Goal: Information Seeking & Learning: Find specific fact

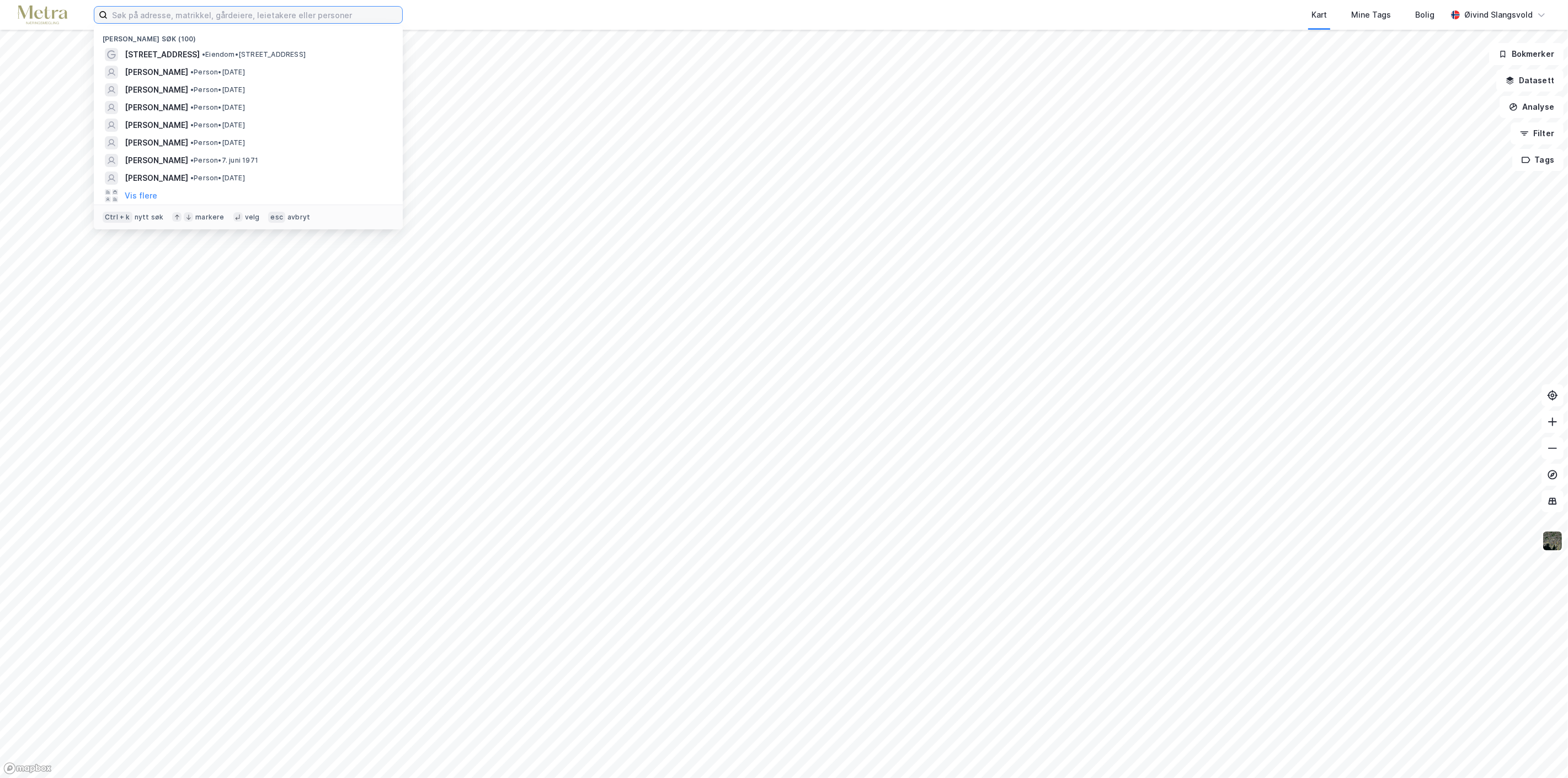
click at [351, 8] on input at bounding box center [255, 15] width 295 height 17
paste input "[PERSON_NAME]"
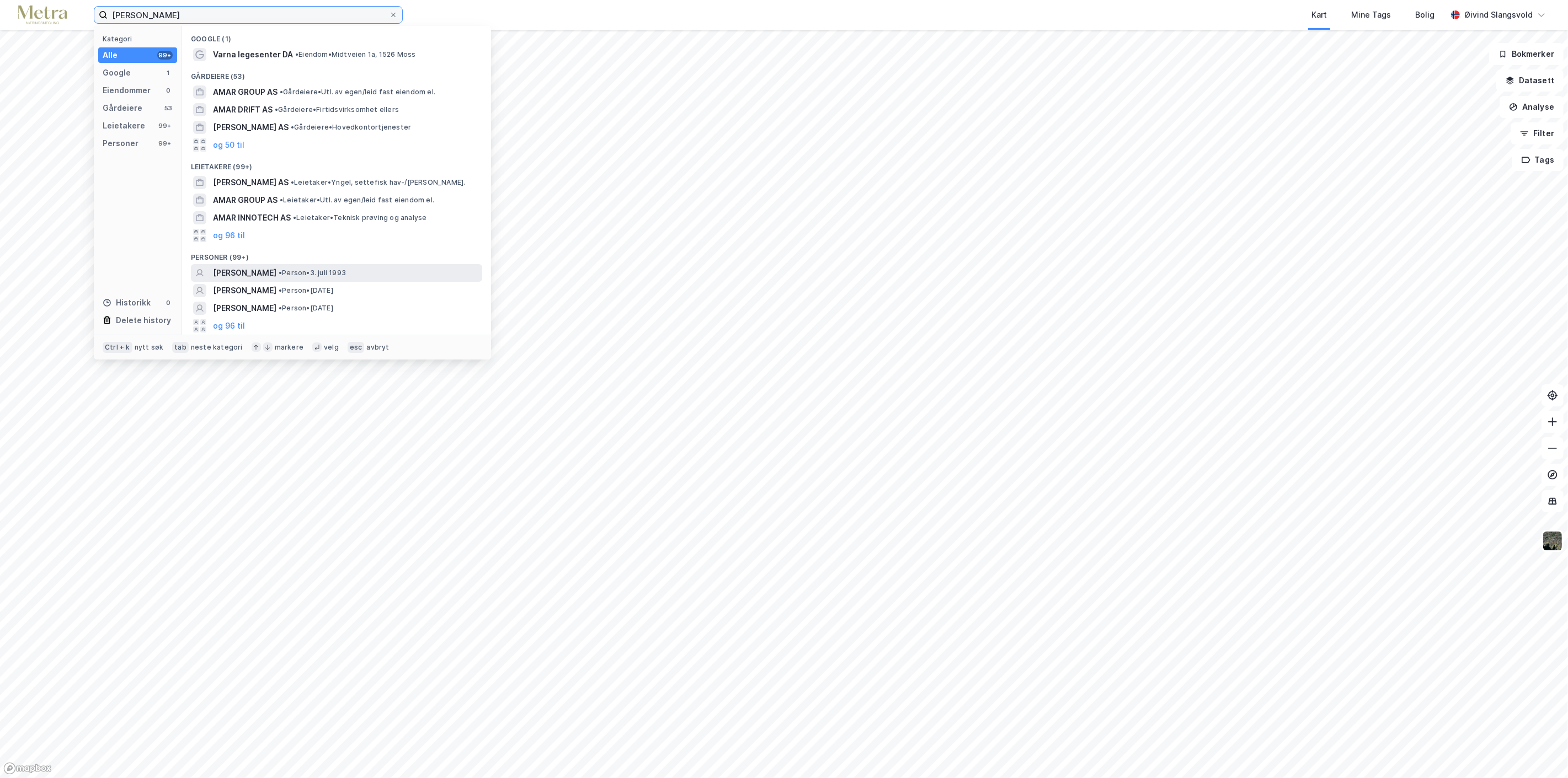
type input "[PERSON_NAME]"
click at [277, 272] on span "[PERSON_NAME]" at bounding box center [244, 273] width 63 height 13
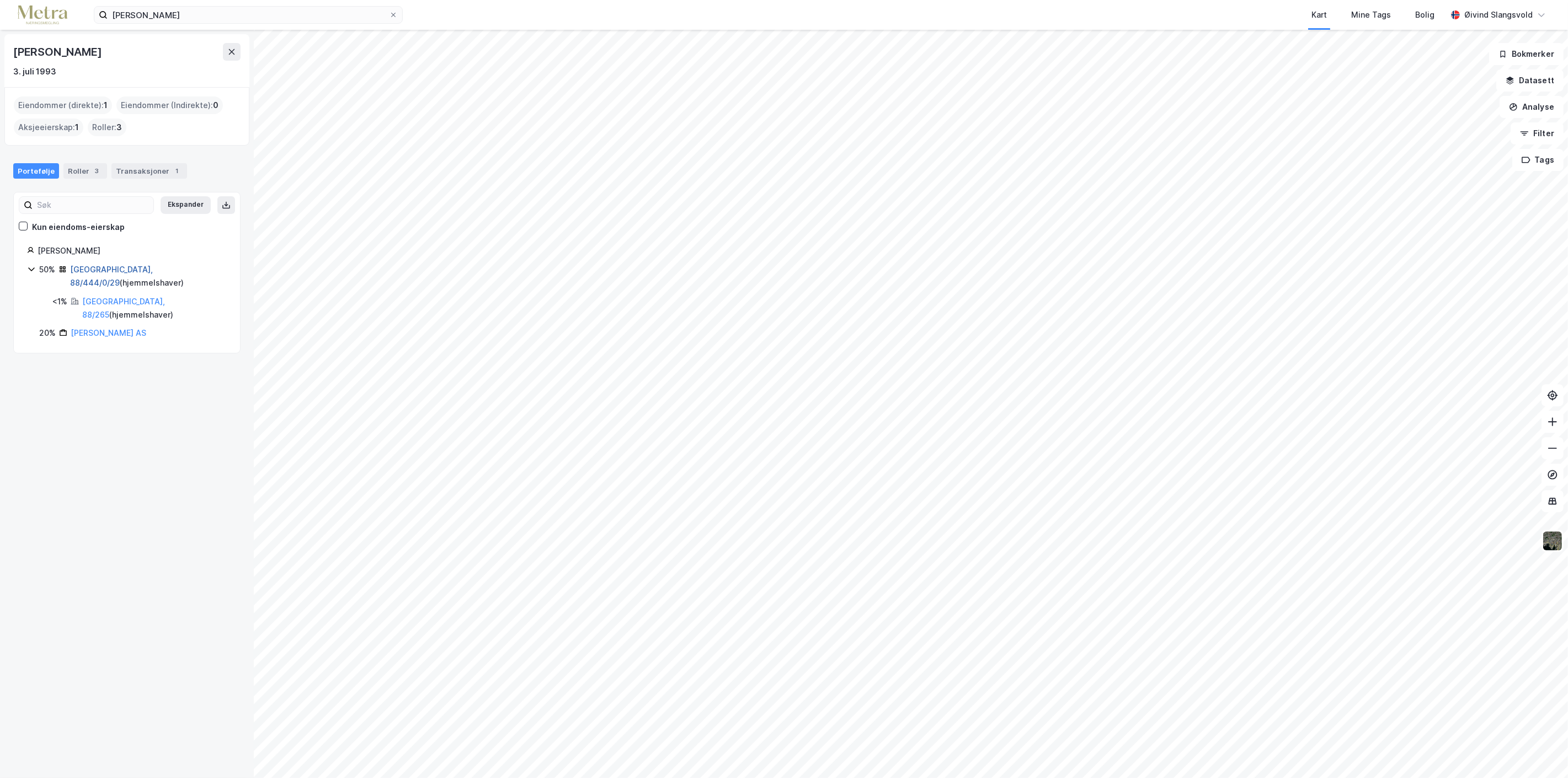
click at [112, 267] on link "[GEOGRAPHIC_DATA], 88/444/0/29" at bounding box center [112, 276] width 83 height 23
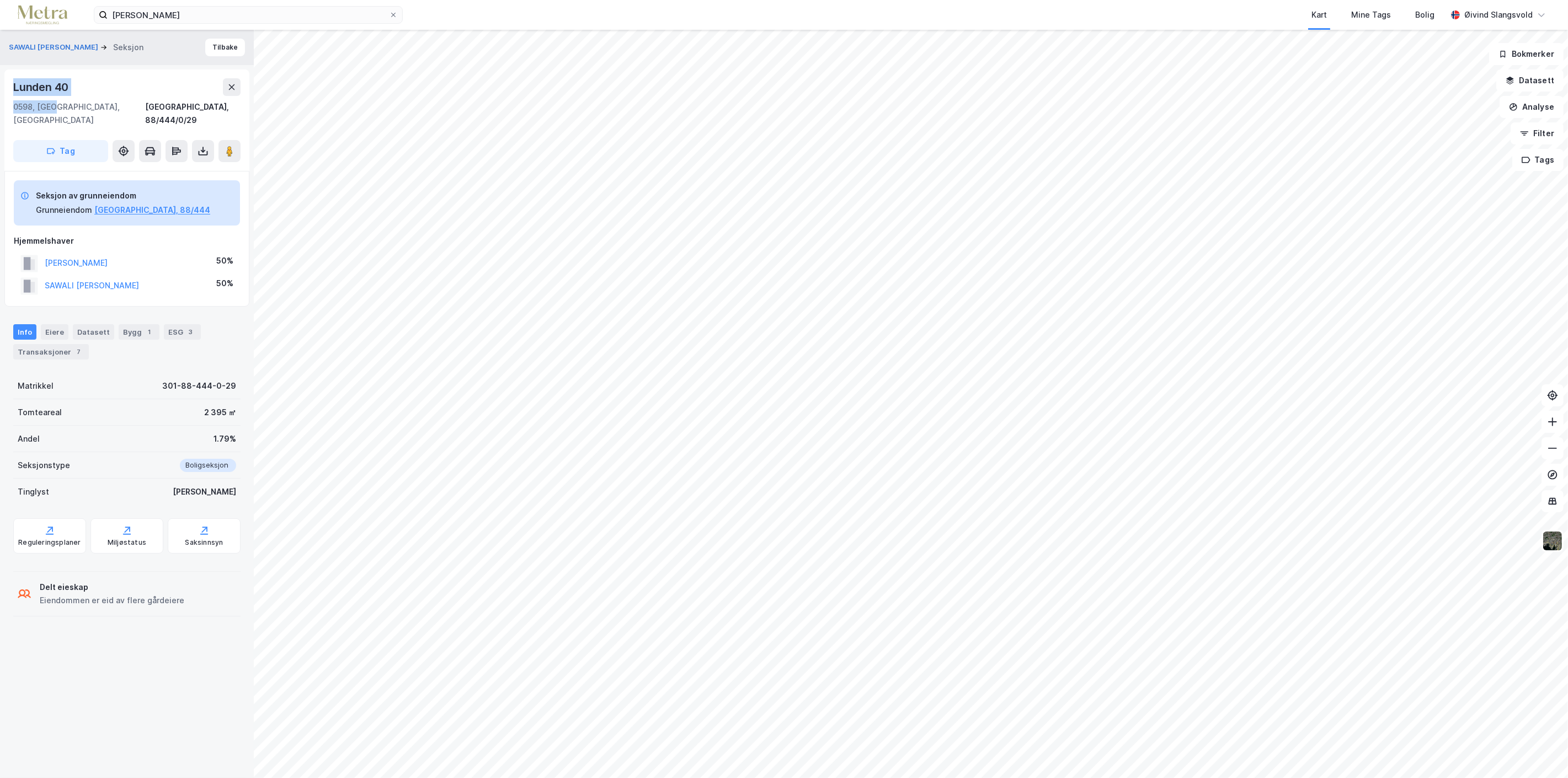
drag, startPoint x: 11, startPoint y: 83, endPoint x: 52, endPoint y: 108, distance: 48.0
click at [52, 108] on div "Lunden 40 [GEOGRAPHIC_DATA], 88/444/0/29 Tag" at bounding box center [127, 120] width 245 height 102
copy div "[STREET_ADDRESS]"
click at [392, 12] on icon at bounding box center [393, 15] width 7 height 7
click at [389, 12] on input "[PERSON_NAME]" at bounding box center [248, 15] width 282 height 17
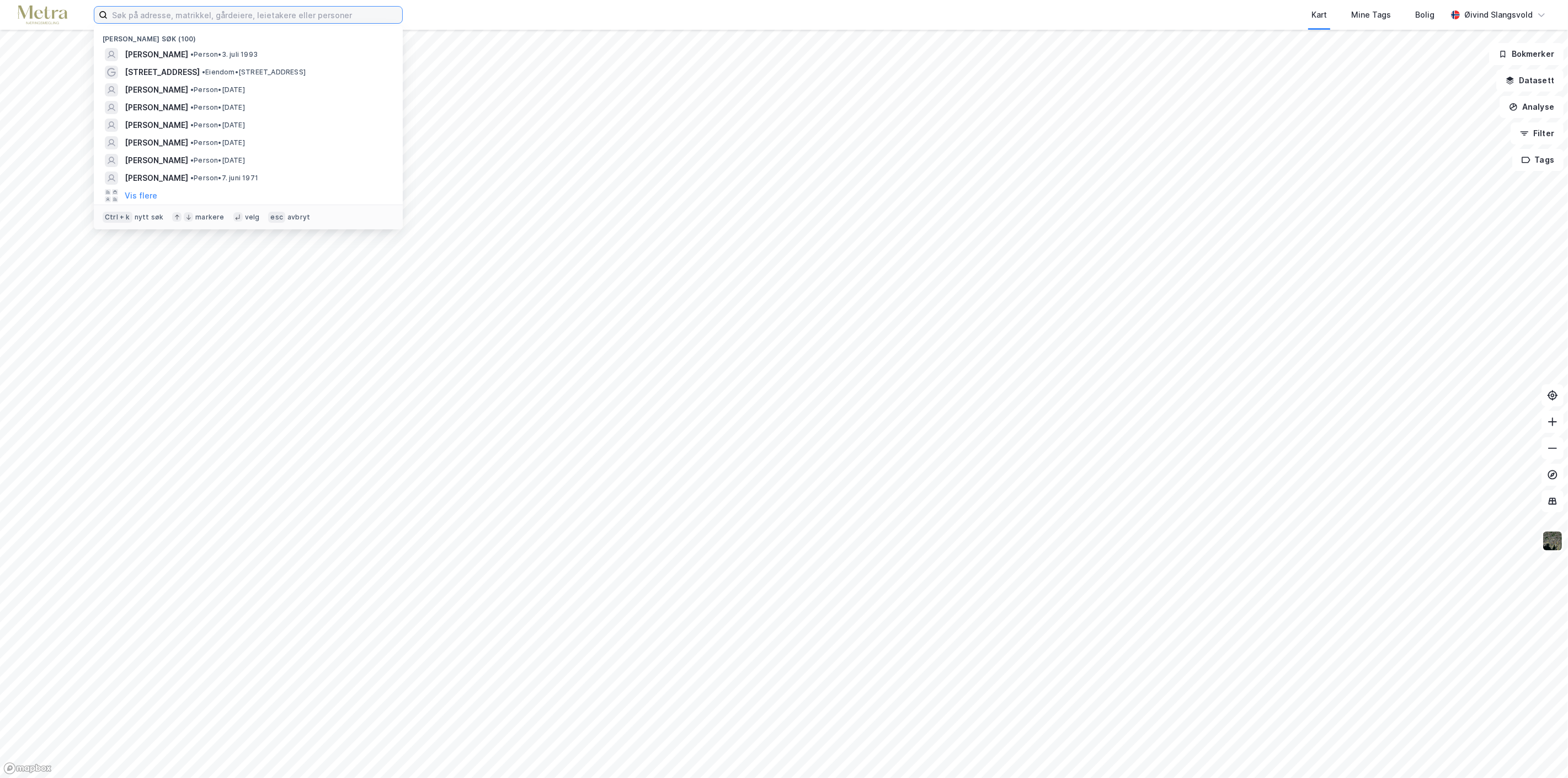
paste input "[PERSON_NAME]"
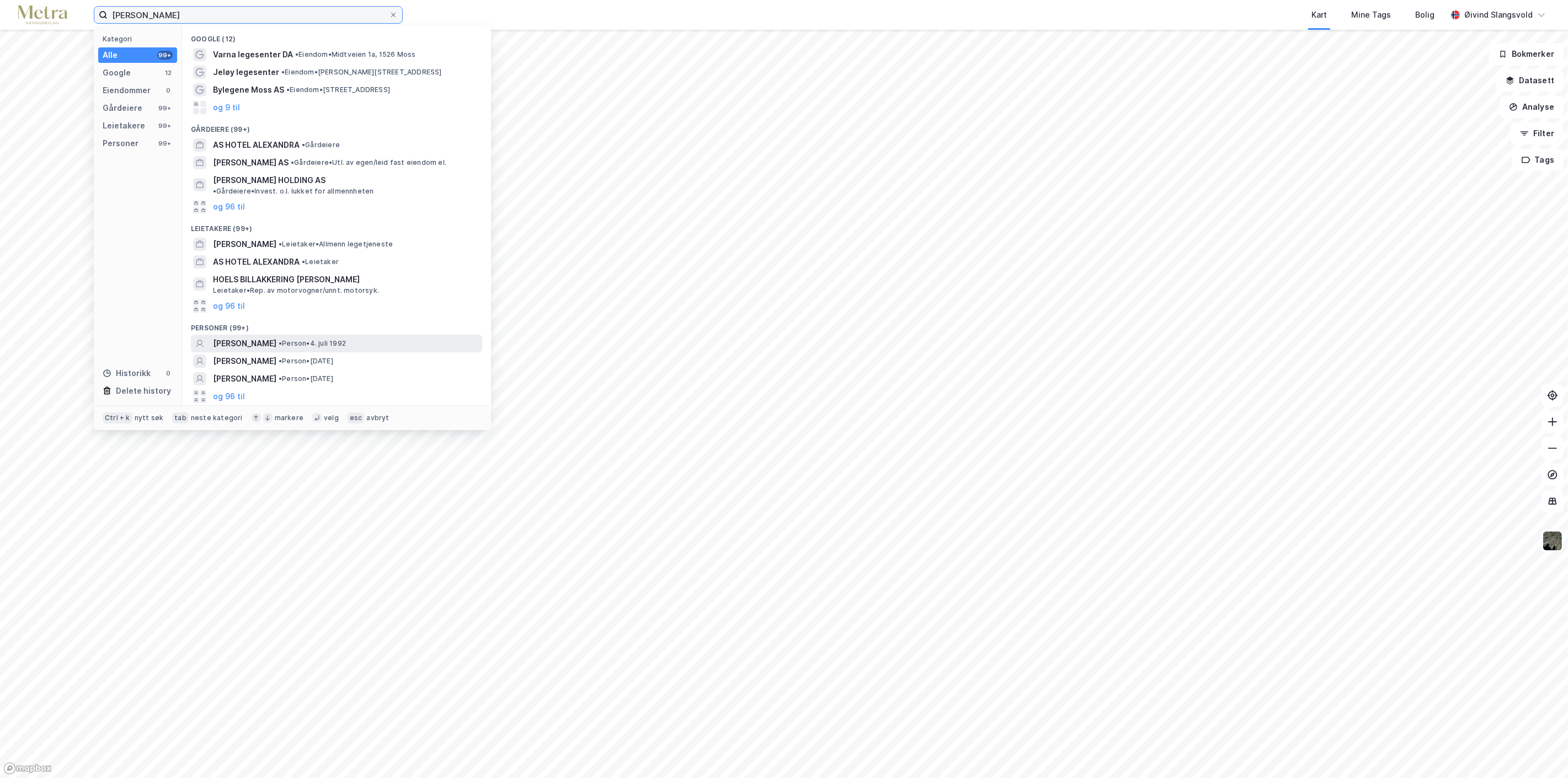
type input "[PERSON_NAME]"
click at [264, 337] on span "[PERSON_NAME]" at bounding box center [244, 343] width 63 height 13
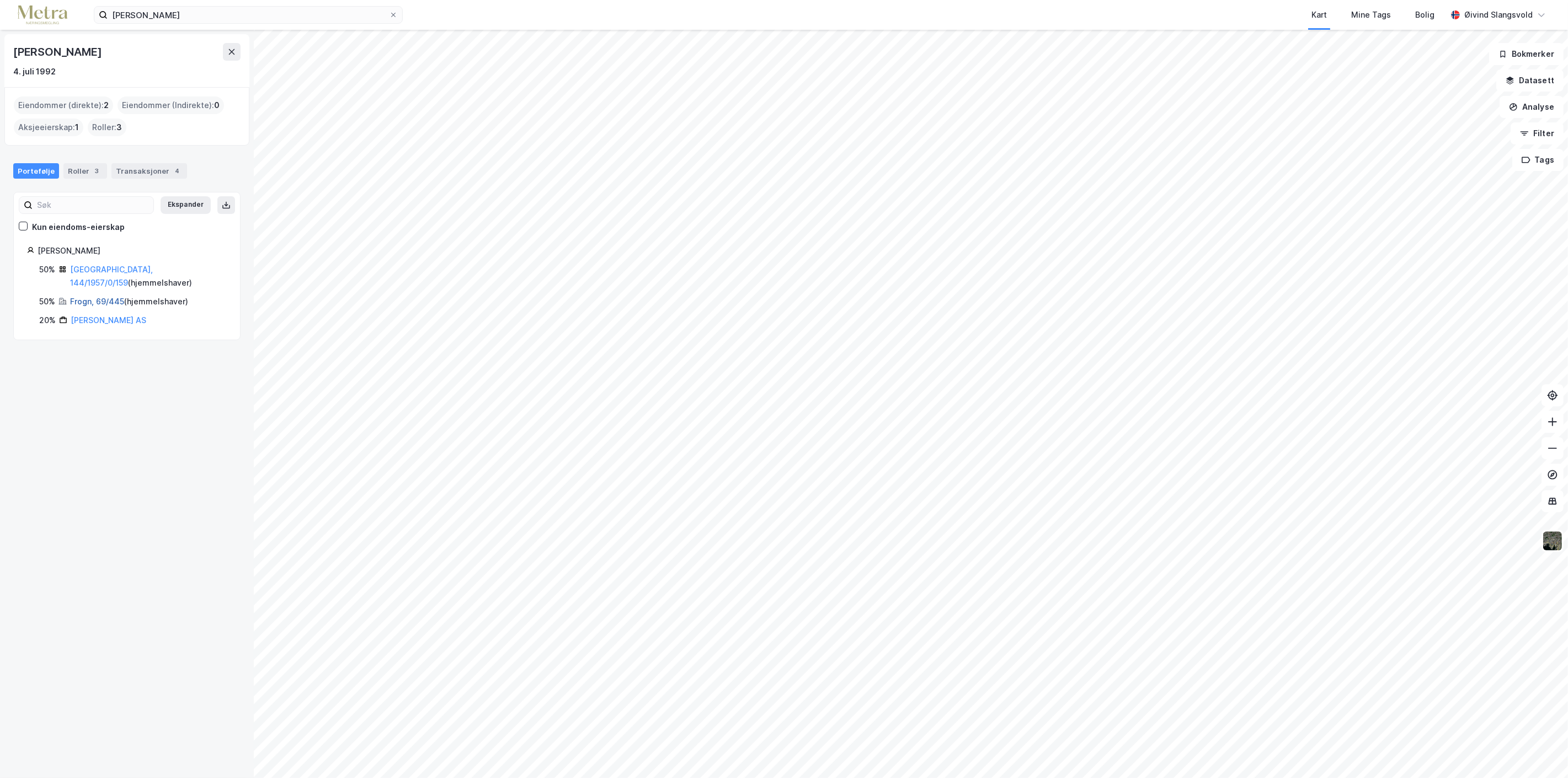
click at [108, 297] on link "Frogn, 69/445" at bounding box center [97, 301] width 54 height 9
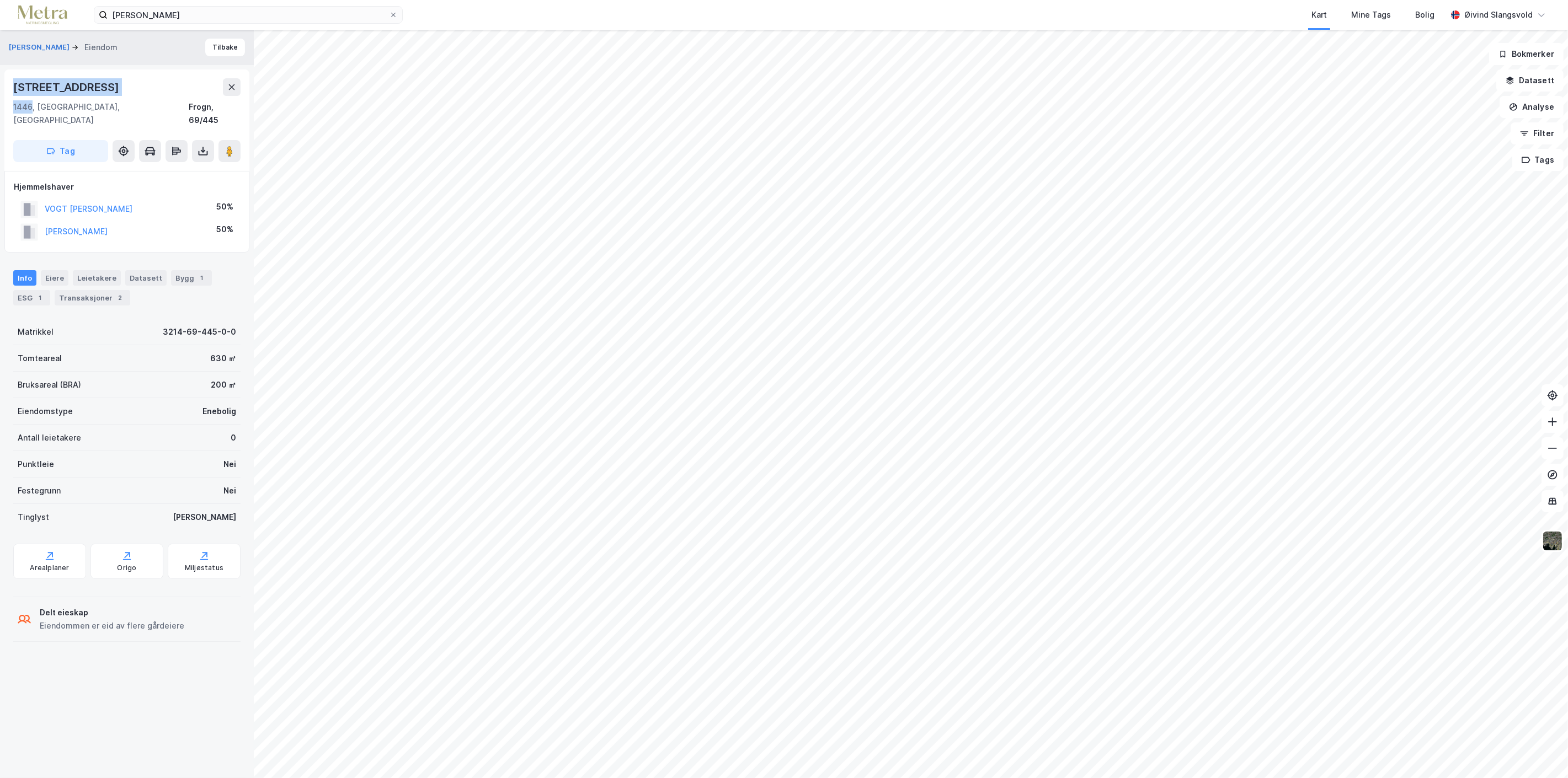
drag, startPoint x: 13, startPoint y: 84, endPoint x: 30, endPoint y: 113, distance: 33.6
click at [30, 113] on div "[STREET_ADDRESS]" at bounding box center [127, 102] width 227 height 48
copy div "[STREET_ADDRESS]"
click at [392, 15] on icon at bounding box center [393, 15] width 4 height 4
click at [389, 15] on input "[PERSON_NAME]" at bounding box center [248, 15] width 282 height 17
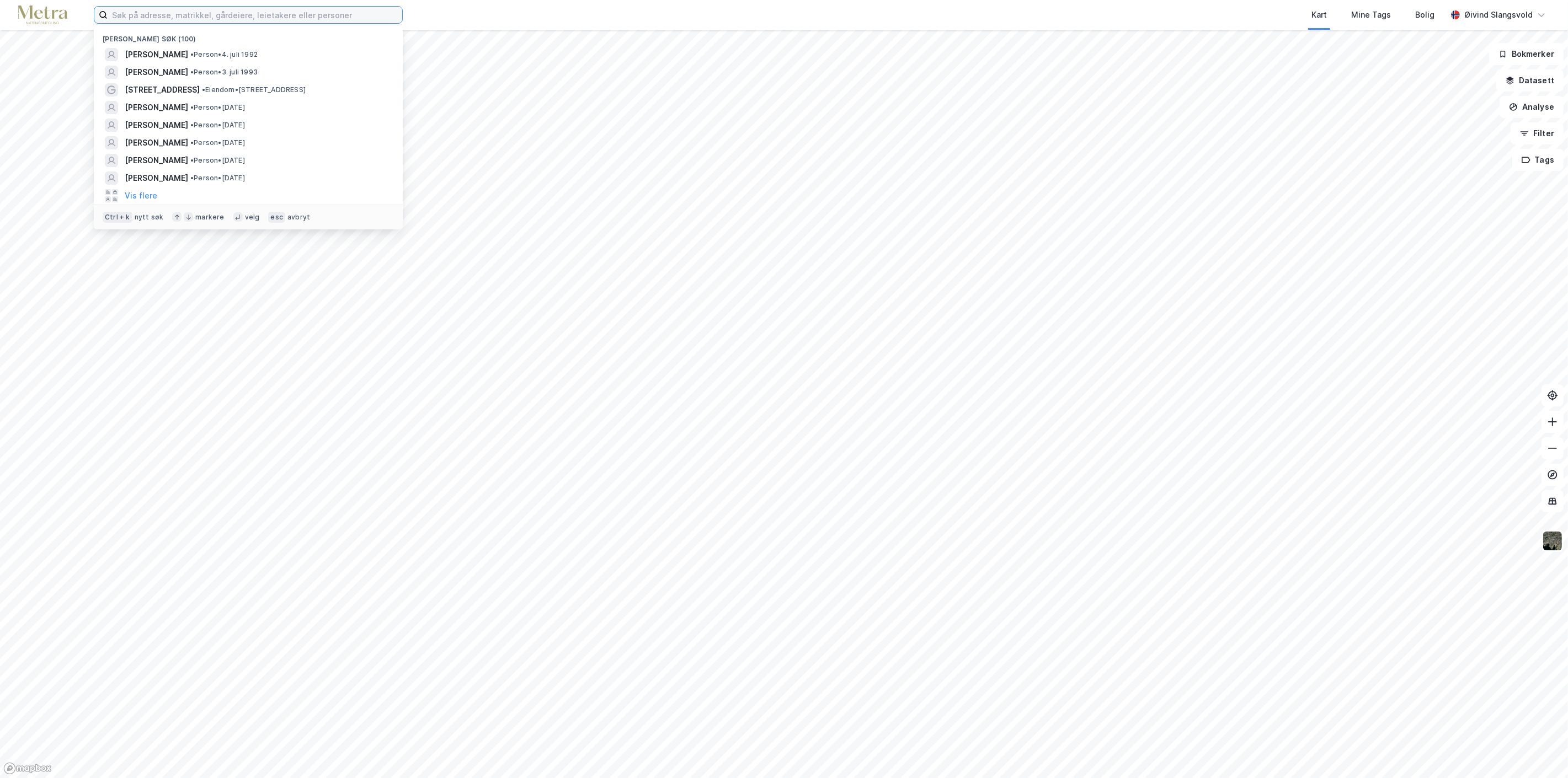
click at [325, 19] on input at bounding box center [255, 15] width 295 height 17
paste input "[PERSON_NAME]"
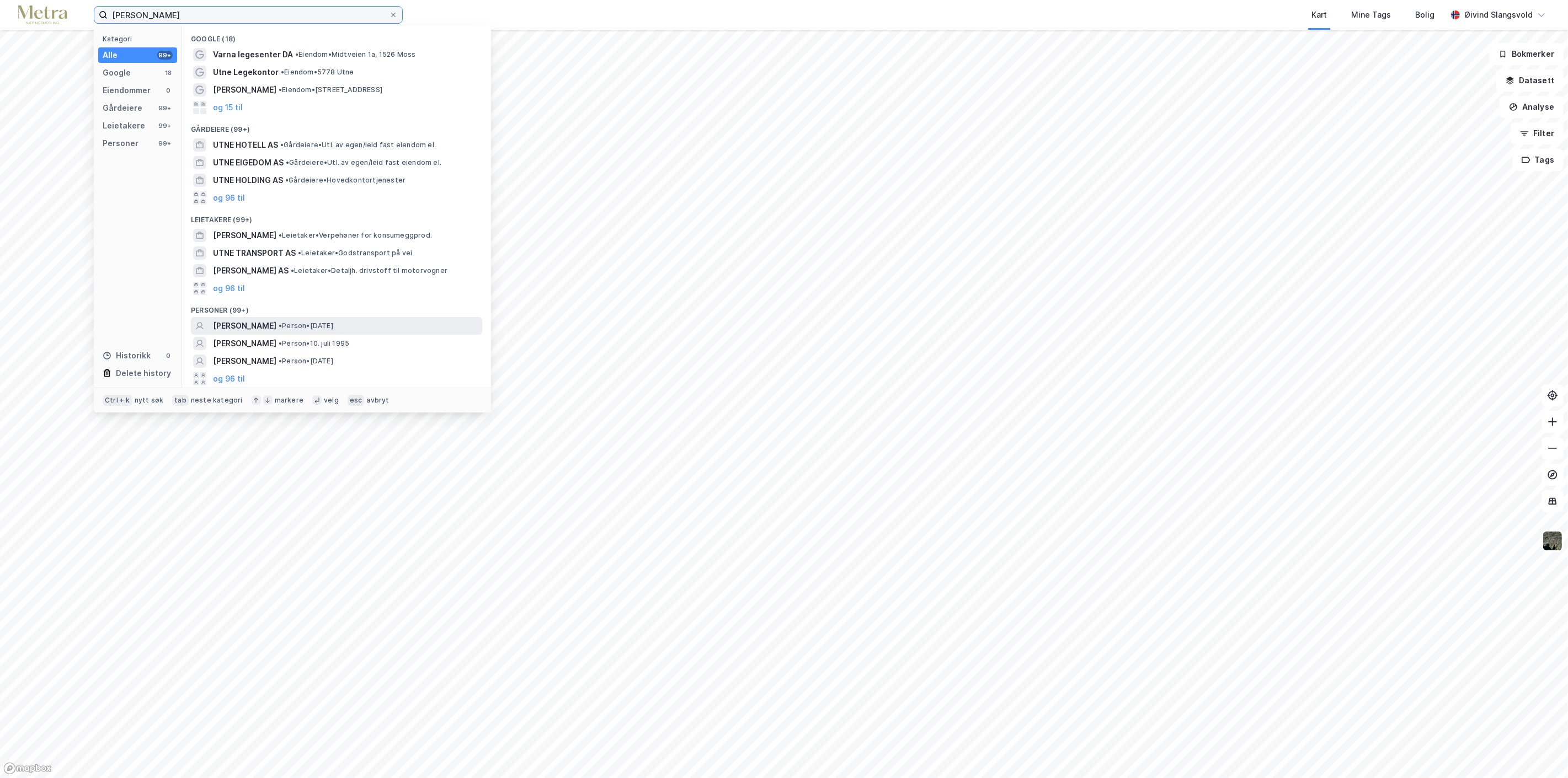
type input "[PERSON_NAME]"
click at [277, 323] on span "[PERSON_NAME]" at bounding box center [244, 325] width 63 height 13
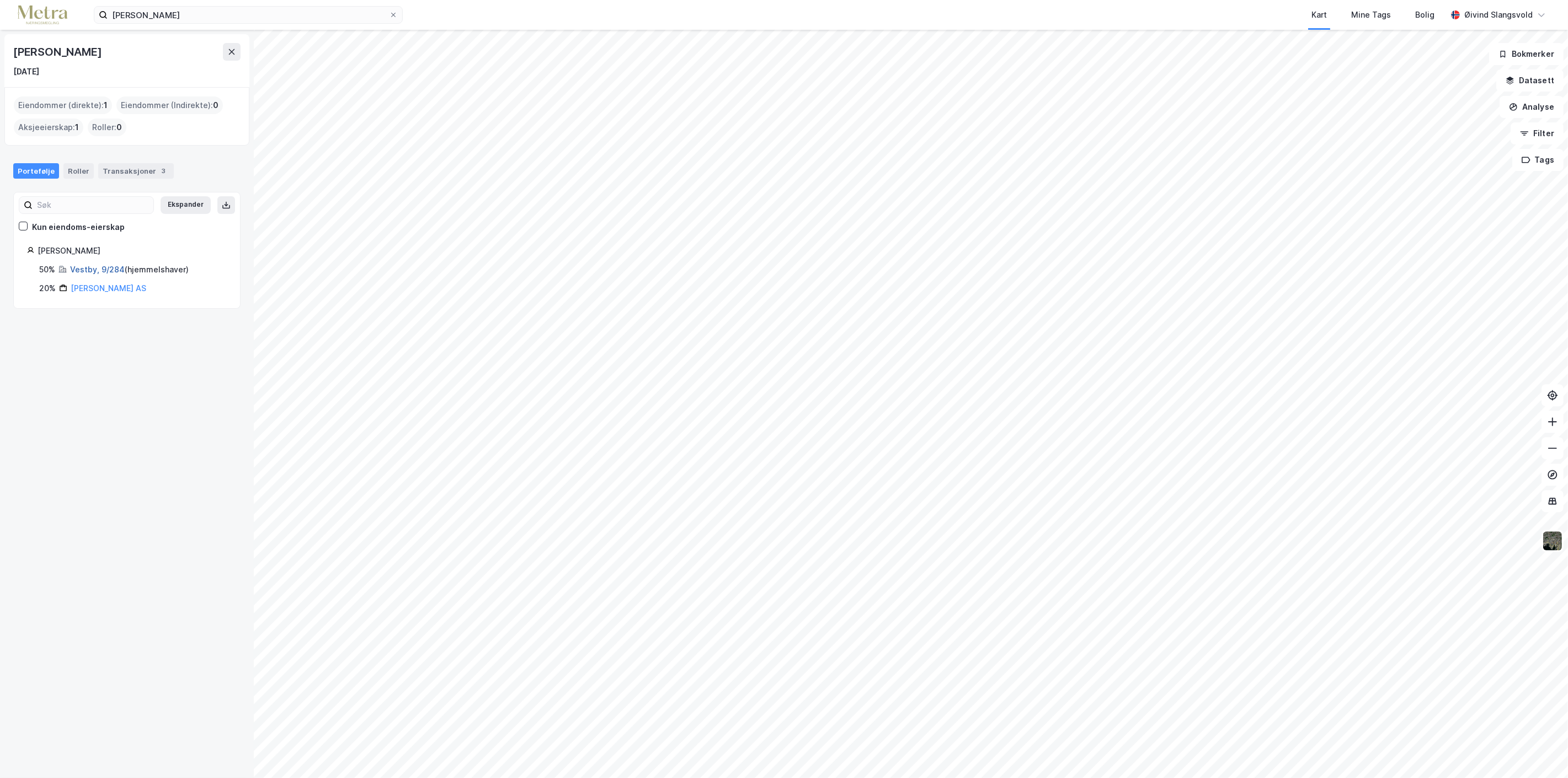
click at [112, 269] on link "Vestby, 9/284" at bounding box center [97, 269] width 54 height 9
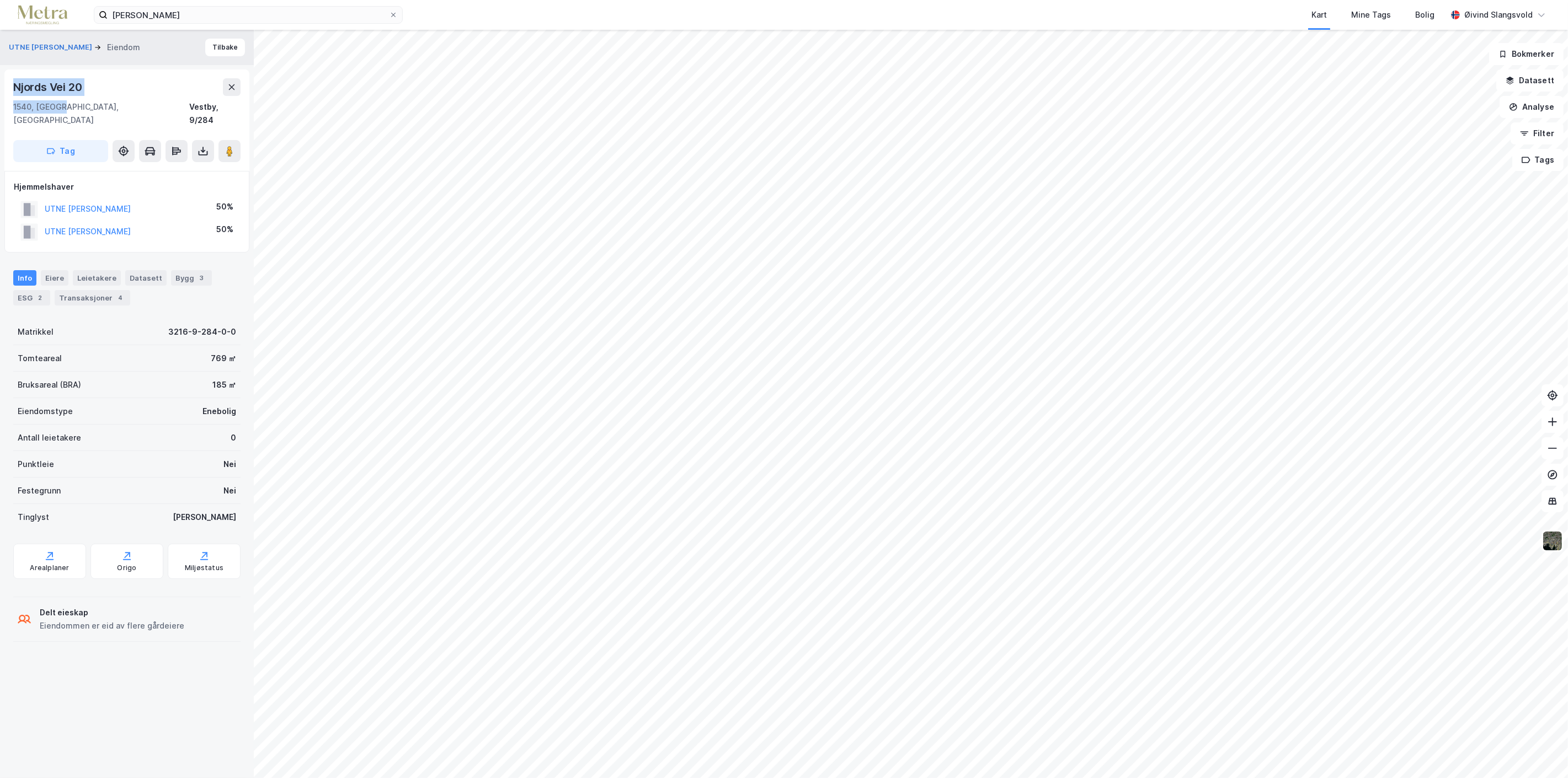
drag, startPoint x: 12, startPoint y: 83, endPoint x: 61, endPoint y: 103, distance: 52.9
click at [61, 103] on div "[STREET_ADDRESS]" at bounding box center [127, 120] width 245 height 102
copy div "[STREET_ADDRESS]"
click at [392, 13] on icon at bounding box center [393, 15] width 7 height 7
click at [389, 13] on input "[PERSON_NAME]" at bounding box center [248, 15] width 282 height 17
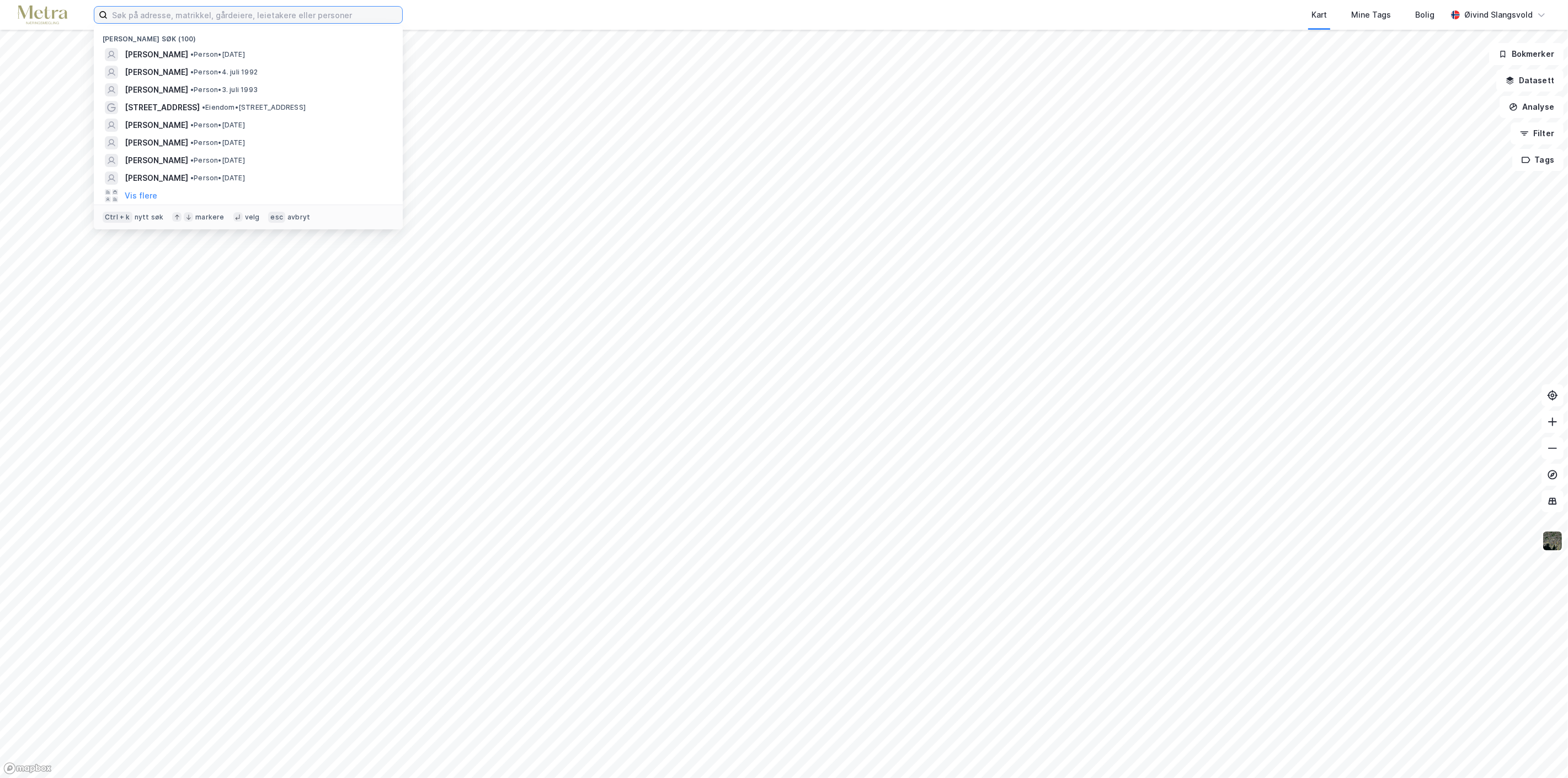
click at [308, 16] on input at bounding box center [255, 15] width 295 height 17
paste input "[PERSON_NAME]"
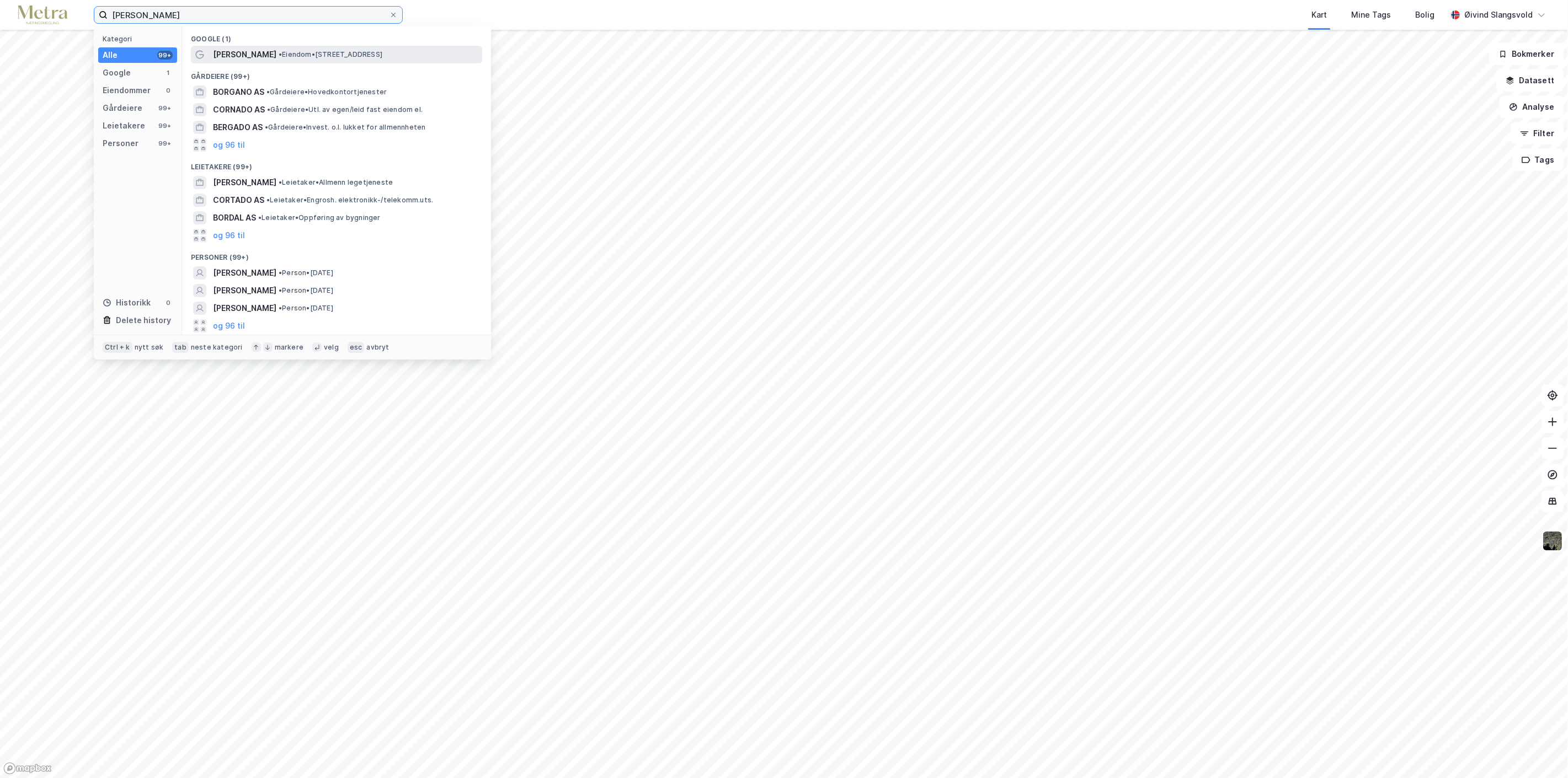
type input "[PERSON_NAME]"
click at [277, 54] on span "[PERSON_NAME]" at bounding box center [244, 54] width 63 height 13
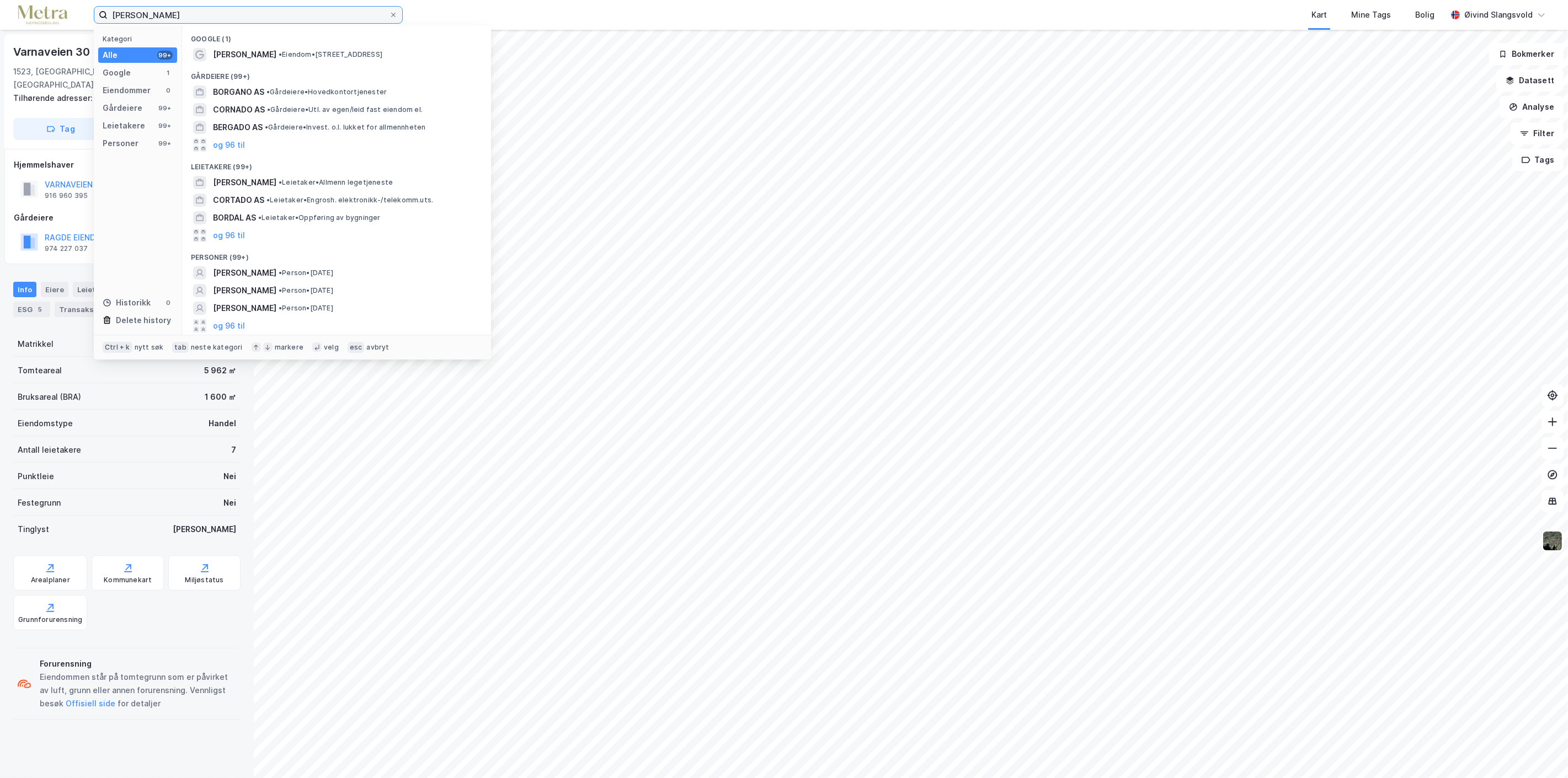
click at [283, 17] on input "[PERSON_NAME]" at bounding box center [248, 15] width 282 height 17
click at [227, 325] on button "og 96 til" at bounding box center [228, 325] width 32 height 13
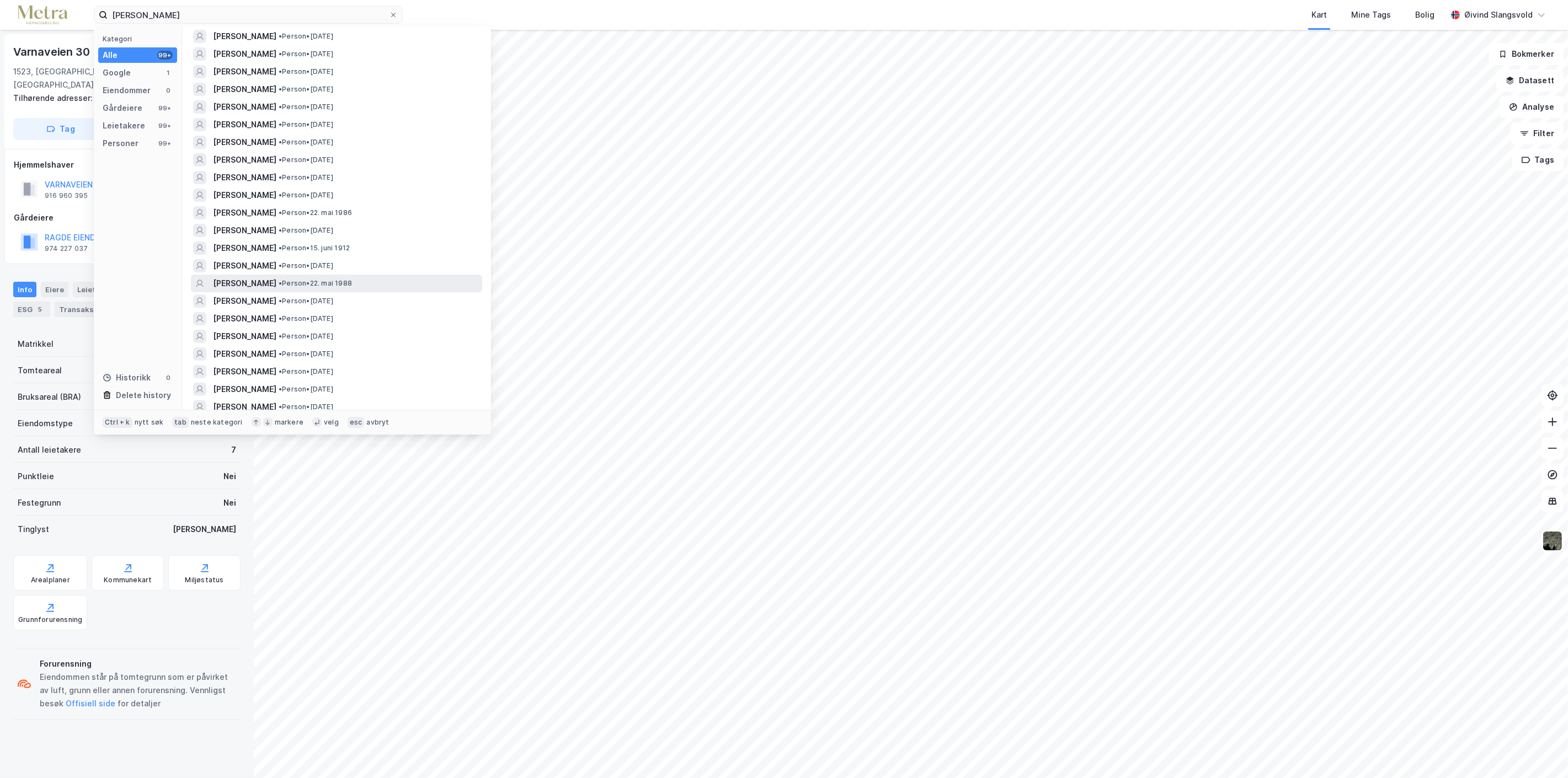
scroll to position [552, 0]
click at [277, 302] on span "[PERSON_NAME]" at bounding box center [244, 303] width 63 height 13
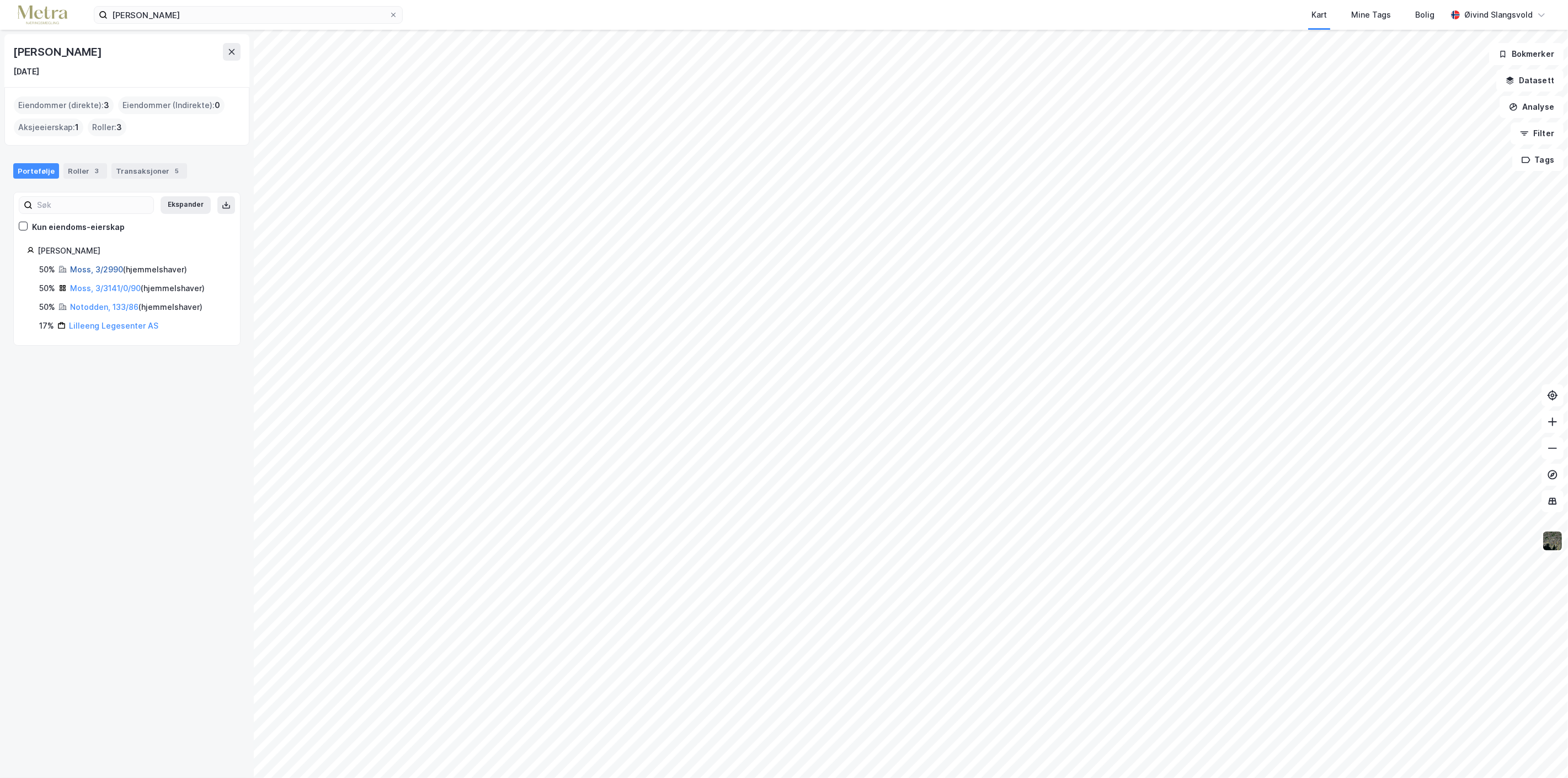
click at [116, 272] on link "Moss, 3/2990" at bounding box center [97, 269] width 53 height 9
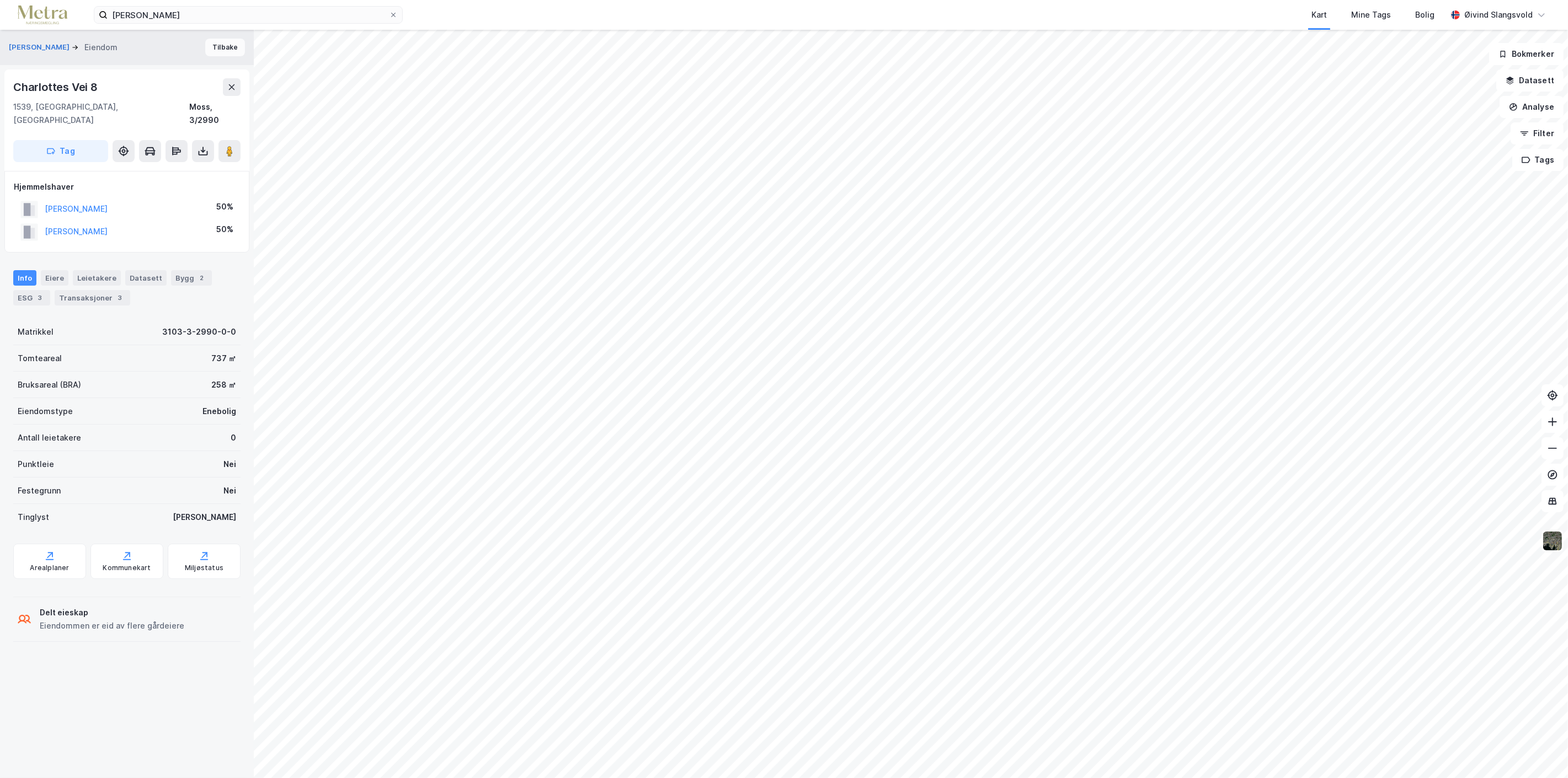
click at [214, 44] on button "Tilbake" at bounding box center [225, 47] width 40 height 18
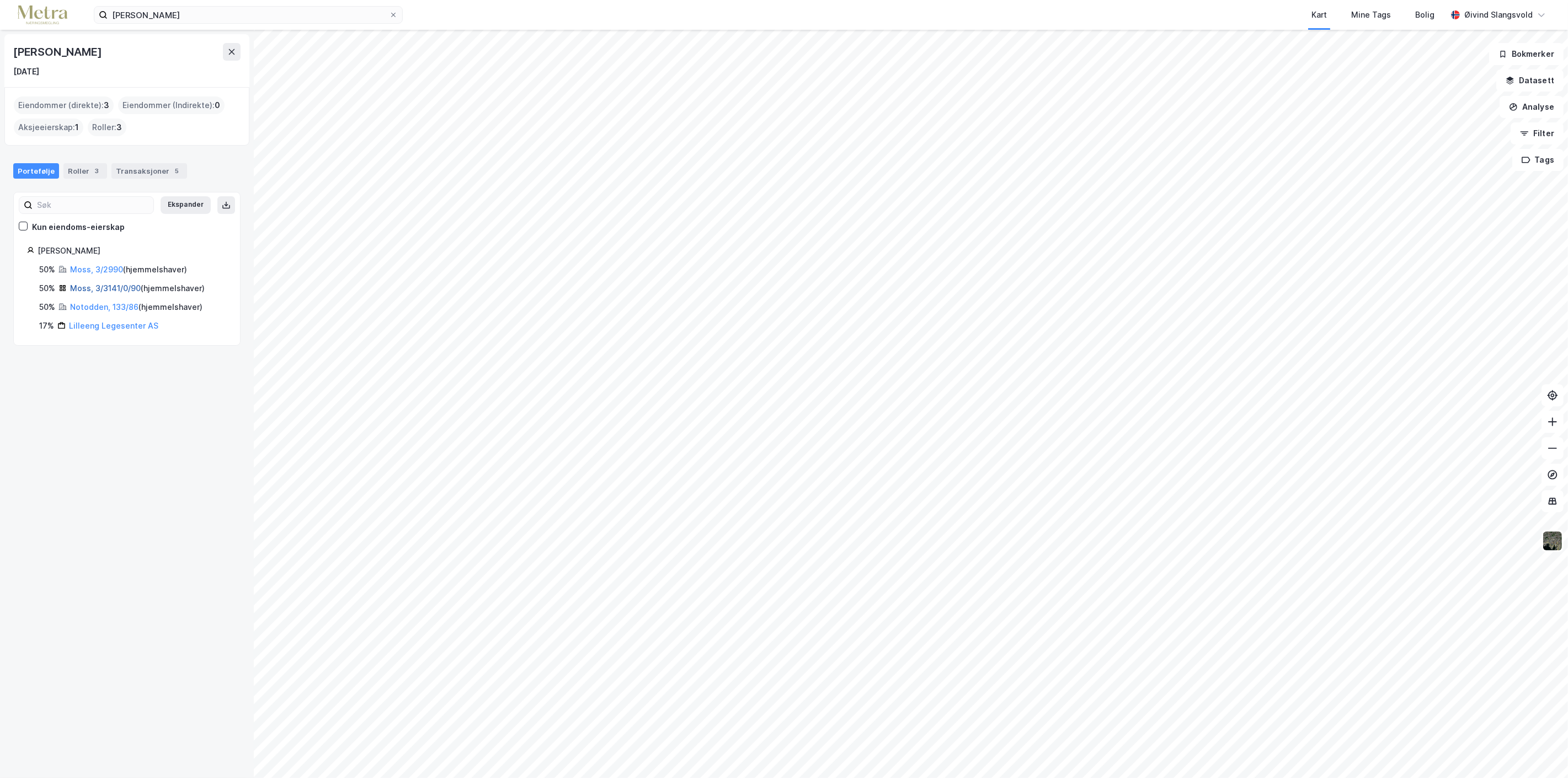
click at [109, 288] on link "Moss, 3/3141/0/90" at bounding box center [105, 288] width 70 height 9
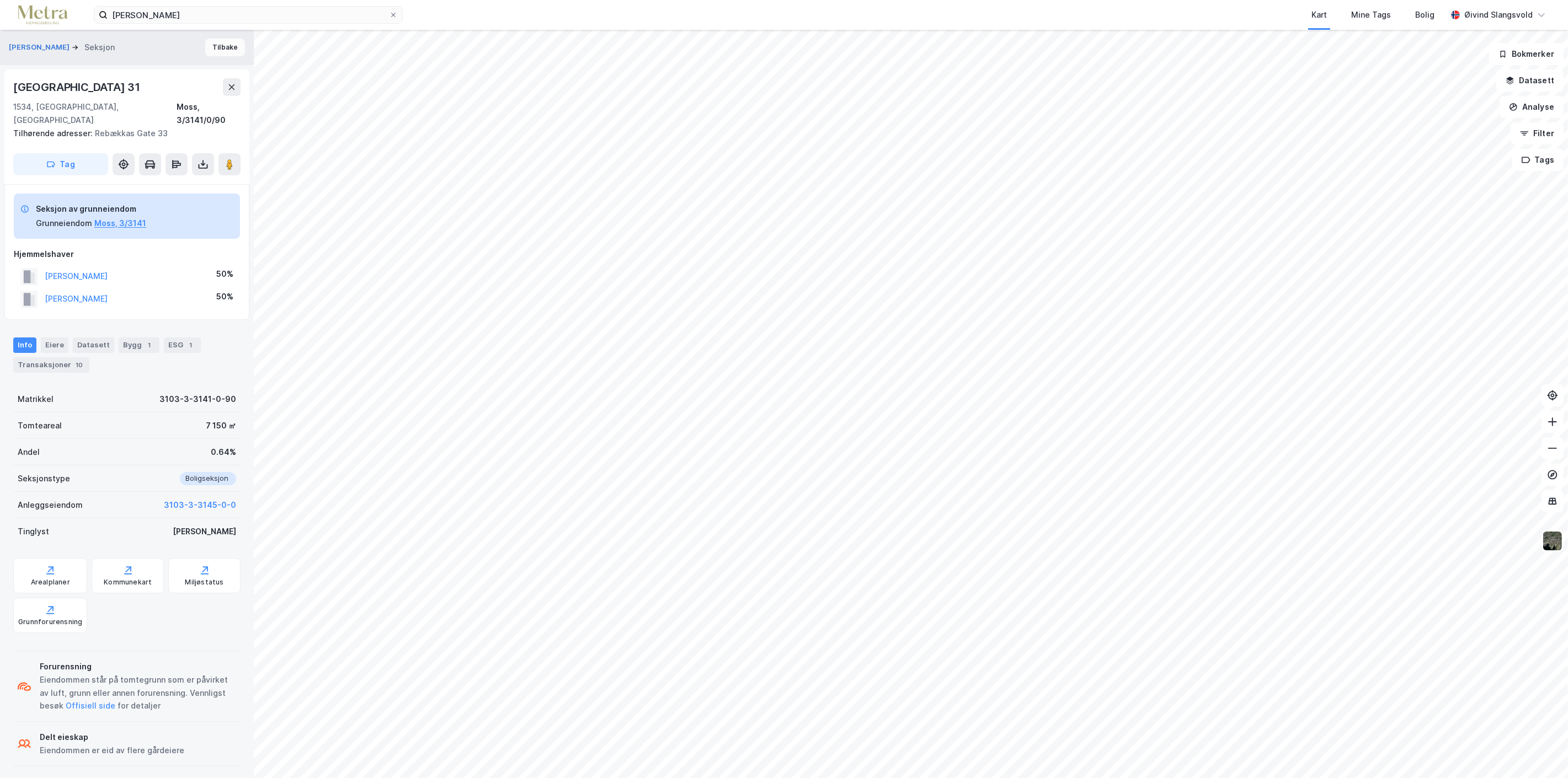
click at [217, 45] on button "Tilbake" at bounding box center [225, 47] width 40 height 18
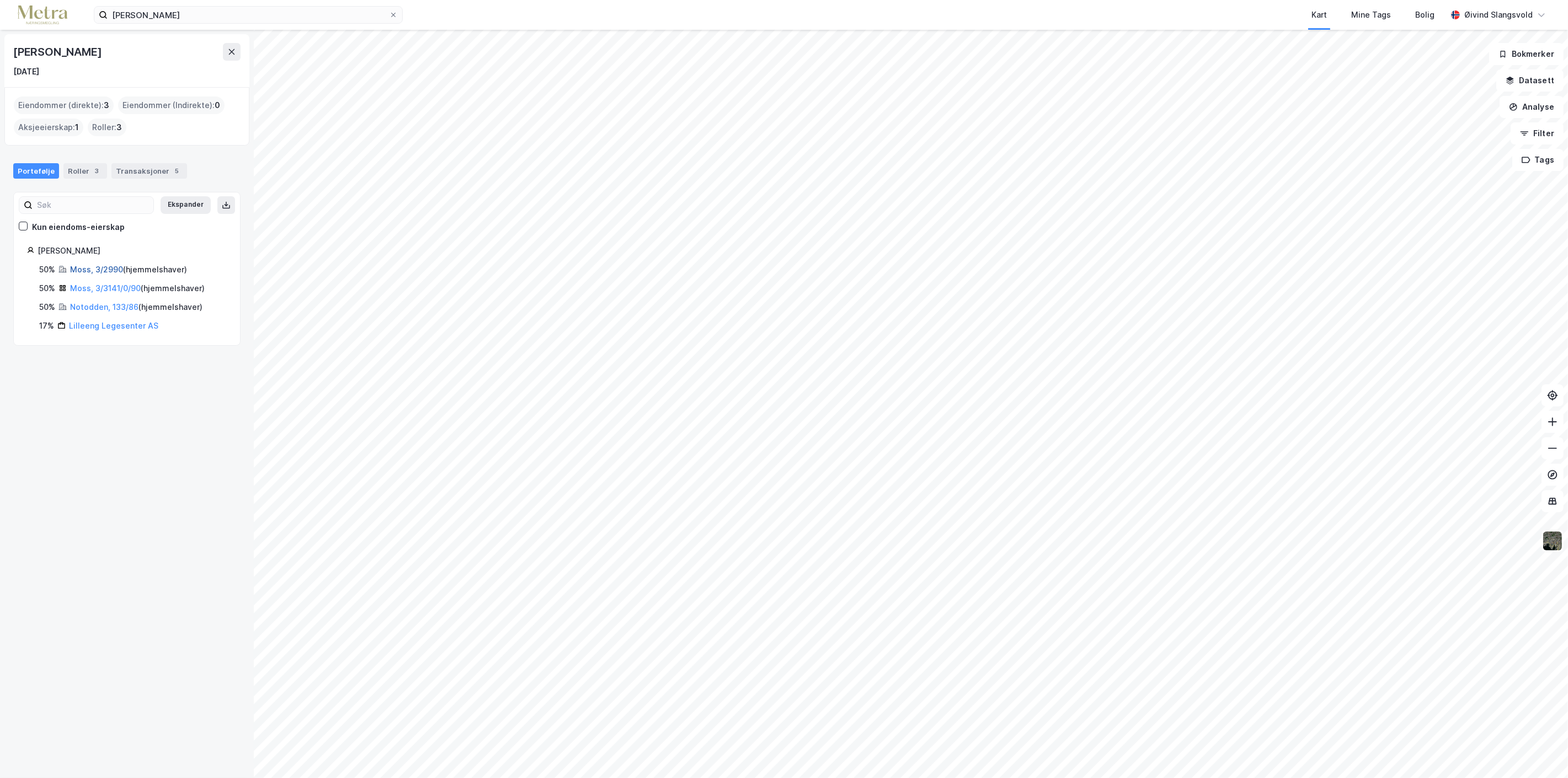
click at [99, 267] on link "Moss, 3/2990" at bounding box center [97, 269] width 53 height 9
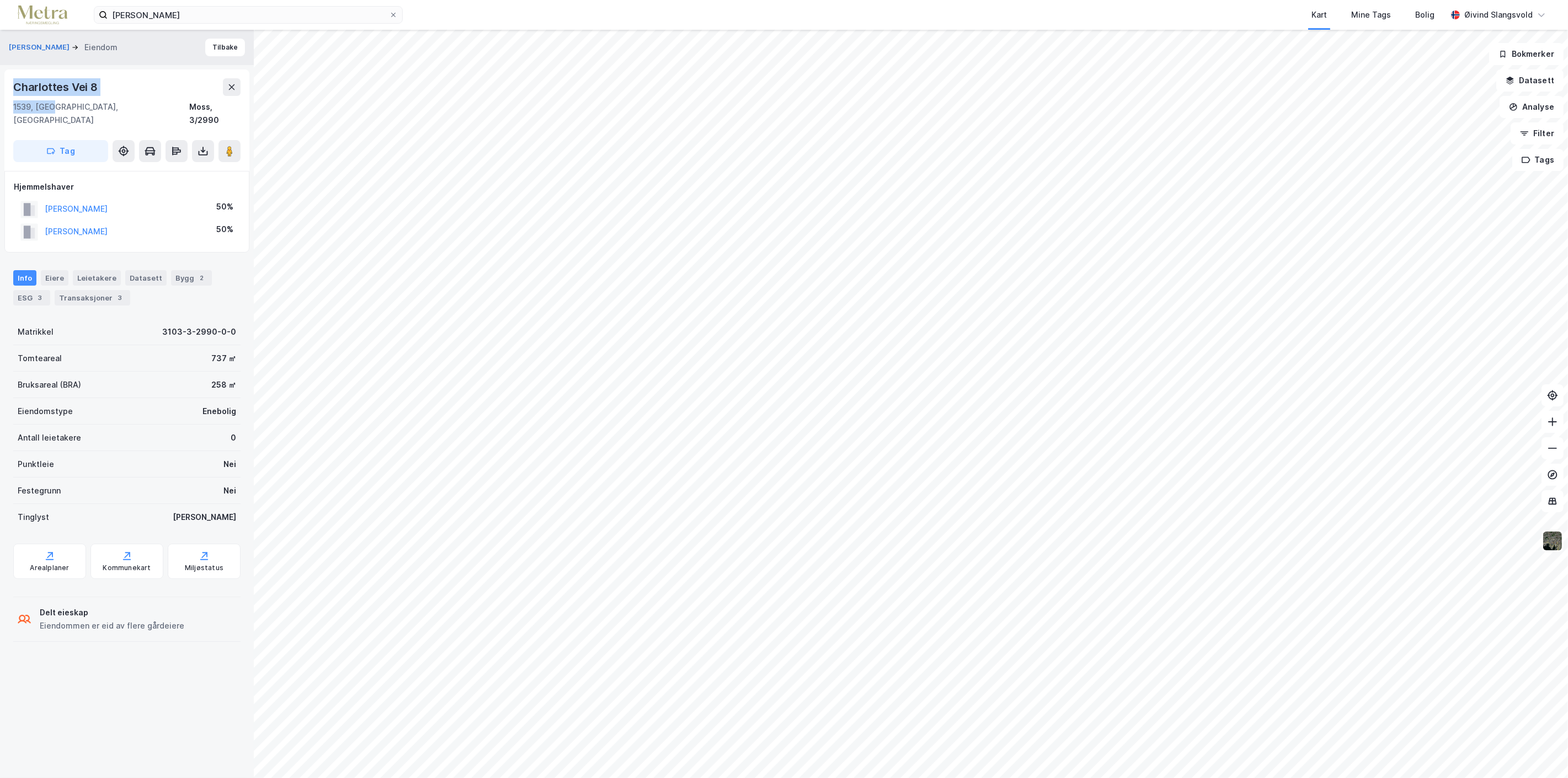
drag, startPoint x: 14, startPoint y: 84, endPoint x: 53, endPoint y: 109, distance: 46.3
click at [53, 109] on div "[PERSON_NAME][STREET_ADDRESS]" at bounding box center [127, 102] width 227 height 48
copy div "[PERSON_NAME] 8 1539, [GEOGRAPHIC_DATA]"
click at [392, 12] on icon at bounding box center [393, 15] width 7 height 7
click at [389, 12] on input "[PERSON_NAME]" at bounding box center [248, 15] width 282 height 17
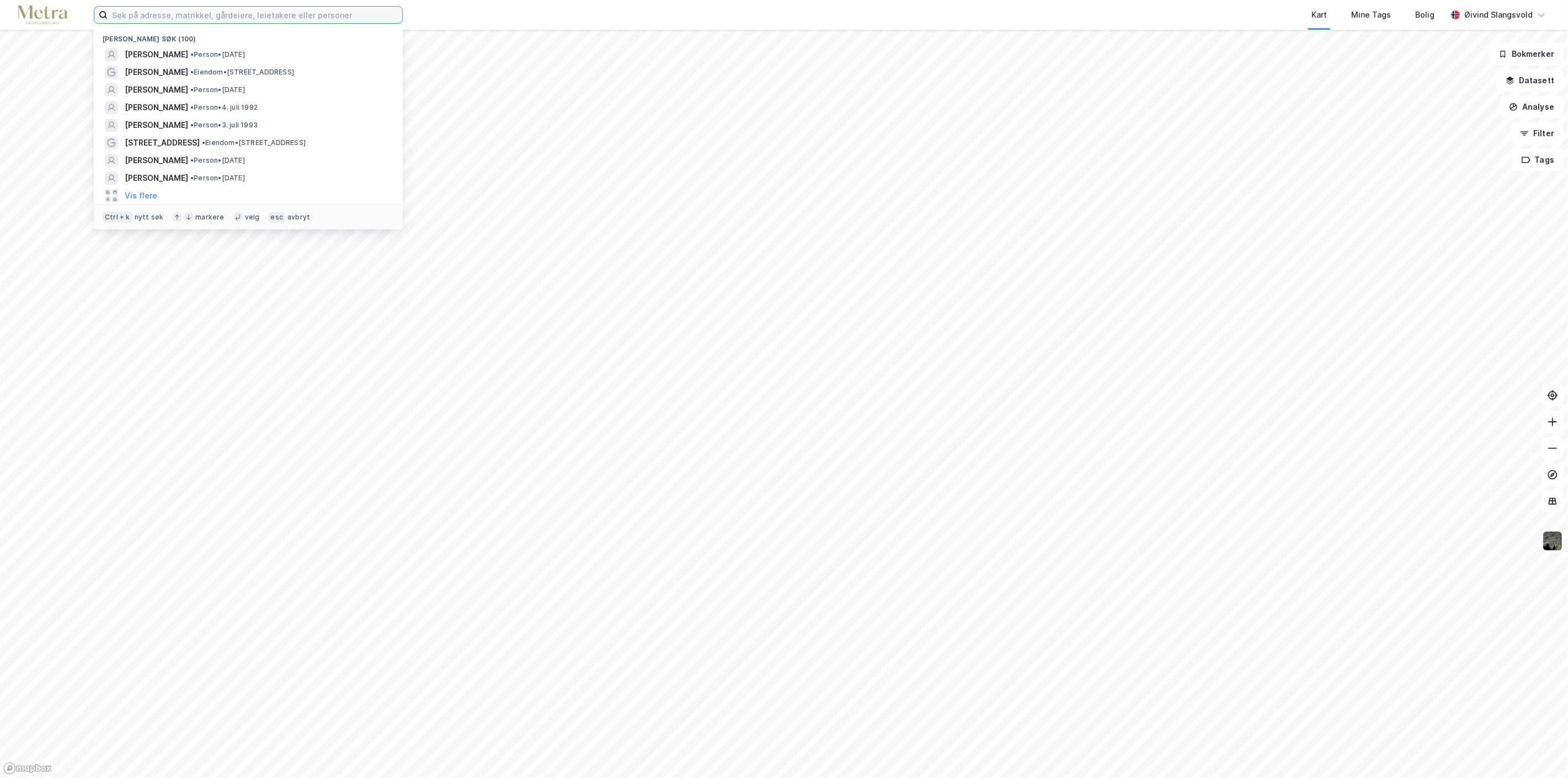
click at [316, 15] on input at bounding box center [255, 15] width 295 height 17
paste input "[PERSON_NAME]"
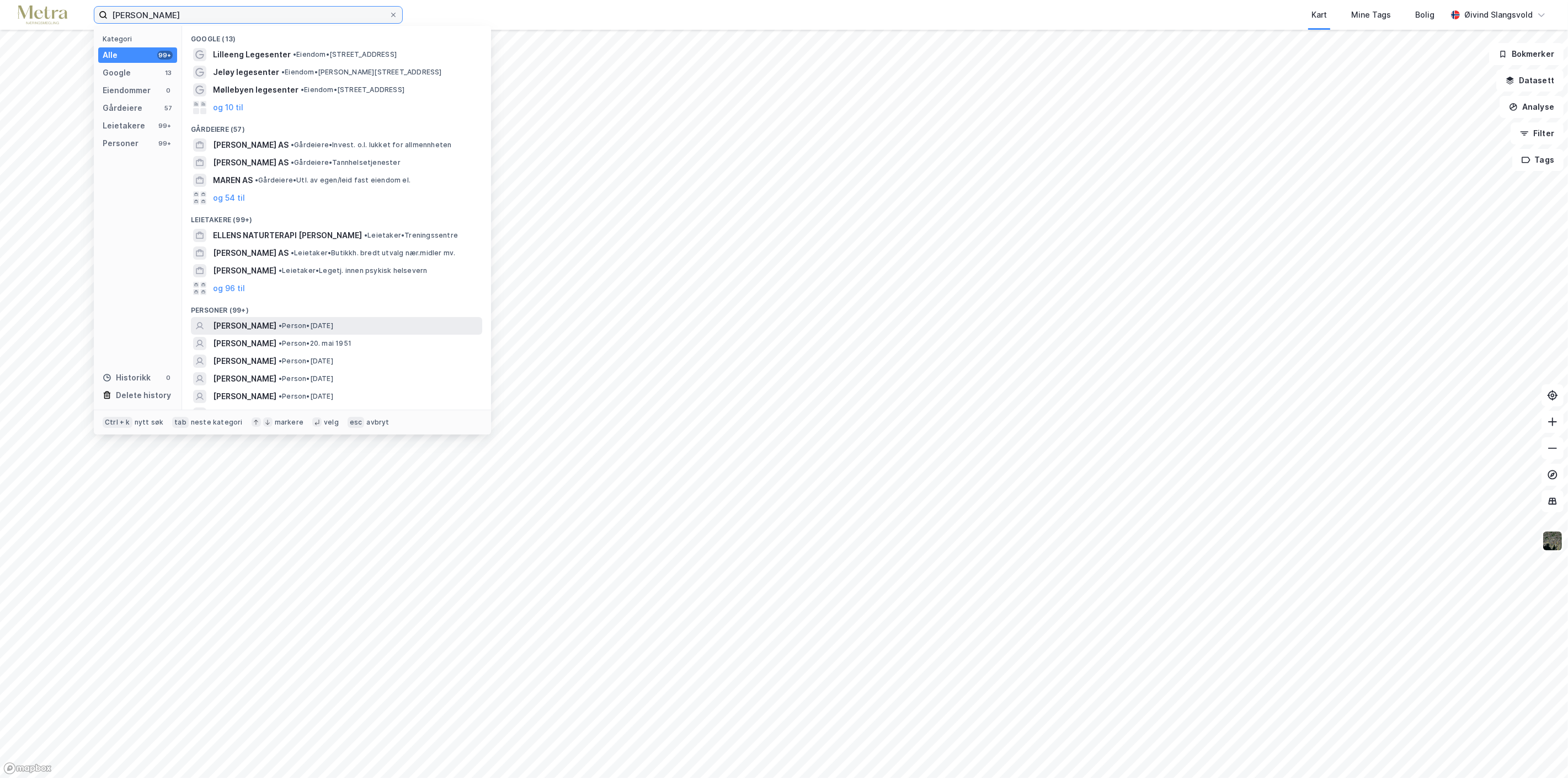
type input "[PERSON_NAME]"
click at [276, 324] on span "[PERSON_NAME]" at bounding box center [244, 325] width 63 height 13
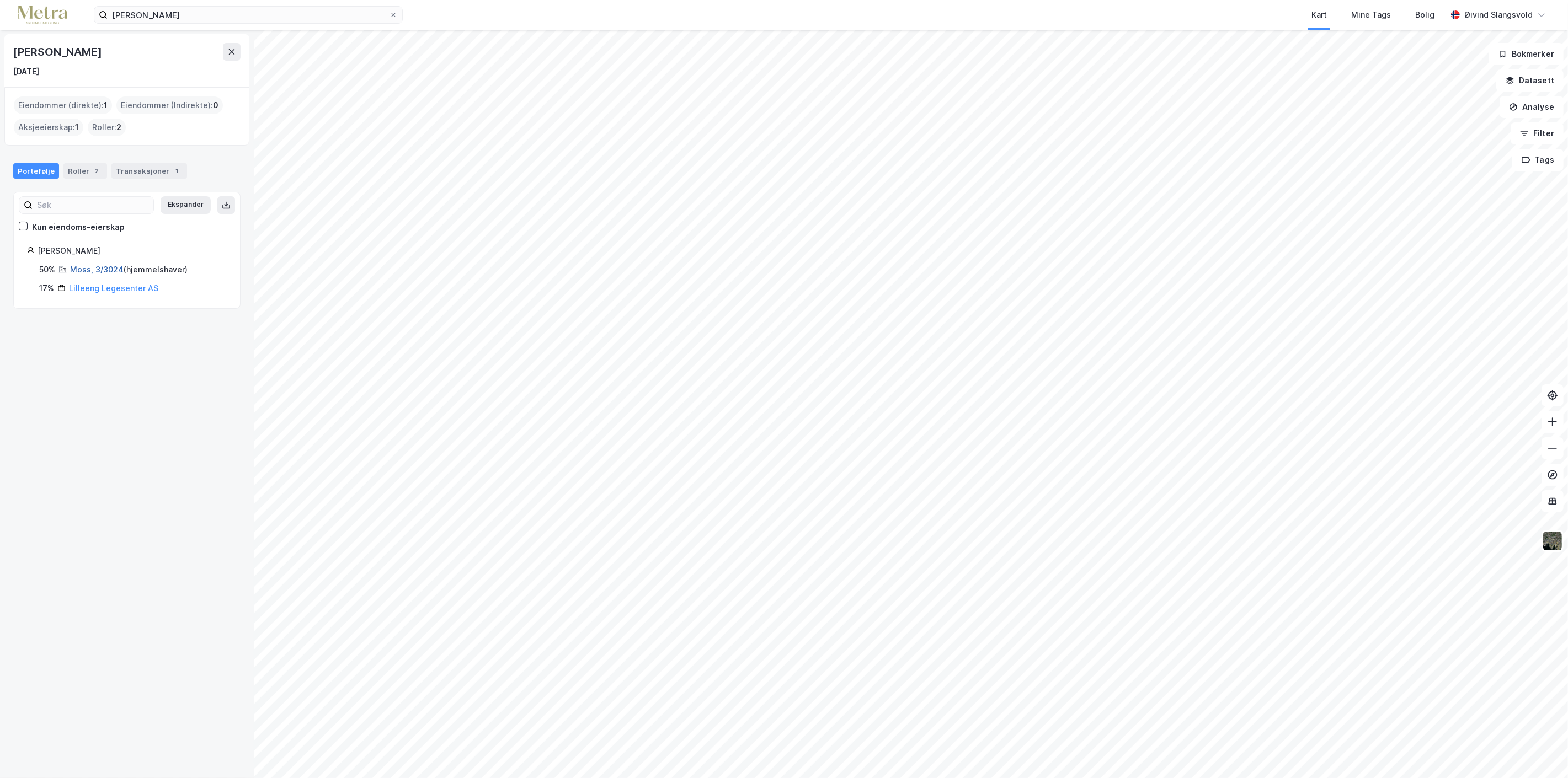
click at [106, 267] on link "Moss, 3/3024" at bounding box center [97, 269] width 53 height 9
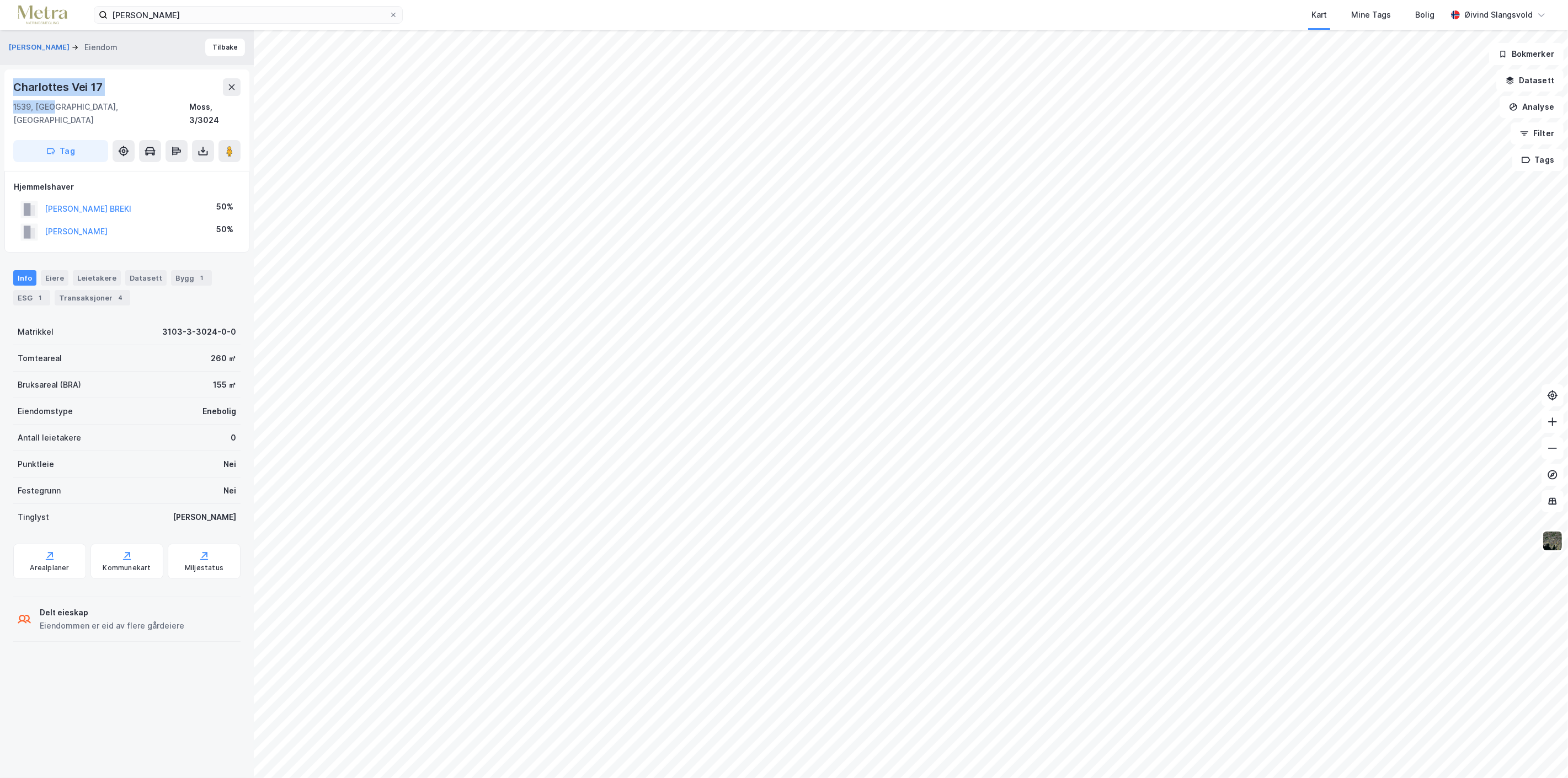
drag, startPoint x: 17, startPoint y: 87, endPoint x: 54, endPoint y: 108, distance: 42.5
click at [54, 108] on div "[PERSON_NAME][STREET_ADDRESS]" at bounding box center [127, 102] width 227 height 48
copy div "[PERSON_NAME] 17 1539, [GEOGRAPHIC_DATA]"
click at [394, 14] on icon at bounding box center [393, 15] width 7 height 7
click at [389, 14] on input "[PERSON_NAME]" at bounding box center [248, 15] width 282 height 17
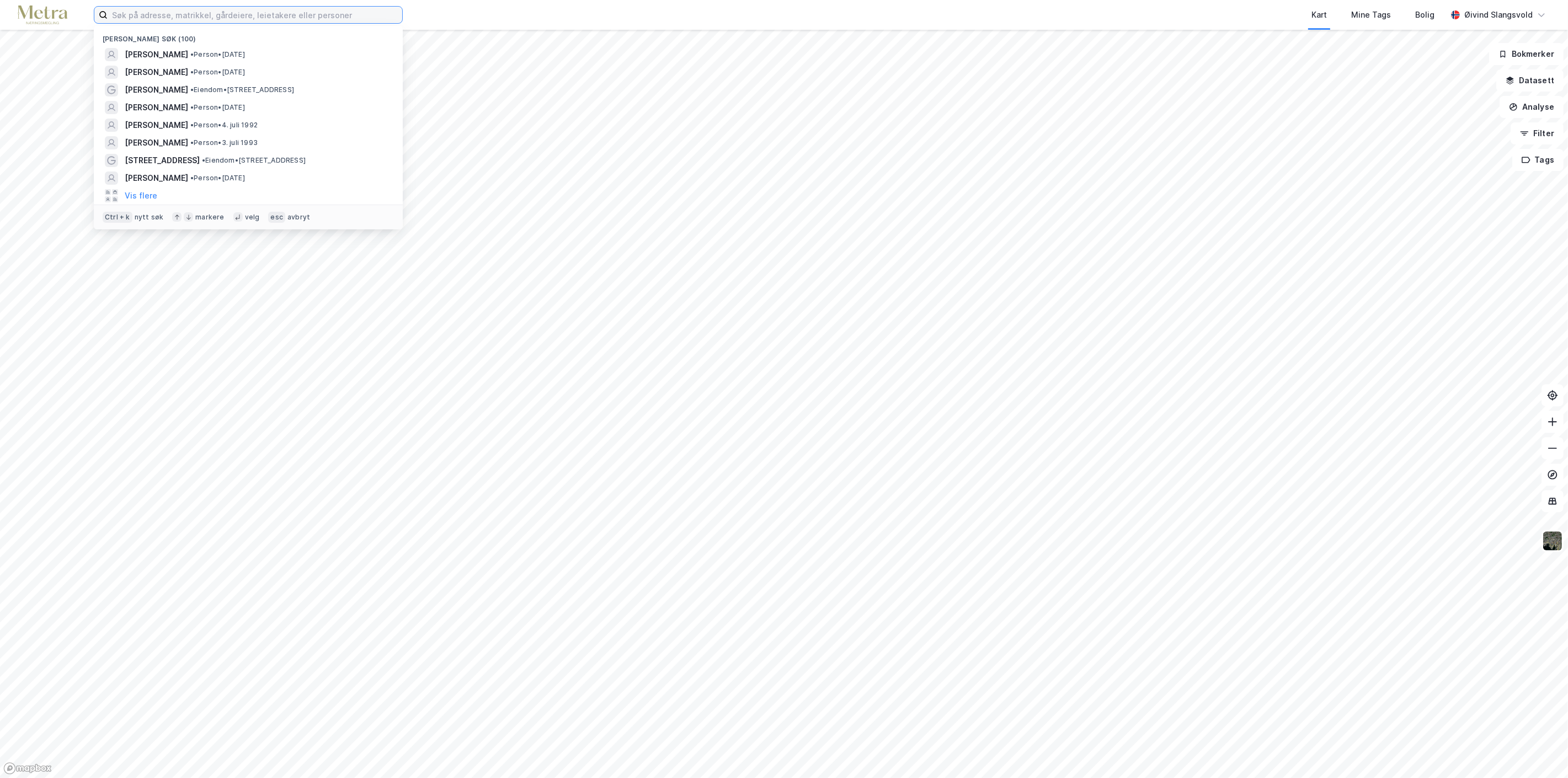
click at [289, 10] on input at bounding box center [255, 15] width 295 height 17
paste input "[PERSON_NAME]"
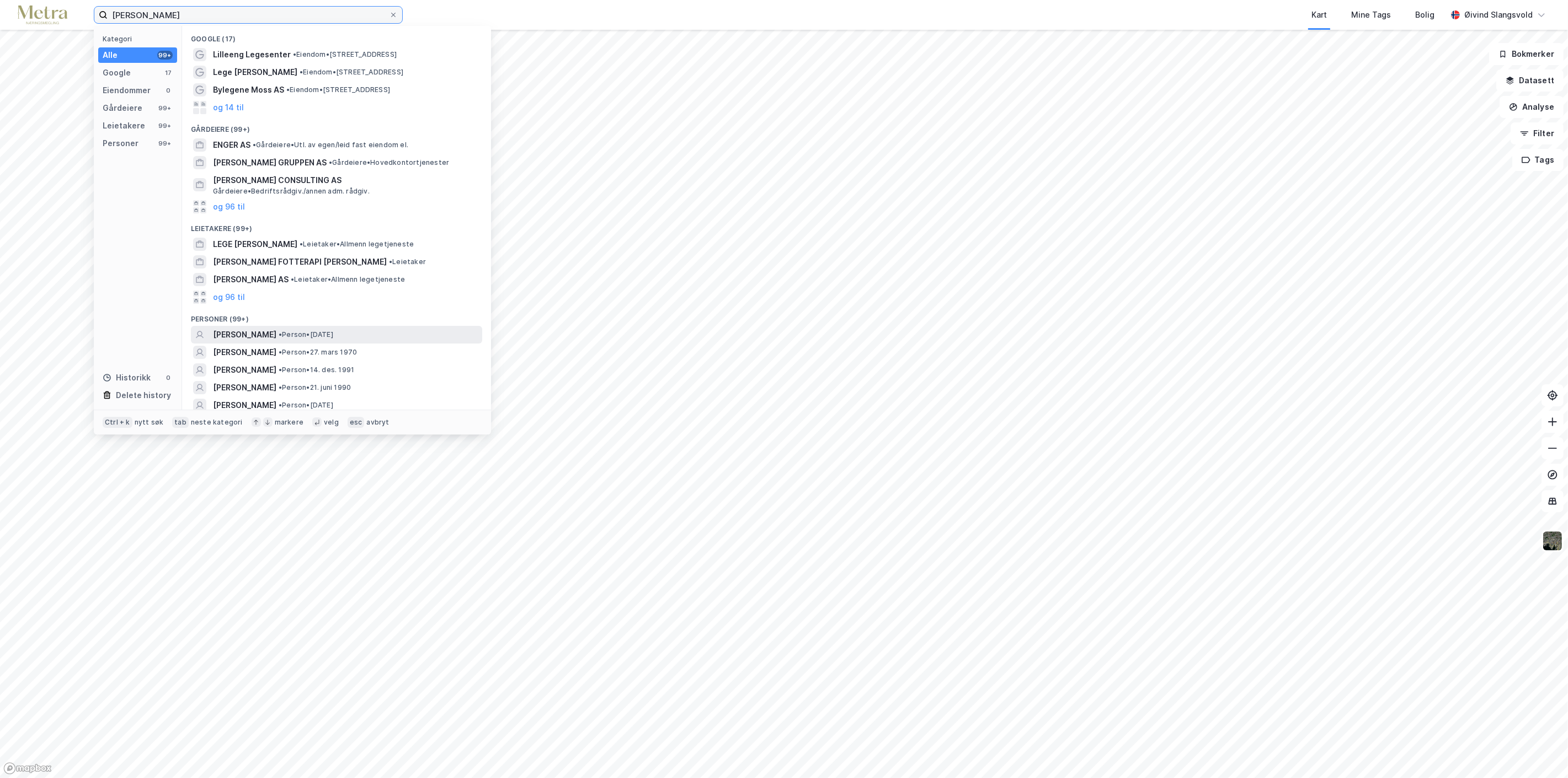
type input "[PERSON_NAME]"
click at [277, 335] on span "[PERSON_NAME]" at bounding box center [244, 334] width 63 height 13
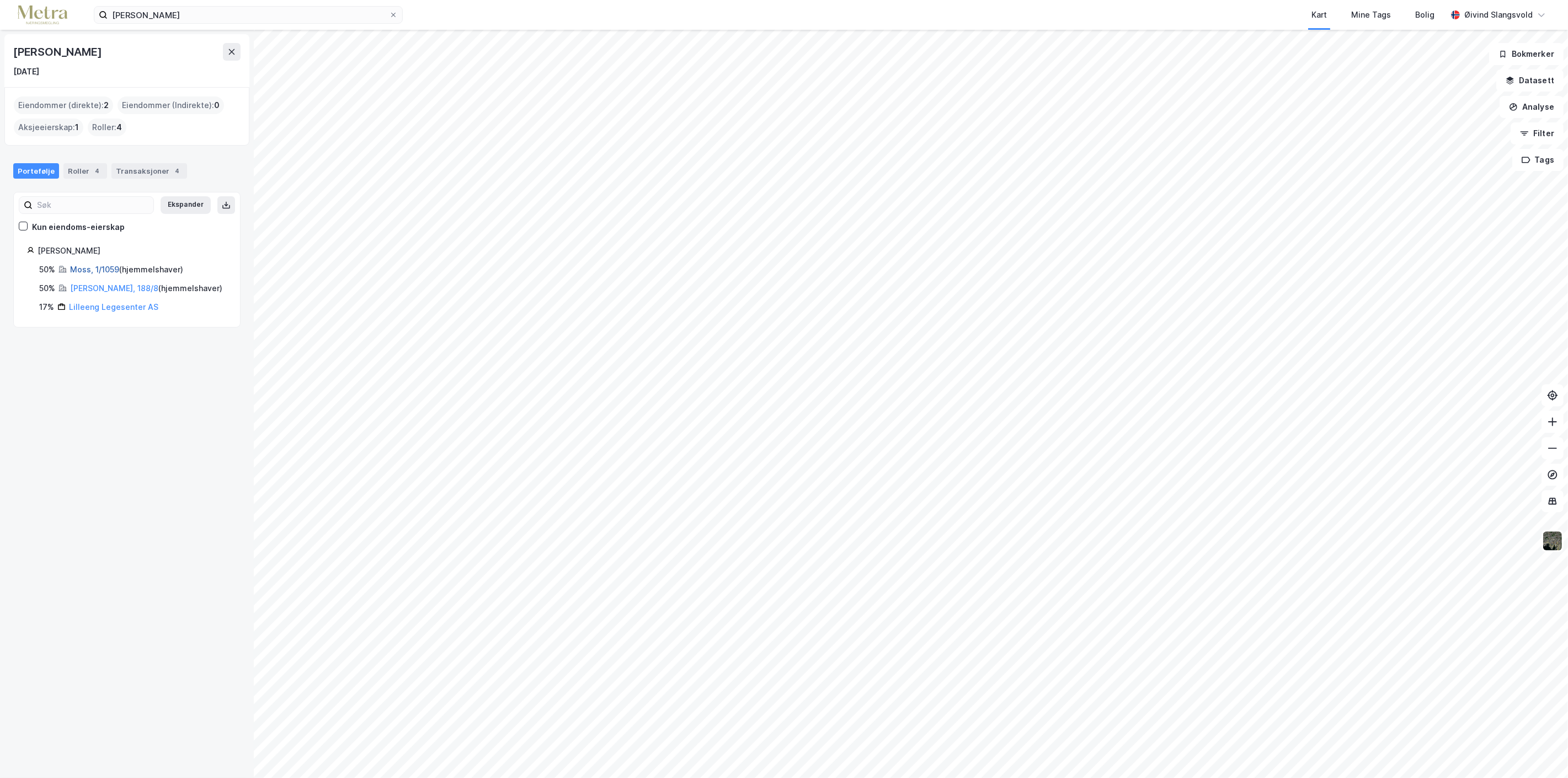
click at [102, 269] on link "Moss, 1/1059" at bounding box center [95, 269] width 49 height 9
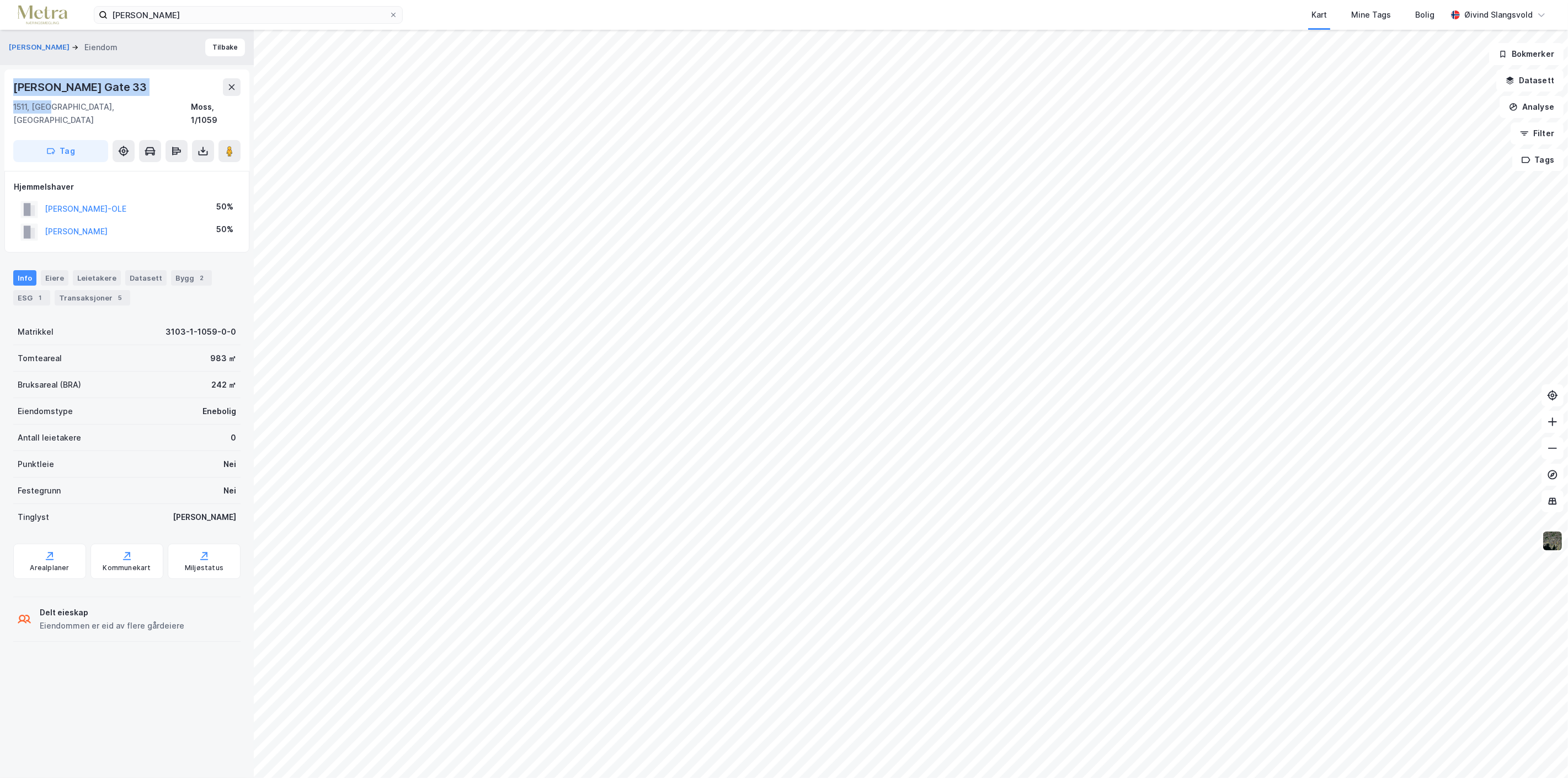
drag, startPoint x: 14, startPoint y: 83, endPoint x: 50, endPoint y: 111, distance: 45.6
click at [50, 111] on div "[PERSON_NAME] Gate 33 1511, [GEOGRAPHIC_DATA], [GEOGRAPHIC_DATA], 1/1059" at bounding box center [127, 102] width 227 height 48
copy div "[PERSON_NAME] Gate 33 1511, [GEOGRAPHIC_DATA]"
click at [393, 12] on icon at bounding box center [393, 15] width 7 height 7
click at [389, 12] on input "[PERSON_NAME]" at bounding box center [248, 15] width 282 height 17
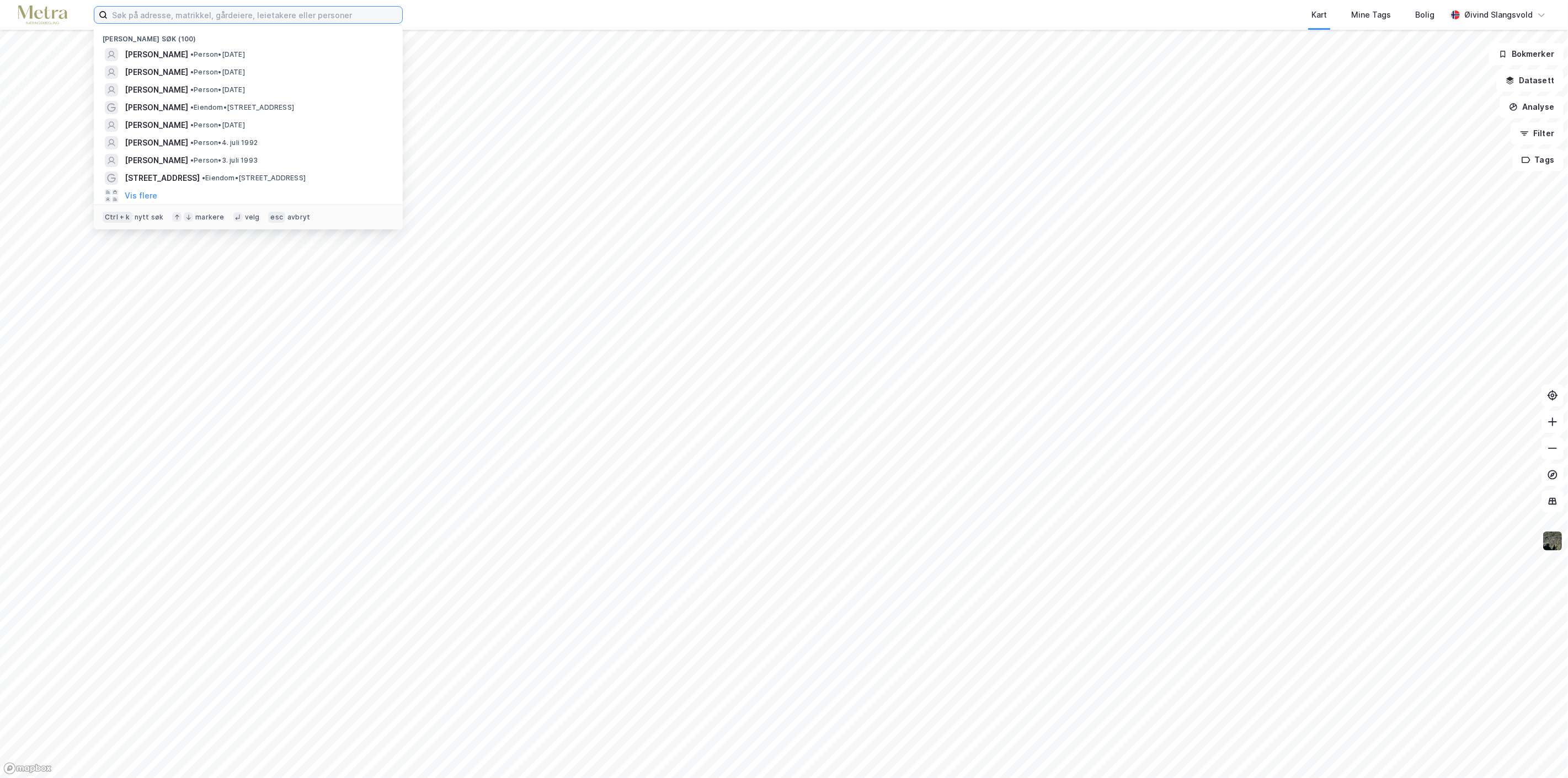
click at [321, 12] on input at bounding box center [255, 15] width 295 height 17
paste input "[PERSON_NAME]"
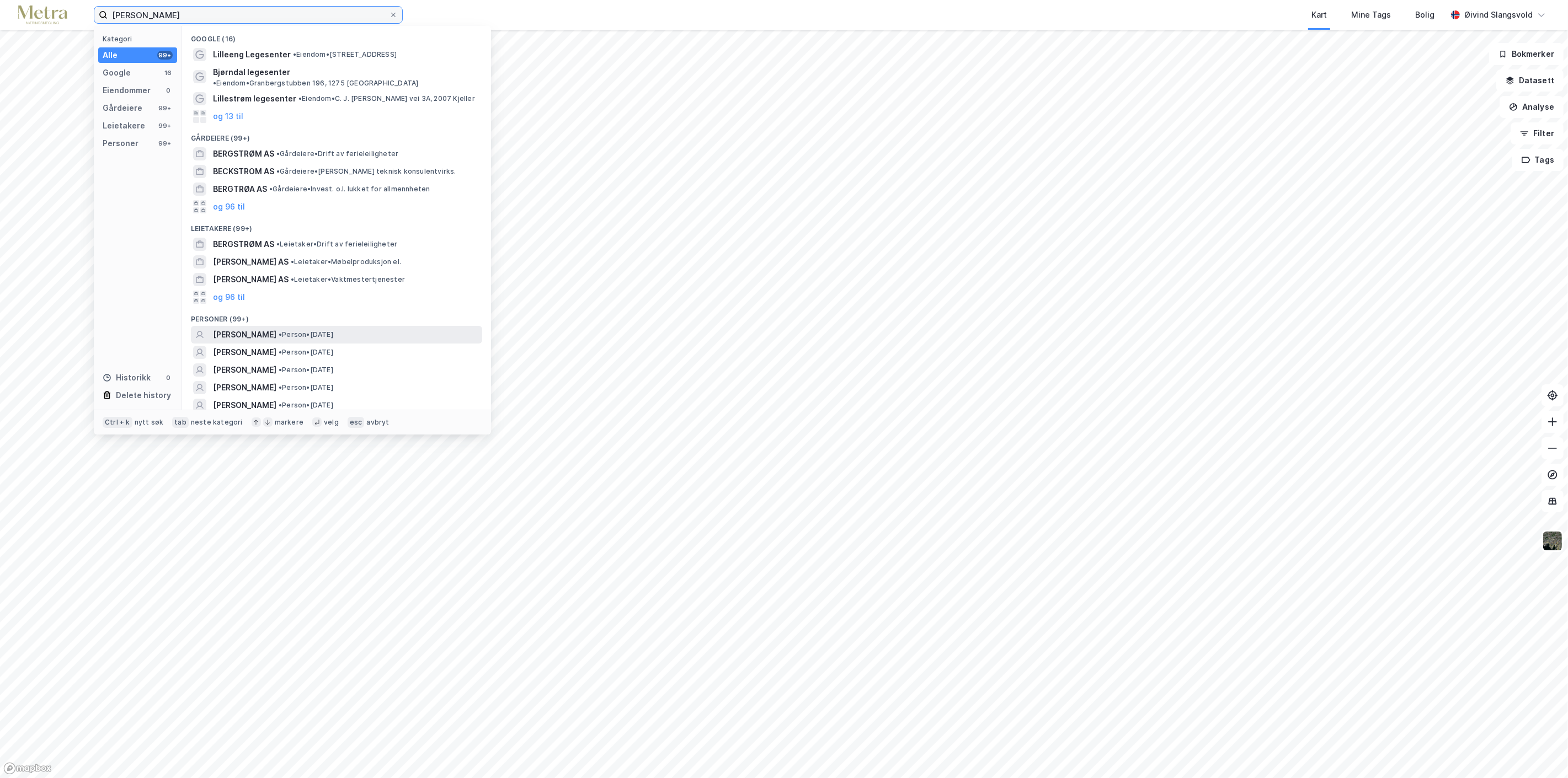
type input "[PERSON_NAME]"
click at [277, 328] on span "[PERSON_NAME]" at bounding box center [244, 334] width 63 height 13
click at [256, 19] on input "[PERSON_NAME]" at bounding box center [248, 15] width 282 height 17
click at [392, 13] on icon at bounding box center [393, 15] width 4 height 4
click at [389, 13] on input "[PERSON_NAME]" at bounding box center [248, 15] width 282 height 17
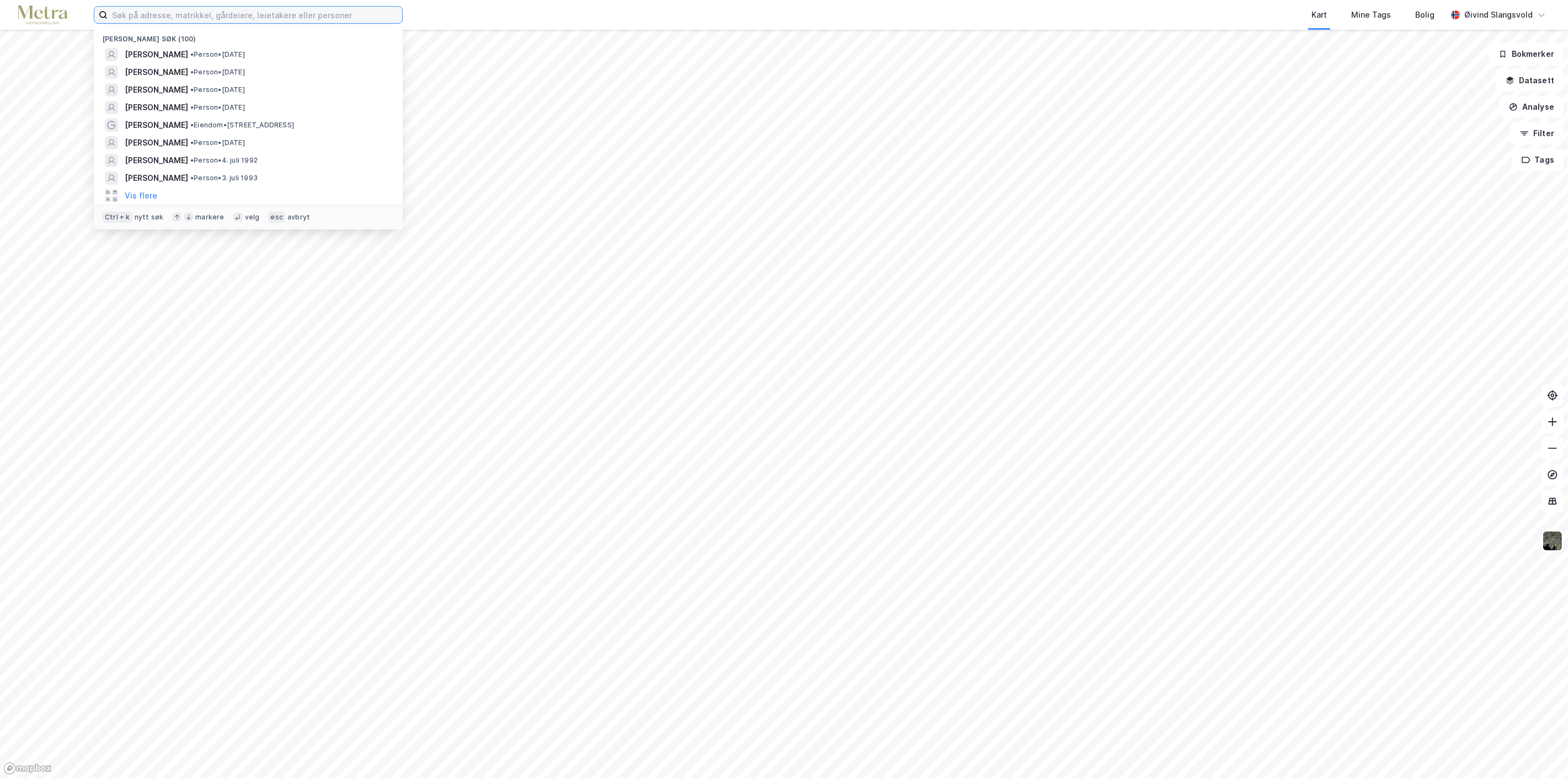
paste input "[PERSON_NAME]"
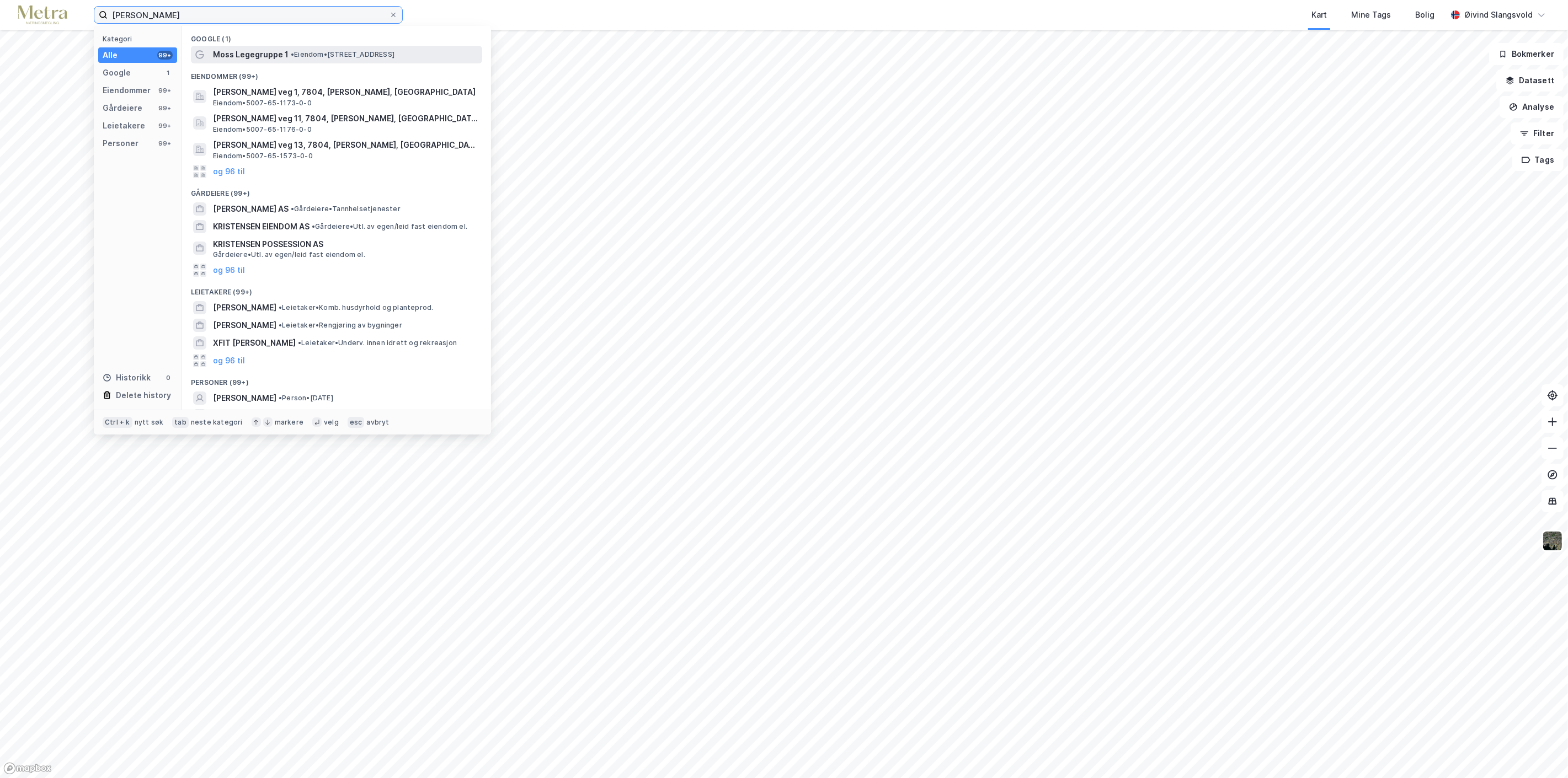
type input "[PERSON_NAME]"
click at [262, 52] on span "Moss Legegruppe 1" at bounding box center [250, 54] width 75 height 13
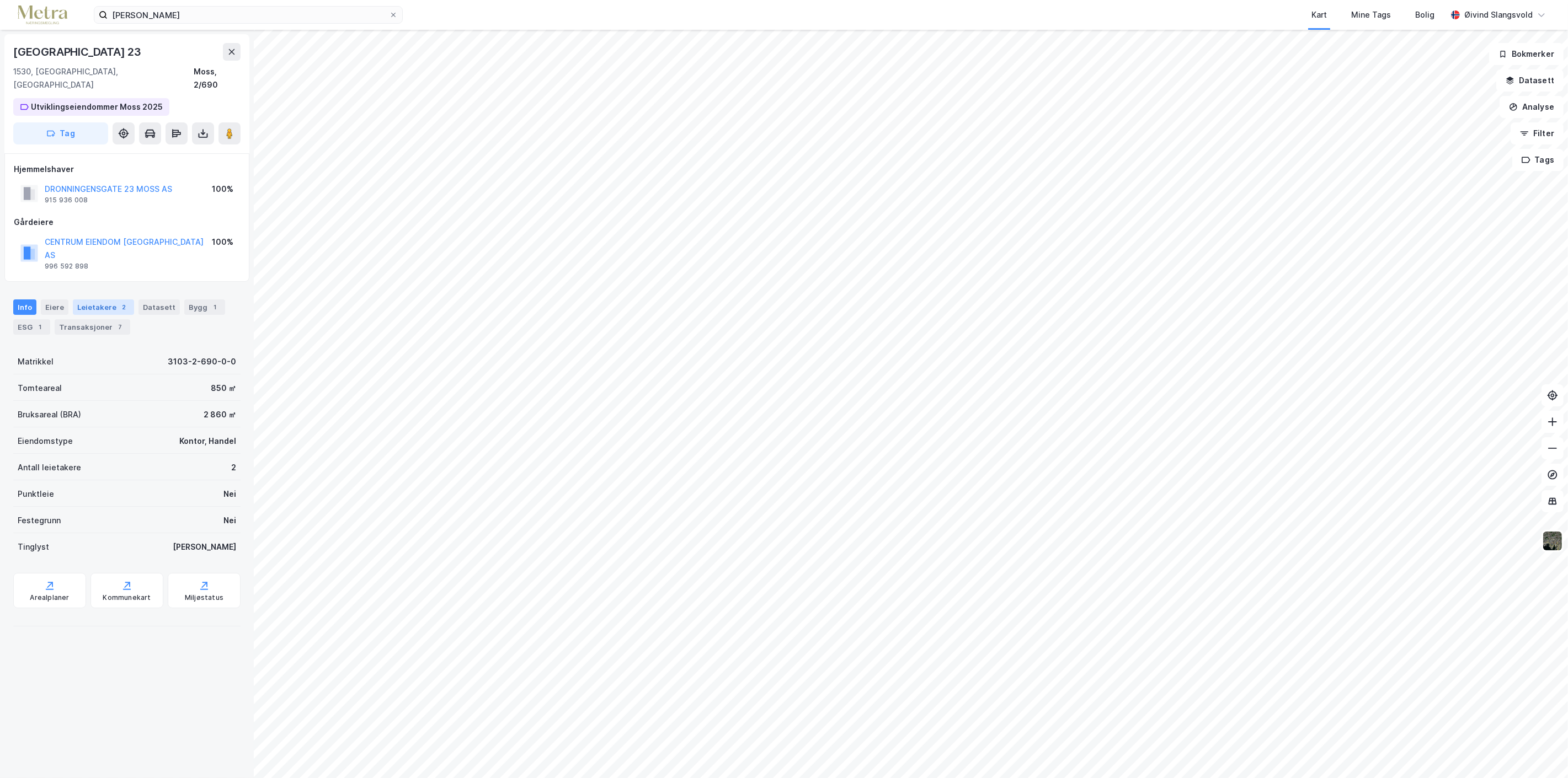
click at [106, 300] on div "Leietakere 2" at bounding box center [104, 307] width 61 height 16
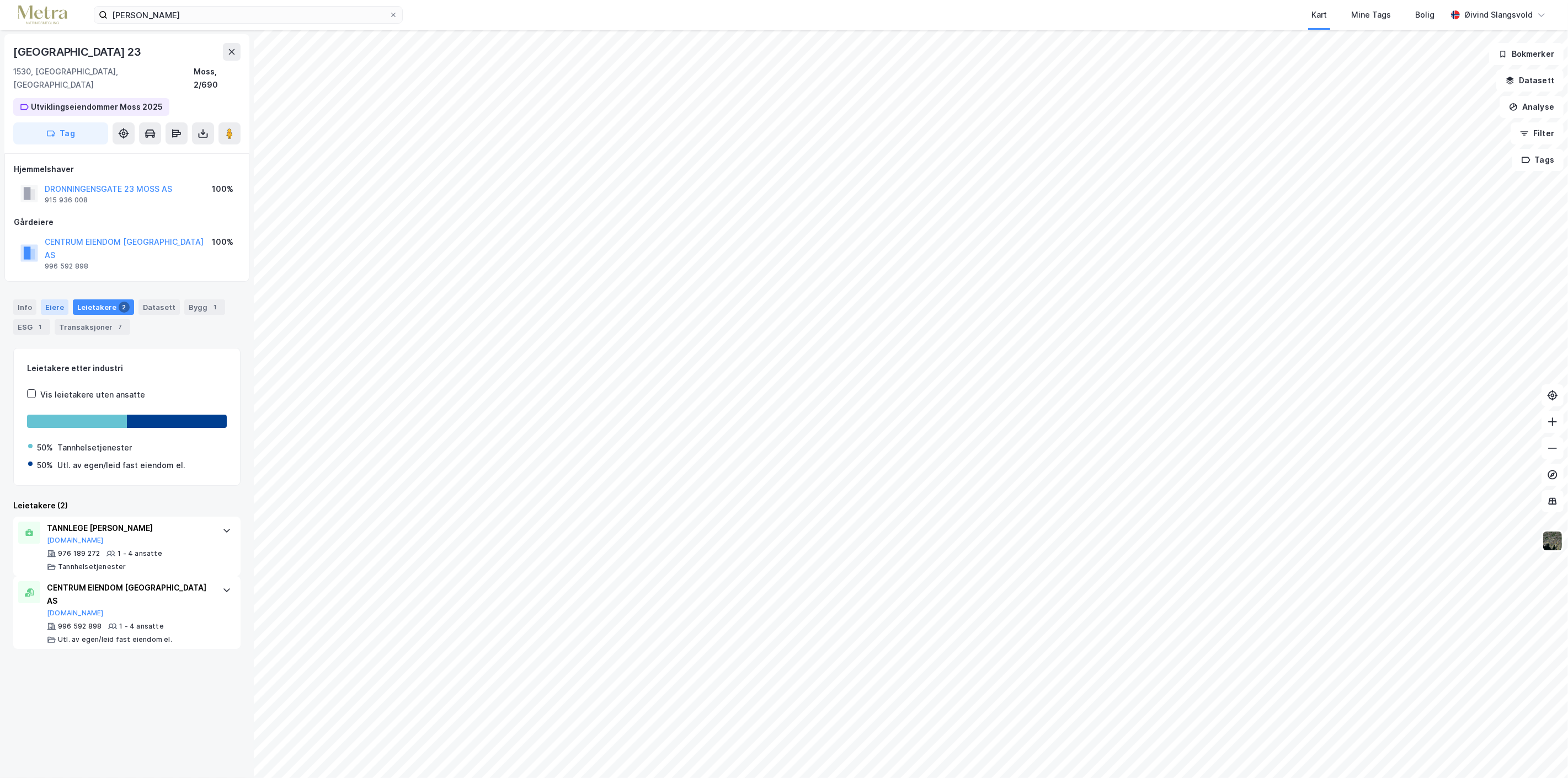
click at [55, 300] on div "Eiere" at bounding box center [54, 307] width 28 height 16
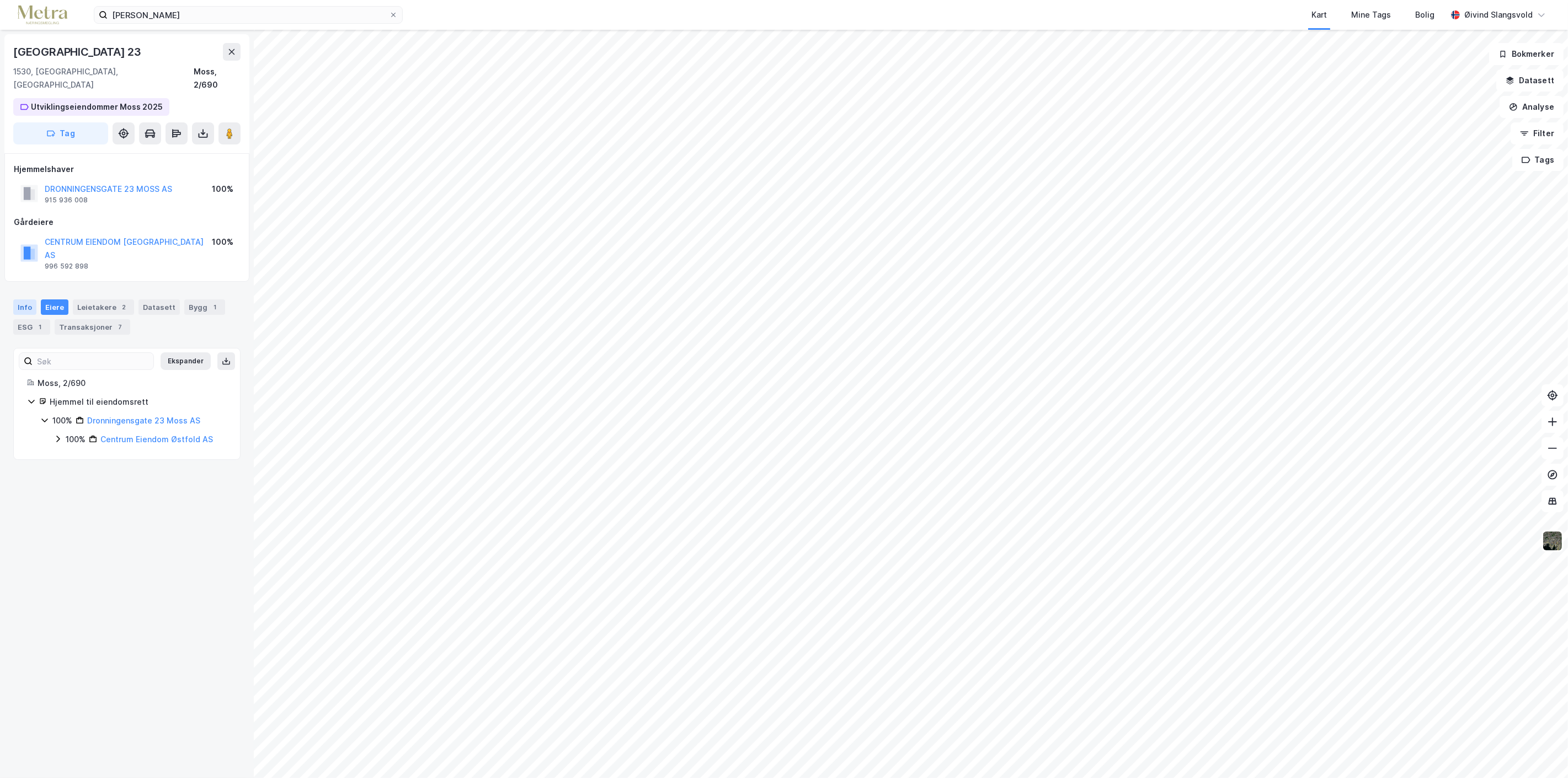
click at [26, 300] on div "Info" at bounding box center [24, 307] width 23 height 16
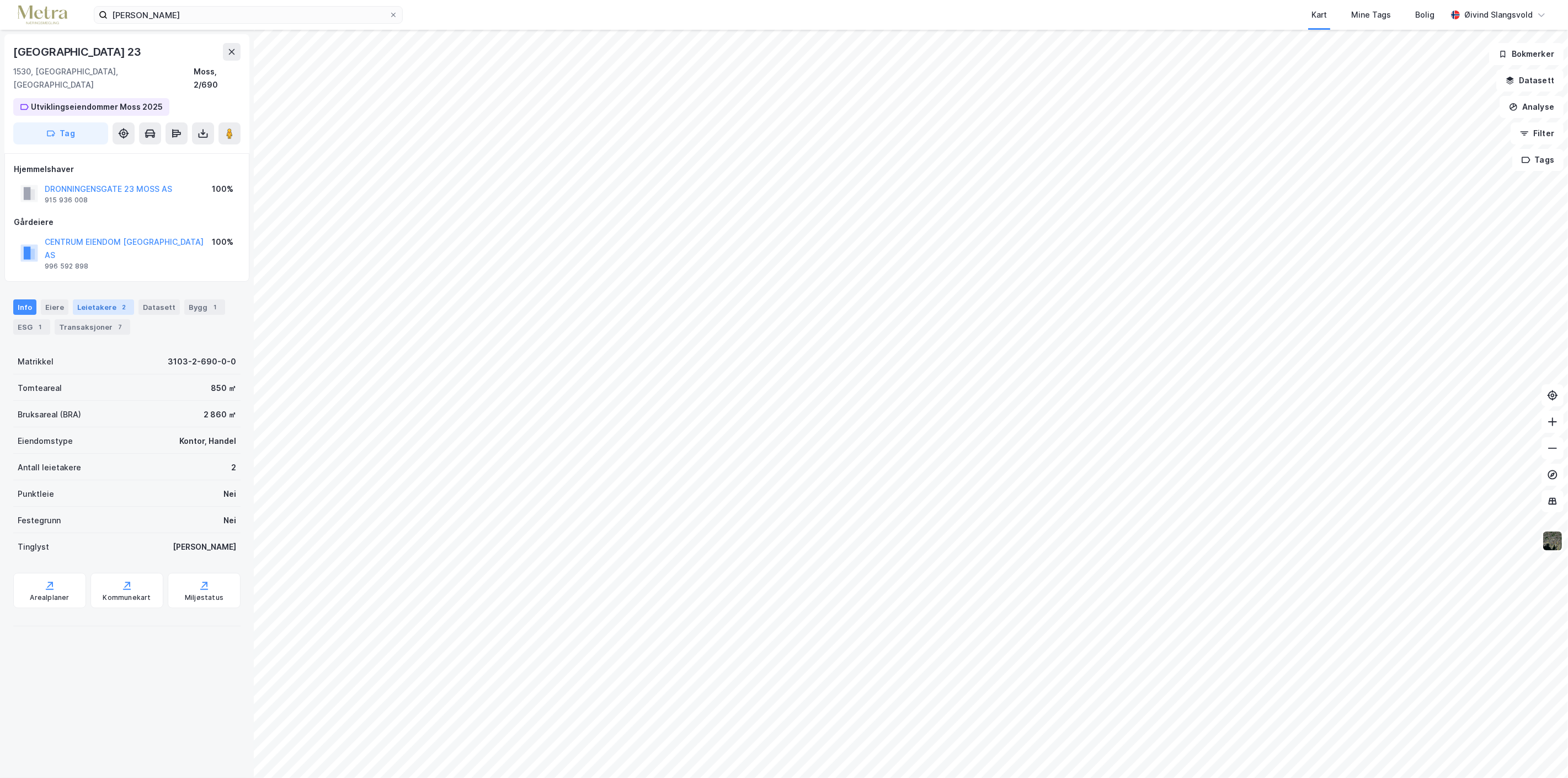
click at [99, 300] on div "Leietakere 2" at bounding box center [104, 307] width 61 height 16
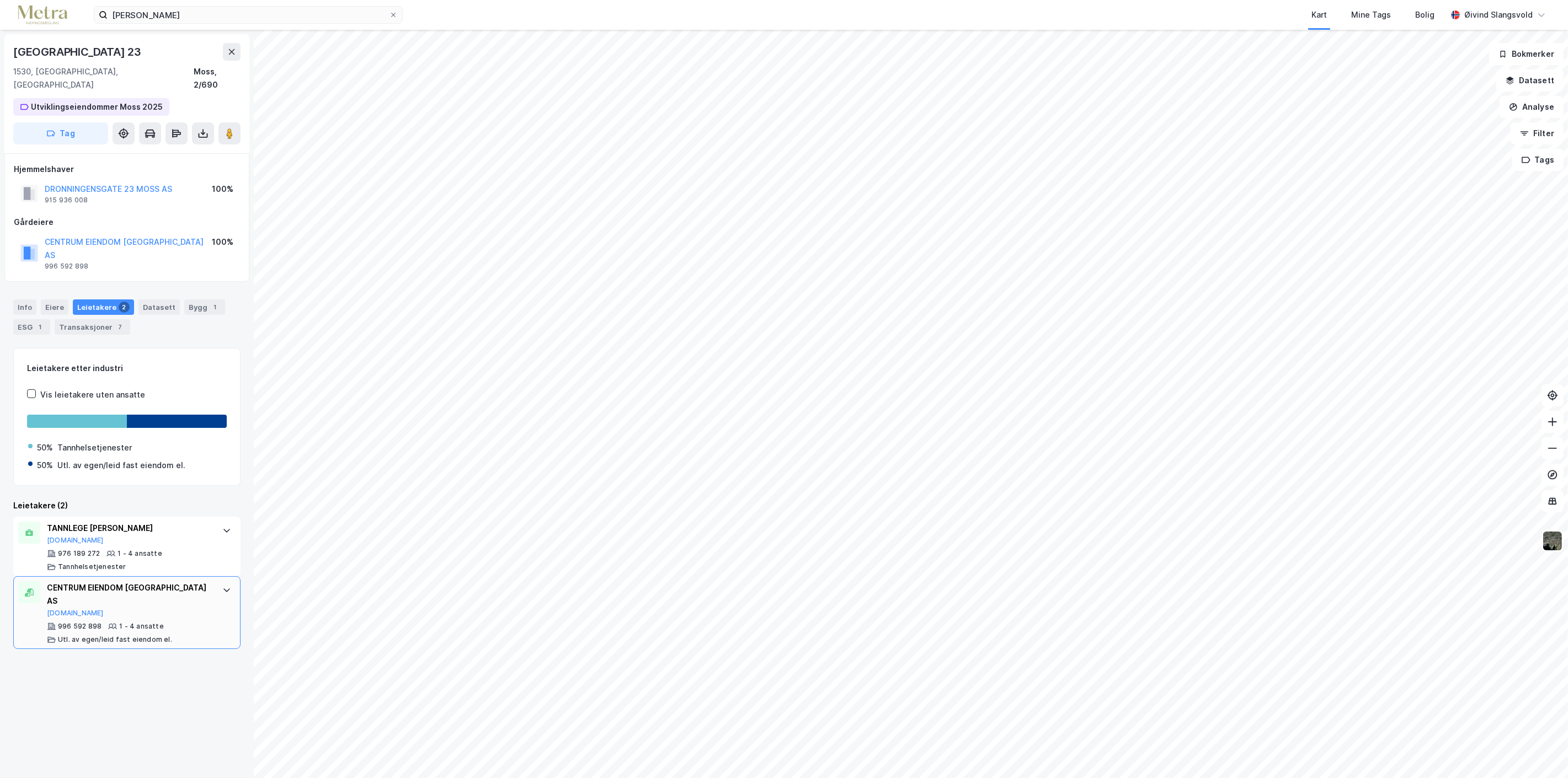
click at [85, 581] on div "CENTRUM EIENDOM [GEOGRAPHIC_DATA] AS" at bounding box center [129, 594] width 164 height 27
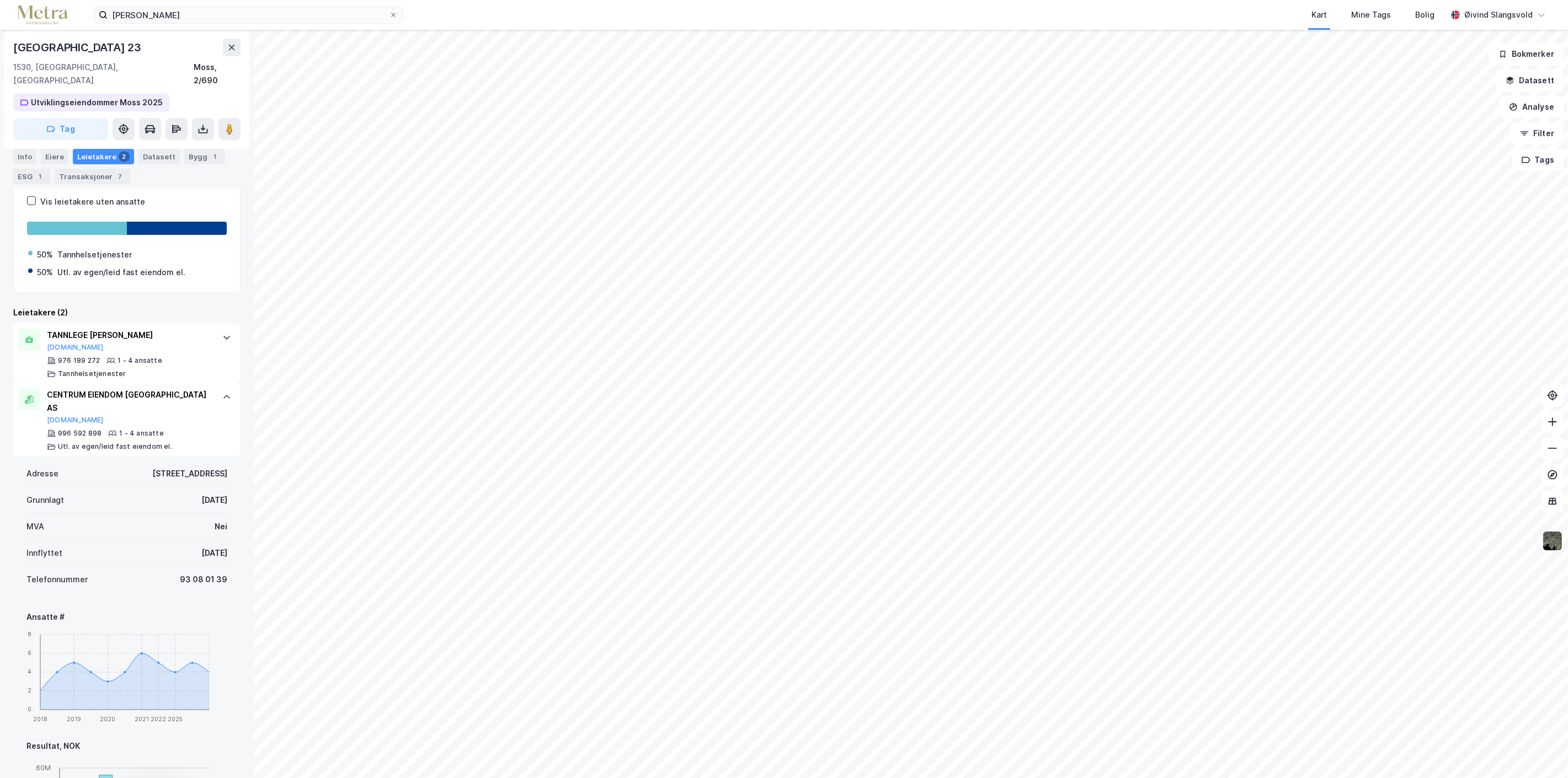
scroll to position [188, 0]
click at [59, 421] on button "[DOMAIN_NAME]" at bounding box center [74, 425] width 56 height 9
click at [232, 46] on icon at bounding box center [231, 47] width 9 height 9
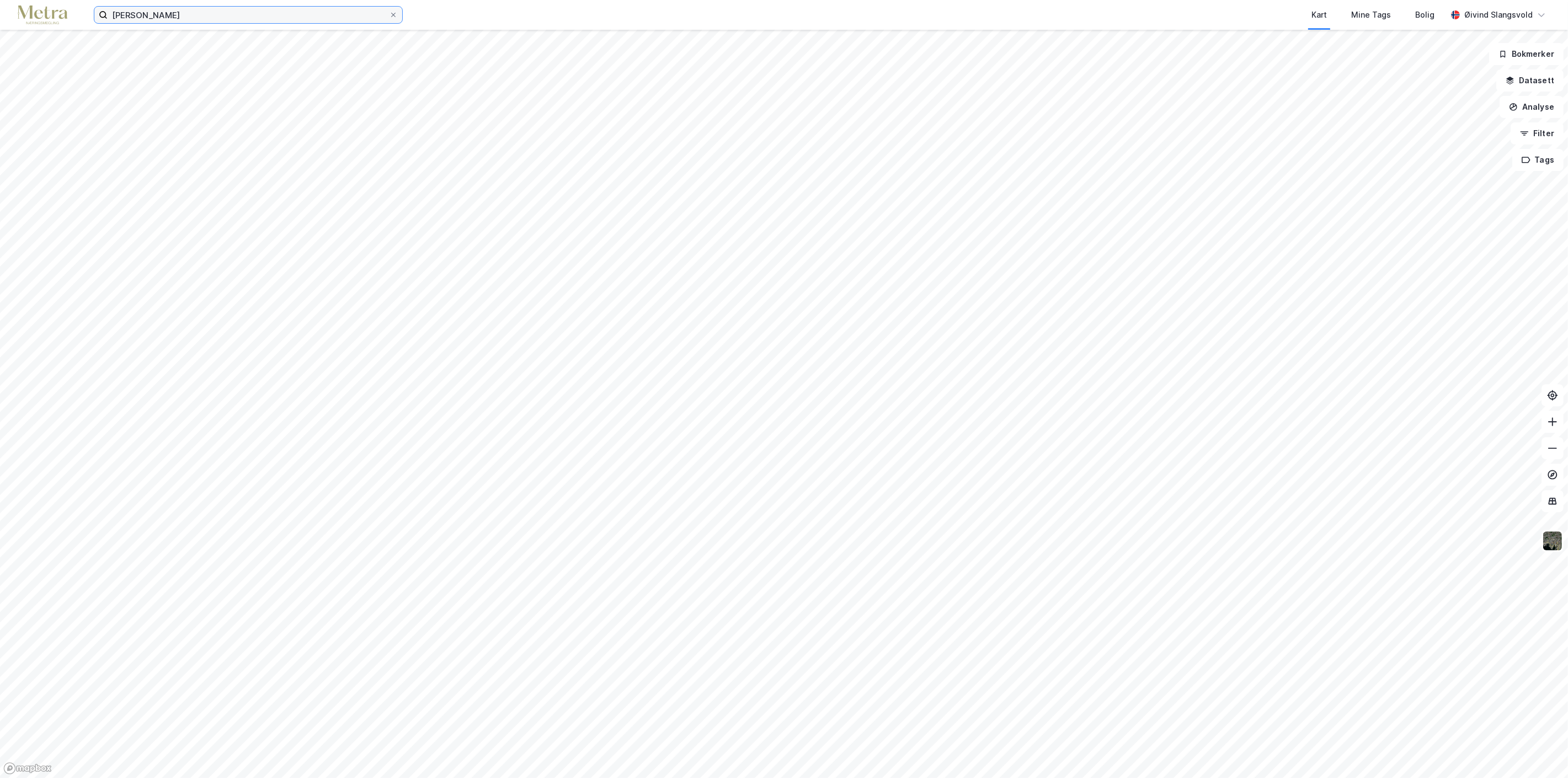
click at [293, 13] on input "[PERSON_NAME]" at bounding box center [248, 15] width 282 height 17
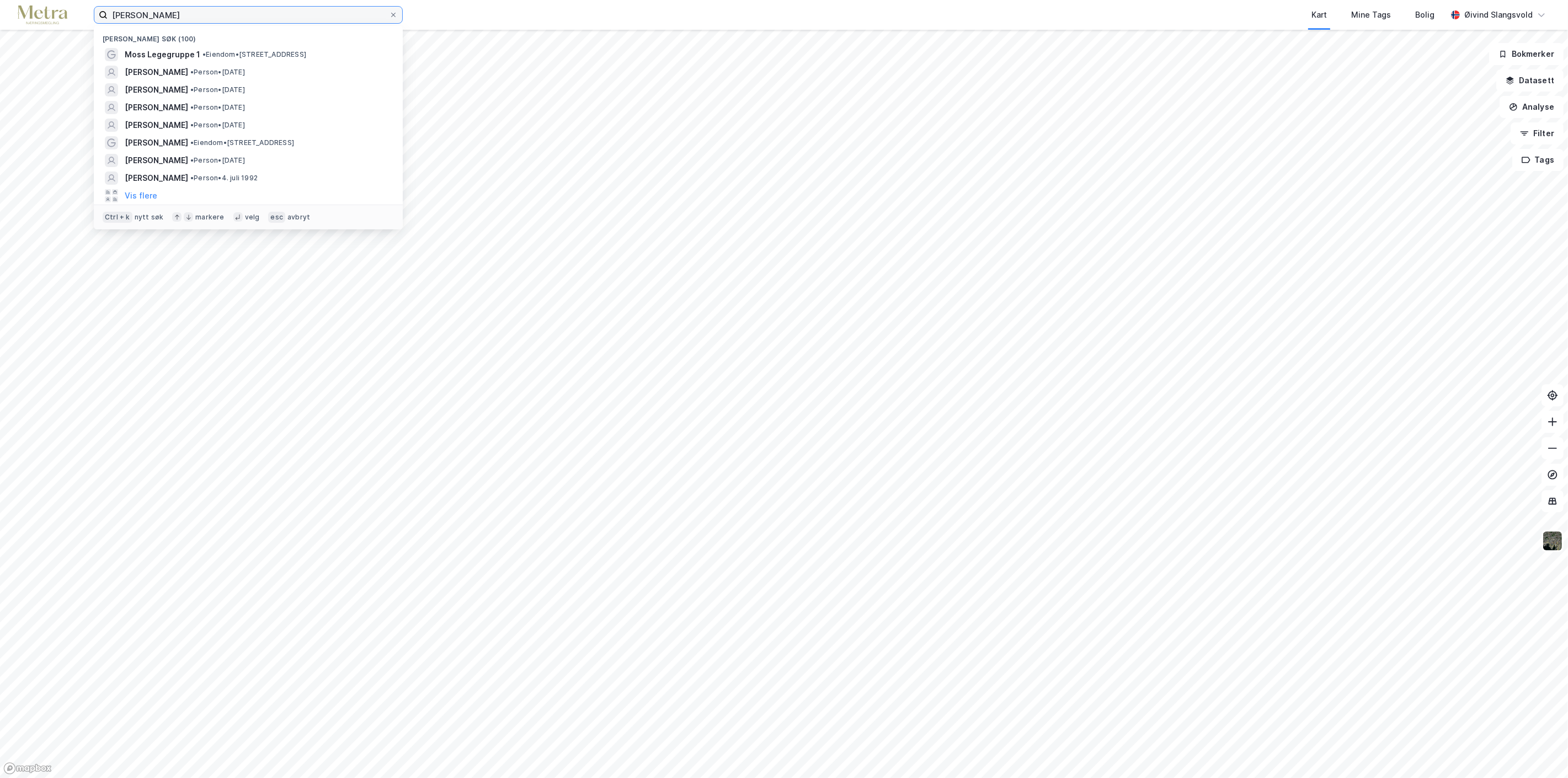
click at [239, 17] on input "[PERSON_NAME]" at bounding box center [248, 15] width 282 height 17
click at [392, 13] on icon at bounding box center [393, 15] width 7 height 7
click at [389, 13] on input "[PERSON_NAME]" at bounding box center [248, 15] width 282 height 17
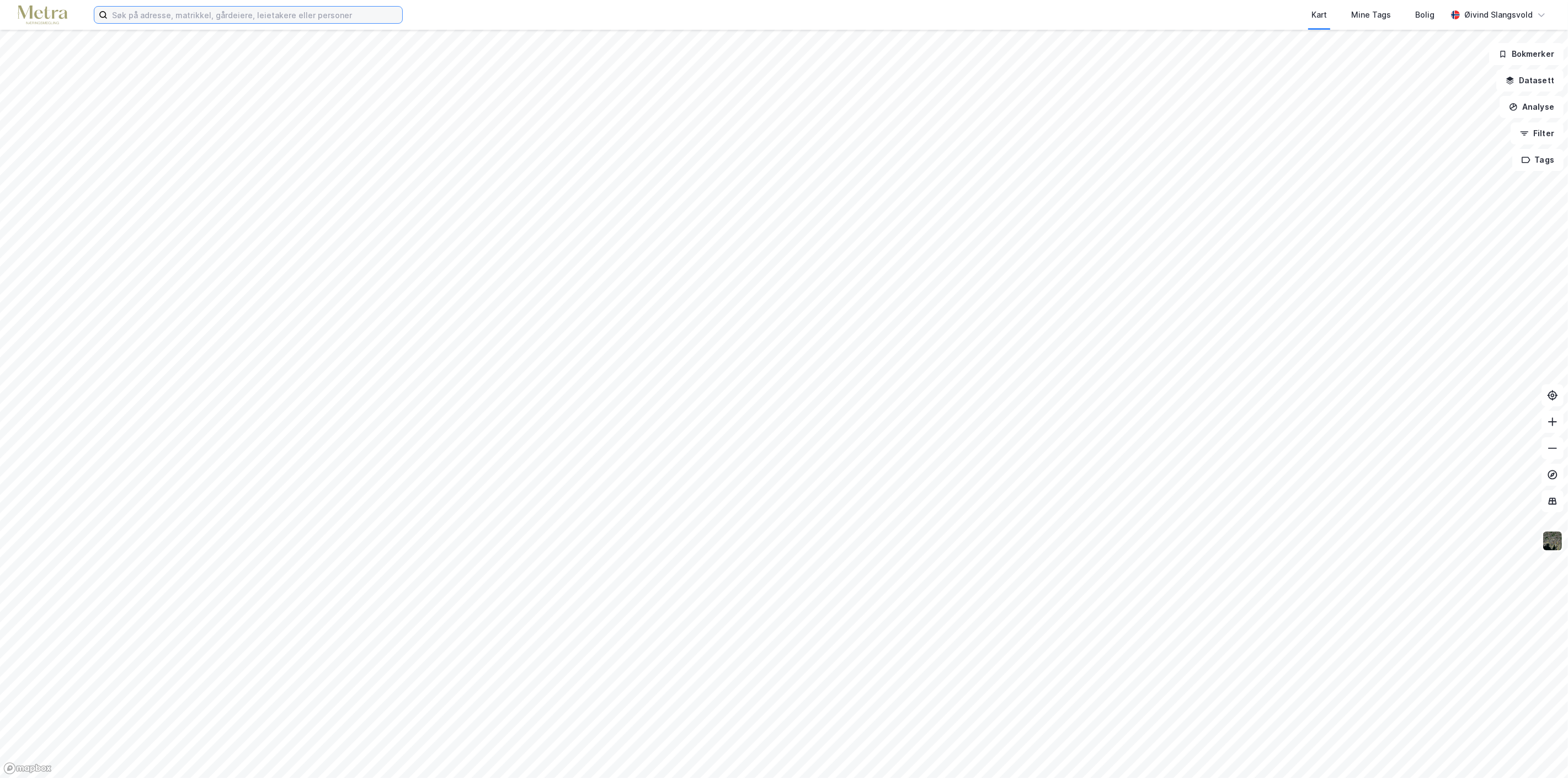
click at [310, 13] on input at bounding box center [255, 15] width 295 height 17
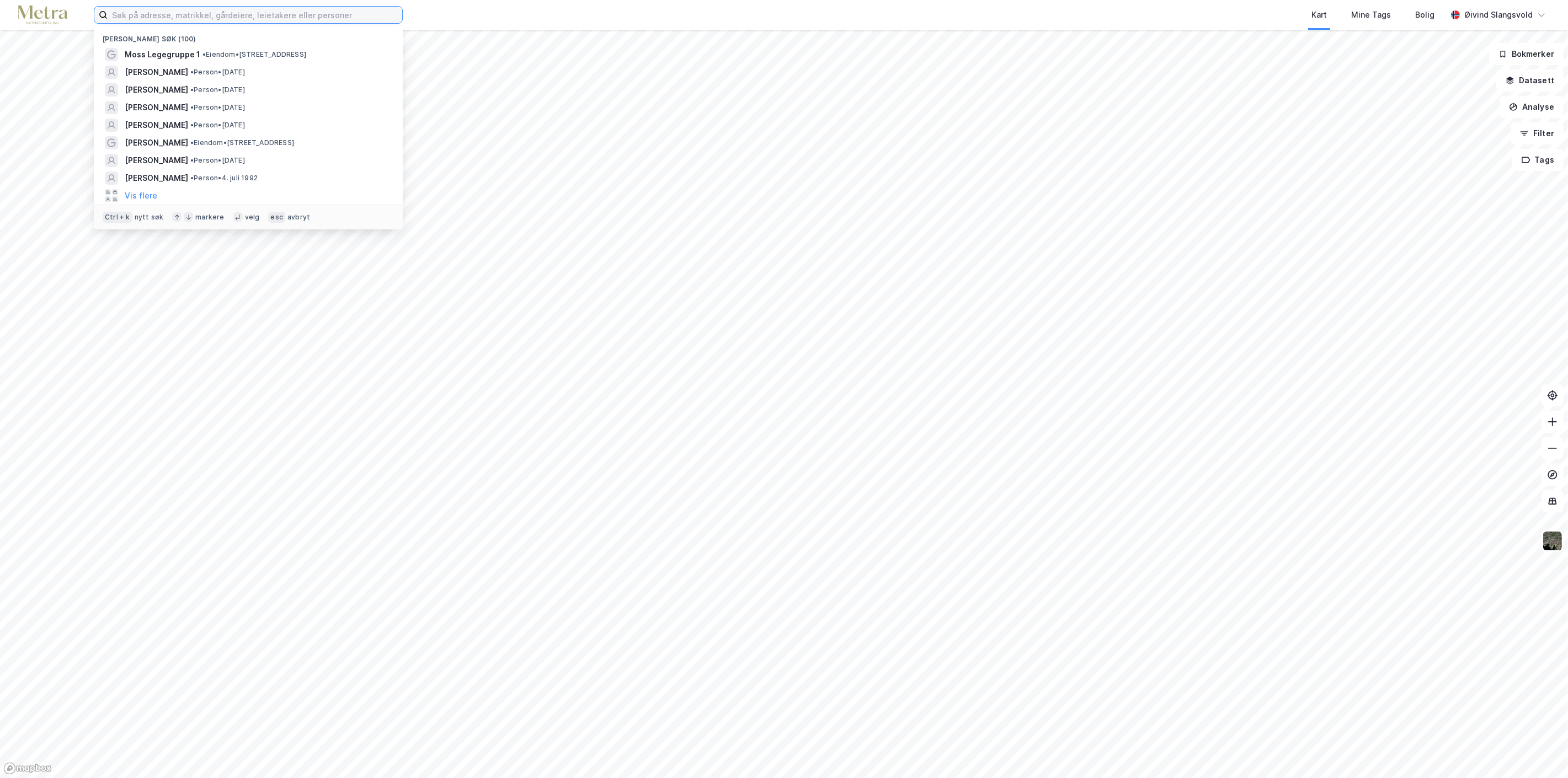
paste input "[PERSON_NAME]"
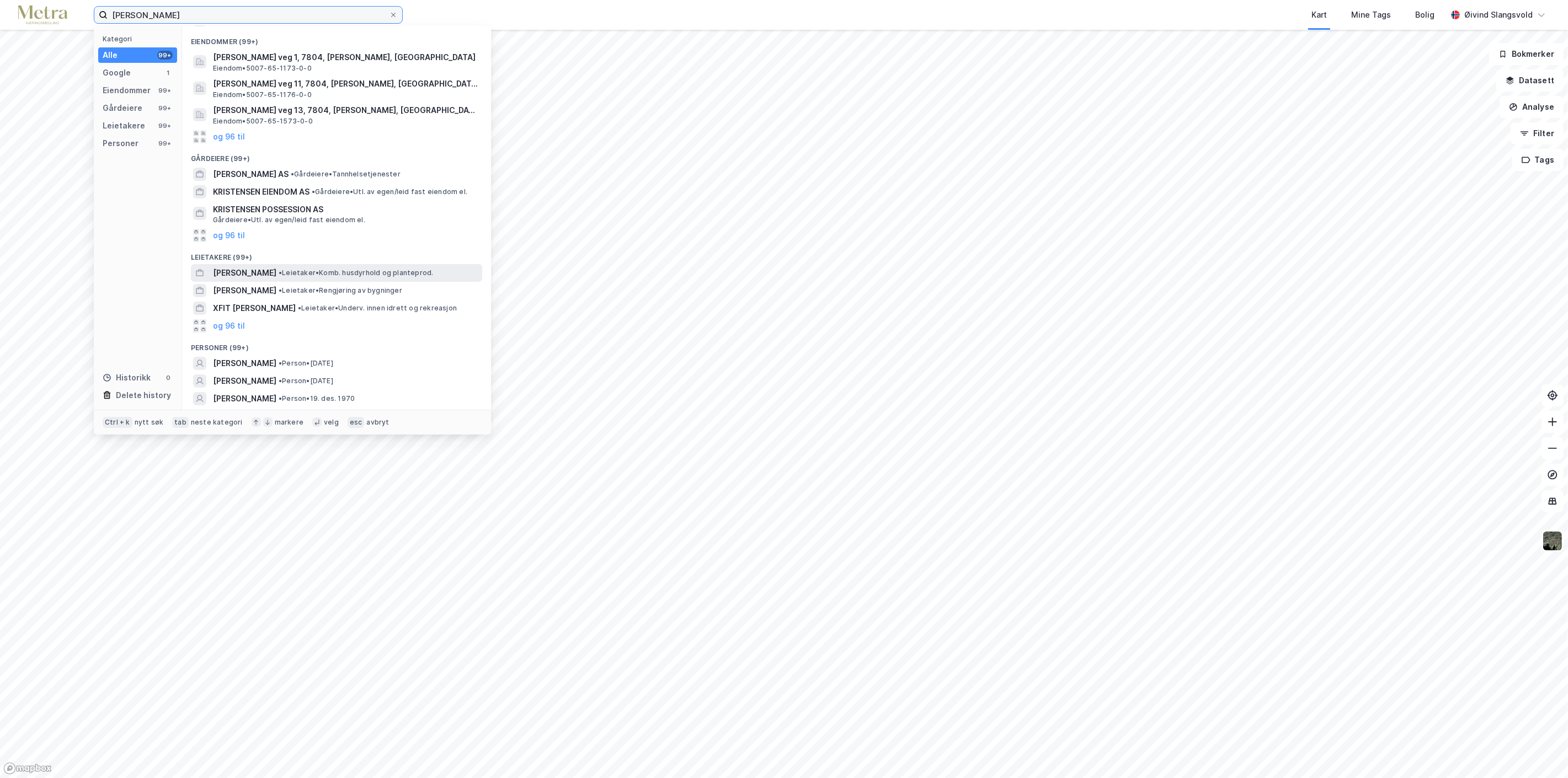
scroll to position [49, 0]
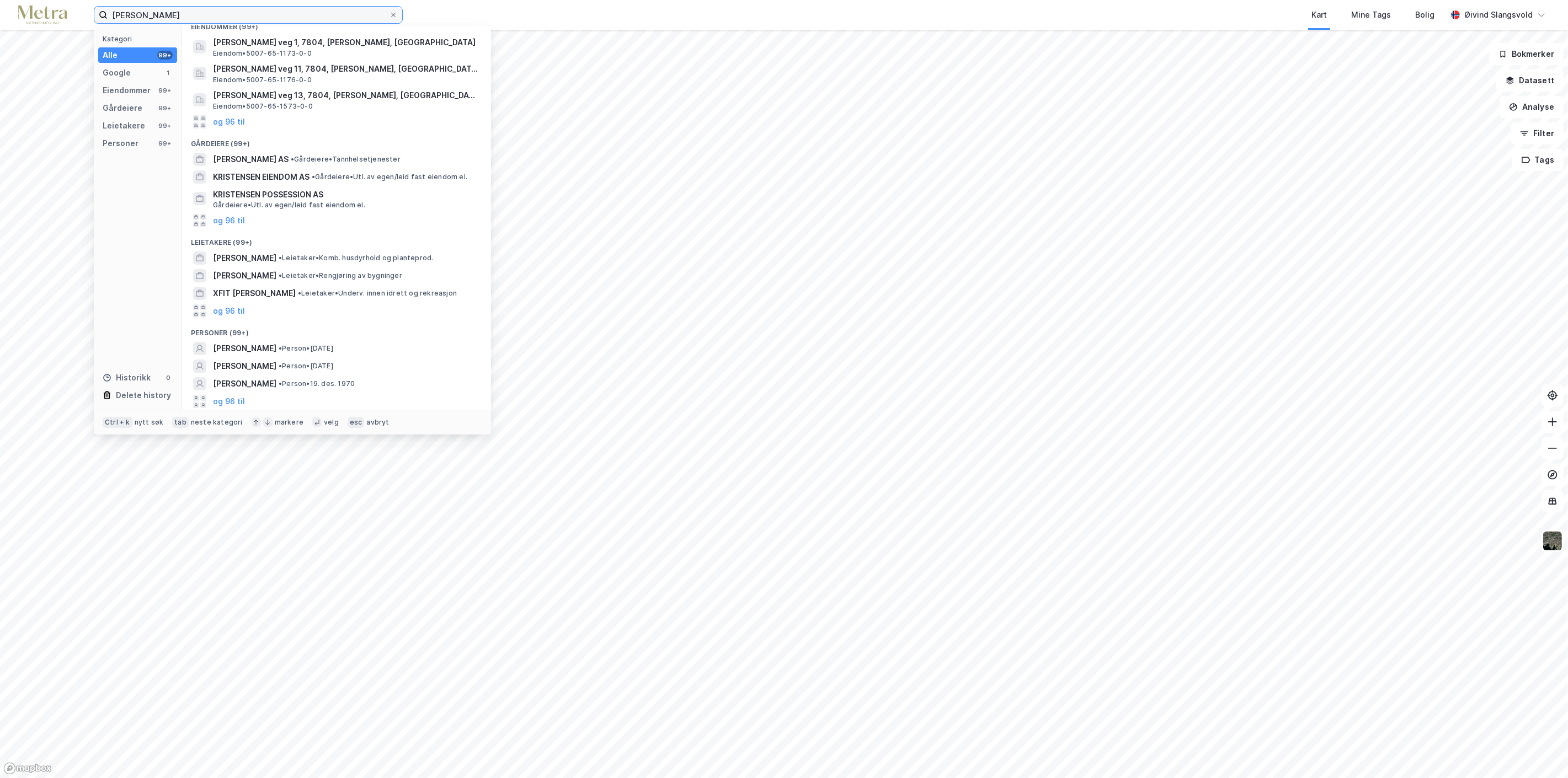
type input "[PERSON_NAME]"
click at [393, 15] on icon at bounding box center [393, 15] width 4 height 4
click at [389, 15] on input "[PERSON_NAME]" at bounding box center [248, 15] width 282 height 17
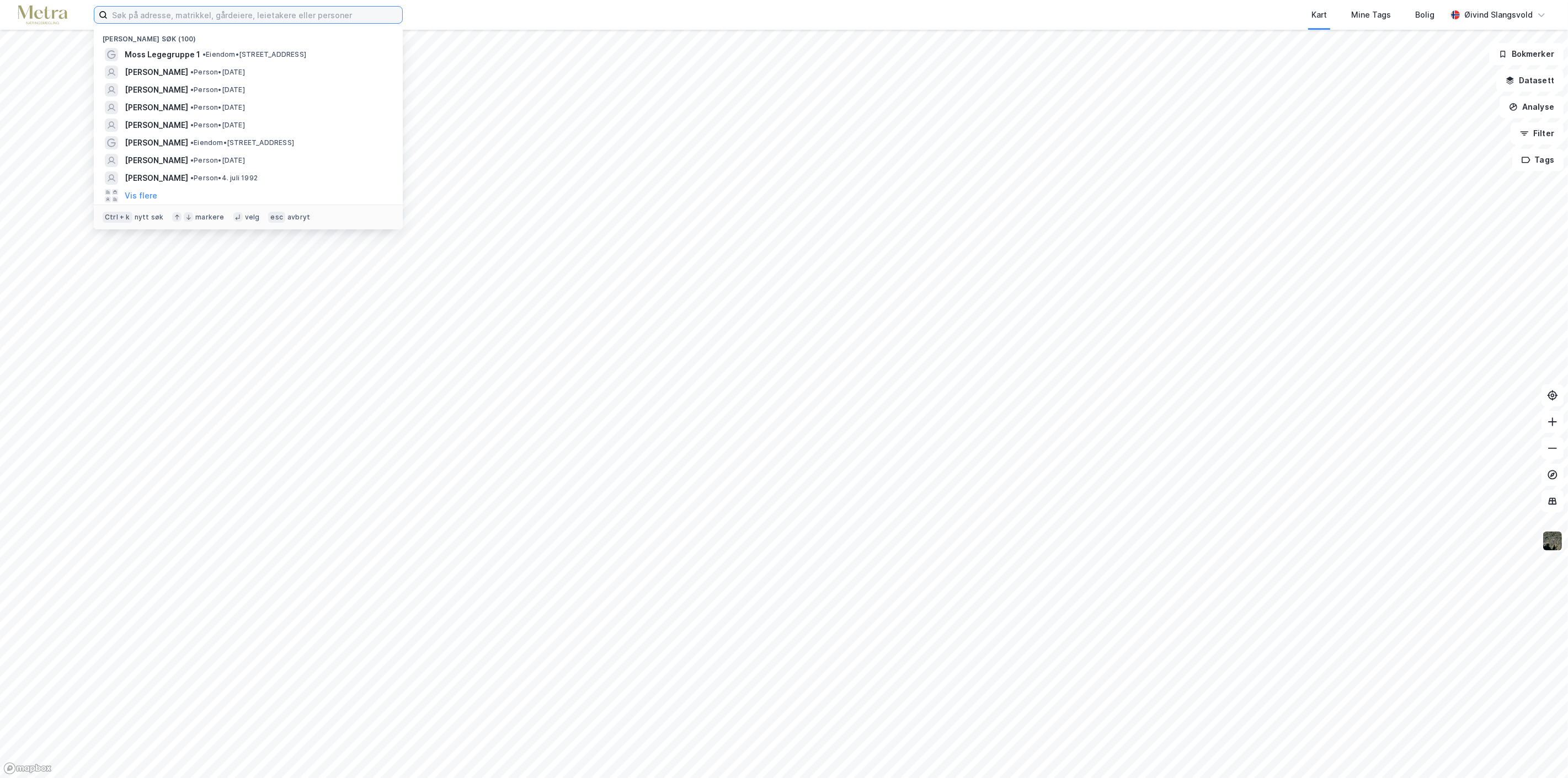
click at [315, 15] on input at bounding box center [255, 15] width 295 height 17
paste input "Nina Fossum Lyngstad"
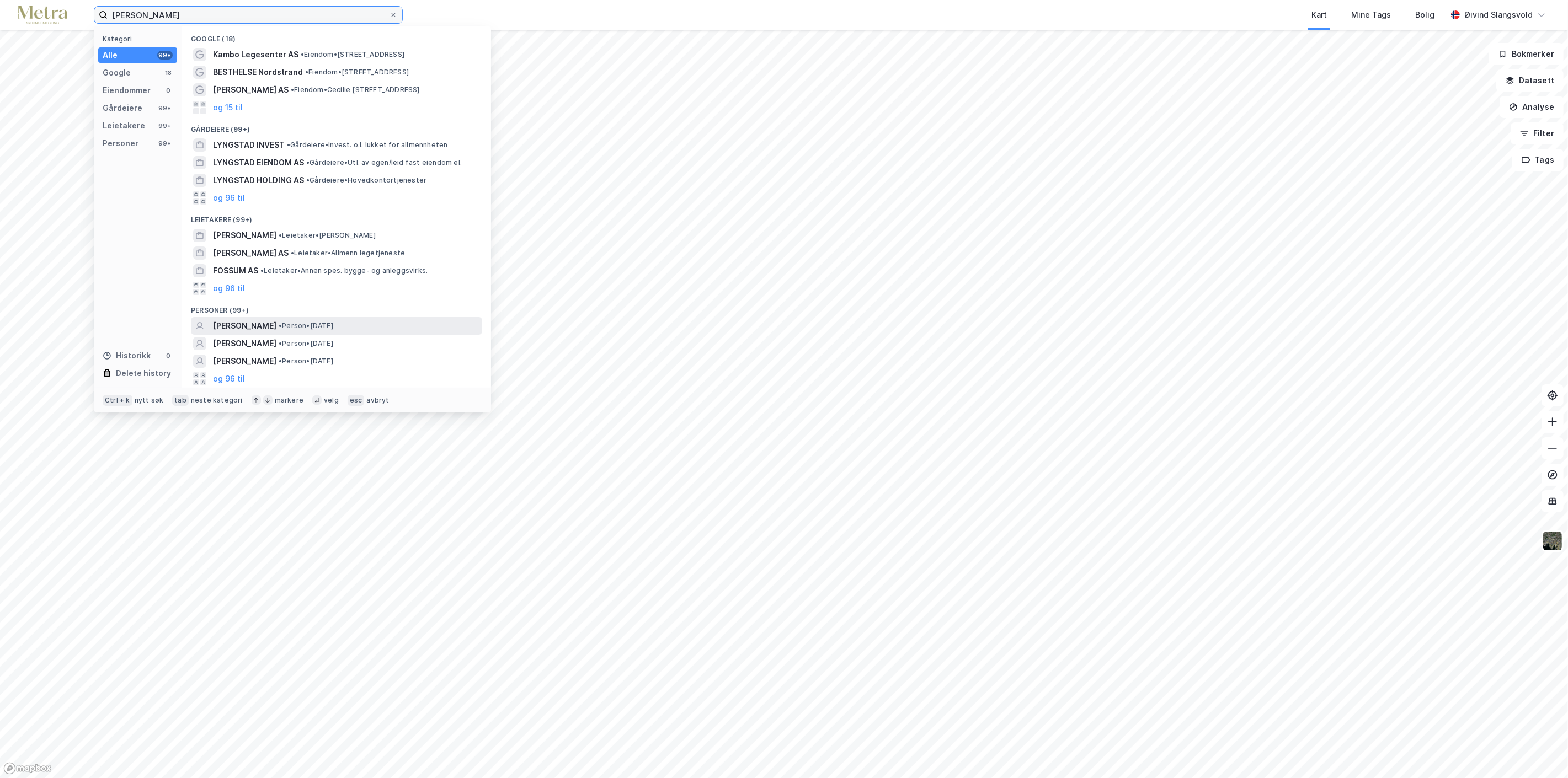
type input "Nina Fossum Lyngstad"
click at [277, 324] on span "NINA FOSSUM LYNGSTAD" at bounding box center [244, 325] width 63 height 13
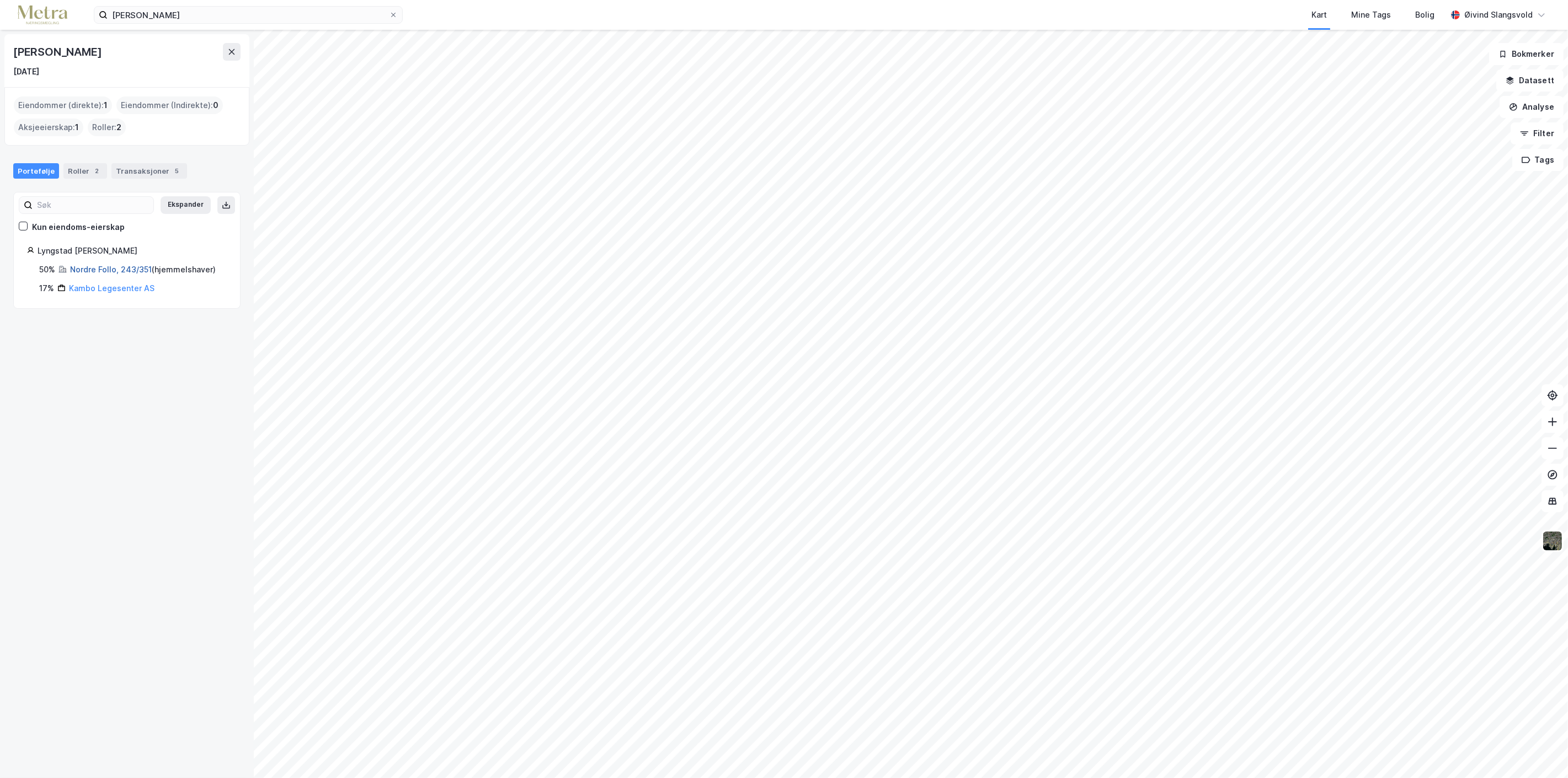
click at [112, 269] on link "Nordre Follo, 243/351" at bounding box center [111, 269] width 82 height 9
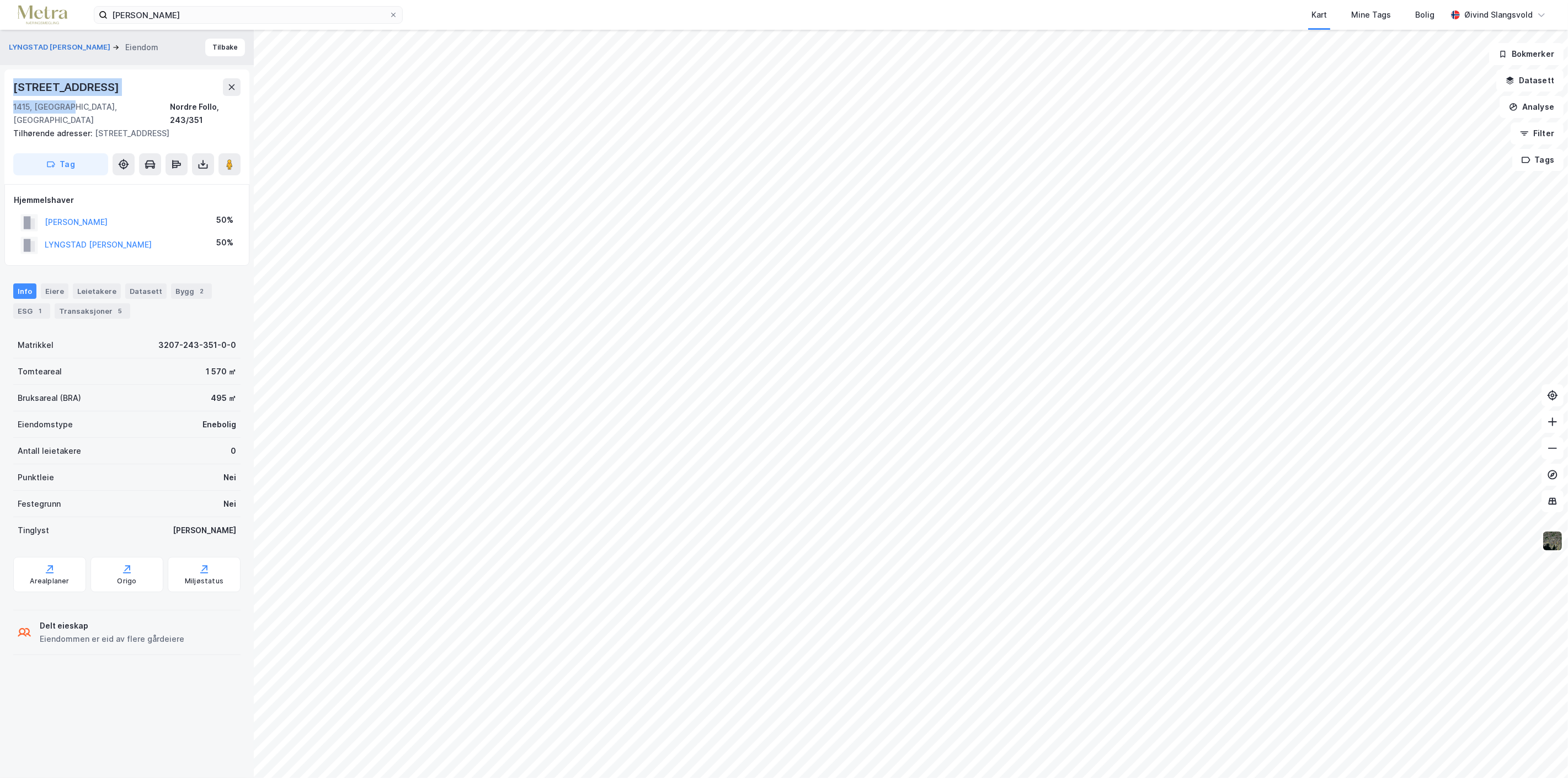
drag, startPoint x: 20, startPoint y: 85, endPoint x: 69, endPoint y: 109, distance: 54.6
click at [69, 109] on div "Vanntårnveien 9 1415, Oppegård, Akershus Nordre Follo, 243/351" at bounding box center [127, 102] width 227 height 48
copy div "Vanntårnveien 9 1415, Oppegård"
click at [394, 13] on icon at bounding box center [393, 15] width 4 height 4
click at [389, 13] on input "Nina Fossum Lyngstad" at bounding box center [248, 15] width 282 height 17
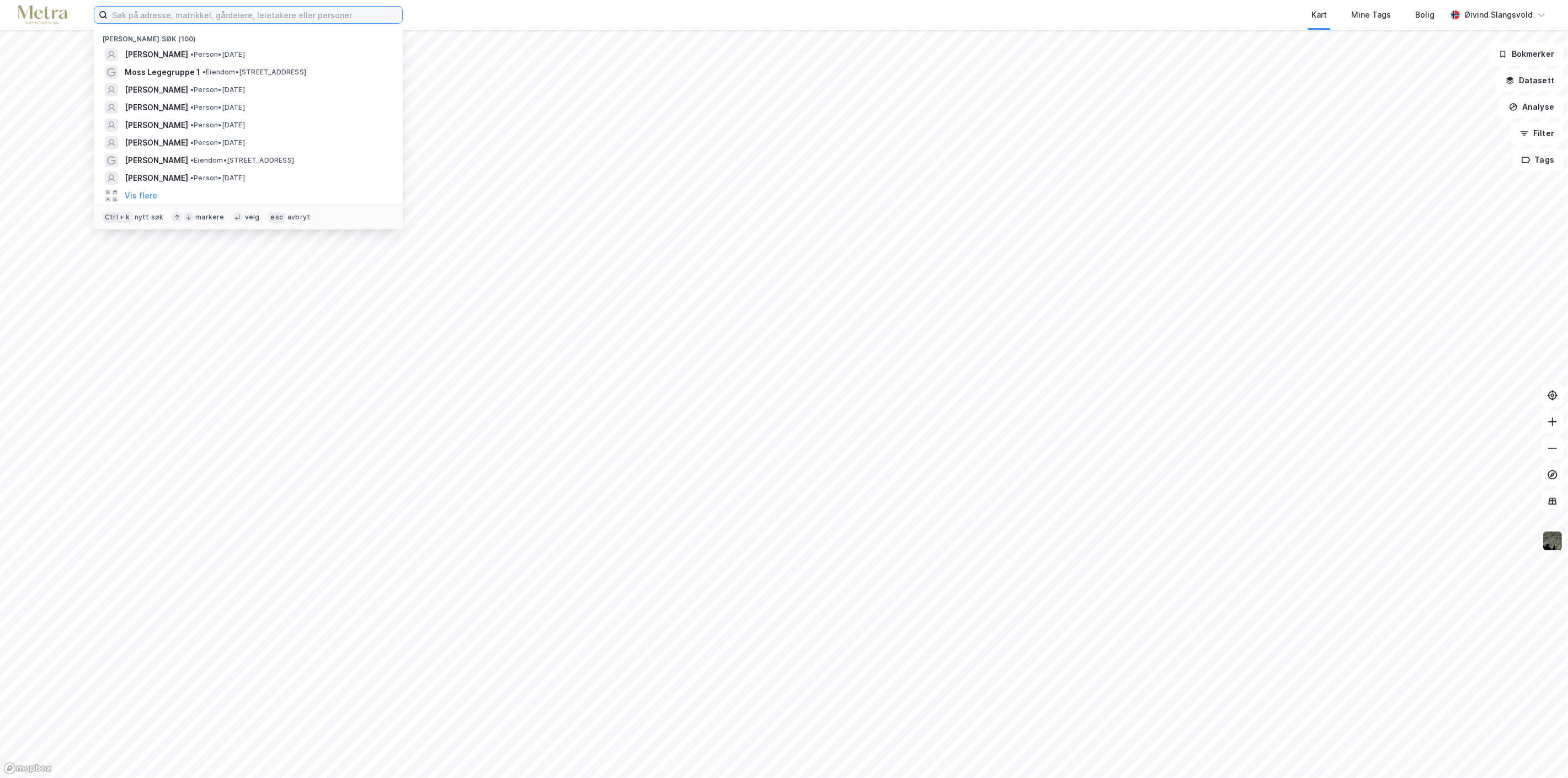
click at [305, 19] on input at bounding box center [255, 15] width 295 height 17
paste input "Lars Eric Fredrik Hassel"
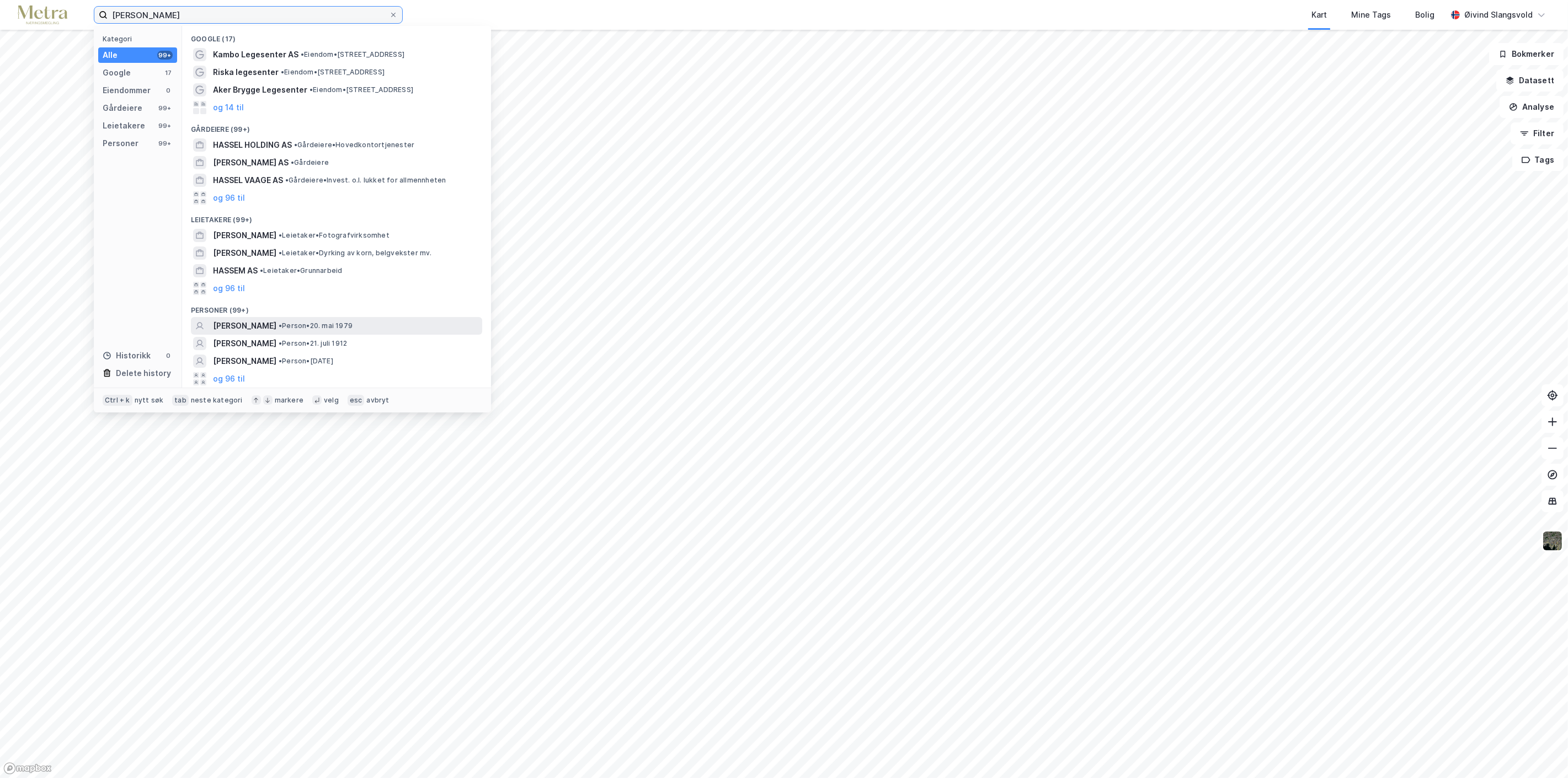
type input "Lars Eric Fredrik Hassel"
click at [277, 326] on span "LARS ERIC FREDRIK HASSEL" at bounding box center [244, 325] width 63 height 13
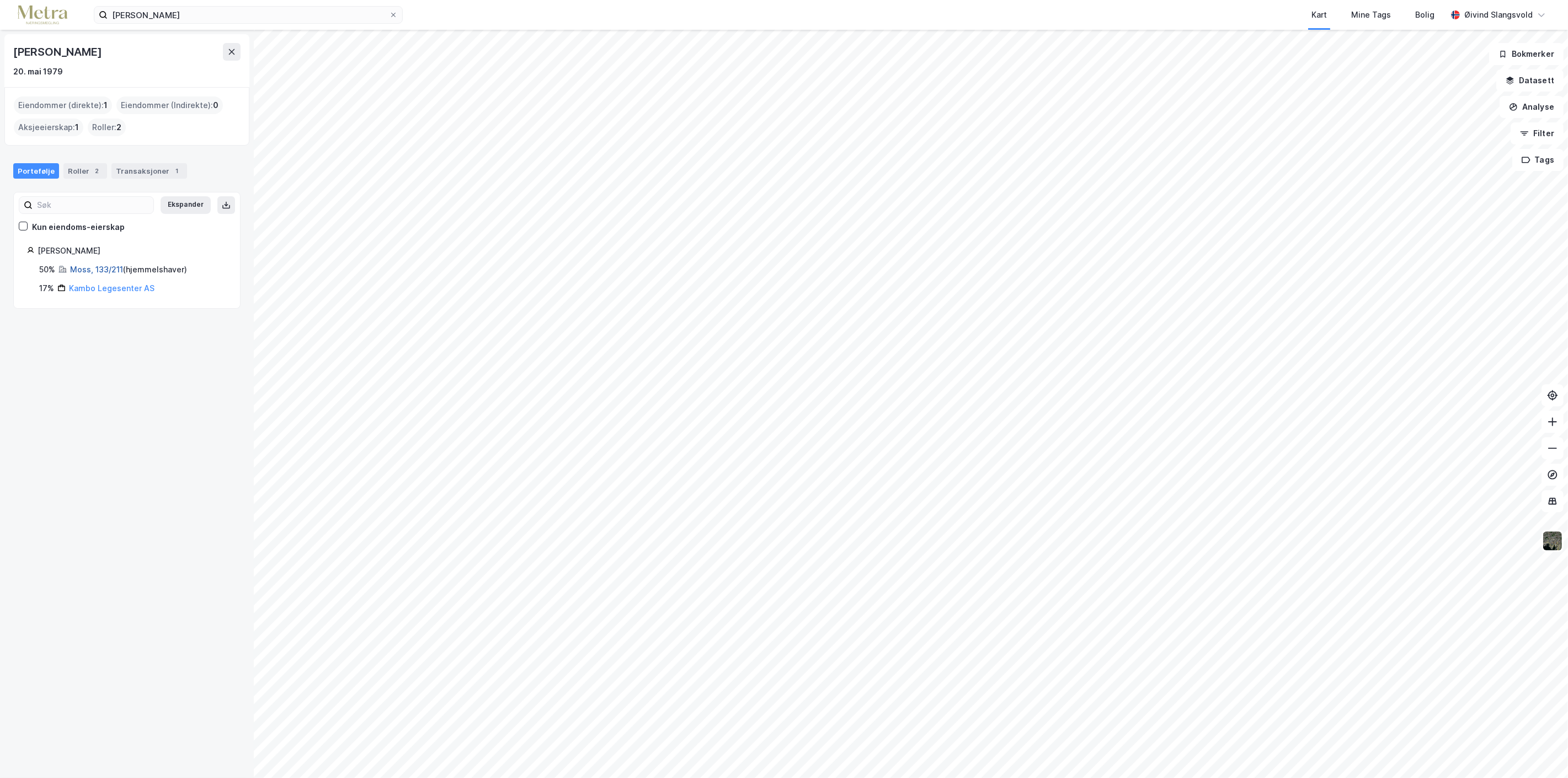
click at [107, 268] on link "Moss, 133/211" at bounding box center [97, 269] width 53 height 9
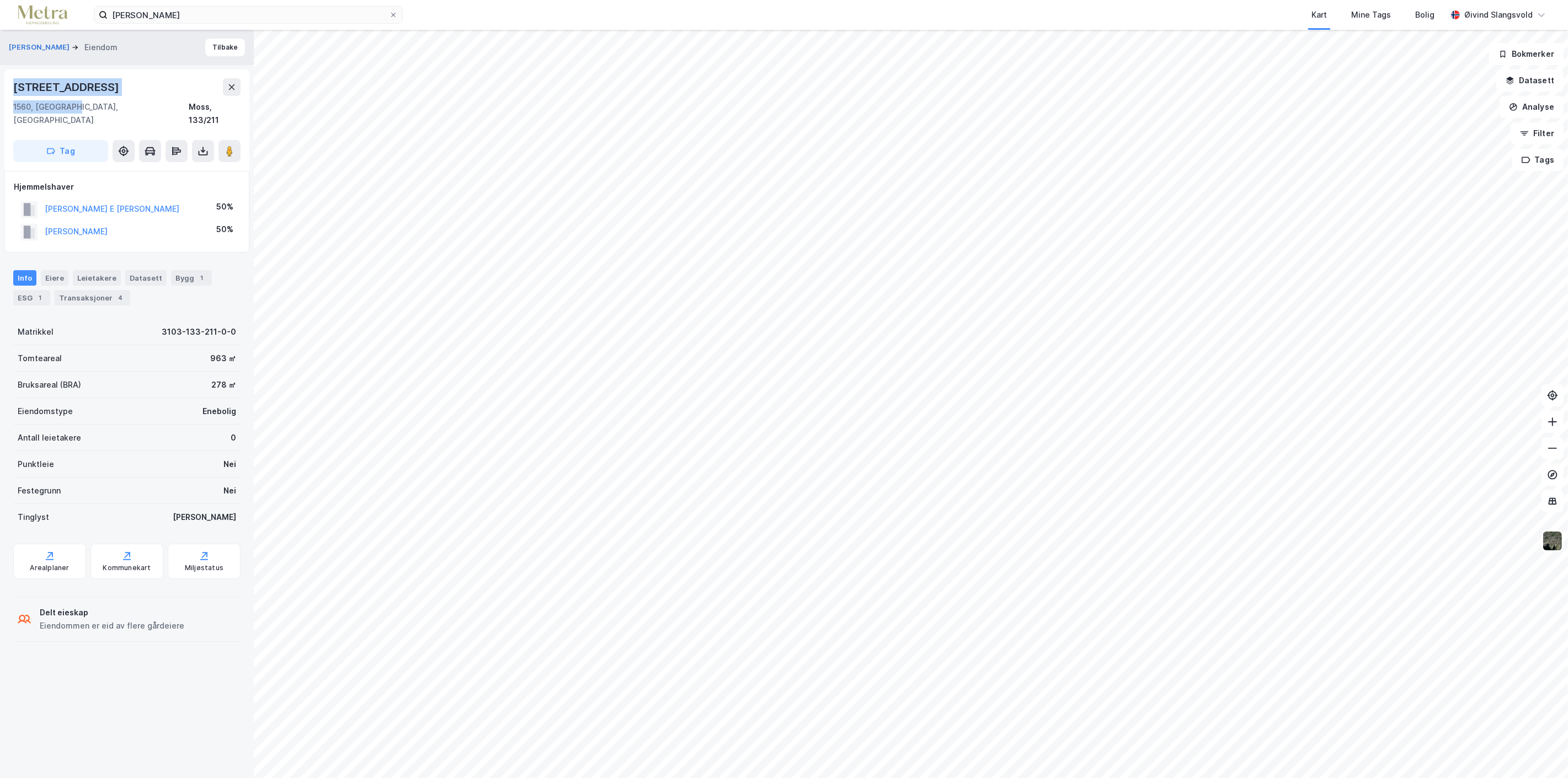
drag, startPoint x: 13, startPoint y: 83, endPoint x: 68, endPoint y: 107, distance: 60.0
click at [68, 107] on div "Skoglyveien 4 1560, Larkollen, Østfold Moss, 133/211" at bounding box center [127, 102] width 227 height 48
copy div "Skoglyveien 4 1560, Larkollen"
click at [391, 12] on icon at bounding box center [393, 15] width 7 height 7
click at [389, 12] on input "Lars Eric Fredrik Hassel" at bounding box center [248, 15] width 282 height 17
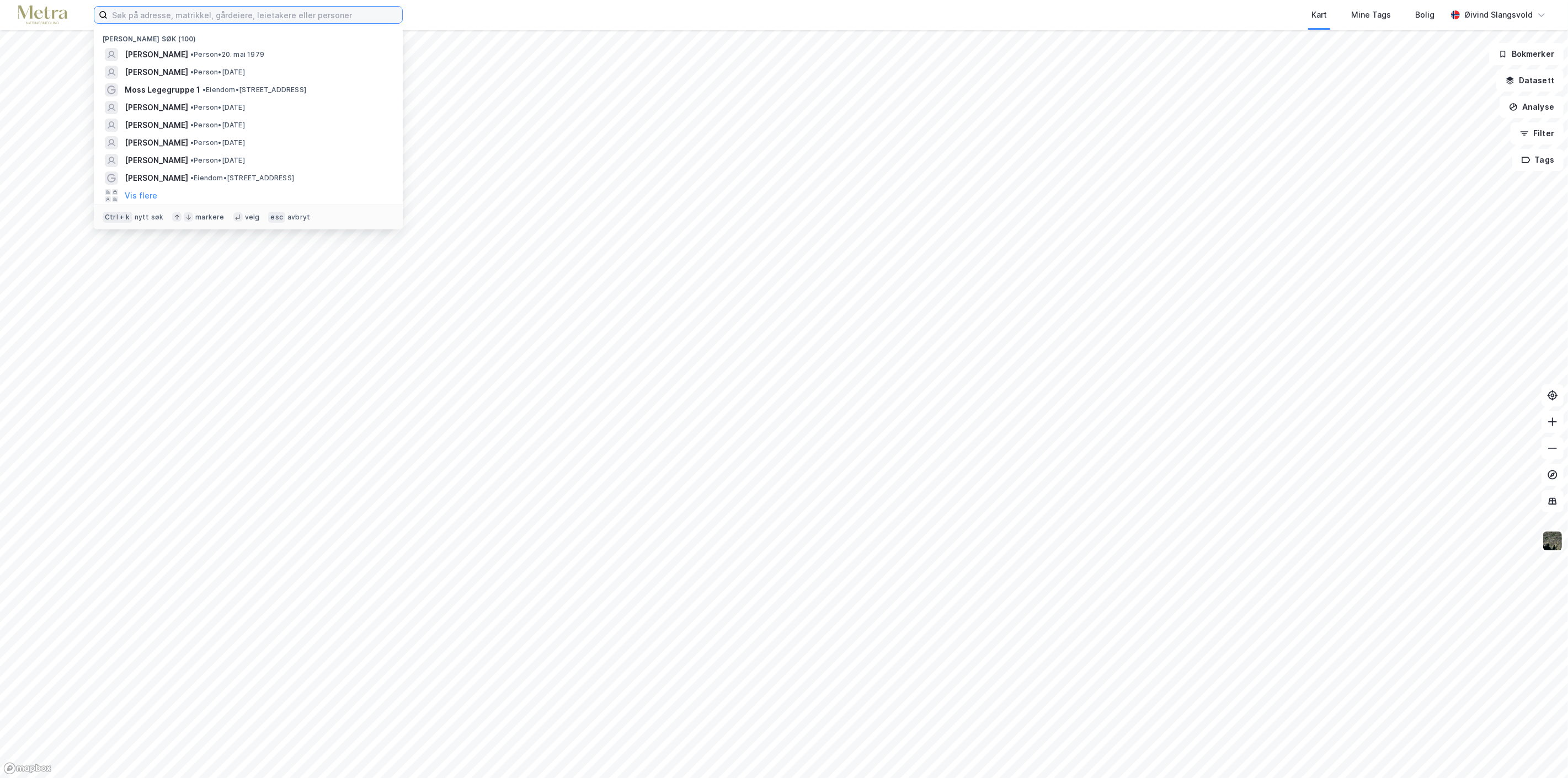
click at [283, 16] on input at bounding box center [255, 15] width 295 height 17
paste input "Eirik Bjørnå Sandnes"
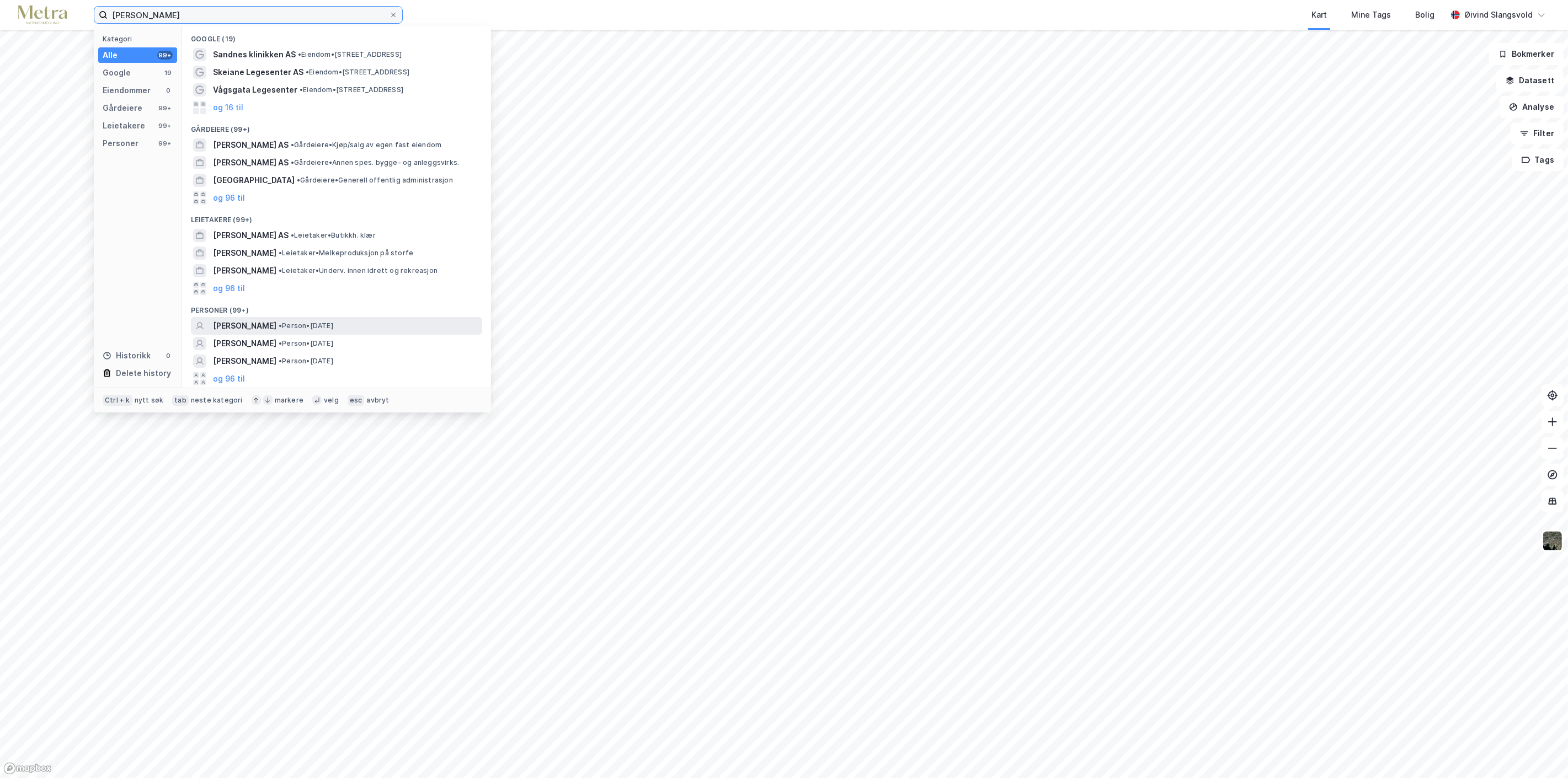
type input "Eirik Bjørnå Sandnes"
click at [277, 328] on span "EIRIK BJØRNÅ SANDNES" at bounding box center [244, 325] width 63 height 13
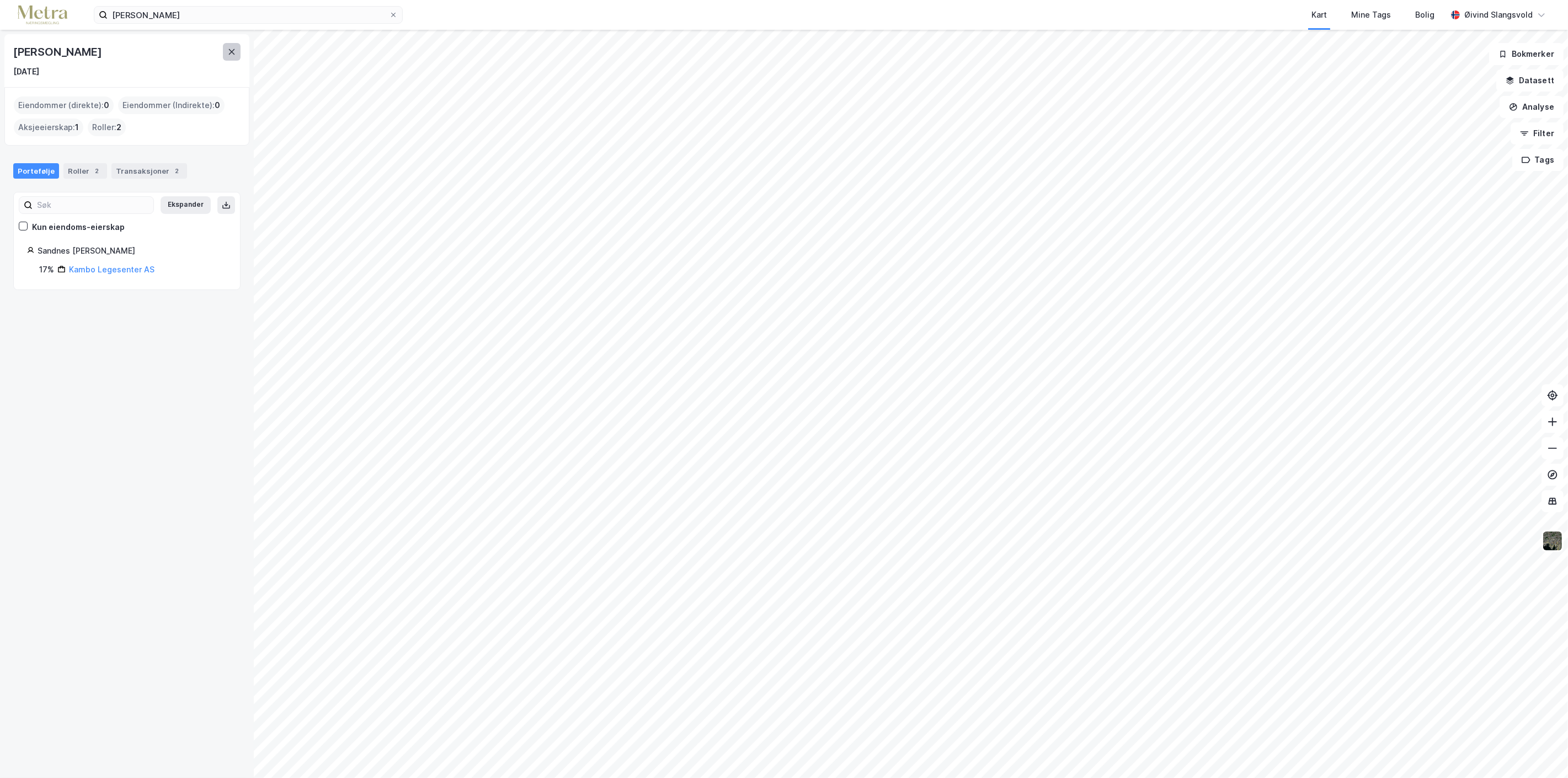
click at [234, 53] on icon at bounding box center [231, 51] width 9 height 9
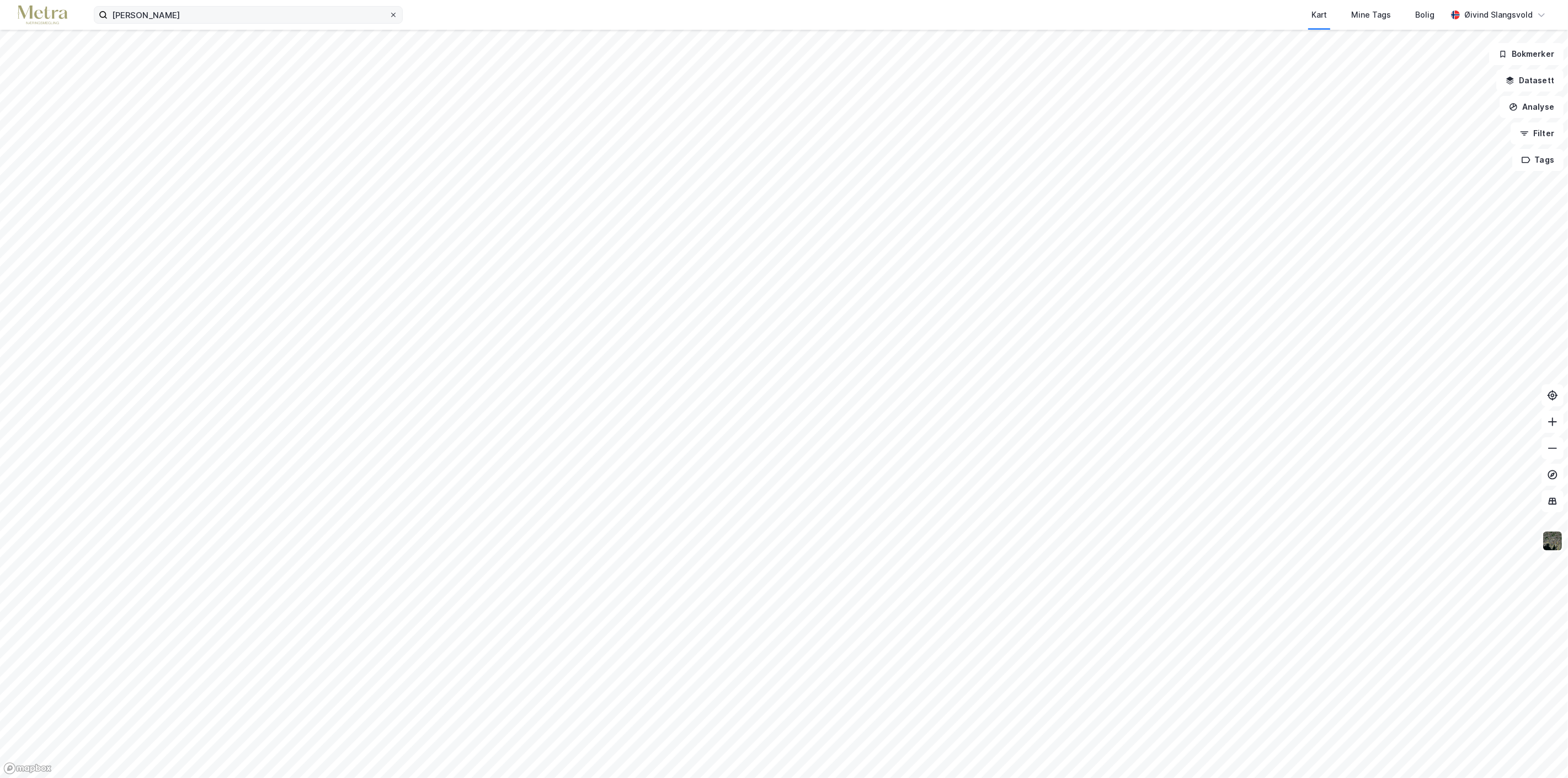
click at [392, 12] on icon at bounding box center [393, 15] width 7 height 7
click at [389, 11] on input "Eirik Bjørnå Sandnes" at bounding box center [248, 15] width 282 height 17
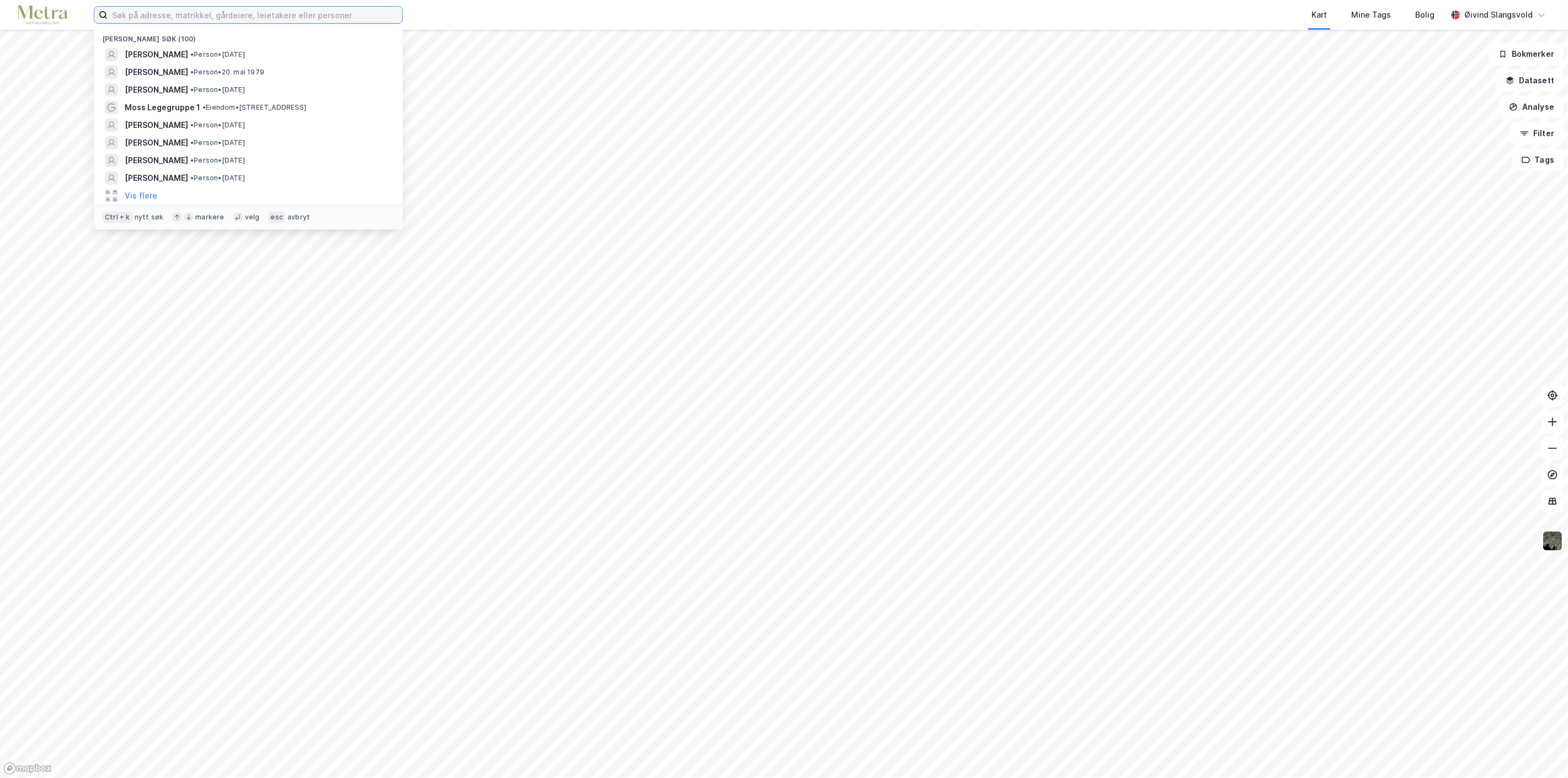
click at [295, 11] on input at bounding box center [255, 15] width 295 height 17
paste input "Yadgar Magid Ali"
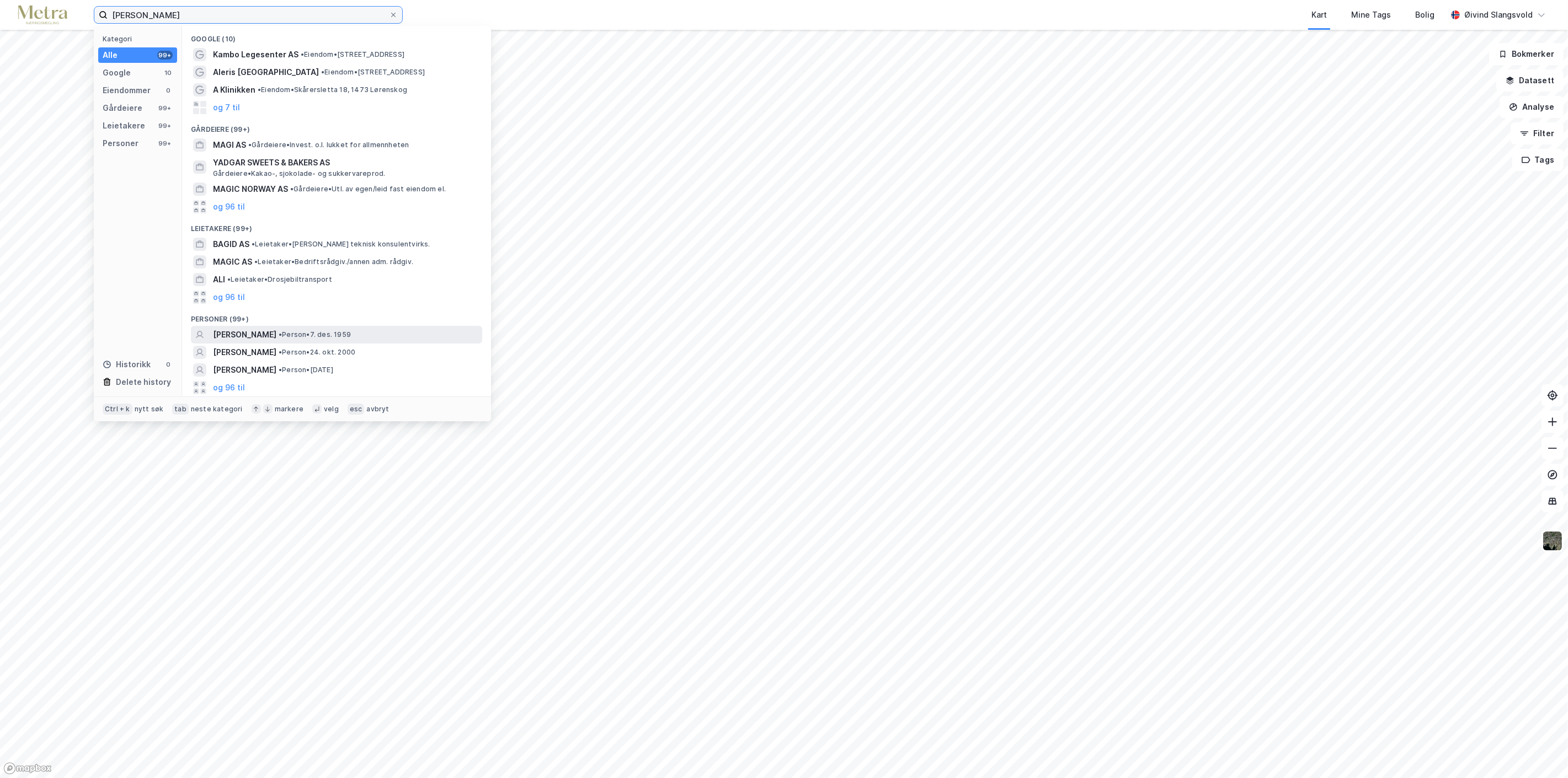
type input "Yadgar Magid Ali"
click at [251, 333] on span "YADGAR MAGID ALI" at bounding box center [244, 334] width 63 height 13
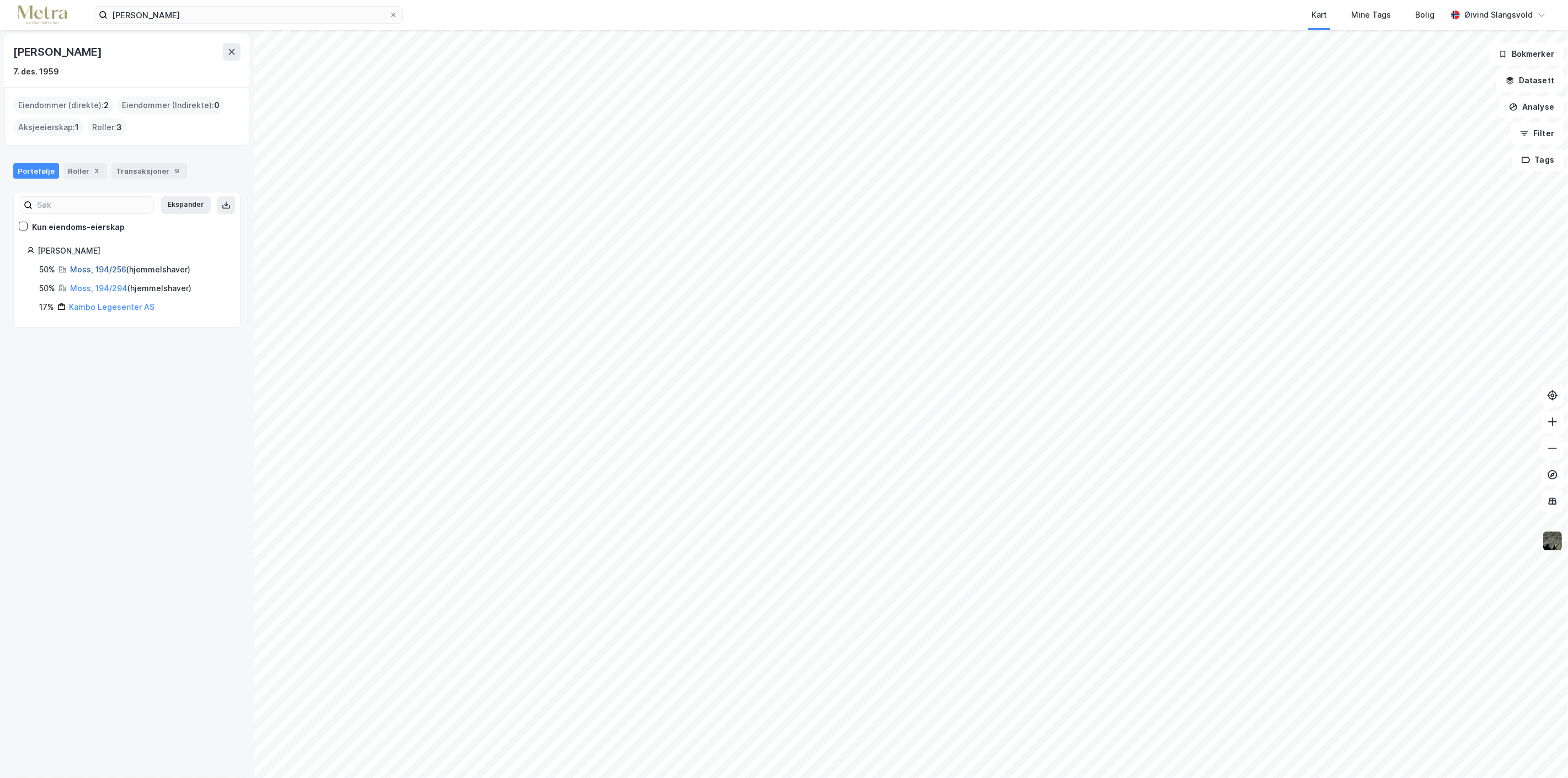
click at [109, 268] on link "Moss, 194/256" at bounding box center [98, 269] width 56 height 9
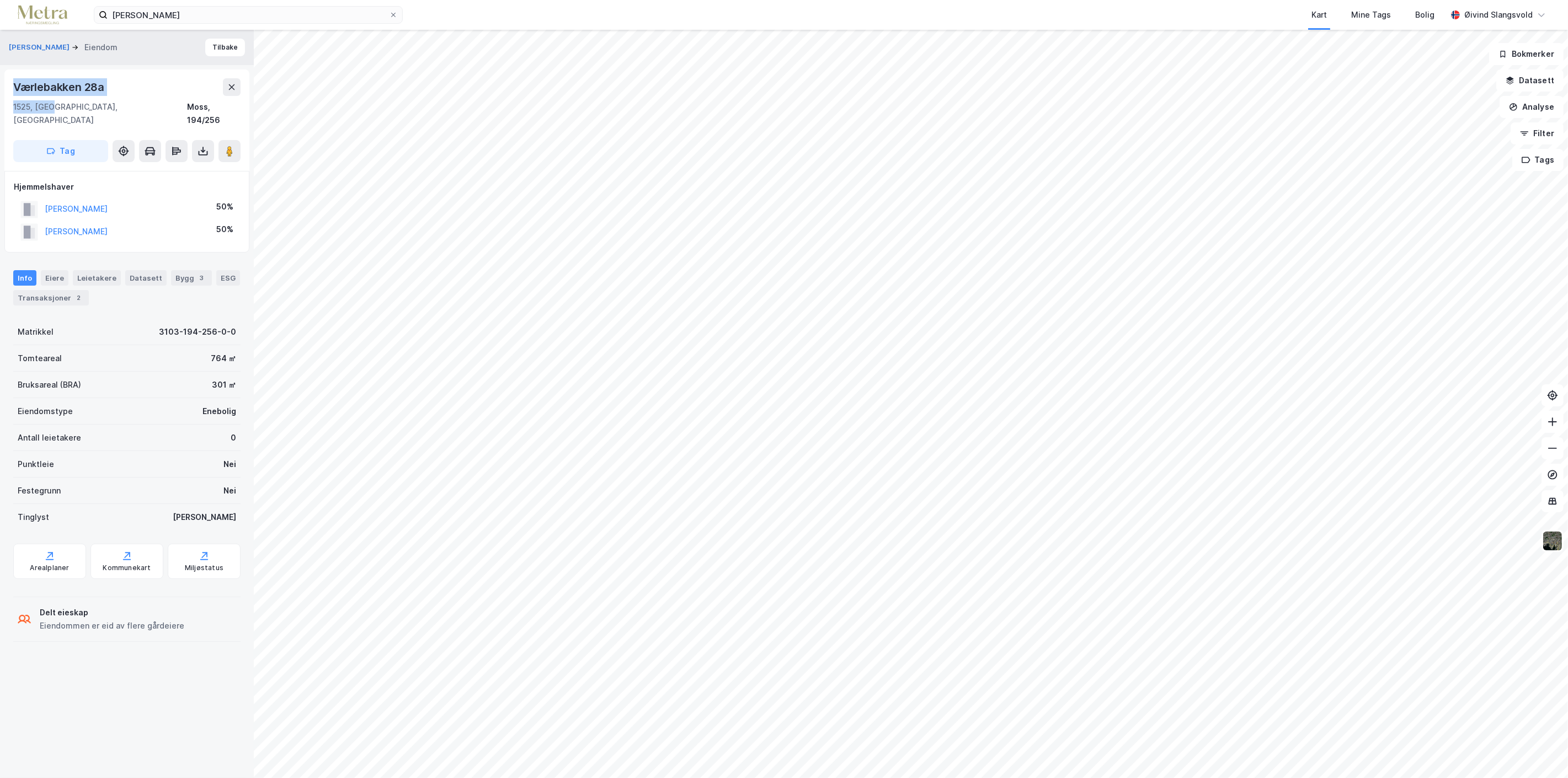
drag, startPoint x: 12, startPoint y: 82, endPoint x: 54, endPoint y: 112, distance: 51.6
click at [54, 112] on div "Værlebakken 28a 1525, Moss, Østfold Moss, 194/256 Tag" at bounding box center [127, 120] width 245 height 102
copy div "Værlebakken 28a 1525, Moss"
click at [395, 13] on icon at bounding box center [393, 15] width 4 height 4
click at [389, 13] on input "Yadgar Magid Ali" at bounding box center [248, 15] width 282 height 17
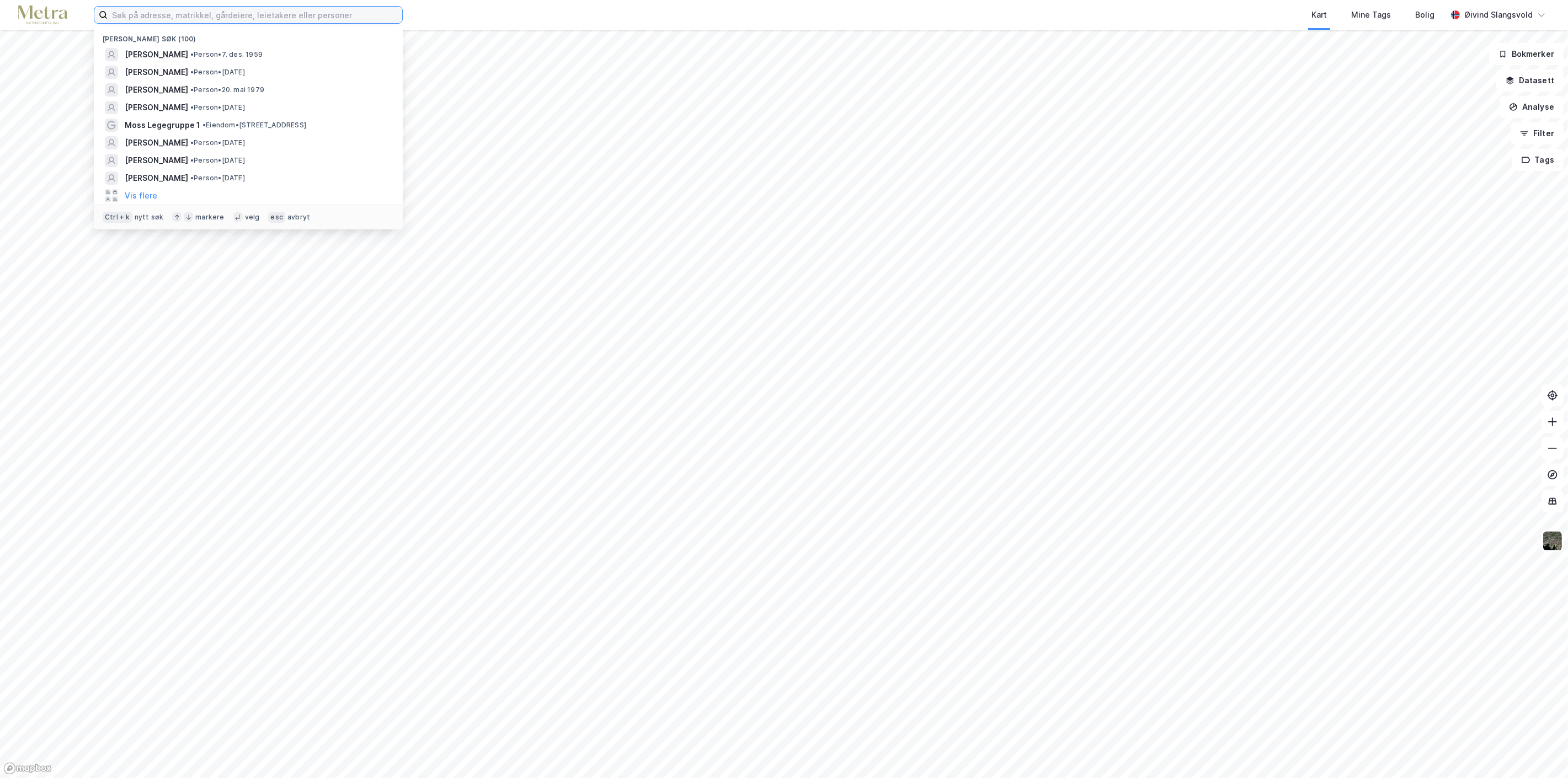
click at [305, 13] on input at bounding box center [255, 15] width 295 height 17
paste input "Tori Kalleberg Aaker"
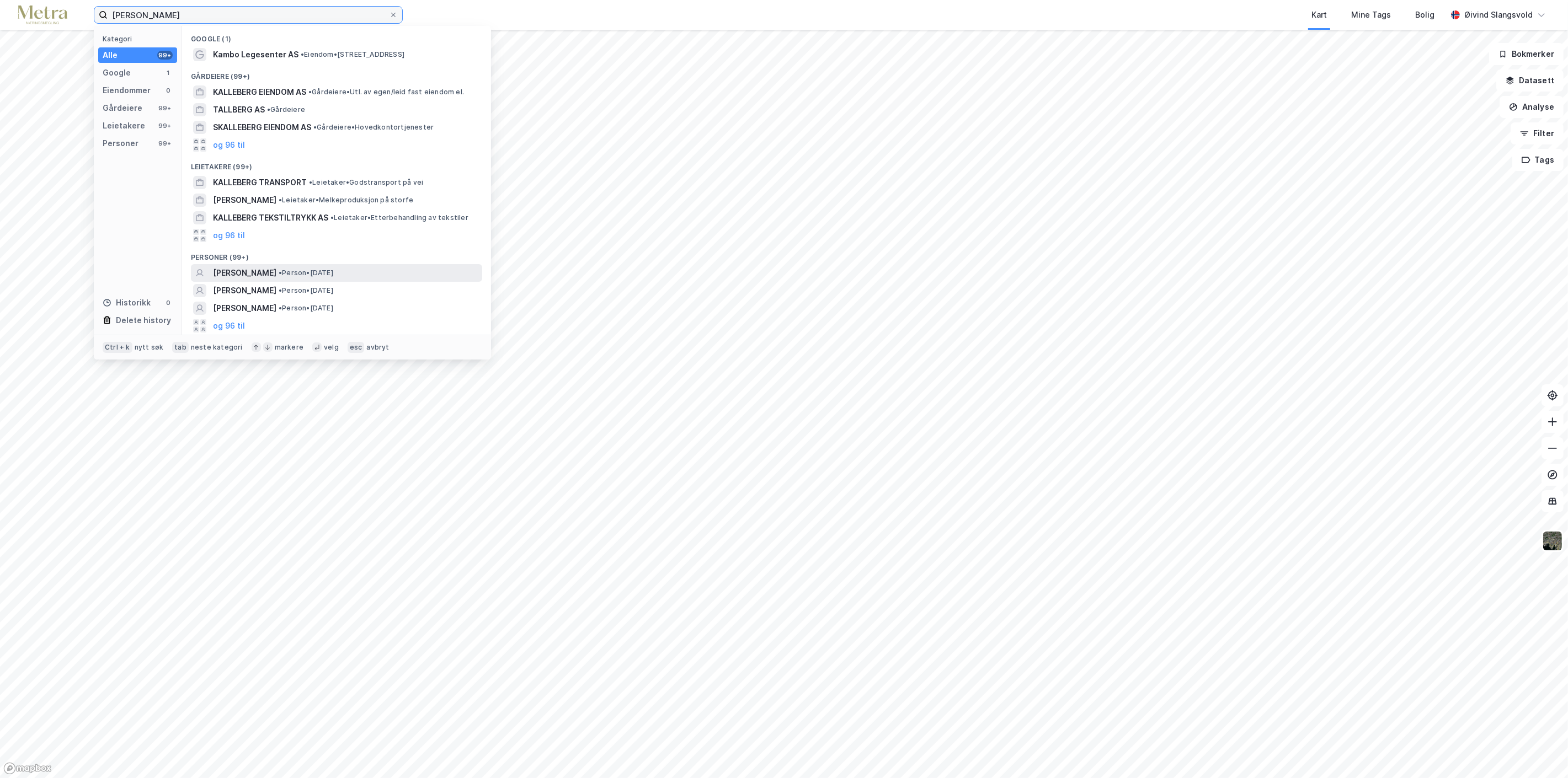
type input "Tori Kalleberg Aaker"
click at [277, 272] on span "TORI KALLEBERG AAKER" at bounding box center [244, 273] width 63 height 13
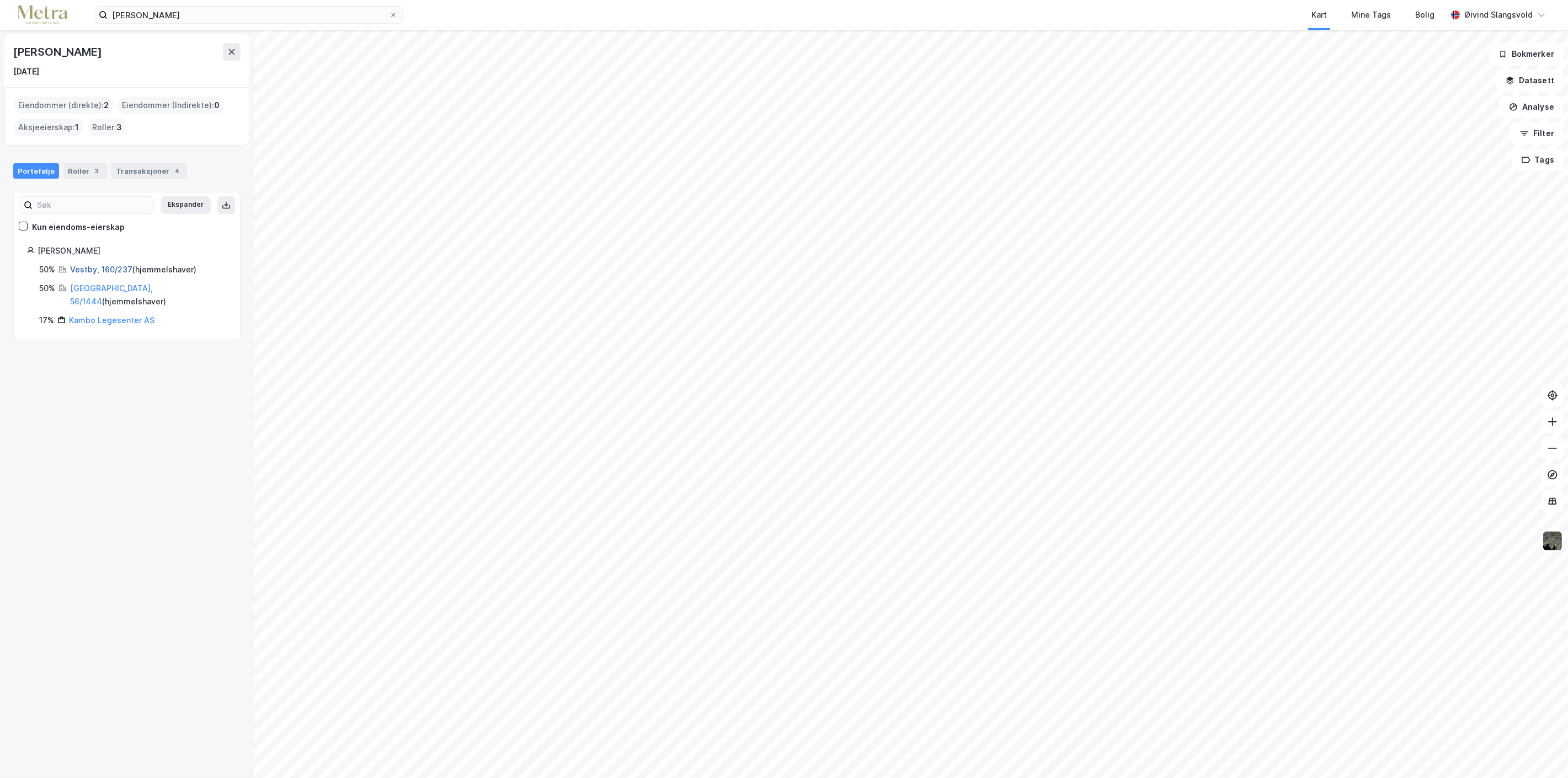
click at [92, 268] on link "Vestby, 160/237" at bounding box center [101, 269] width 62 height 9
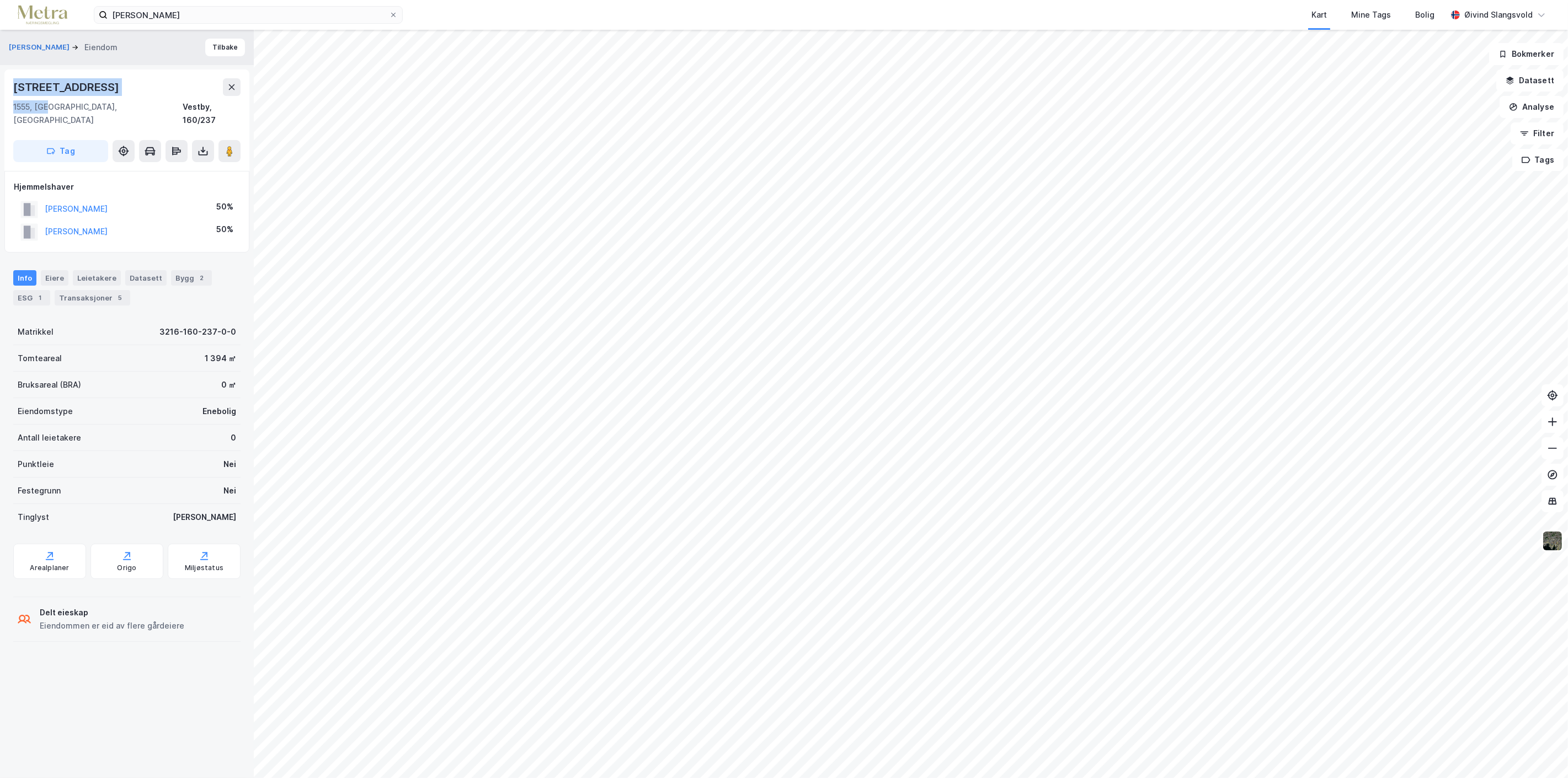
drag, startPoint x: 11, startPoint y: 85, endPoint x: 47, endPoint y: 108, distance: 42.7
click at [47, 108] on div "Storgata 61a 1555, Son, Akershus Vestby, 160/237 Tag" at bounding box center [127, 120] width 245 height 102
copy div "Storgata 61a 1555, Son"
click at [393, 12] on icon at bounding box center [393, 15] width 7 height 7
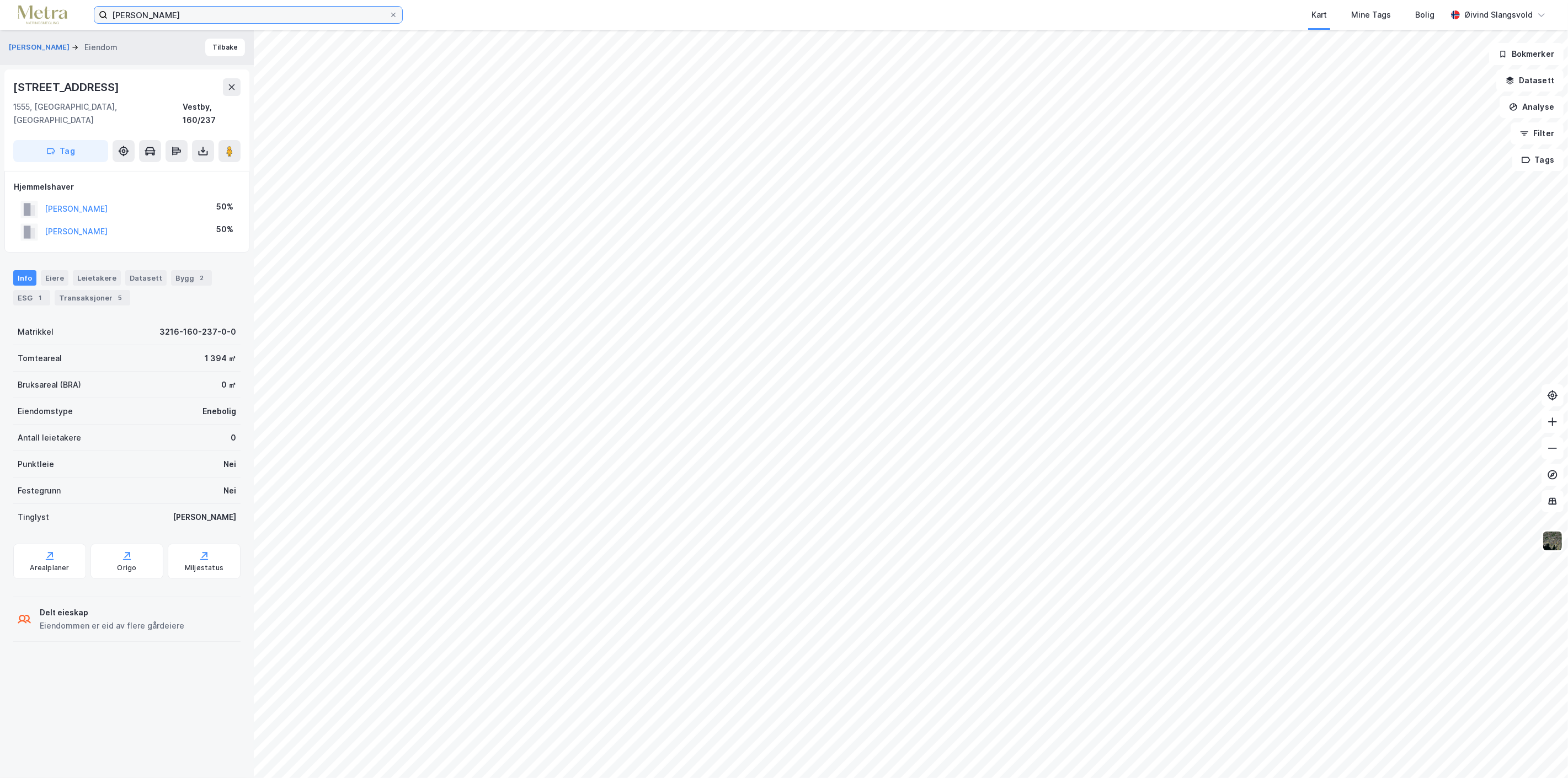
click at [389, 11] on input "Tori Kalleberg Aaker" at bounding box center [248, 15] width 282 height 17
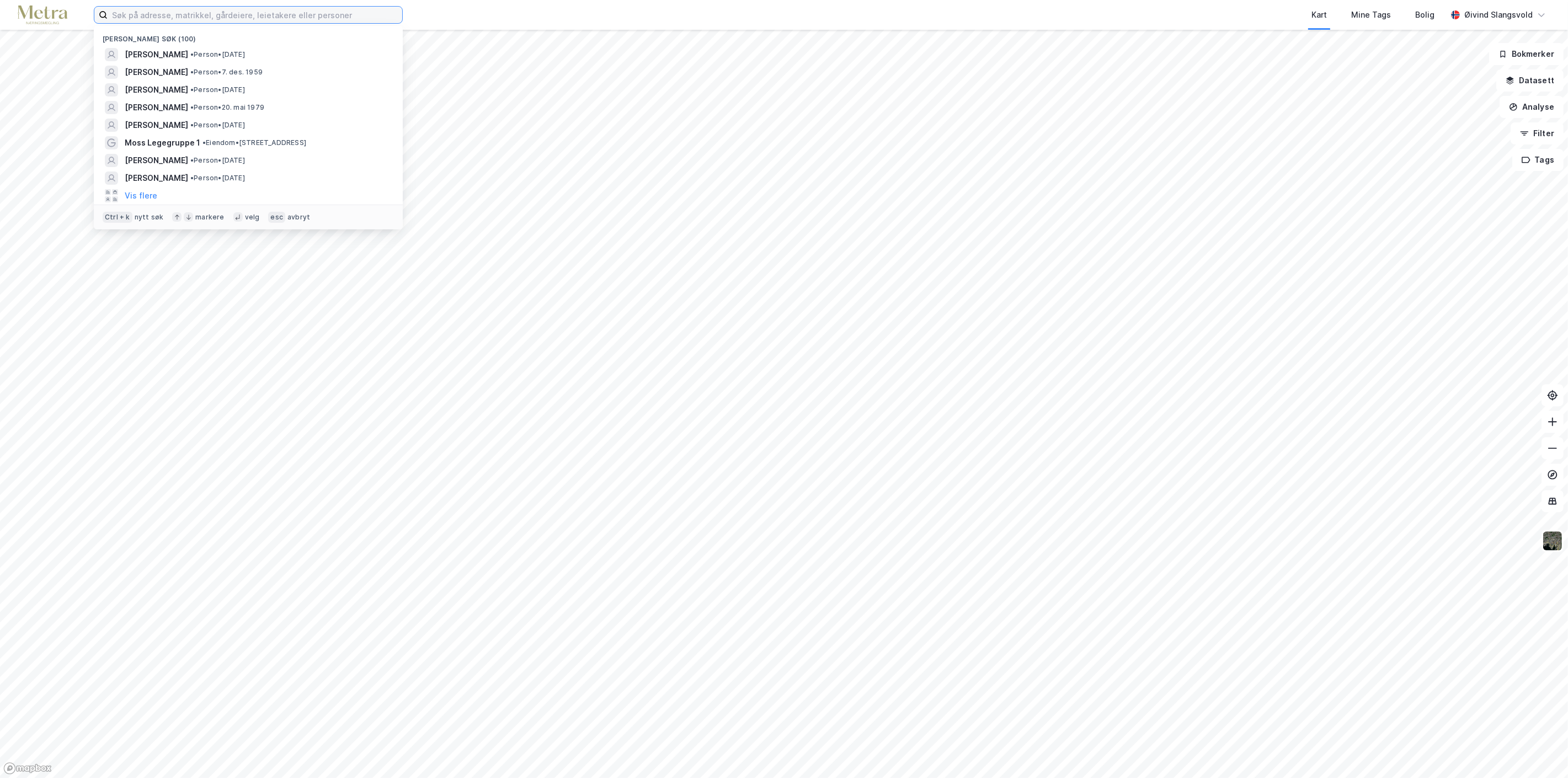
click at [278, 12] on input at bounding box center [255, 15] width 295 height 17
paste input "Trine Gammelsrød Evensen"
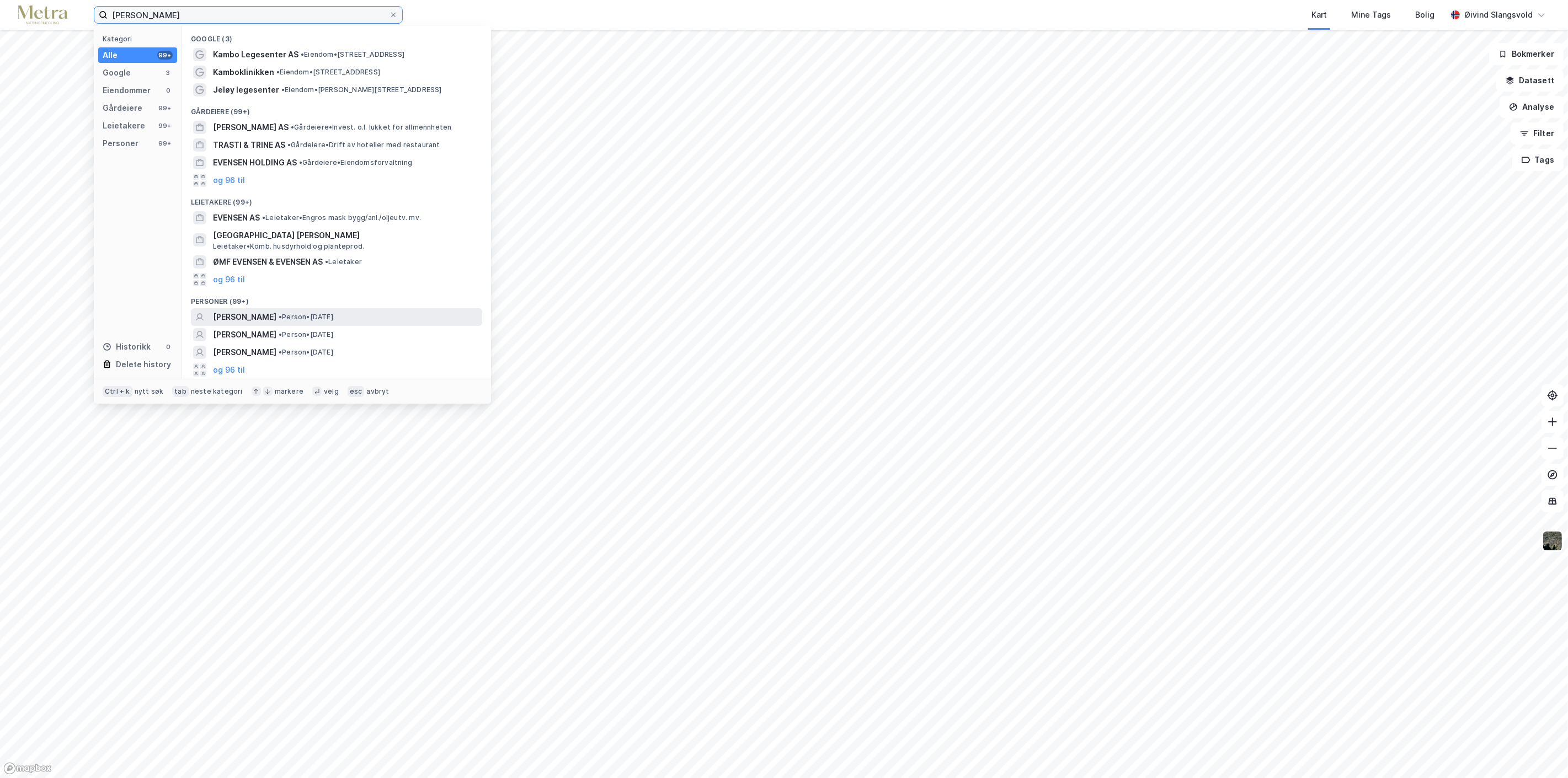
type input "Trine Gammelsrød Evensen"
click at [277, 314] on span "TRINE GAMMELSRØD EVENSEN" at bounding box center [244, 316] width 63 height 13
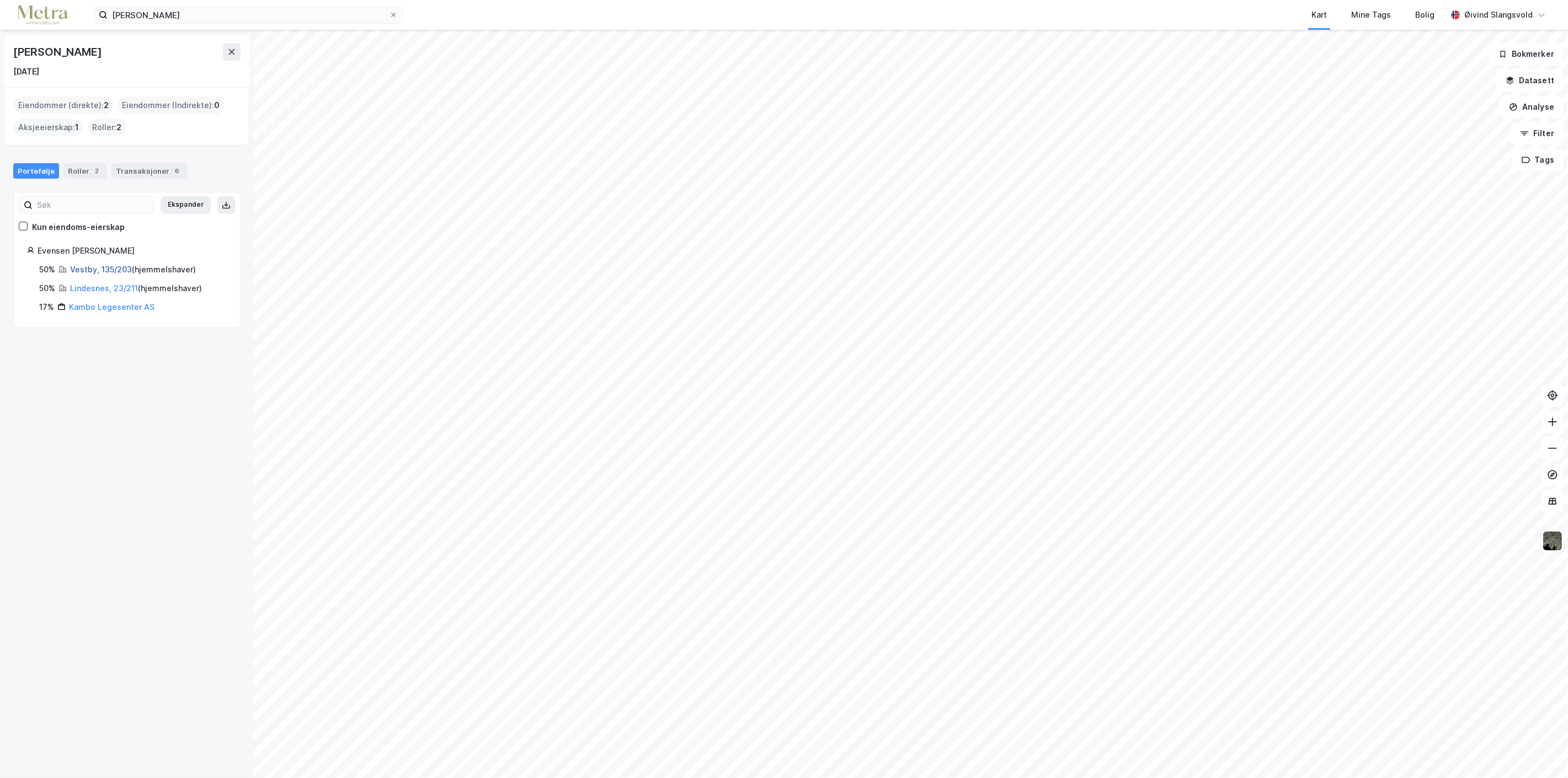
click at [90, 268] on link "Vestby, 135/203" at bounding box center [101, 269] width 61 height 9
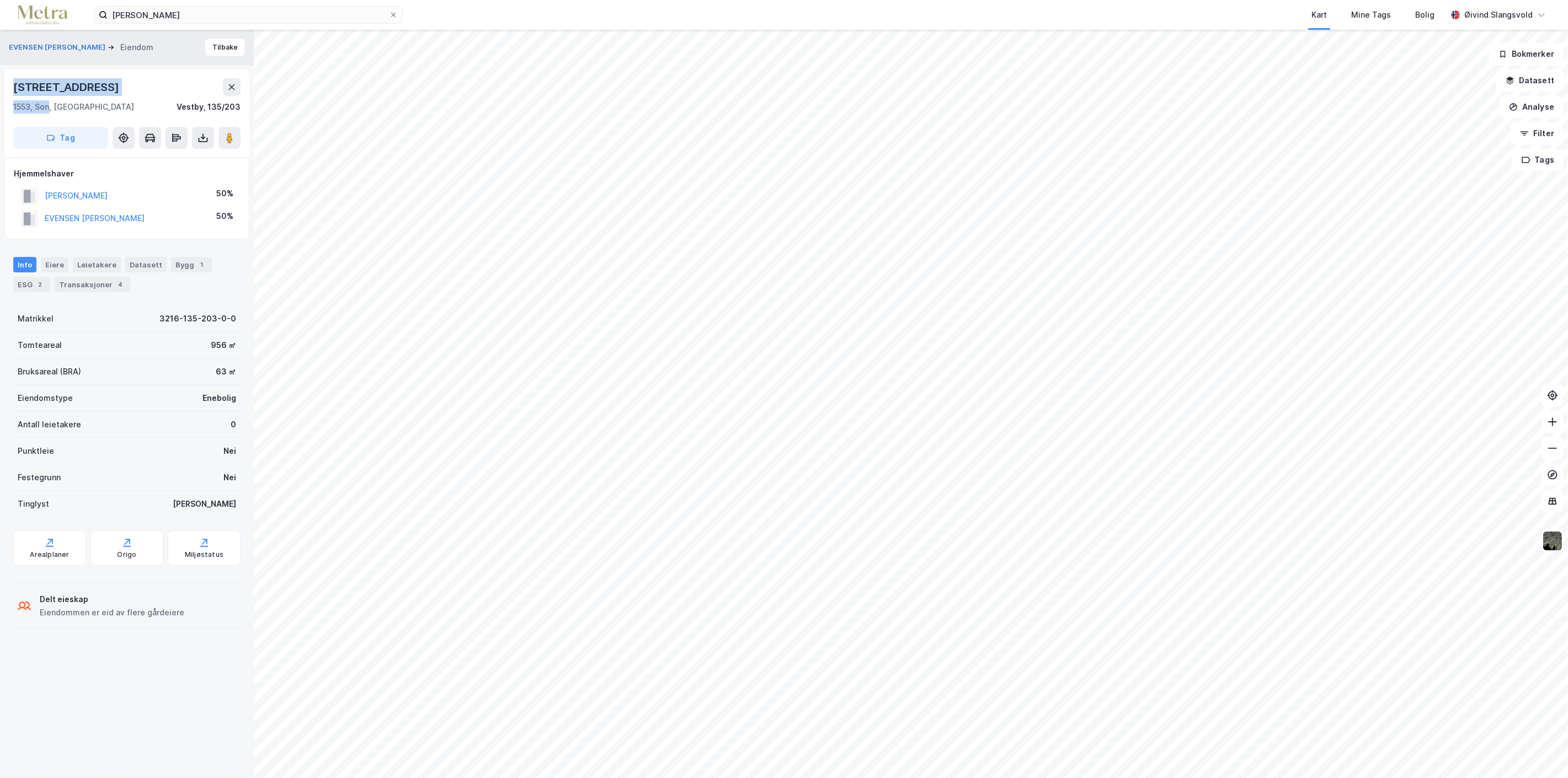
drag, startPoint x: 11, startPoint y: 86, endPoint x: 50, endPoint y: 109, distance: 45.3
click at [50, 109] on div "Soltoppveien 8 1553, Son, Akershus Vestby, 135/203 Tag" at bounding box center [127, 113] width 245 height 88
copy div "Soltoppveien 8 1553, Son"
click at [395, 13] on icon at bounding box center [393, 15] width 7 height 7
click at [389, 13] on input "Trine Gammelsrød Evensen" at bounding box center [248, 15] width 282 height 17
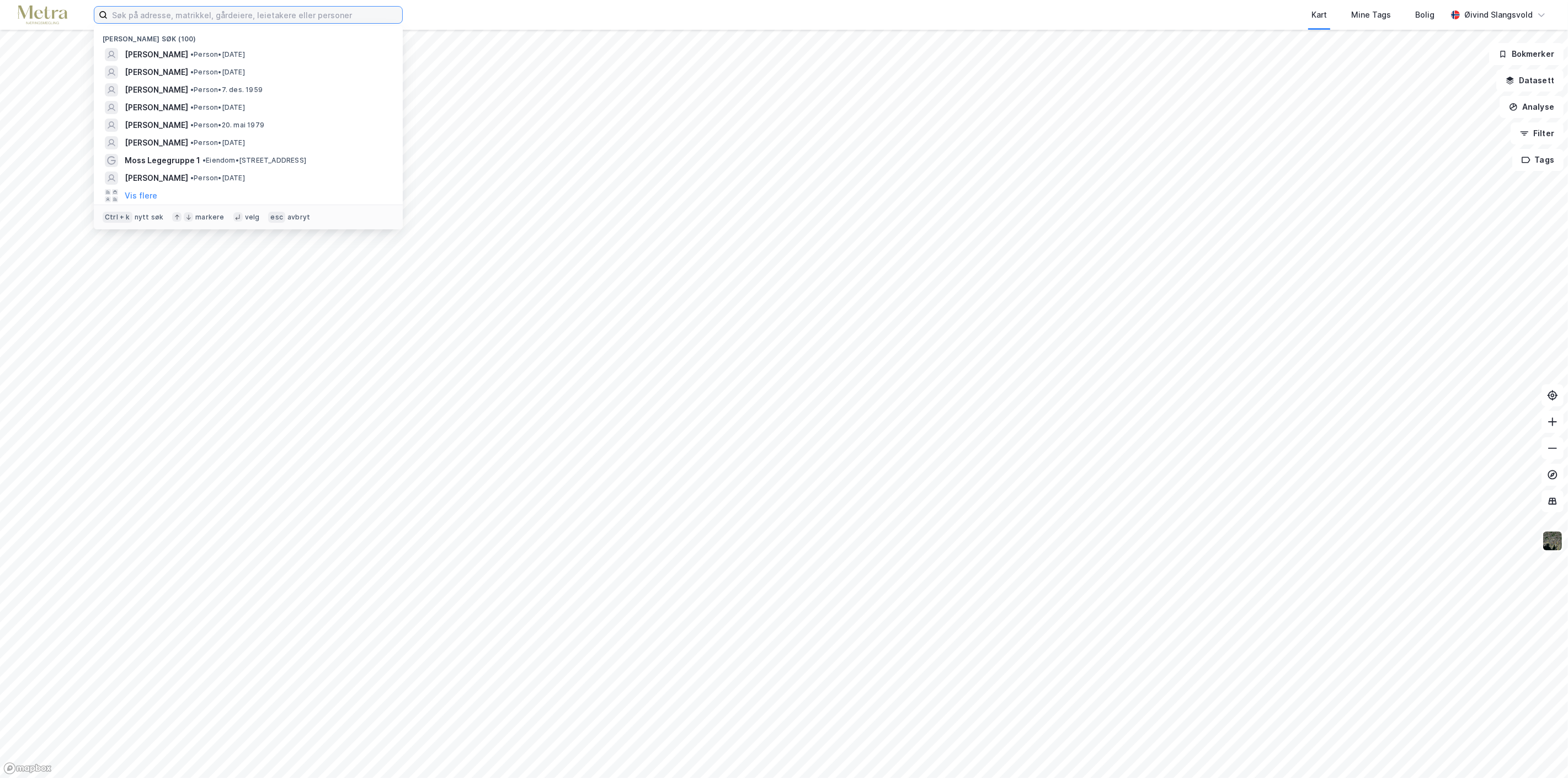
click at [290, 13] on input at bounding box center [255, 15] width 295 height 17
paste input "Silje Bø Andersen"
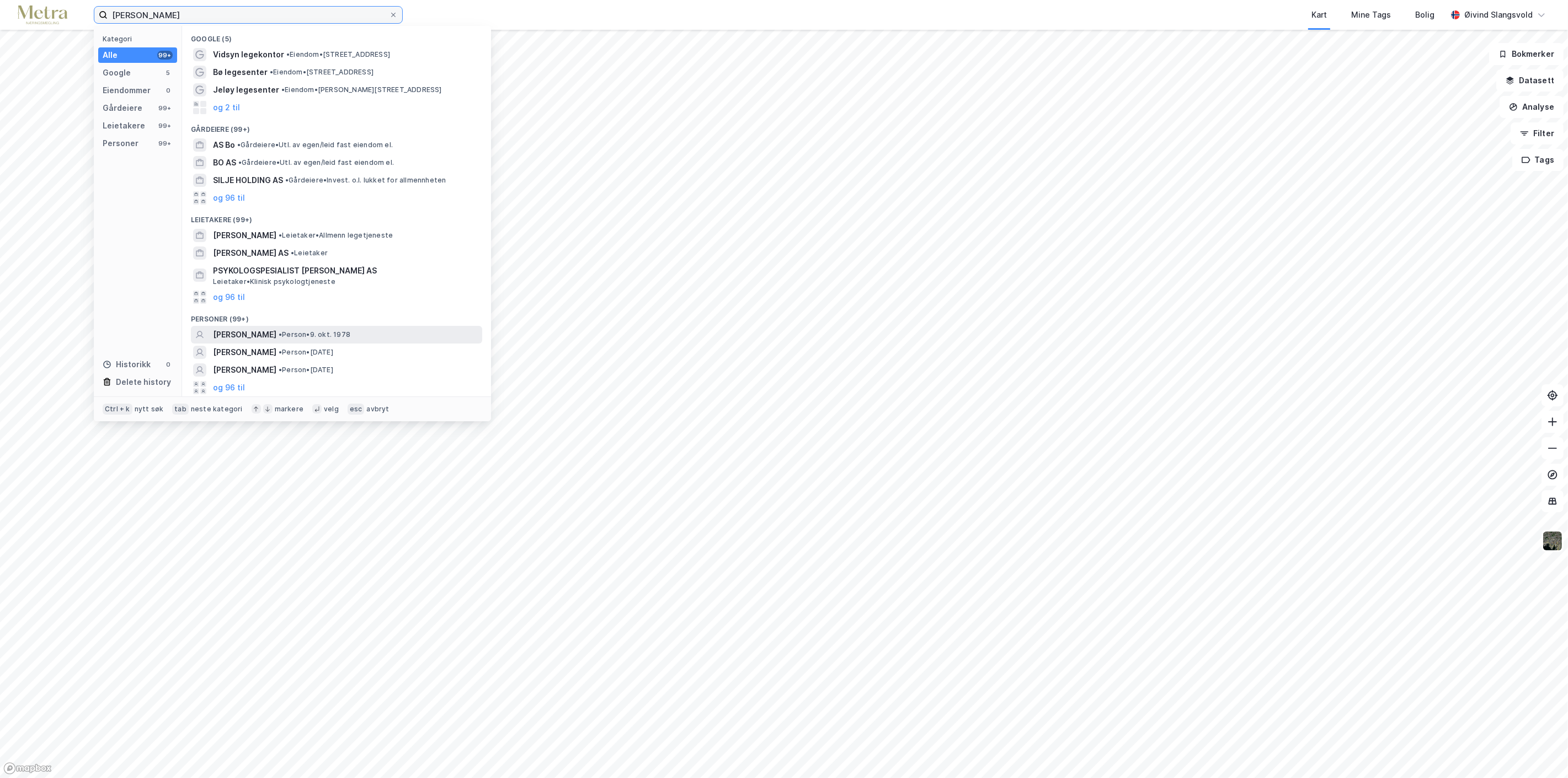
type input "Silje Bø Andersen"
click at [276, 334] on span "SILJE BØ ANDERSEN" at bounding box center [244, 334] width 63 height 13
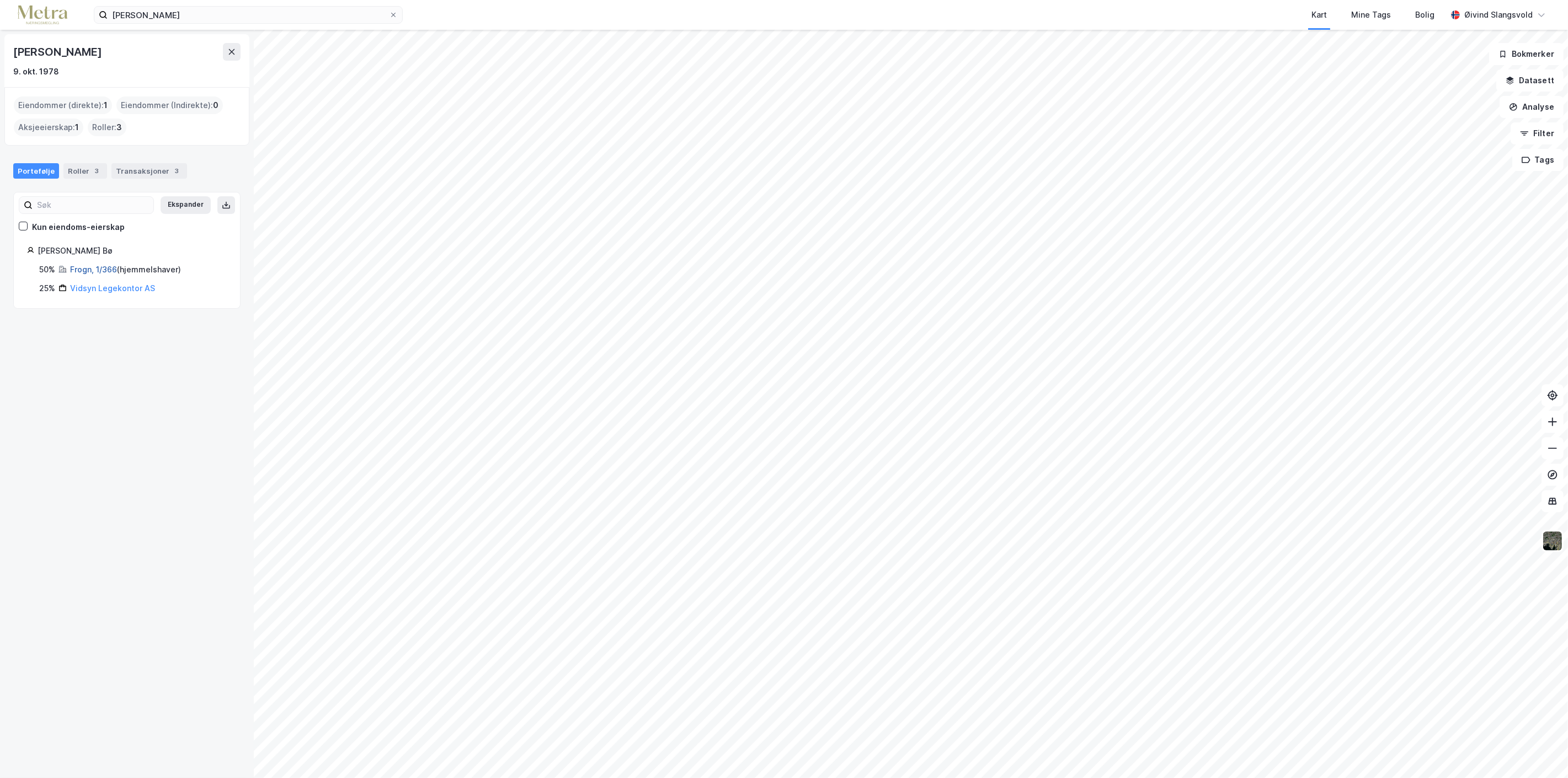
click at [85, 268] on link "Frogn, 1/366" at bounding box center [93, 269] width 46 height 9
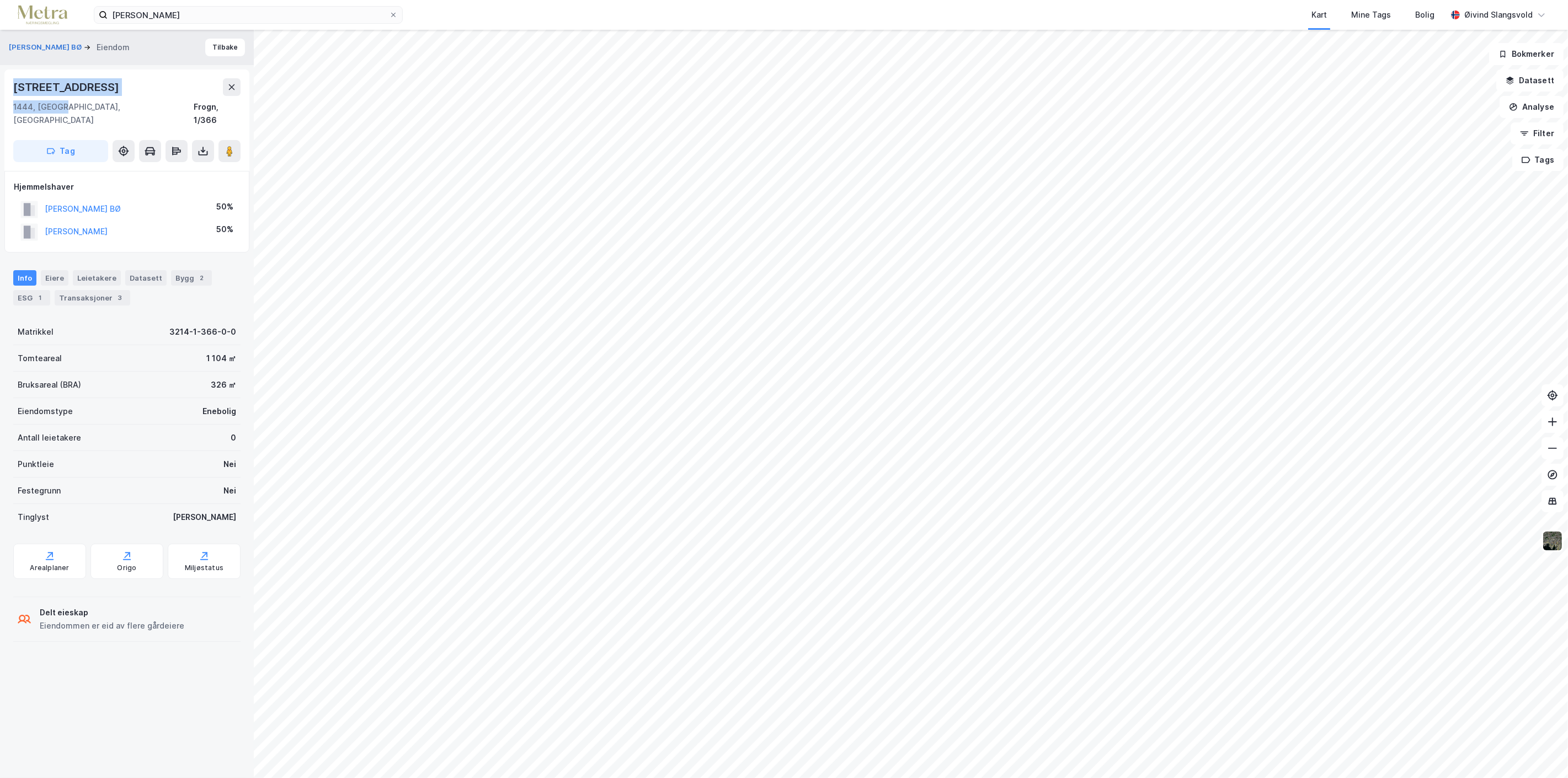
drag, startPoint x: 13, startPoint y: 89, endPoint x: 61, endPoint y: 107, distance: 51.3
click at [61, 107] on div "Fyrveien 5b 1444, Drøbak, Akershus Frogn, 1/366" at bounding box center [127, 102] width 227 height 48
copy div "Fyrveien 5b 1444, Drøbak"
click at [395, 12] on icon at bounding box center [393, 15] width 7 height 7
click at [389, 12] on input "Silje Bø Andersen" at bounding box center [248, 15] width 282 height 17
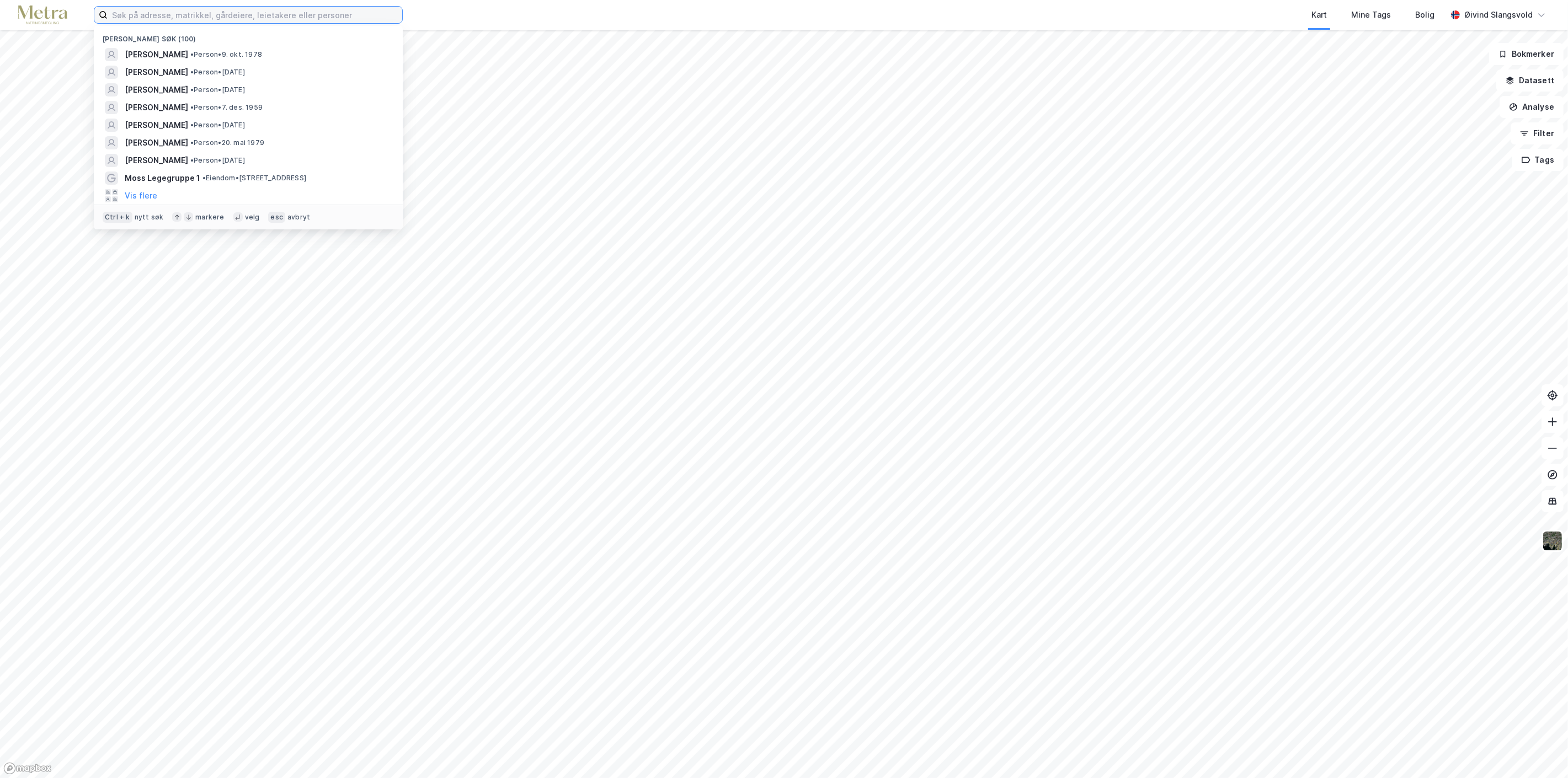
click at [343, 11] on input at bounding box center [255, 15] width 295 height 17
paste input "Bente Flaten Navarro"
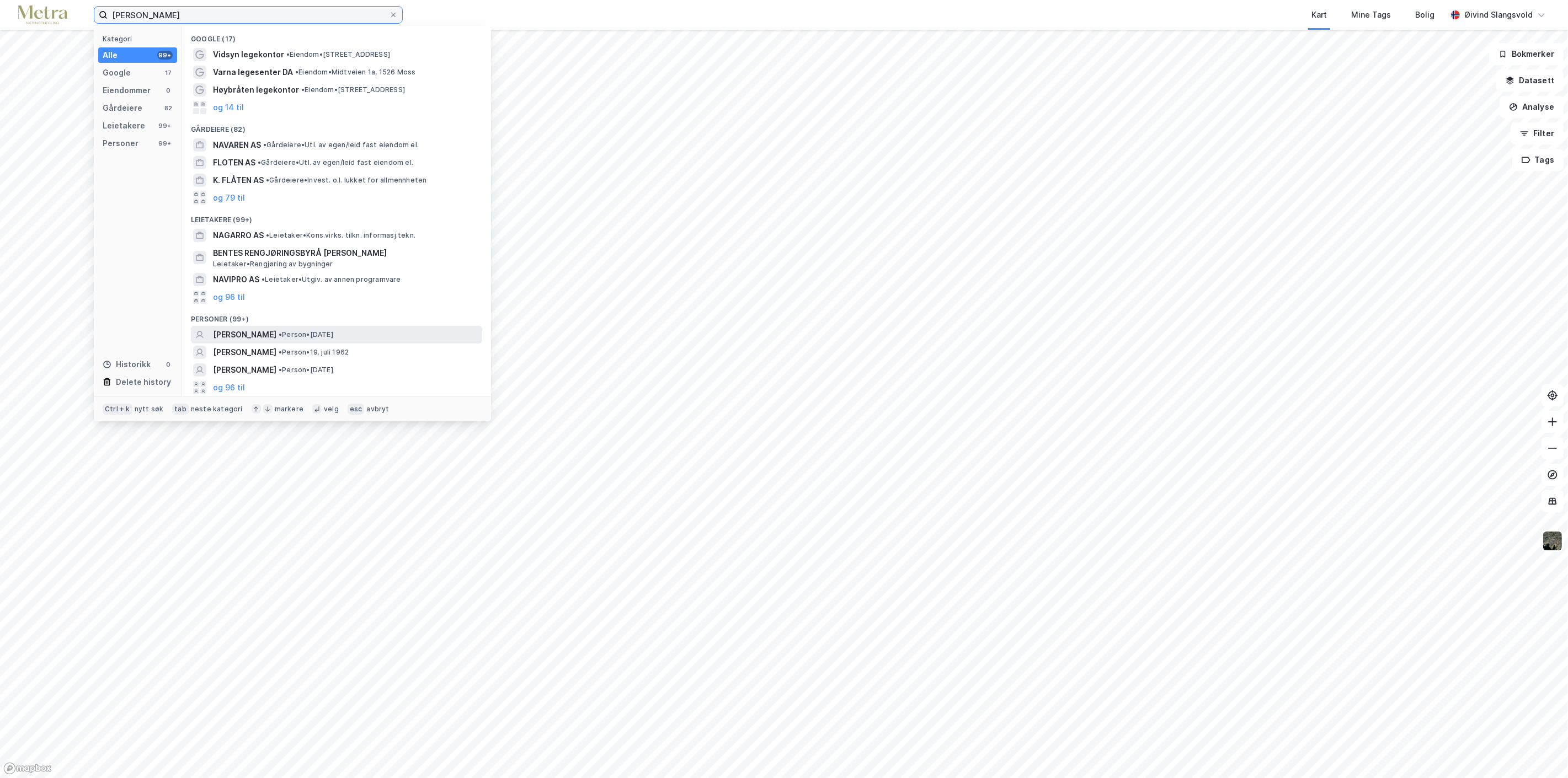
type input "Bente Flaten Navarro"
click at [277, 331] on span "BENTE FLATEN NAVARRO" at bounding box center [244, 334] width 63 height 13
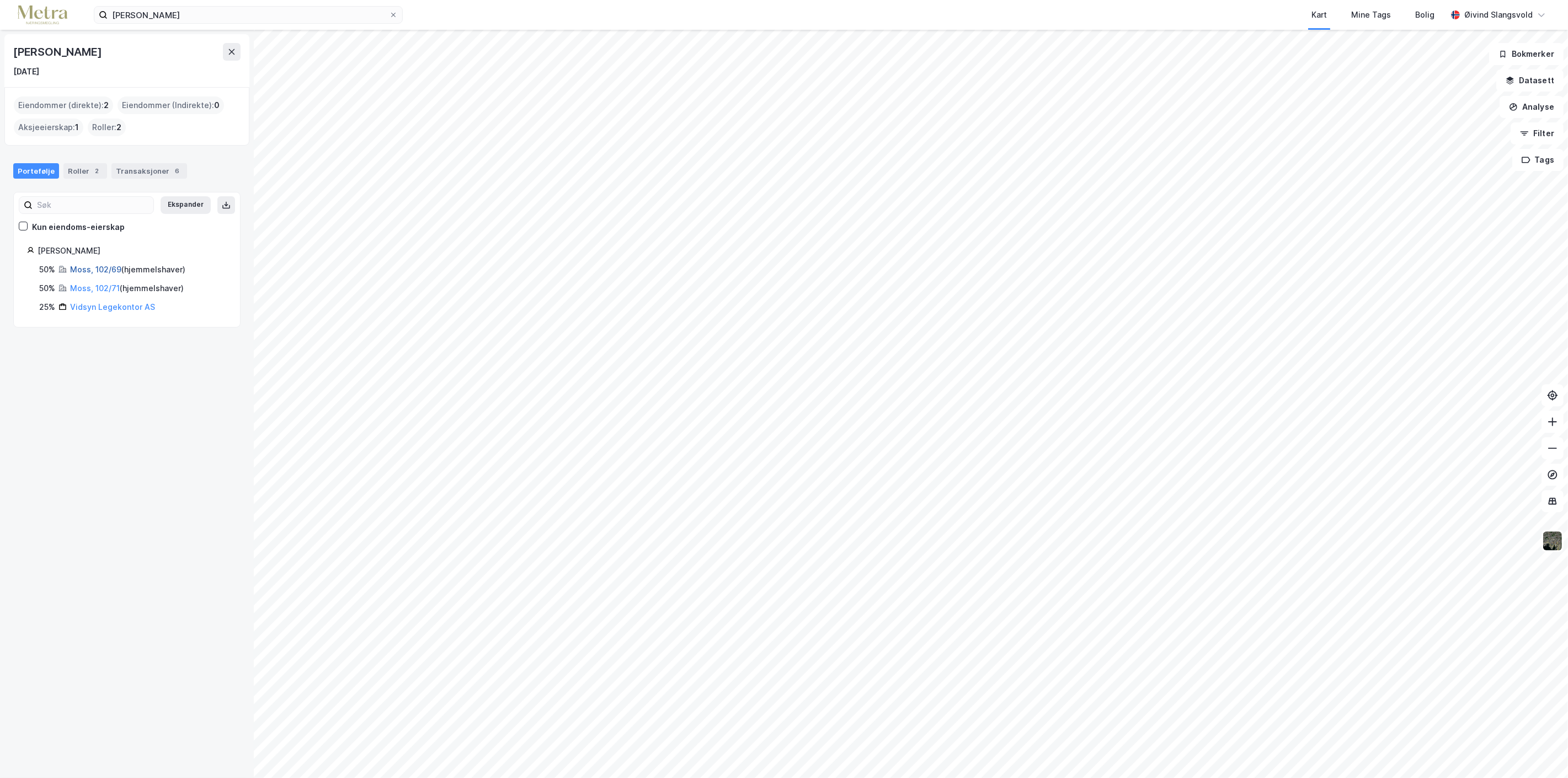
click at [108, 267] on link "Moss, 102/69" at bounding box center [96, 269] width 51 height 9
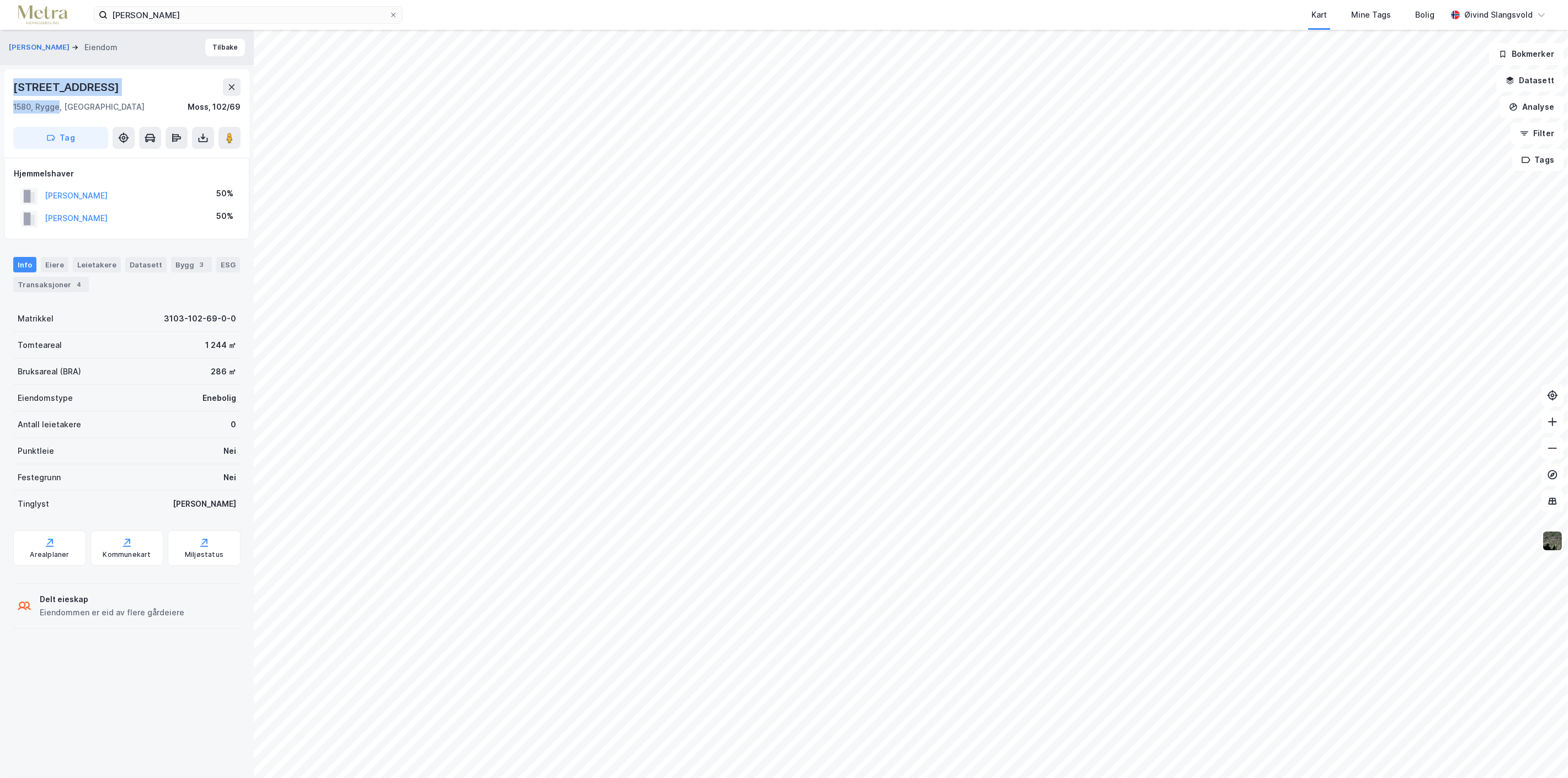
drag, startPoint x: 12, startPoint y: 82, endPoint x: 56, endPoint y: 108, distance: 51.1
click at [56, 108] on div "Idrettsveien 3 1580, Rygge, Østfold Moss, 102/69 Tag" at bounding box center [127, 113] width 245 height 88
copy div "Idrettsveien 3 1580, Rygge"
click at [392, 13] on icon at bounding box center [393, 15] width 4 height 4
click at [389, 13] on input "Bente Flaten Navarro" at bounding box center [248, 15] width 282 height 17
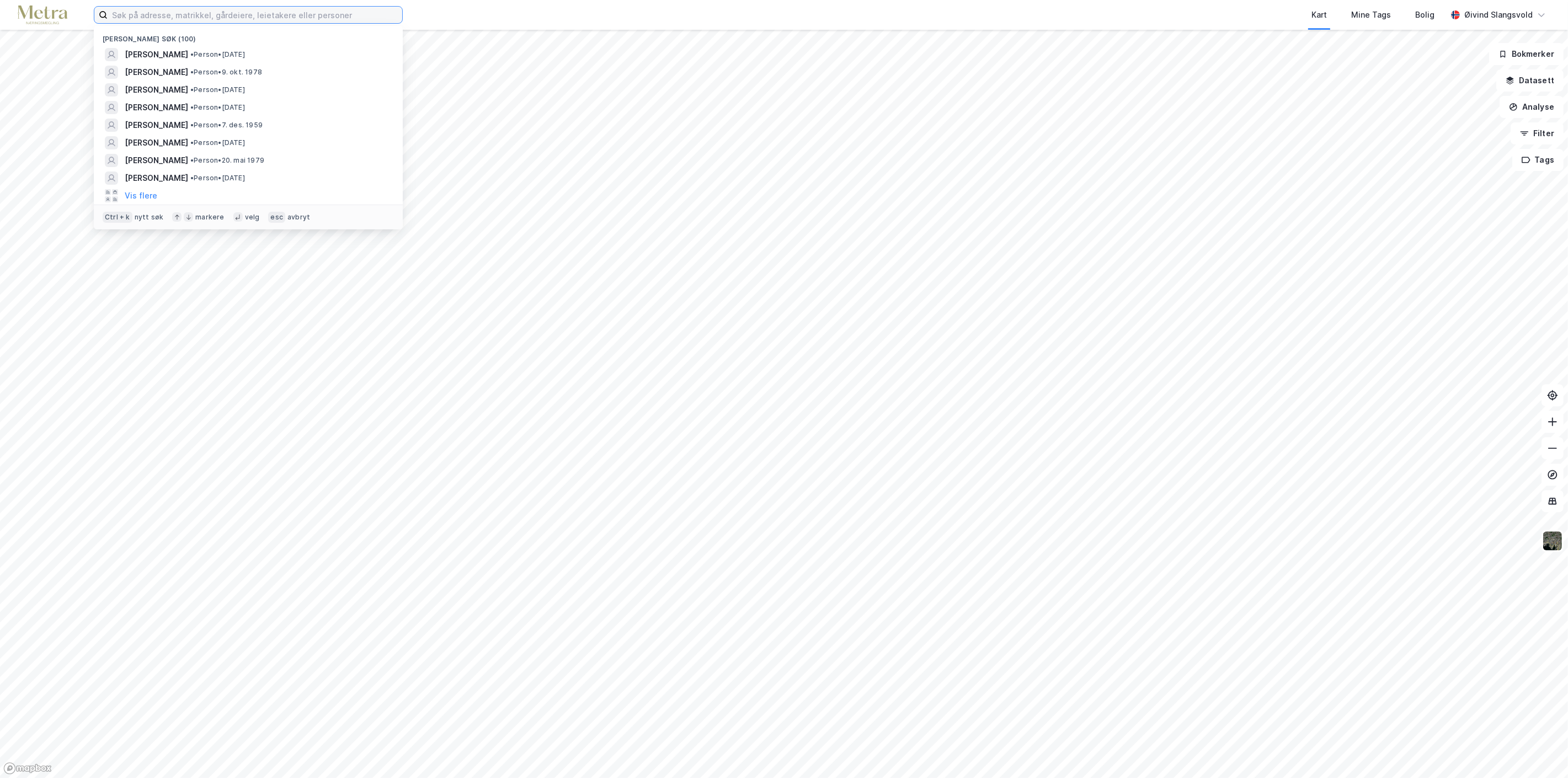
click at [270, 15] on input at bounding box center [255, 15] width 295 height 17
paste input "Petter Sørum"
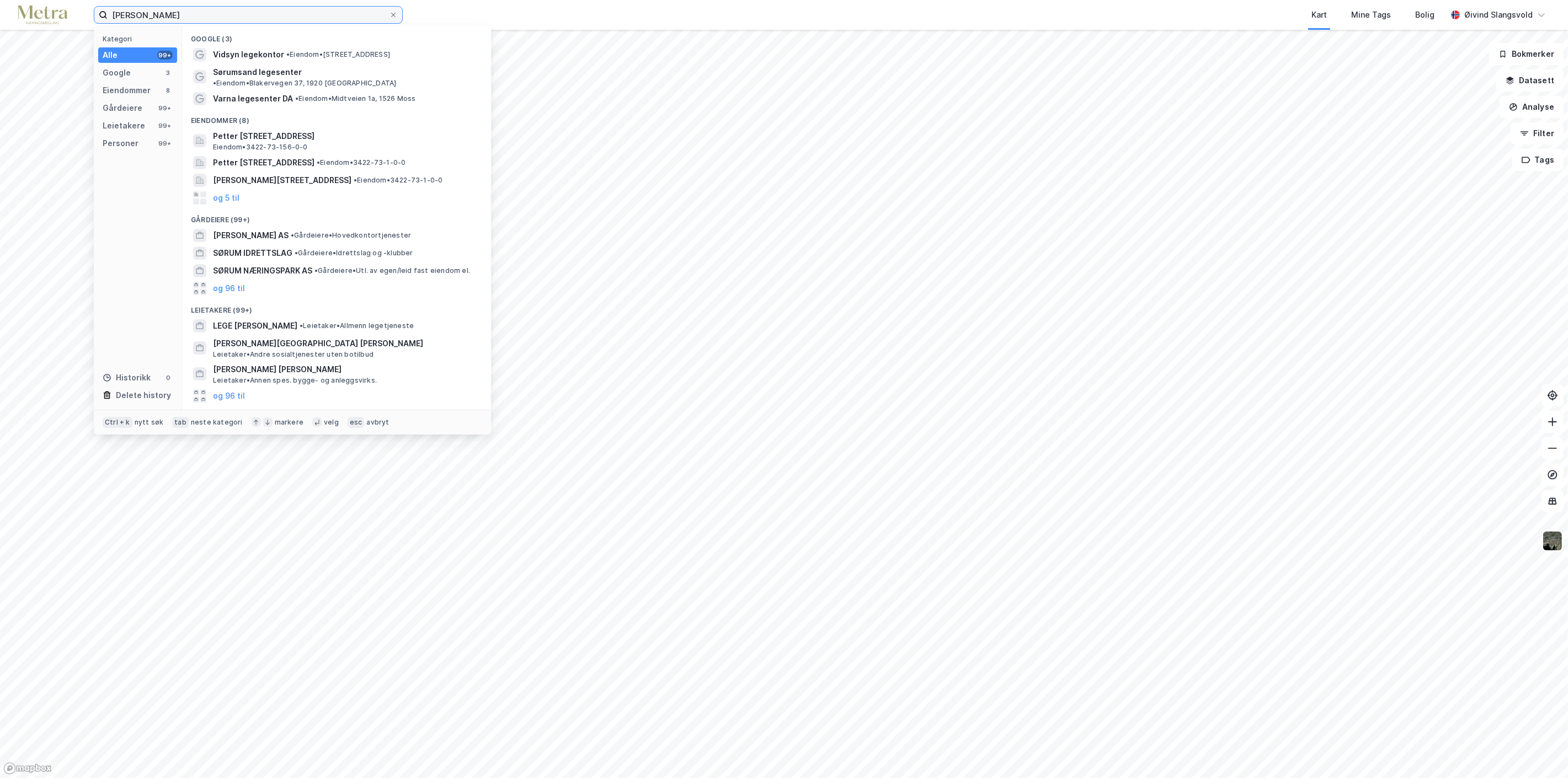
type input "Petter Sørum"
click at [395, 12] on icon at bounding box center [393, 15] width 7 height 7
click at [389, 12] on input "Petter Sørum" at bounding box center [248, 15] width 282 height 17
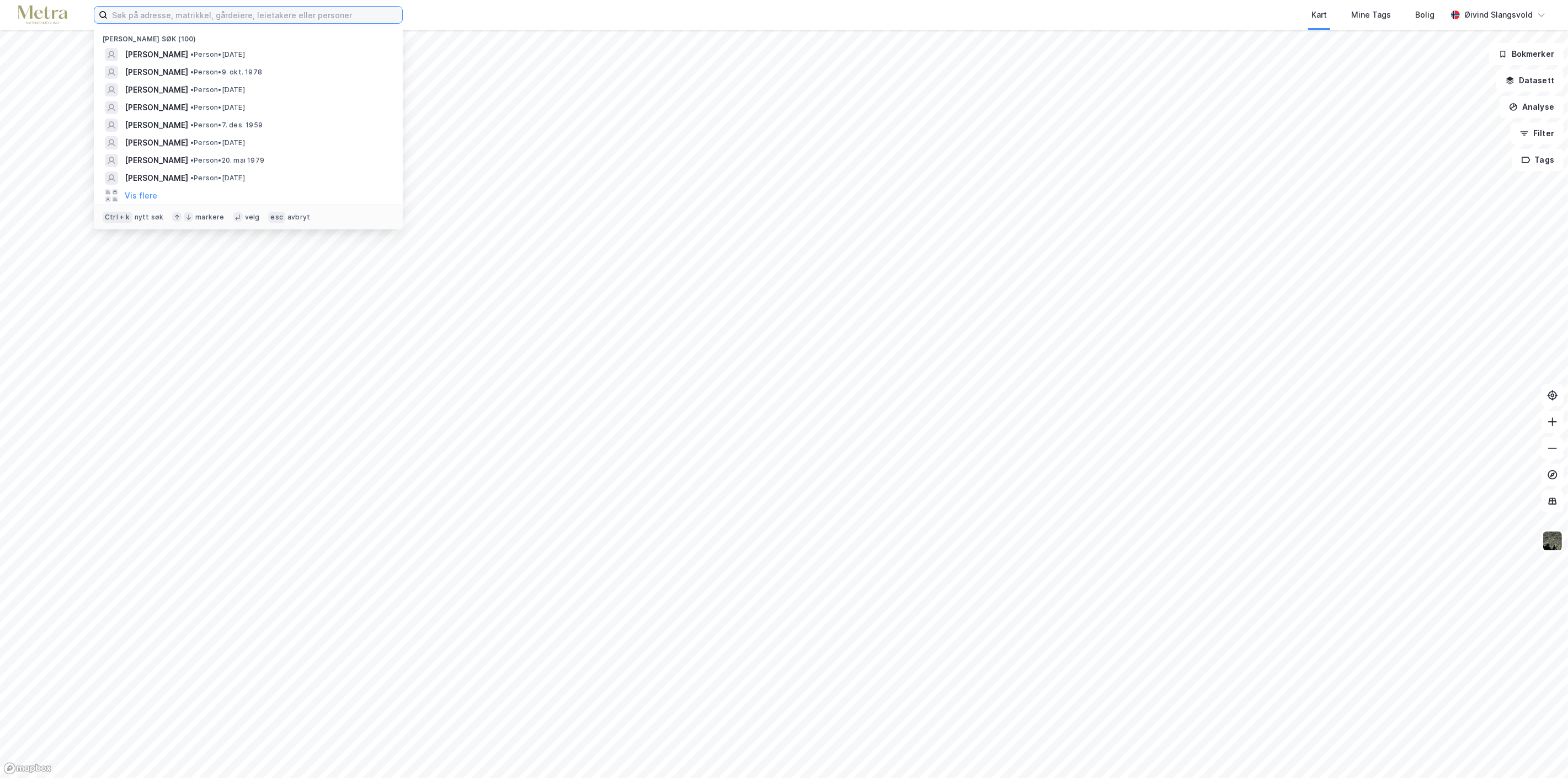
click at [248, 8] on input at bounding box center [255, 15] width 295 height 17
paste input "Marlen Parissi"
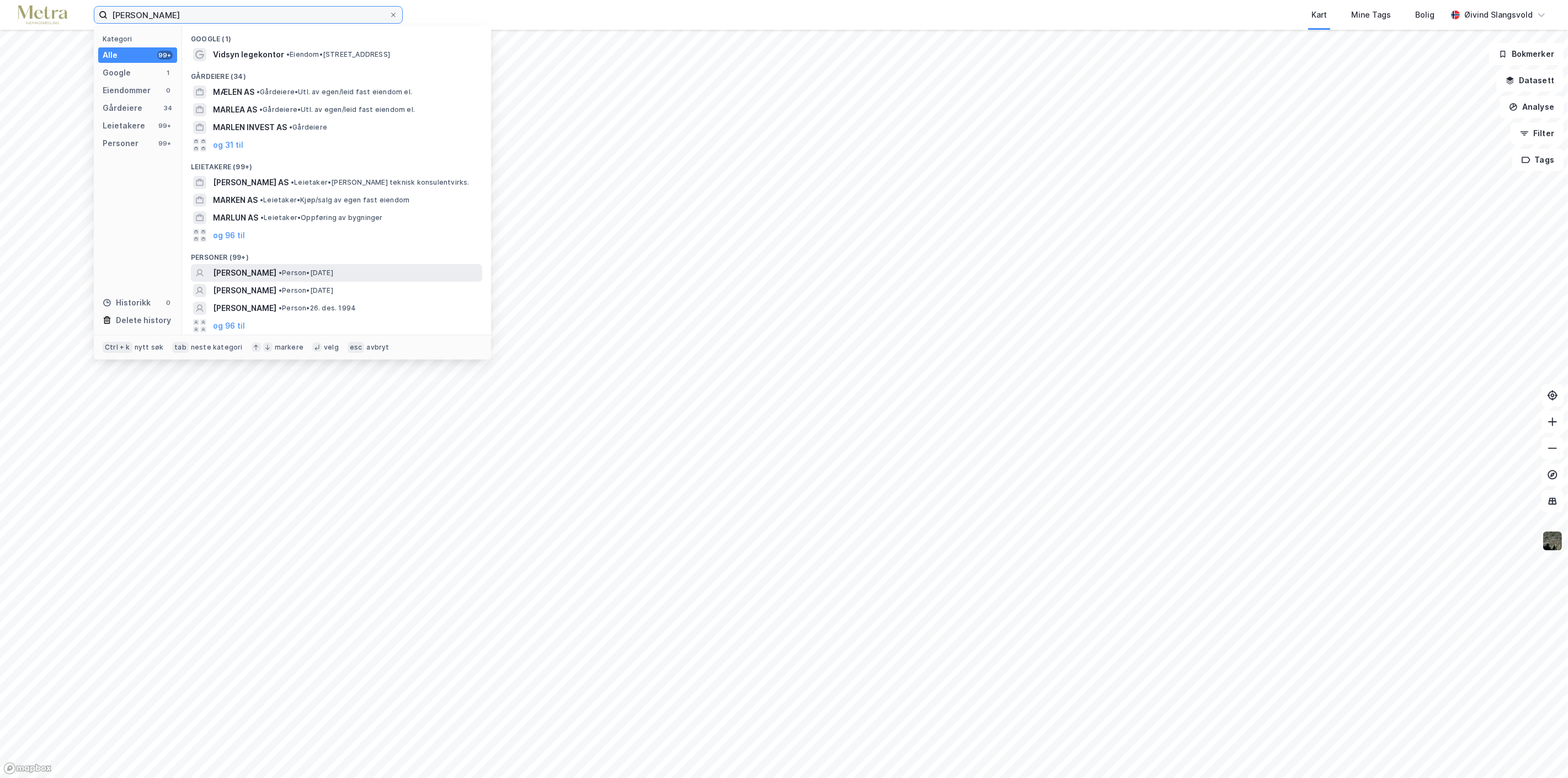
type input "Marlen Parissi"
click at [272, 274] on span "MARLEN PARISSI" at bounding box center [244, 273] width 63 height 13
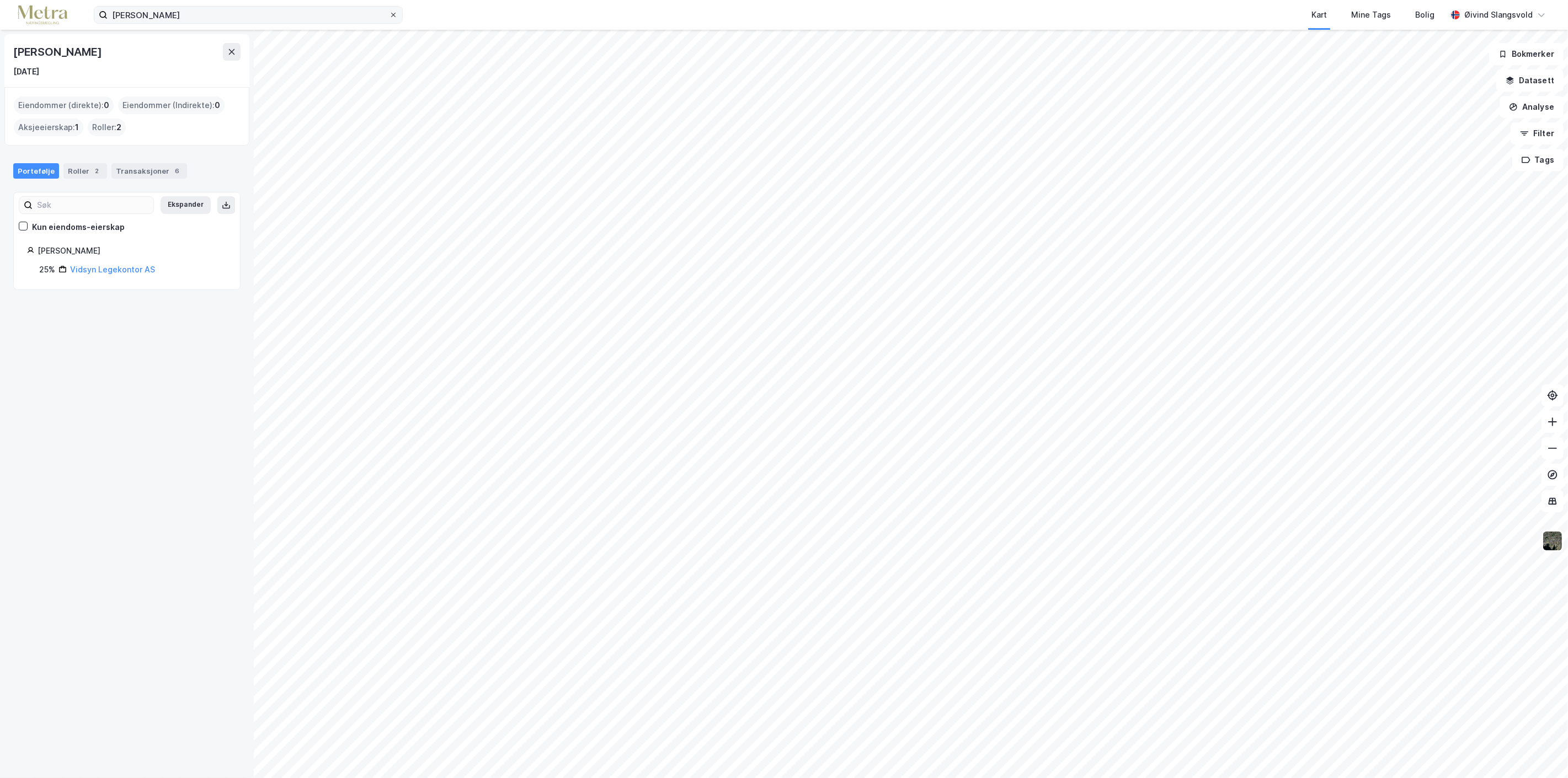
click at [393, 13] on icon at bounding box center [393, 15] width 7 height 7
click at [389, 13] on input "Marlen Parissi" at bounding box center [248, 15] width 282 height 17
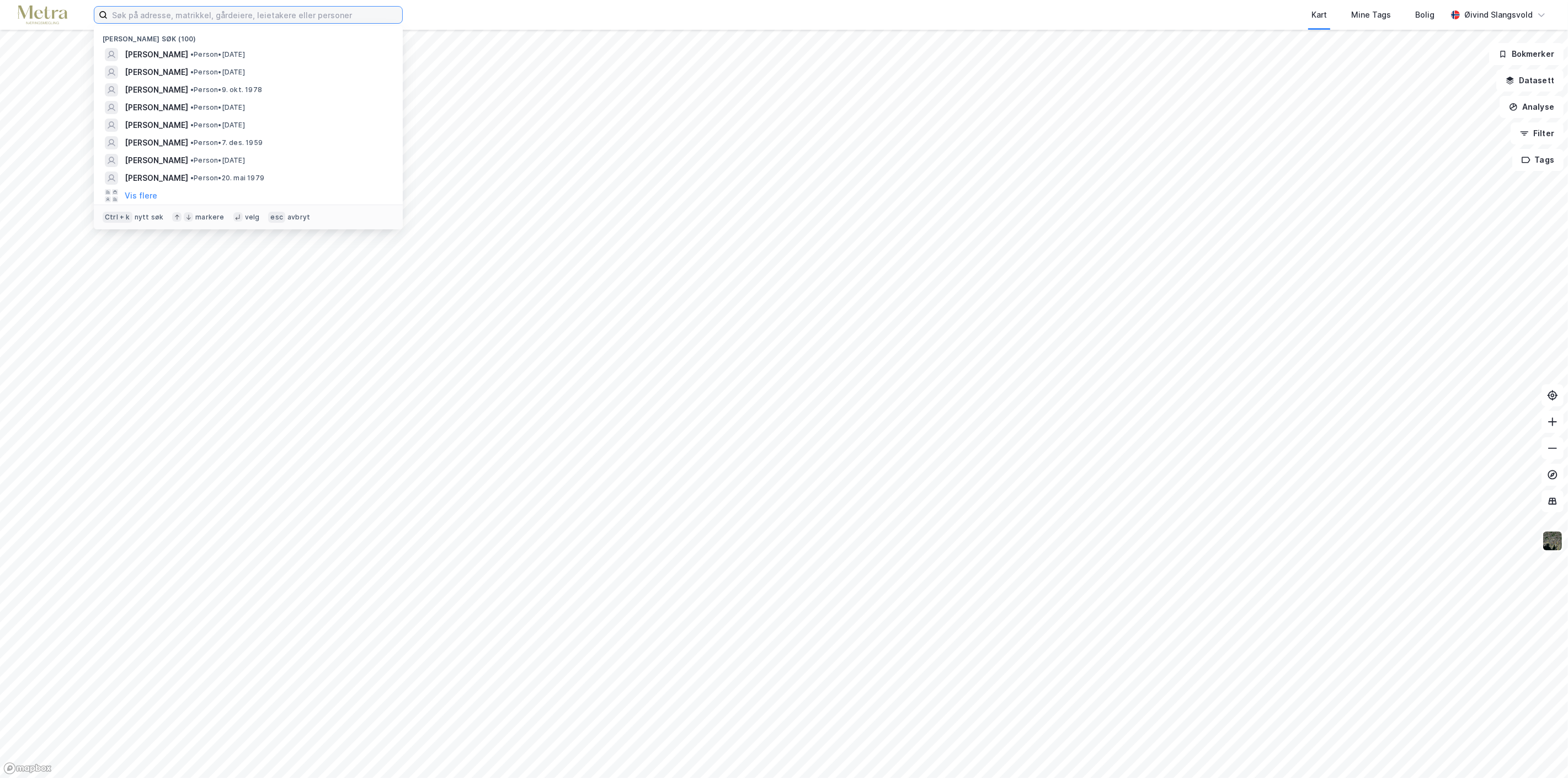
click at [211, 13] on input at bounding box center [255, 15] width 295 height 17
paste input "Ove Kenneth Kvinge"
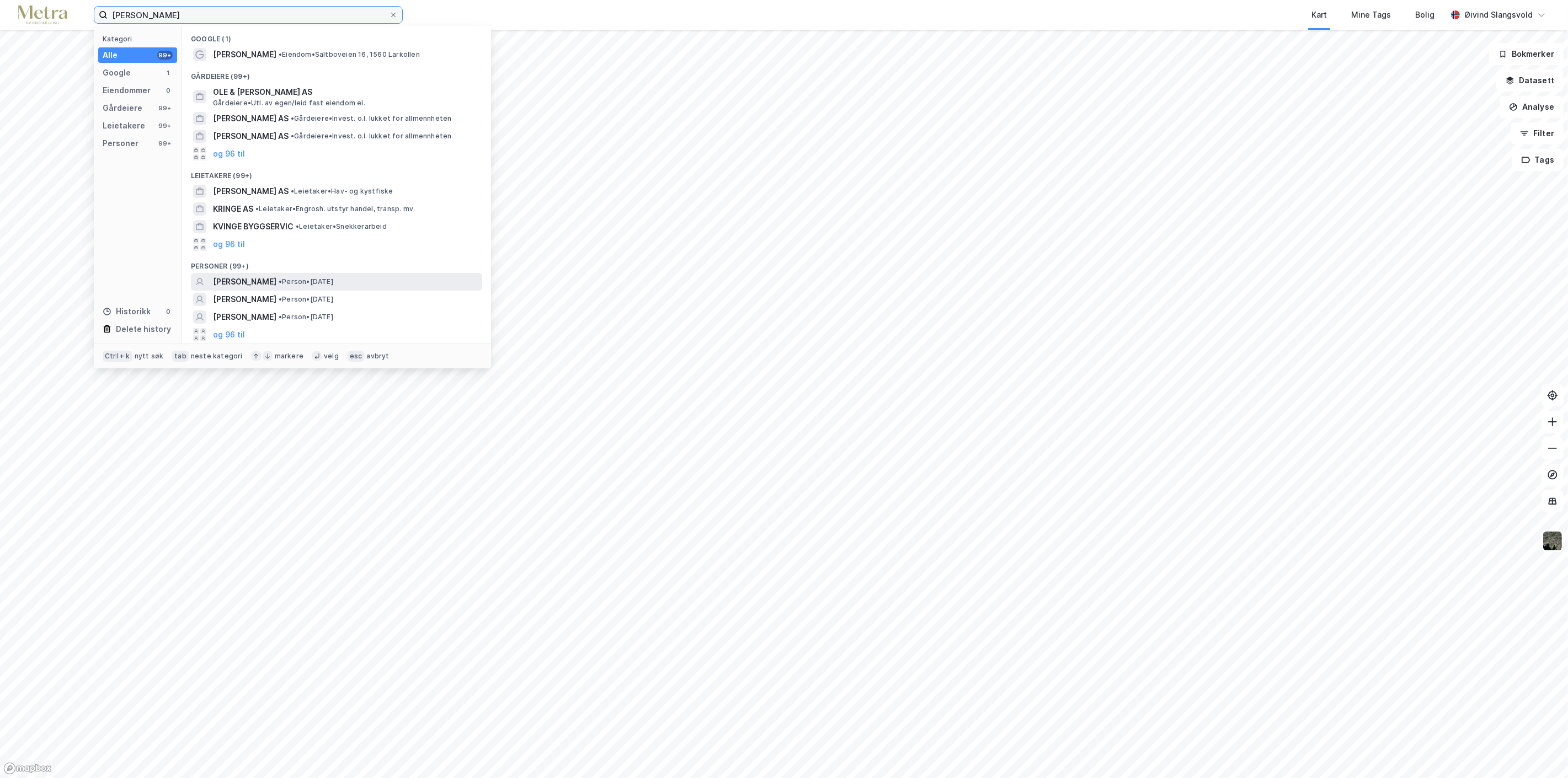
type input "Ove Kenneth Kvinge"
click at [277, 280] on span "OVE KENNETH KVINGE" at bounding box center [244, 281] width 63 height 13
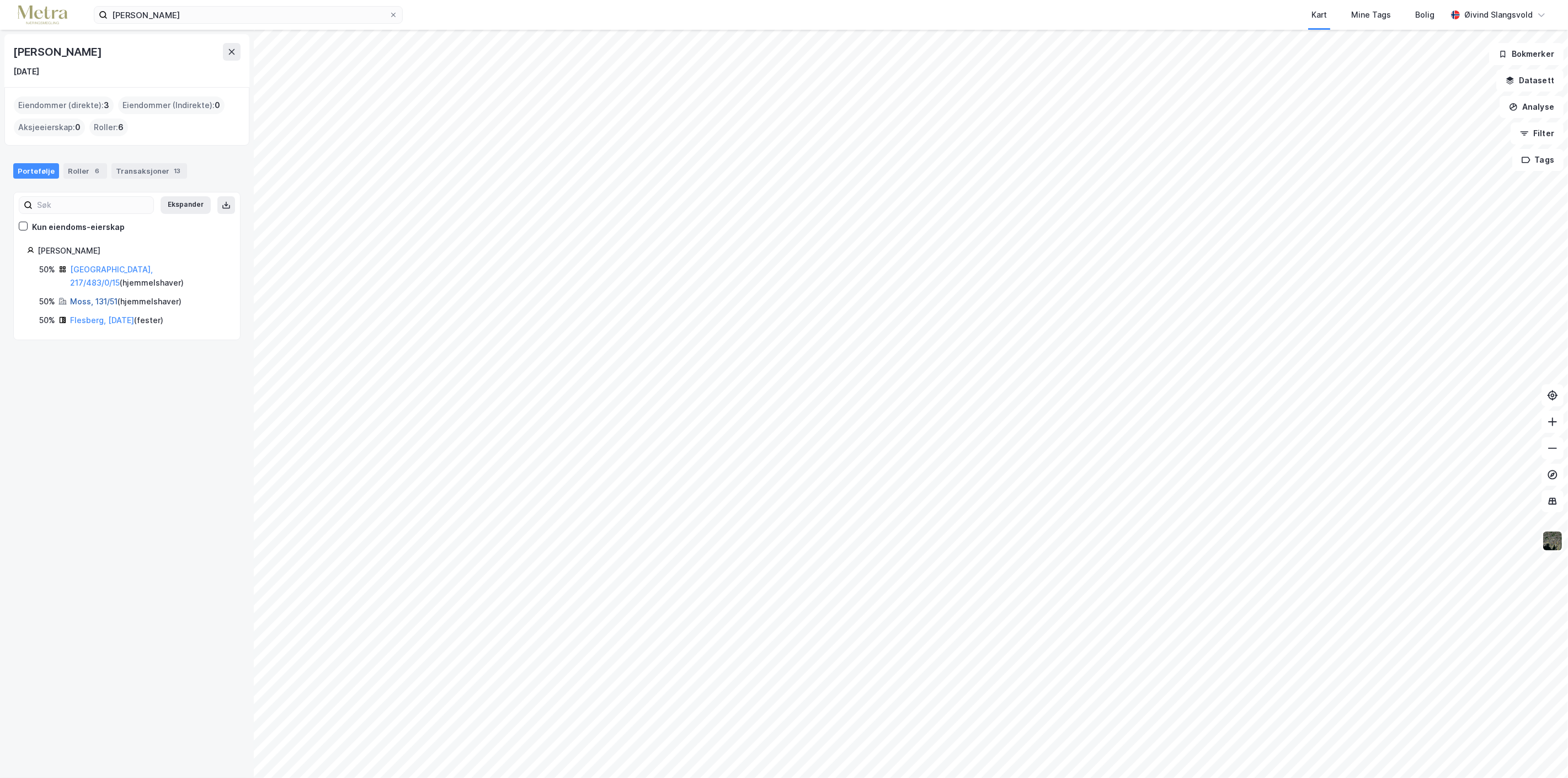
click at [102, 297] on link "Moss, 131/51" at bounding box center [94, 301] width 47 height 9
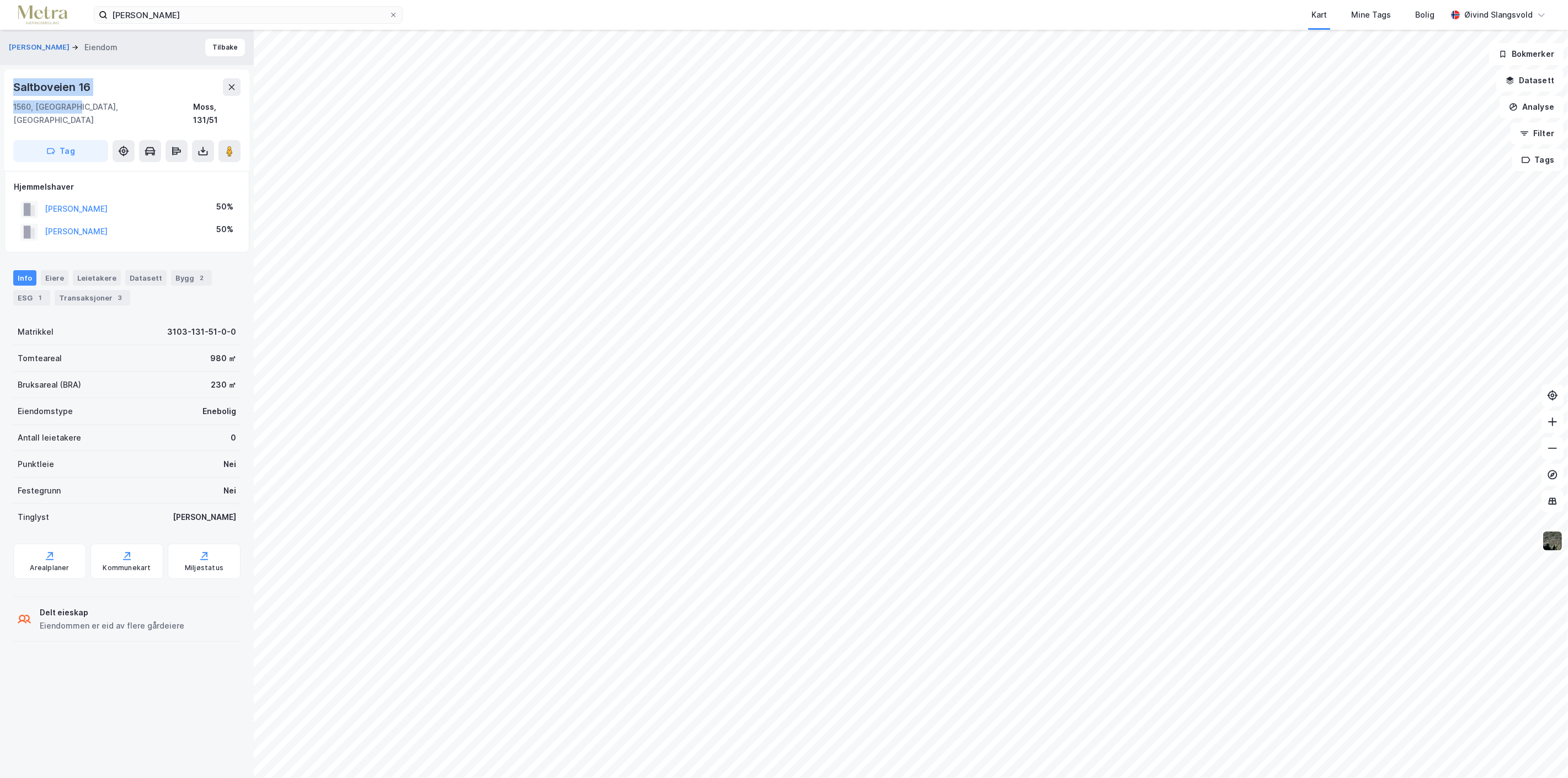
drag, startPoint x: 15, startPoint y: 86, endPoint x: 68, endPoint y: 107, distance: 57.0
click at [68, 107] on div "Saltboveien 16 1560, Larkollen, Østfold Moss, 131/51" at bounding box center [127, 102] width 227 height 48
copy div "Saltboveien 16 1560, Larkollen"
click at [395, 14] on icon at bounding box center [393, 15] width 7 height 7
click at [389, 14] on input "Ove Kenneth Kvinge" at bounding box center [248, 15] width 282 height 17
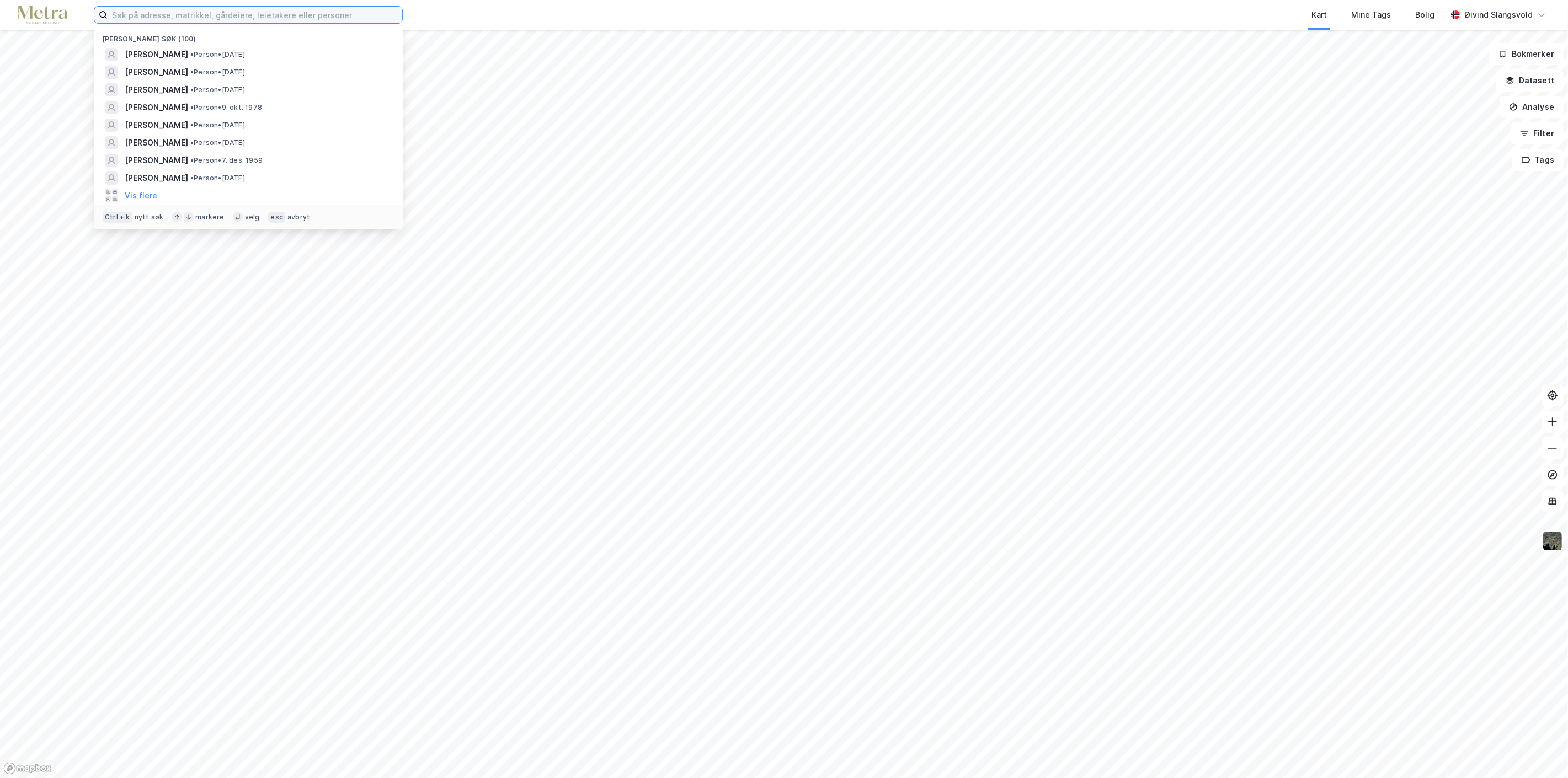
click at [317, 11] on input at bounding box center [255, 15] width 295 height 17
paste input "Karianne Stave"
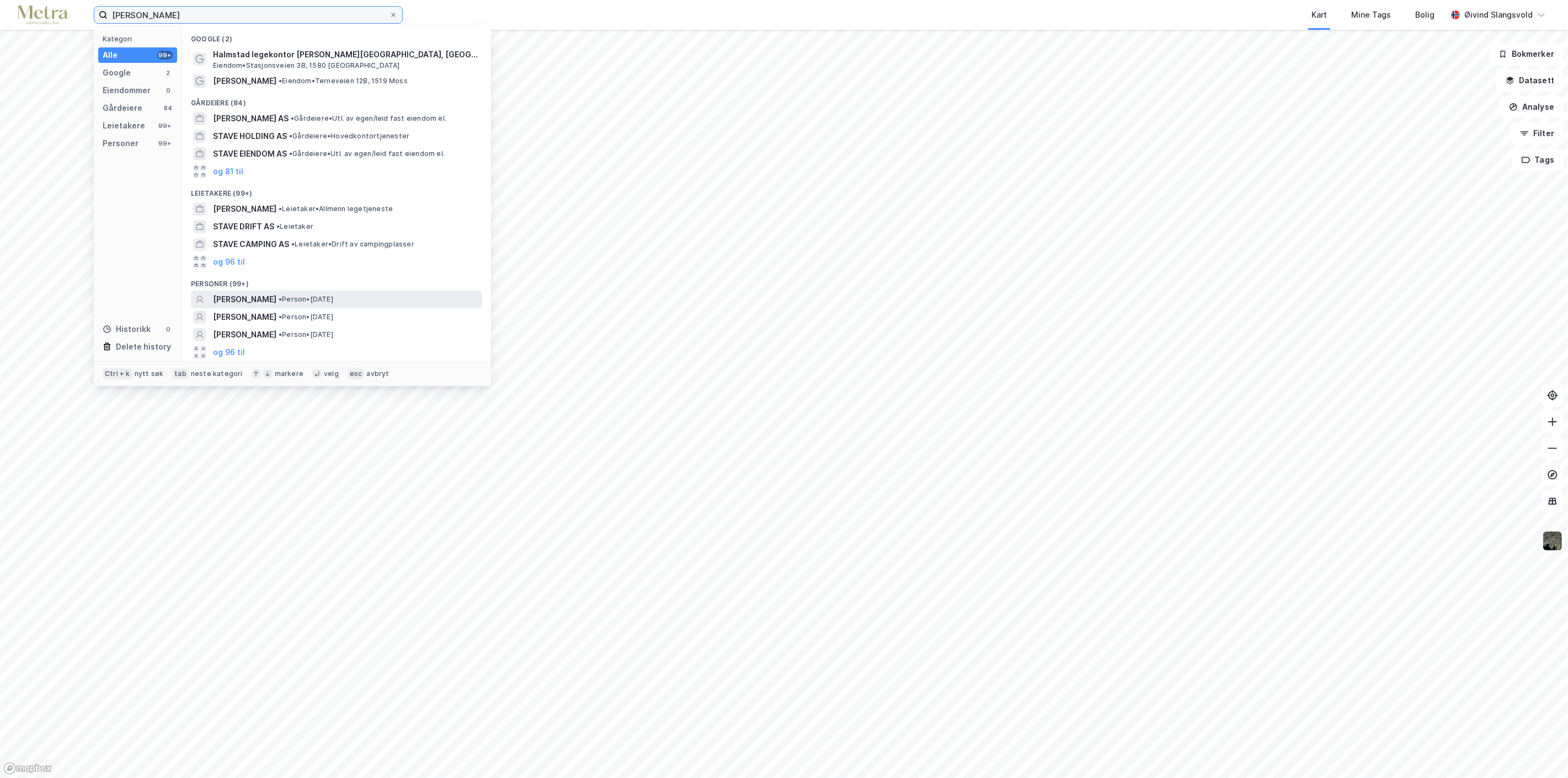
type input "Karianne Stave"
click at [251, 296] on span "KARIANNE STAVE" at bounding box center [244, 299] width 63 height 13
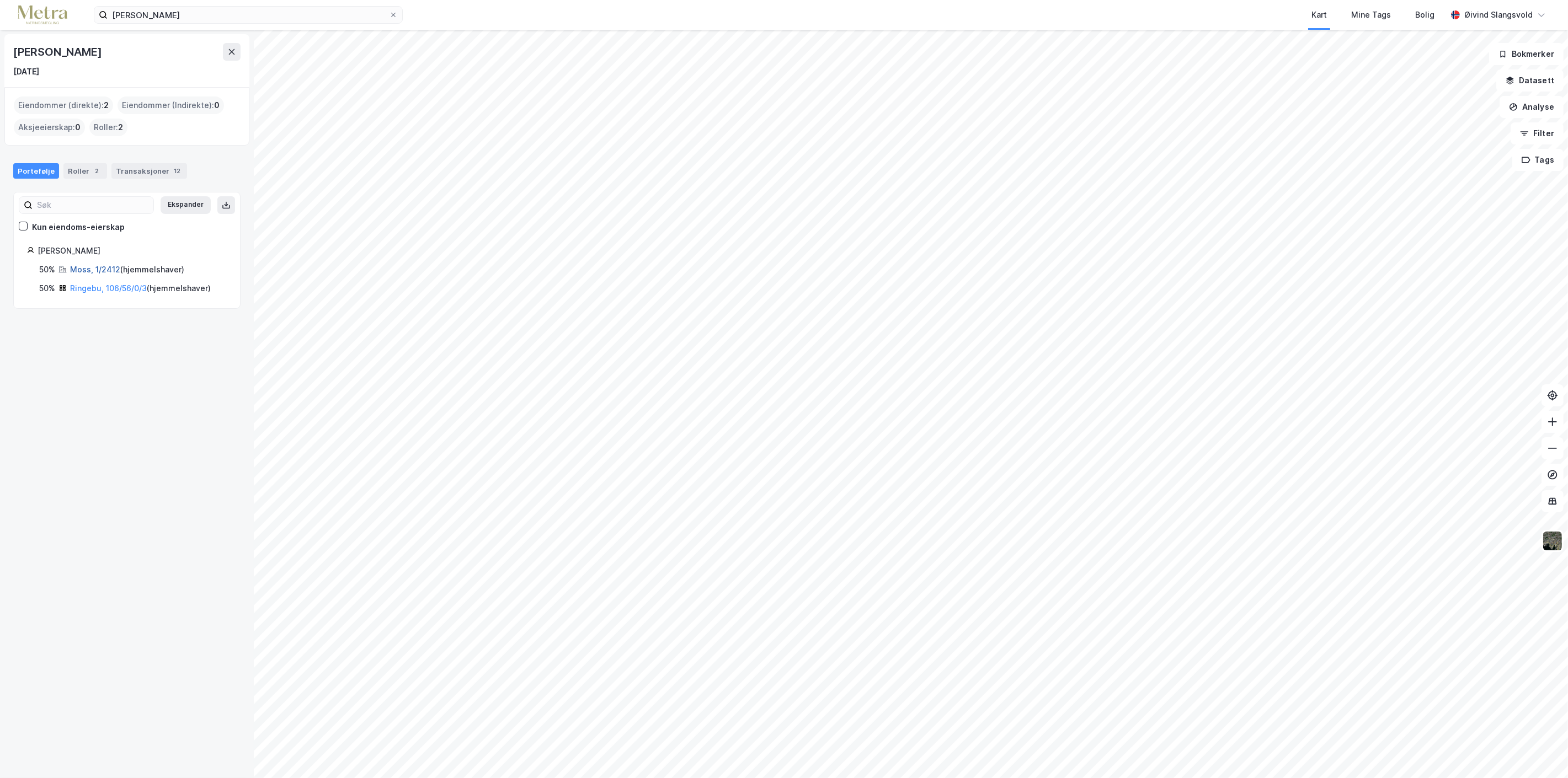
click at [91, 268] on link "Moss, 1/2412" at bounding box center [95, 269] width 50 height 9
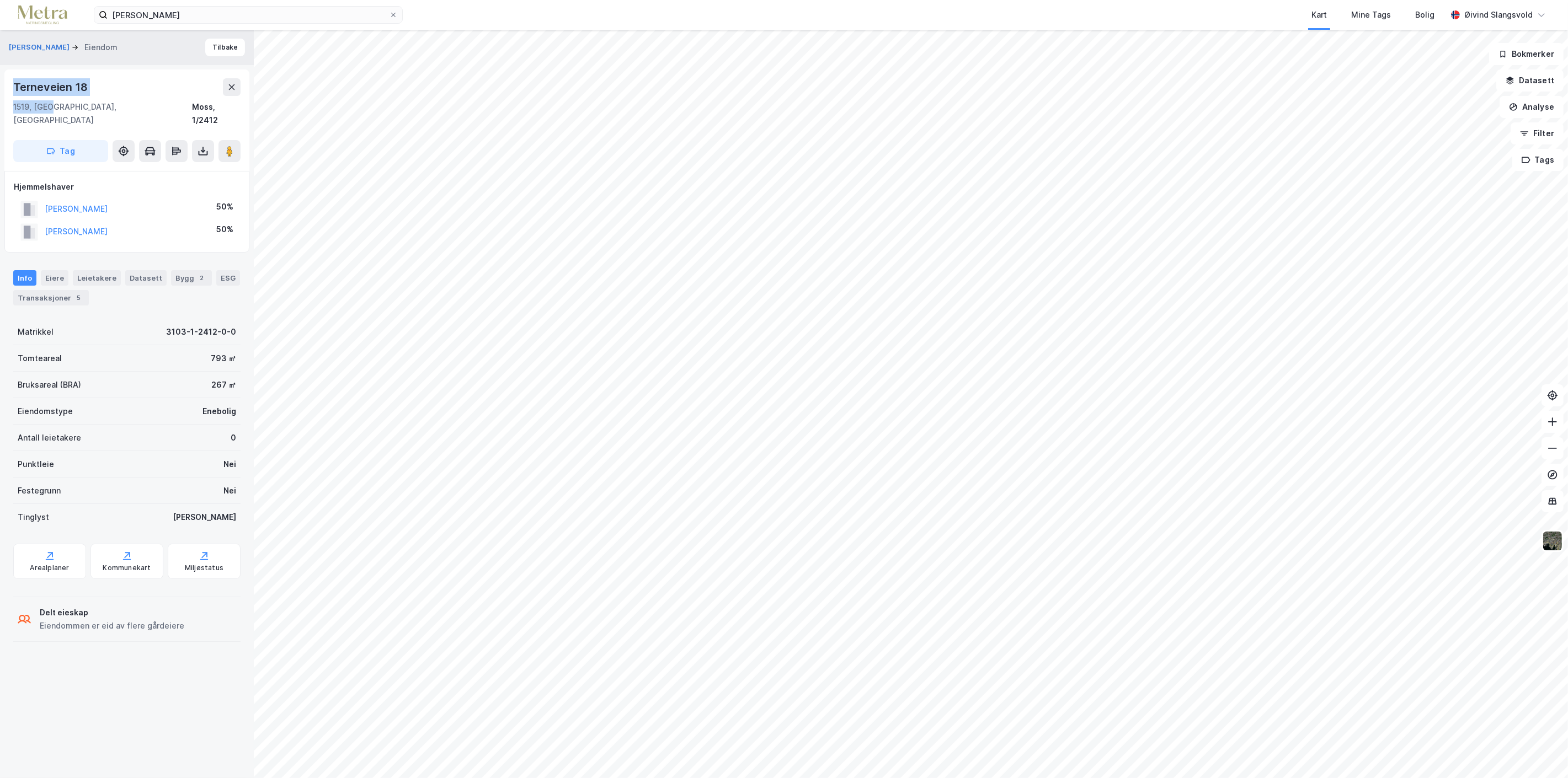
drag, startPoint x: 12, startPoint y: 83, endPoint x: 53, endPoint y: 107, distance: 47.5
click at [53, 107] on div "Terneveien 18 1519, Moss, Østfold Moss, 1/2412 Tag" at bounding box center [127, 120] width 245 height 102
copy div "Terneveien 18 1519, Moss"
click at [393, 12] on icon at bounding box center [393, 15] width 7 height 7
click at [389, 12] on input "Karianne Stave" at bounding box center [248, 15] width 282 height 17
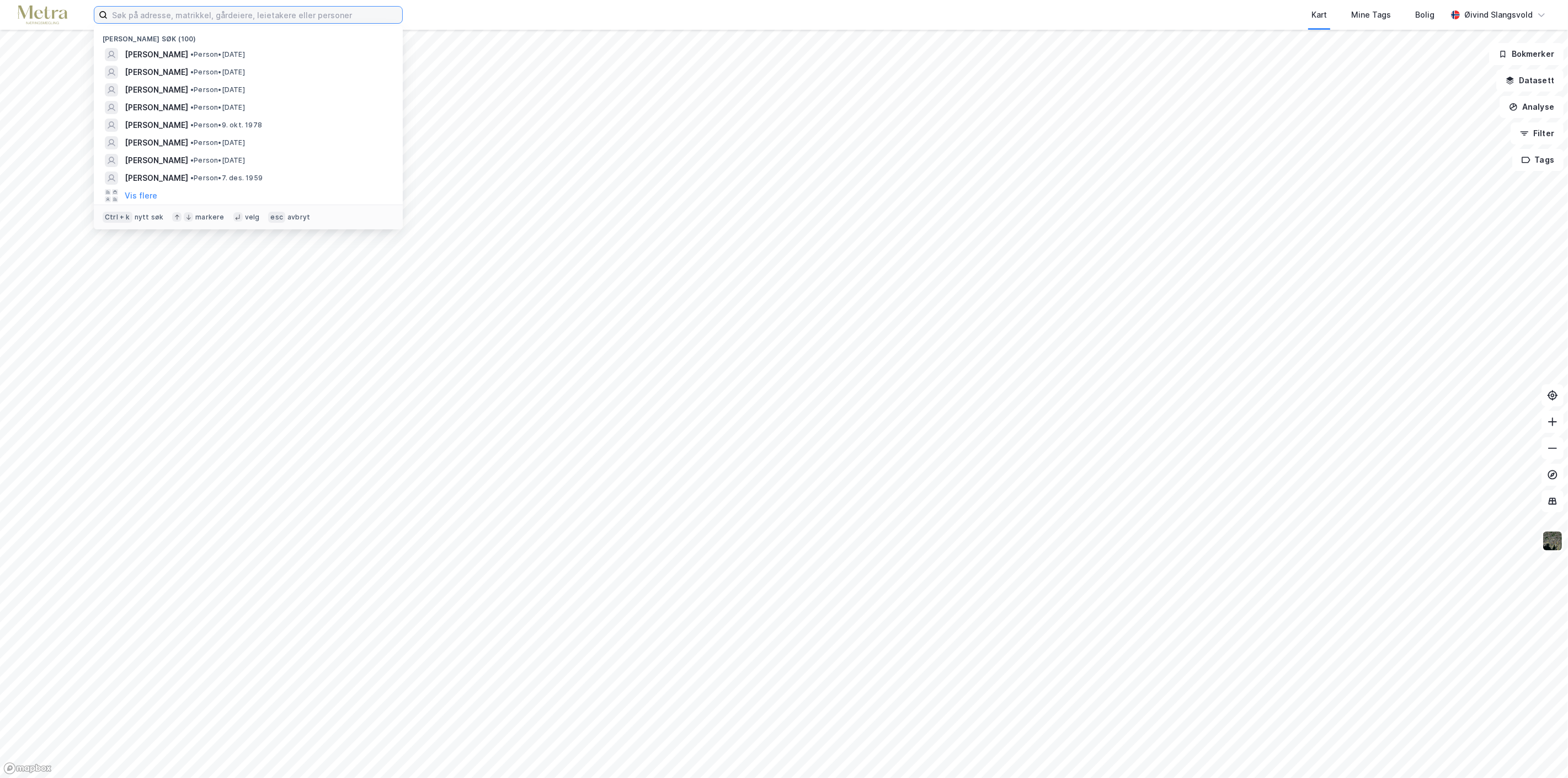
click at [291, 13] on input at bounding box center [255, 15] width 295 height 17
paste input "Beate Børja Berg"
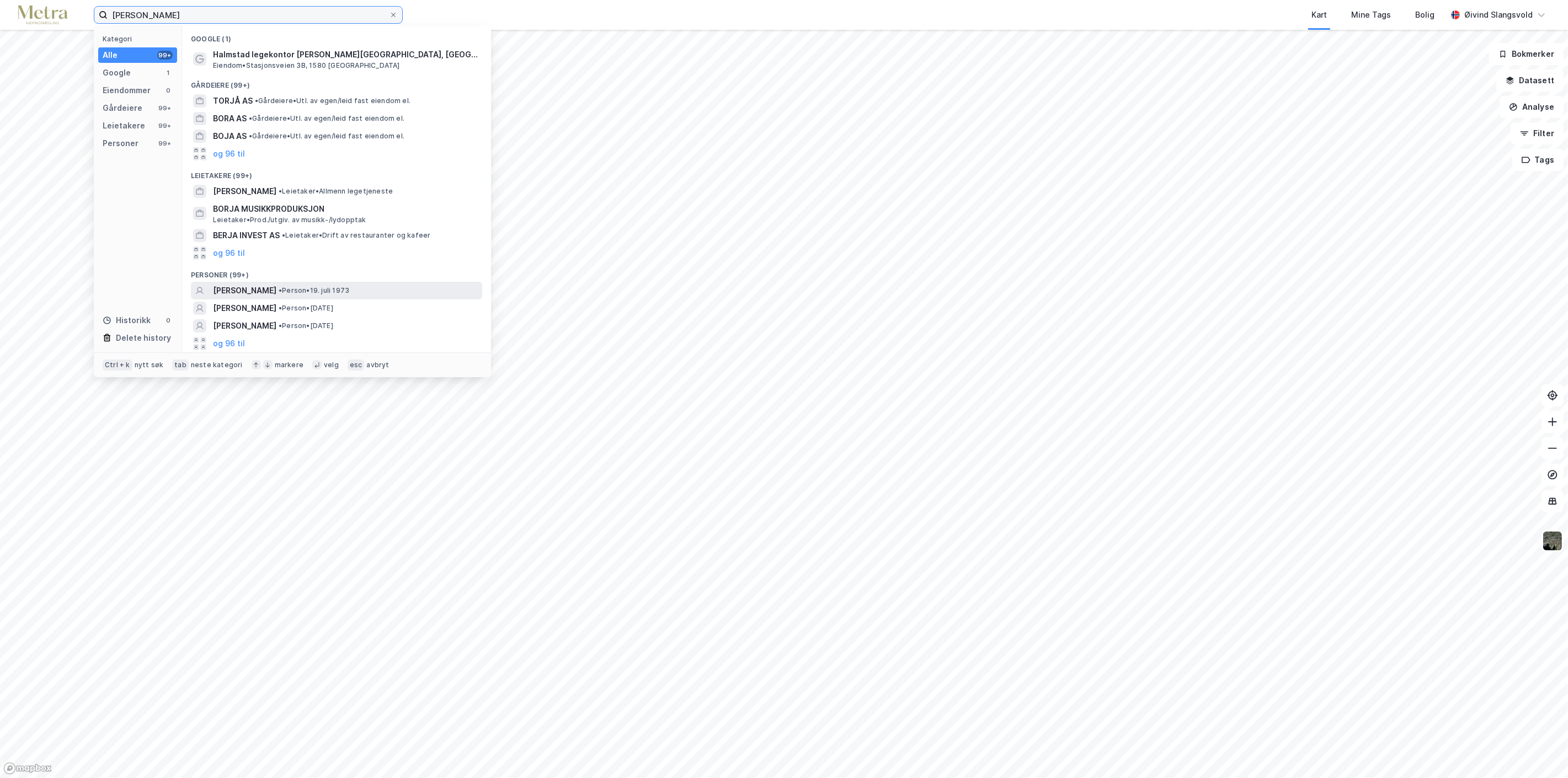
type input "Beate Børja Berg"
click at [264, 288] on span "BEATE BØRJA BERG" at bounding box center [244, 290] width 63 height 13
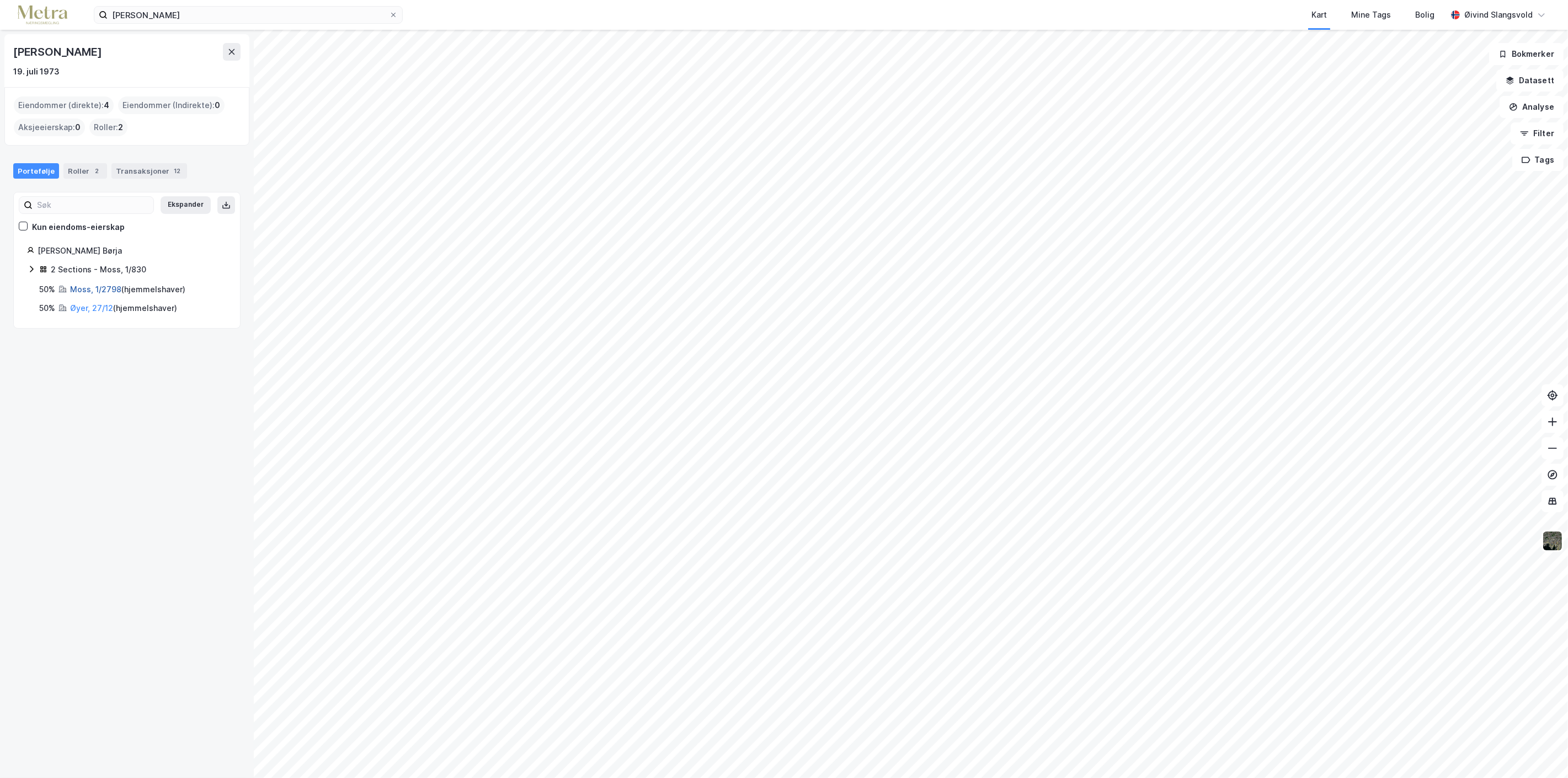
click at [96, 288] on link "Moss, 1/2798" at bounding box center [96, 289] width 51 height 9
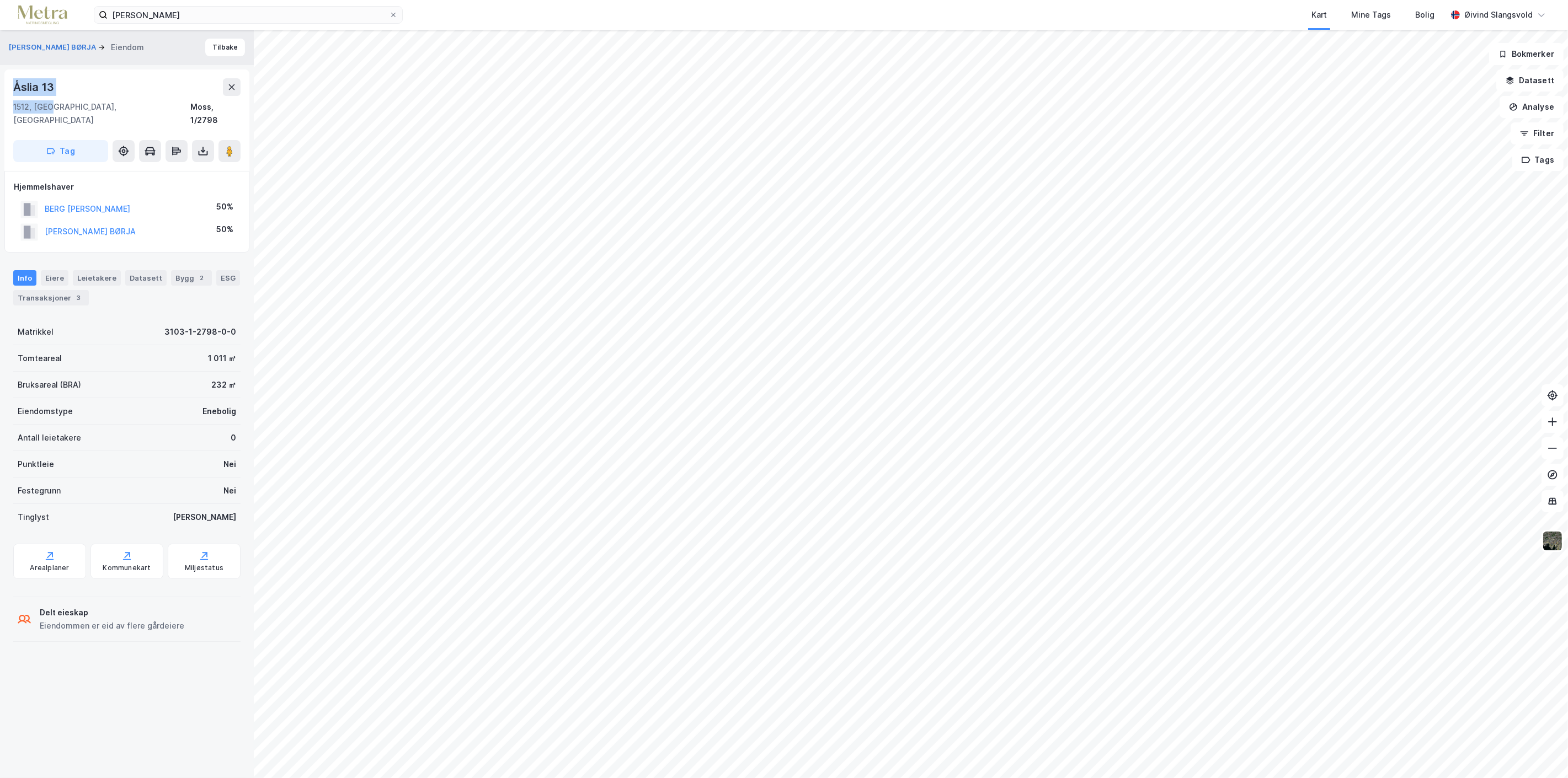
drag, startPoint x: 13, startPoint y: 81, endPoint x: 53, endPoint y: 108, distance: 48.3
click at [53, 108] on div "Åslia 13 1512, Moss, Østfold Moss, 1/2798" at bounding box center [127, 102] width 227 height 48
click at [392, 12] on icon at bounding box center [393, 15] width 7 height 7
click at [389, 11] on input "Beate Børja Berg" at bounding box center [248, 15] width 282 height 17
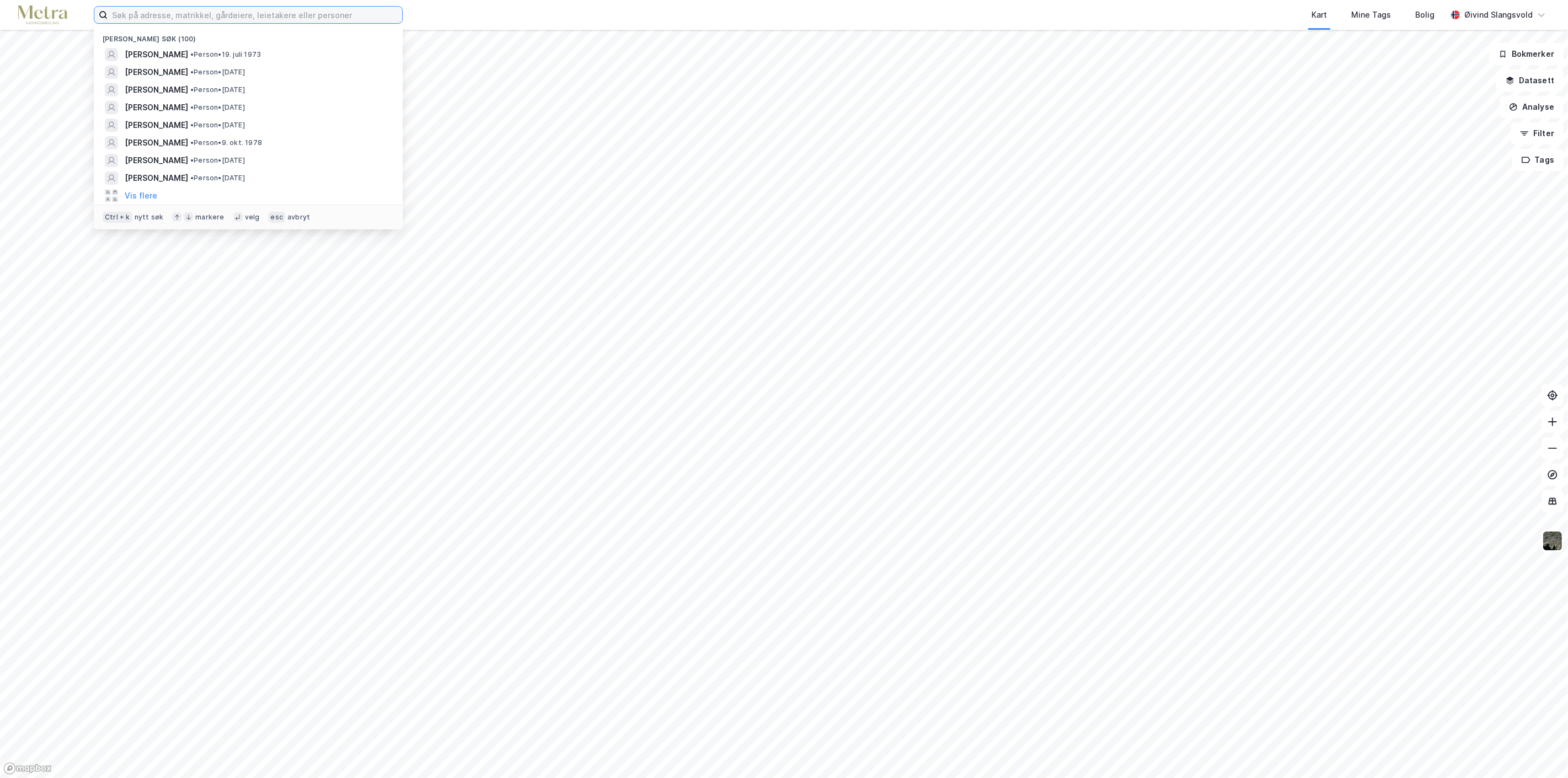
click at [291, 17] on input at bounding box center [255, 15] width 295 height 17
paste input "Reidar Sannes"
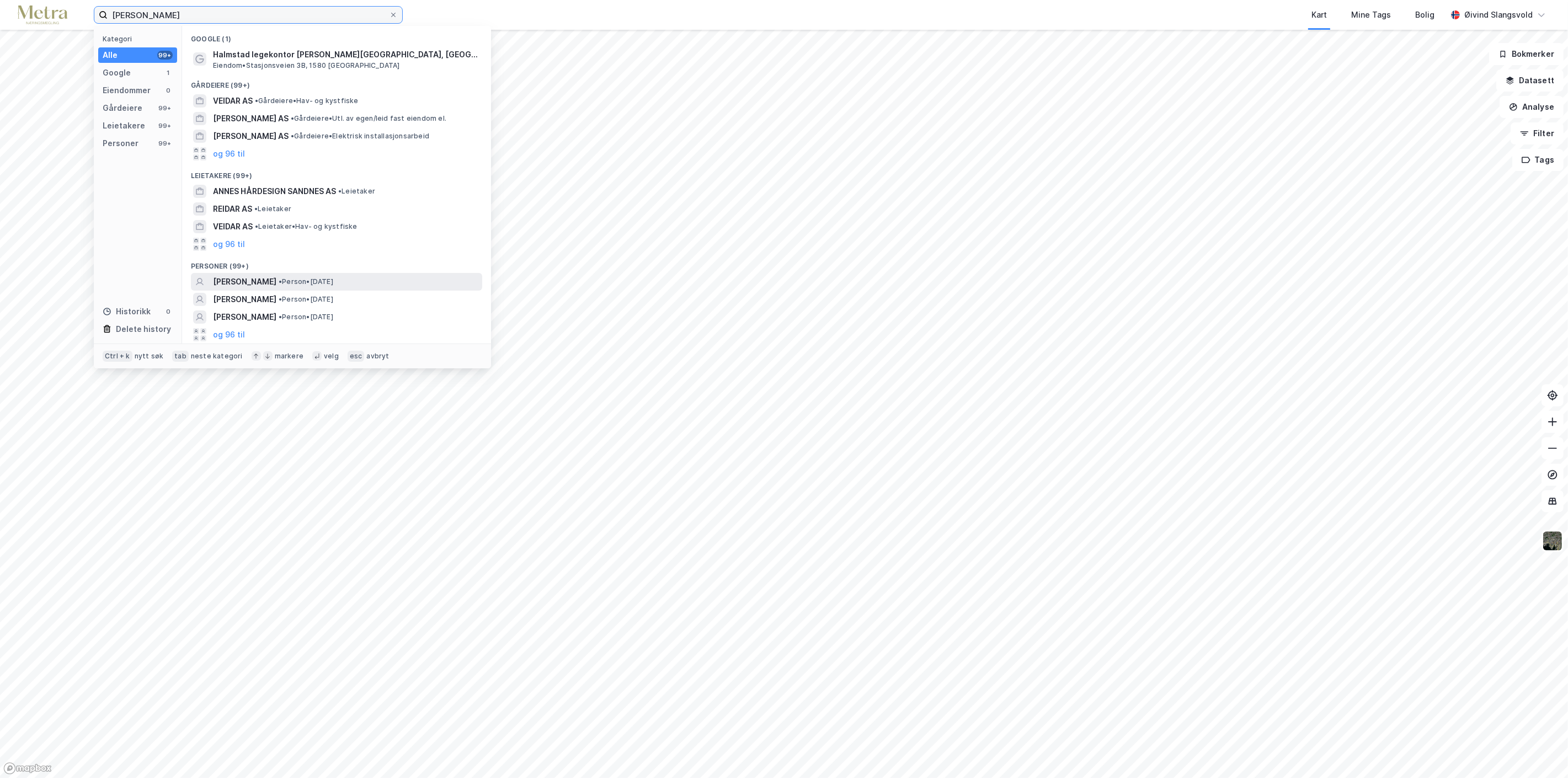
type input "Reidar Sannes"
click at [258, 278] on span "REIDAR SANNES" at bounding box center [244, 281] width 63 height 13
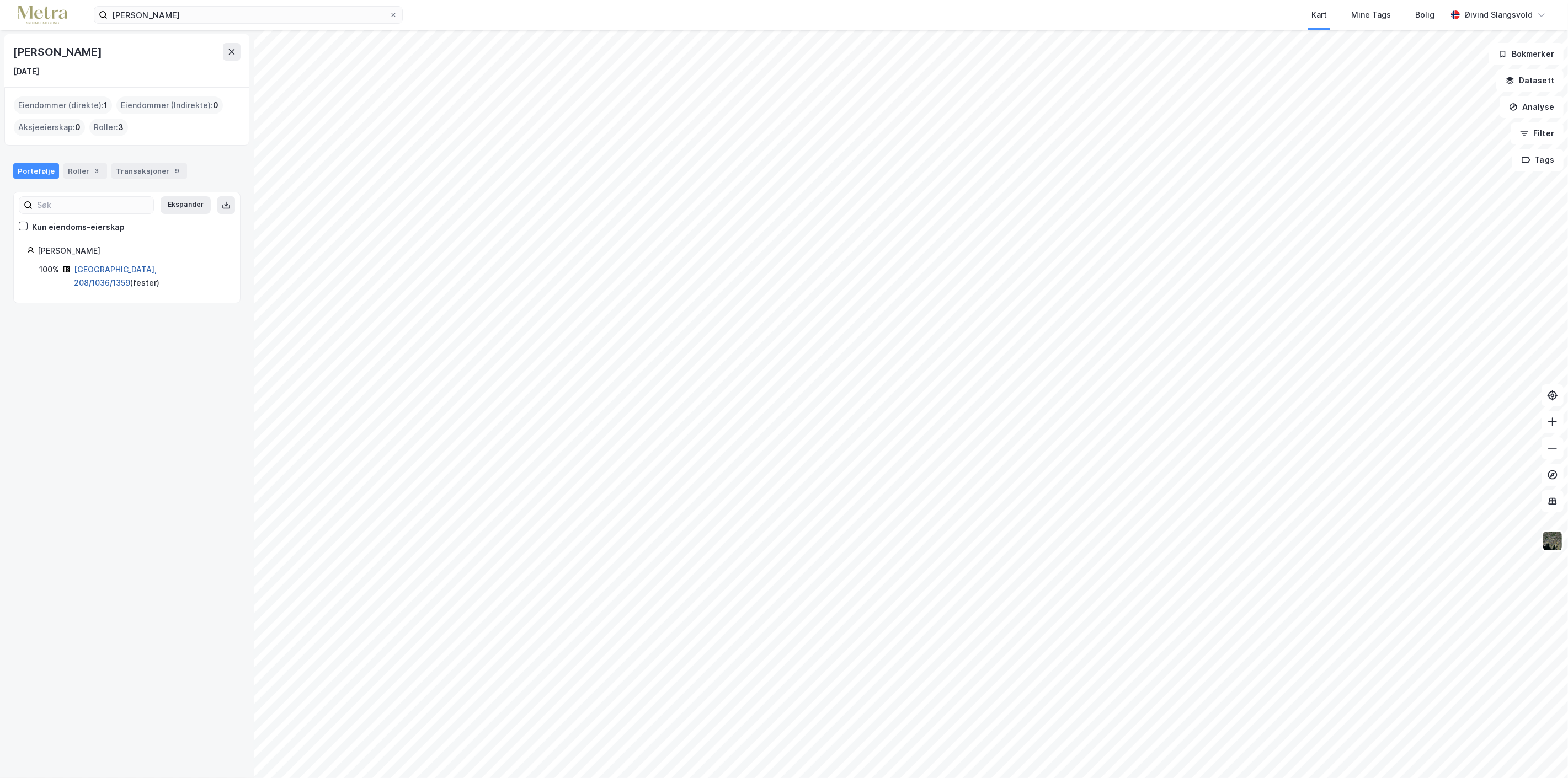
click at [128, 269] on link "Fredrikstad, 208/1036/1359" at bounding box center [116, 276] width 83 height 23
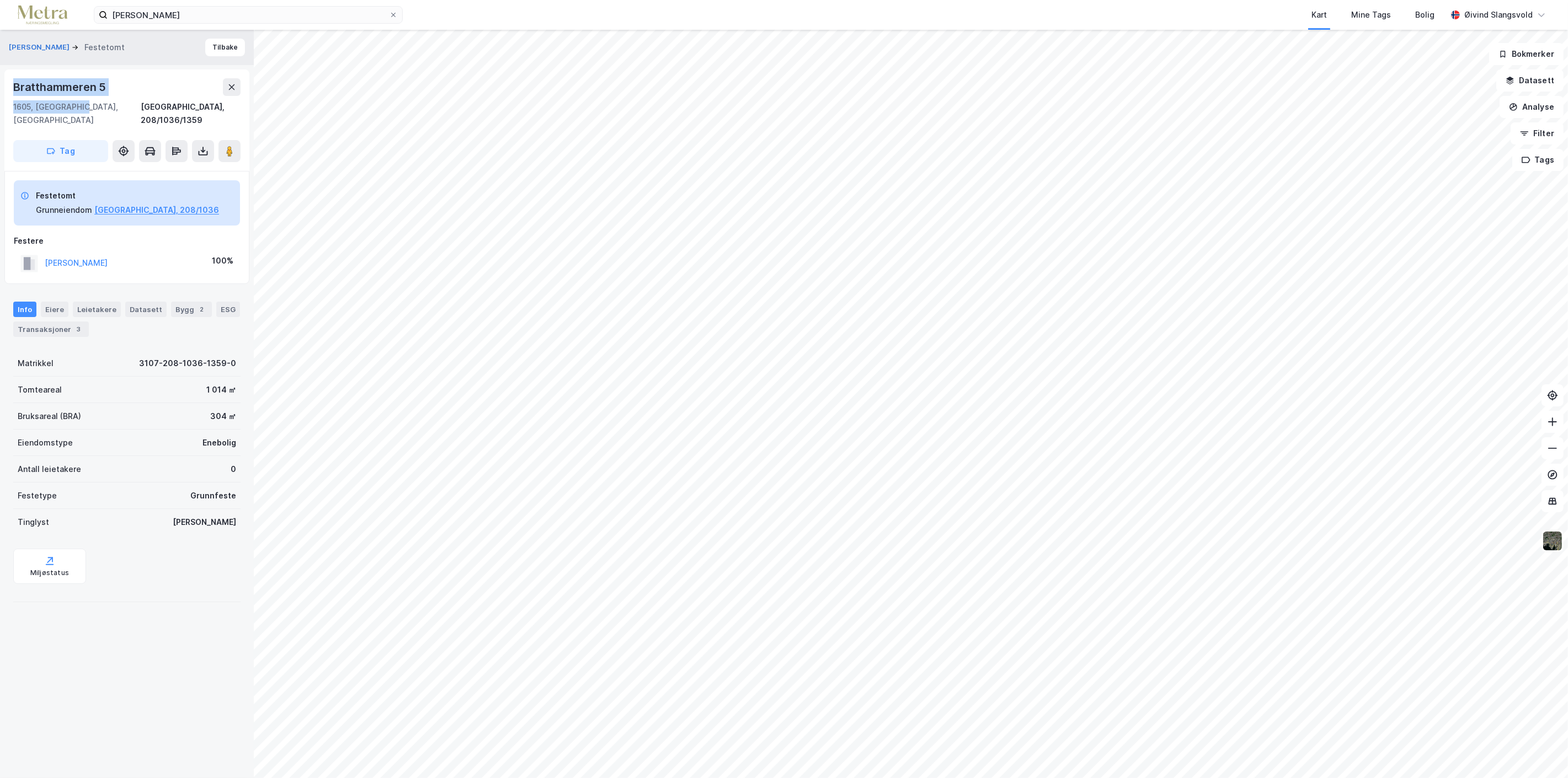
drag, startPoint x: 12, startPoint y: 84, endPoint x: 72, endPoint y: 106, distance: 63.9
click at [78, 105] on div "Bratthammeren 5 1605, Fredrikstad, Østfold Fredrikstad, 208/1036/1359 Tag" at bounding box center [127, 120] width 245 height 102
click at [393, 13] on icon at bounding box center [393, 15] width 7 height 7
click at [389, 13] on input "Reidar Sannes" at bounding box center [248, 15] width 282 height 17
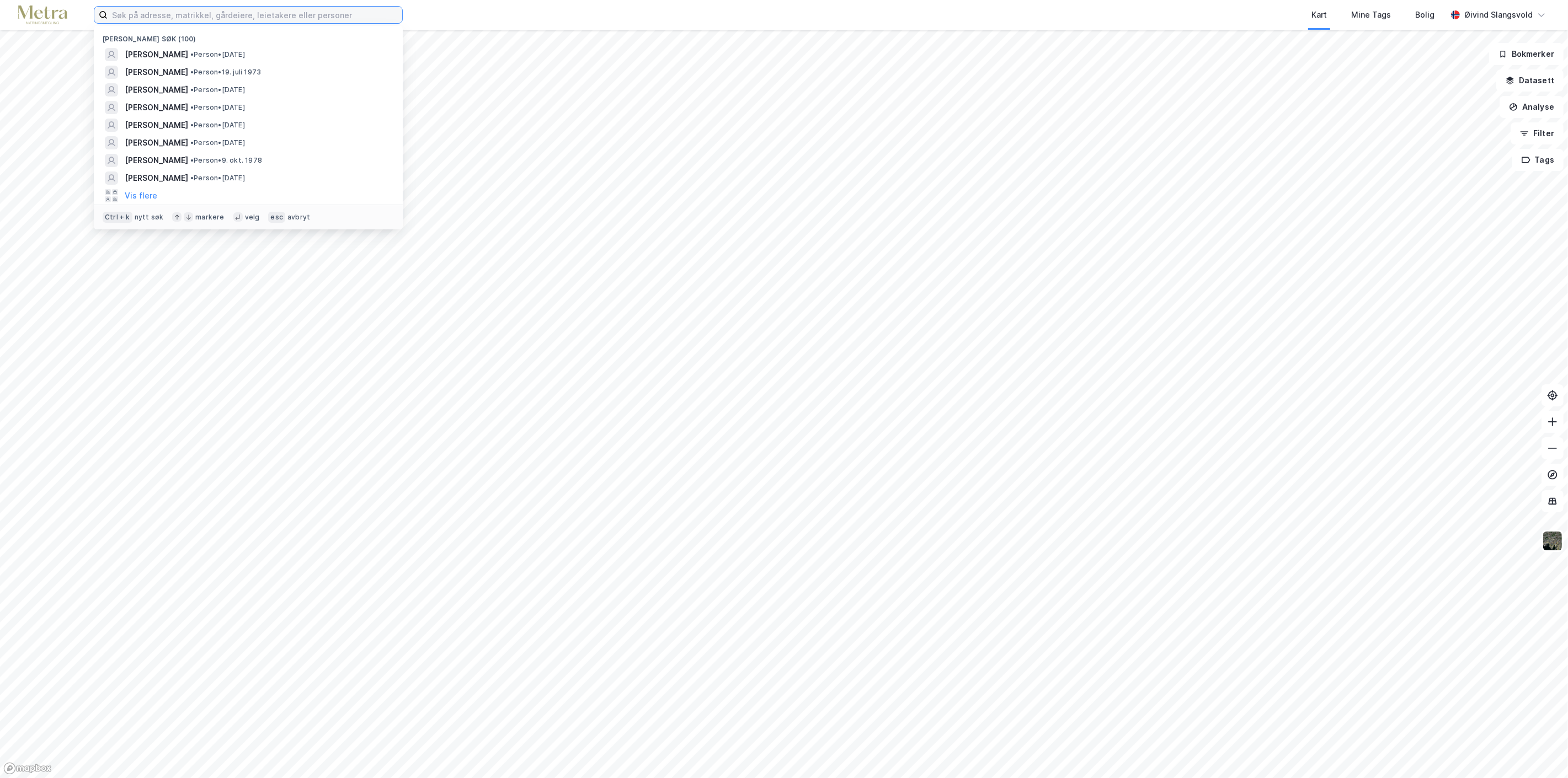
click at [303, 17] on input at bounding box center [255, 15] width 295 height 17
paste input "Omar Nasim"
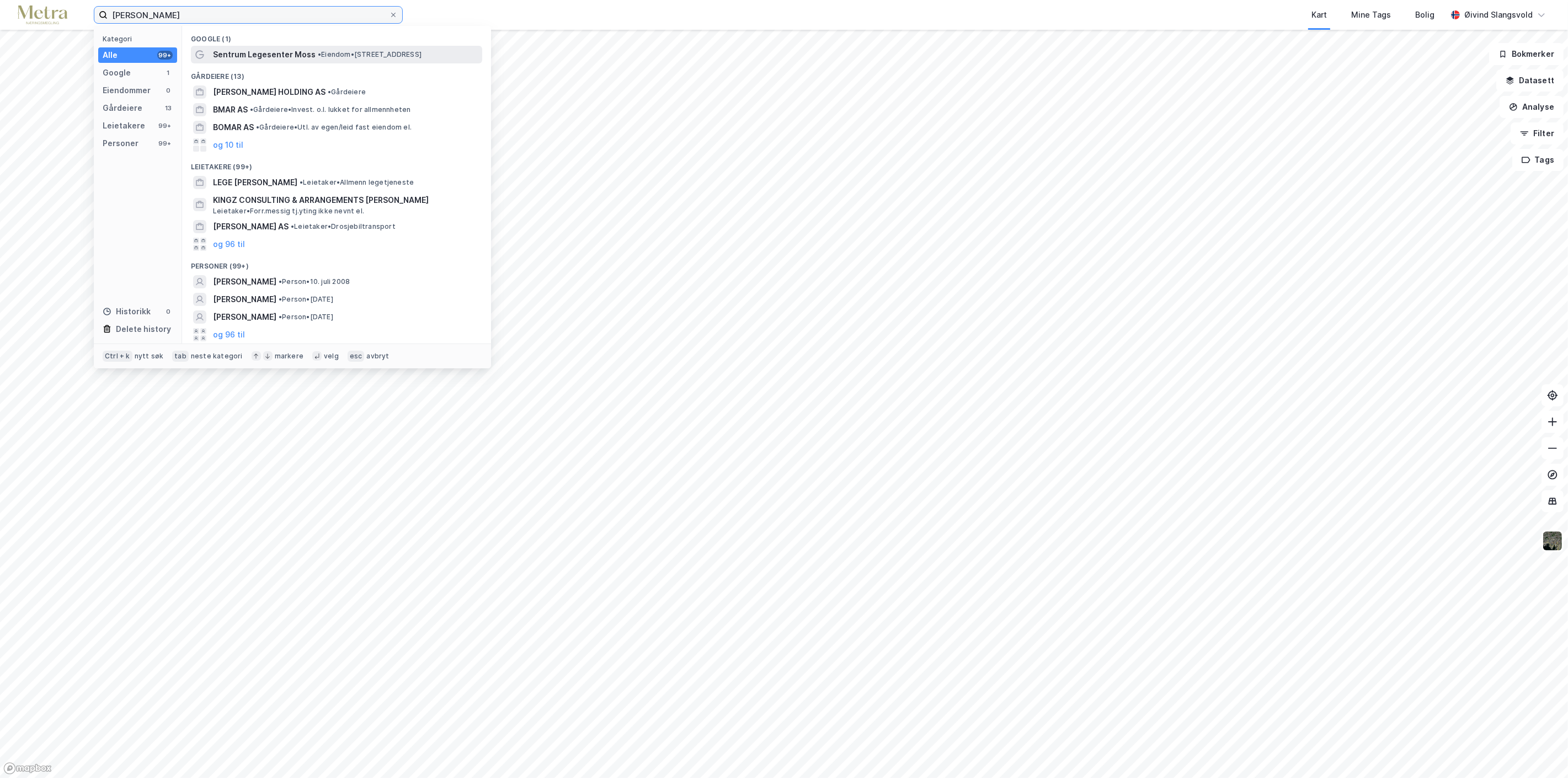
type input "Omar Nasim"
click at [280, 53] on span "Sentrum Legesenter Moss" at bounding box center [264, 54] width 103 height 13
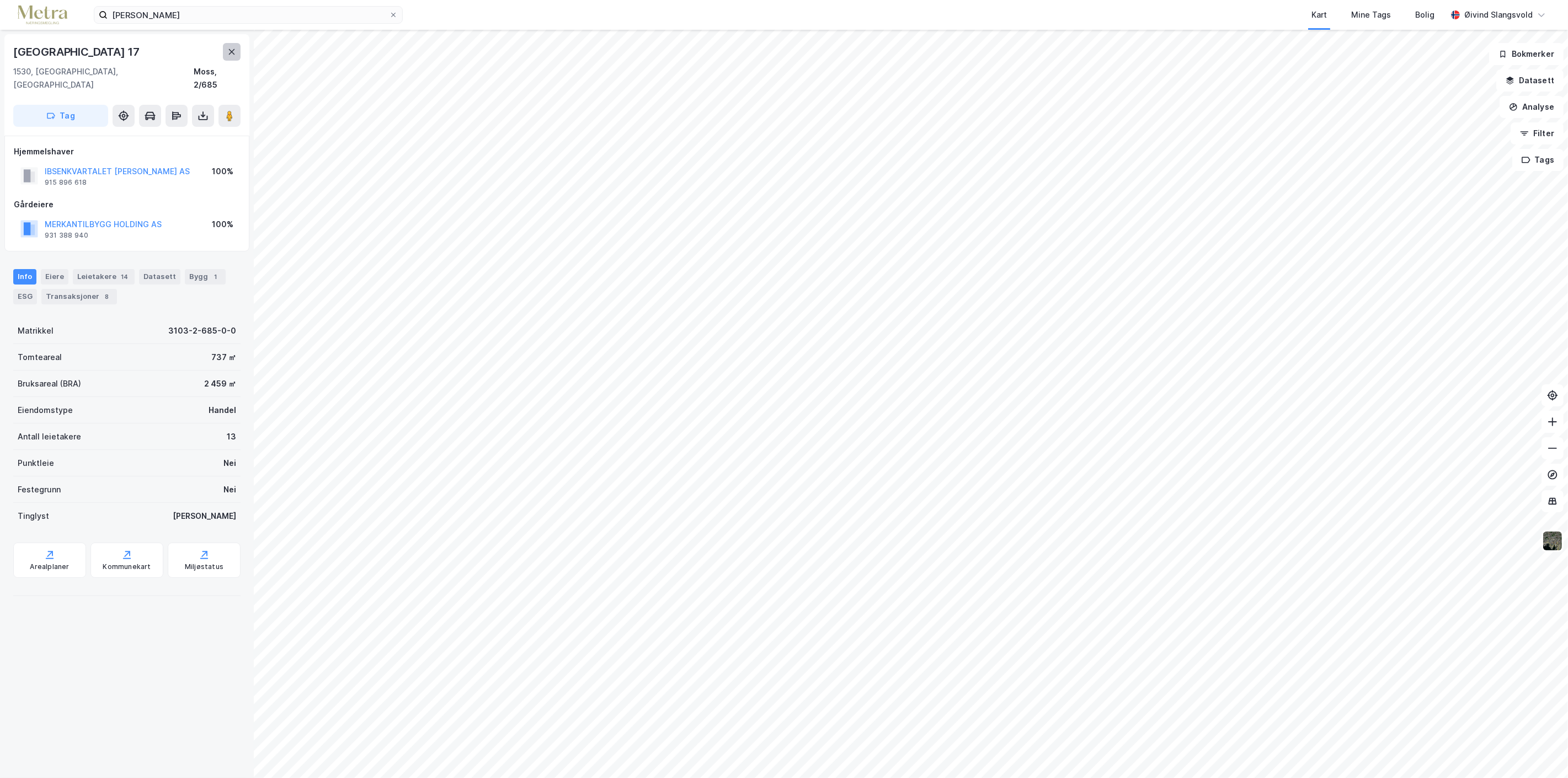
click at [232, 48] on icon at bounding box center [231, 51] width 9 height 9
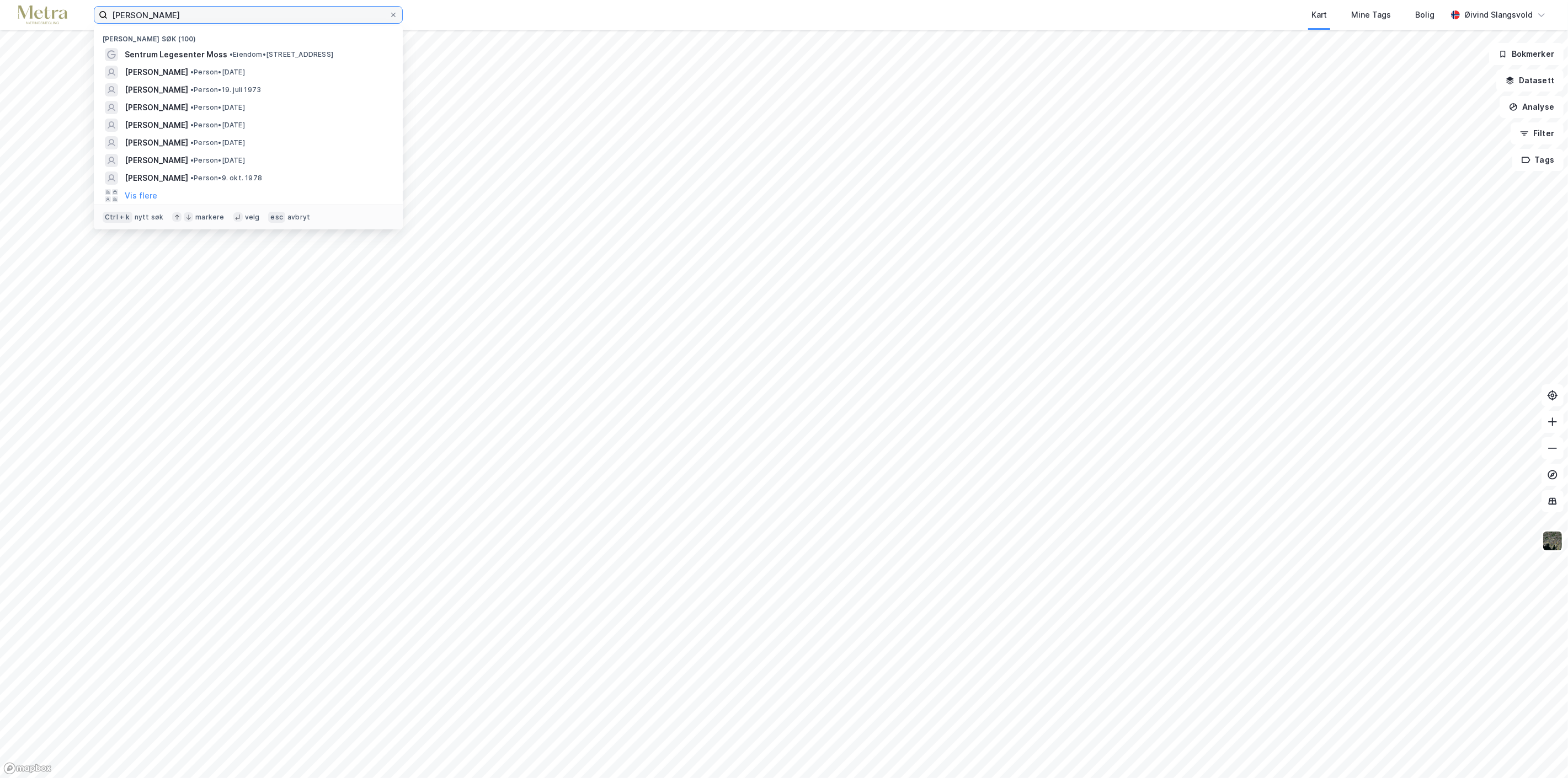
click at [285, 19] on input "Omar Nasim" at bounding box center [248, 15] width 282 height 17
click at [393, 12] on icon at bounding box center [393, 15] width 7 height 7
click at [389, 12] on input "Omar Nasim" at bounding box center [248, 15] width 282 height 17
click at [208, 13] on input at bounding box center [255, 15] width 295 height 17
paste input "Omar Nasim"
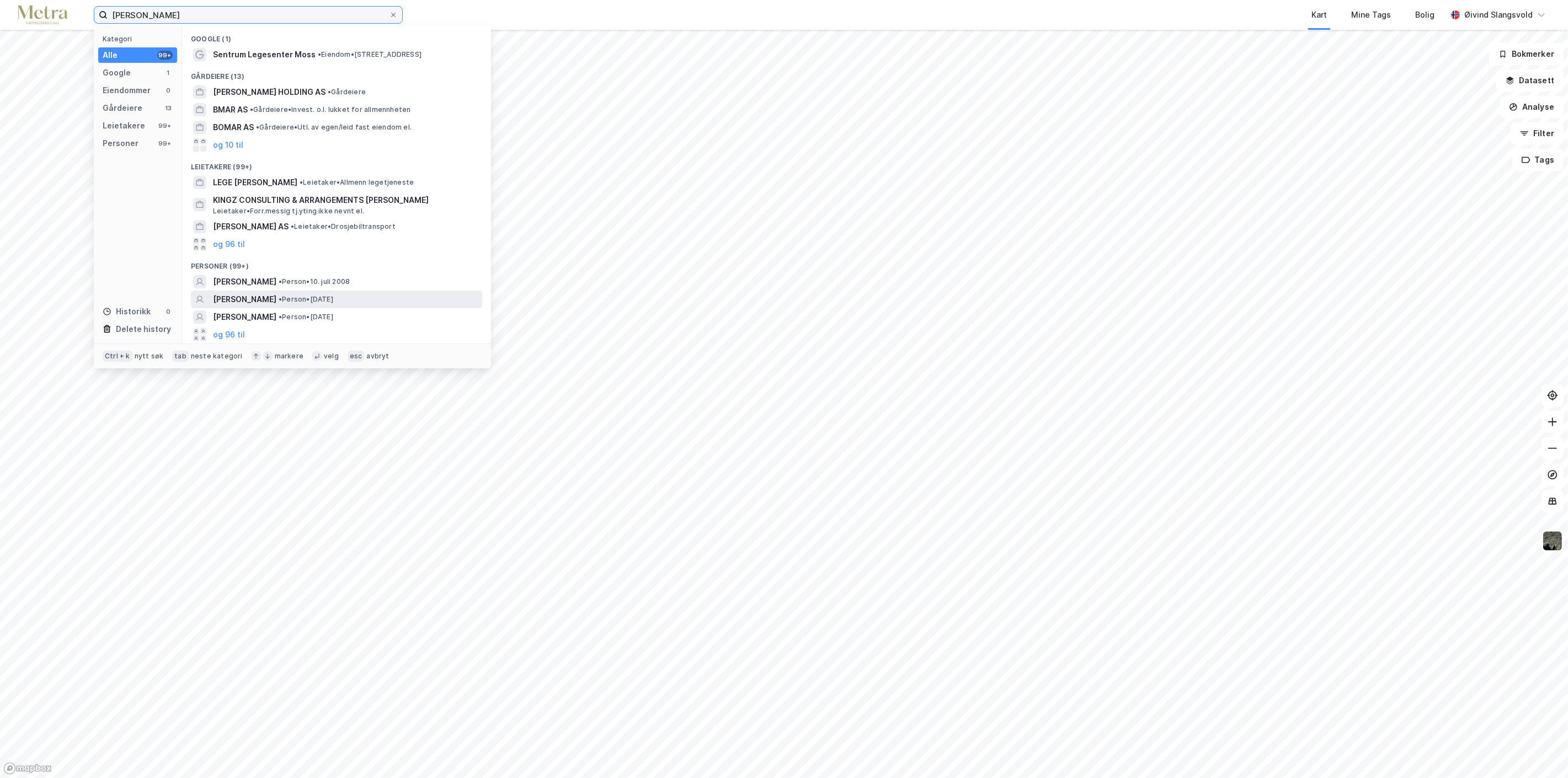
type input "Omar Nasim"
click at [256, 297] on span "OMAR NASIM" at bounding box center [244, 299] width 63 height 13
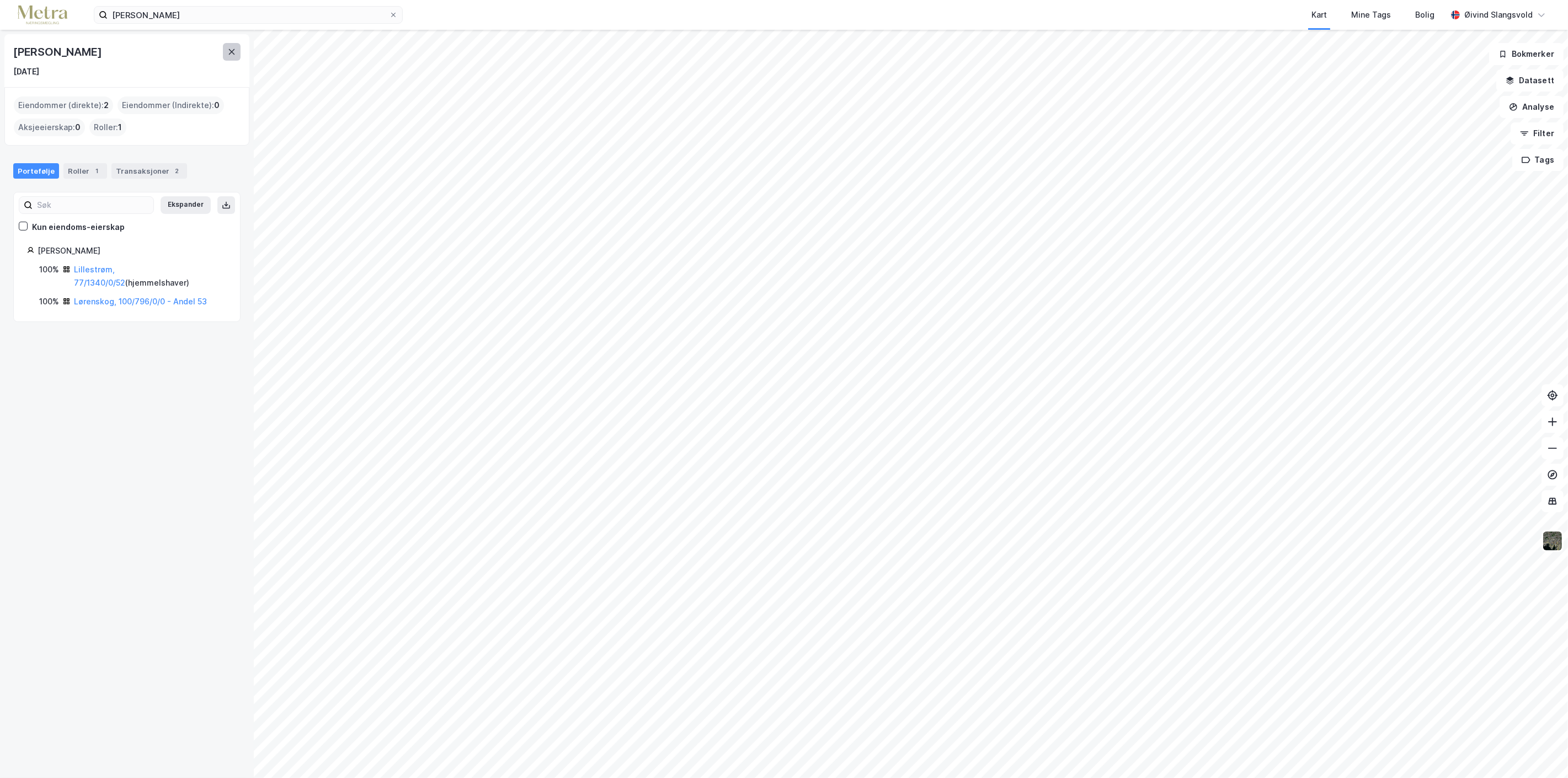
click at [230, 51] on icon at bounding box center [231, 51] width 9 height 9
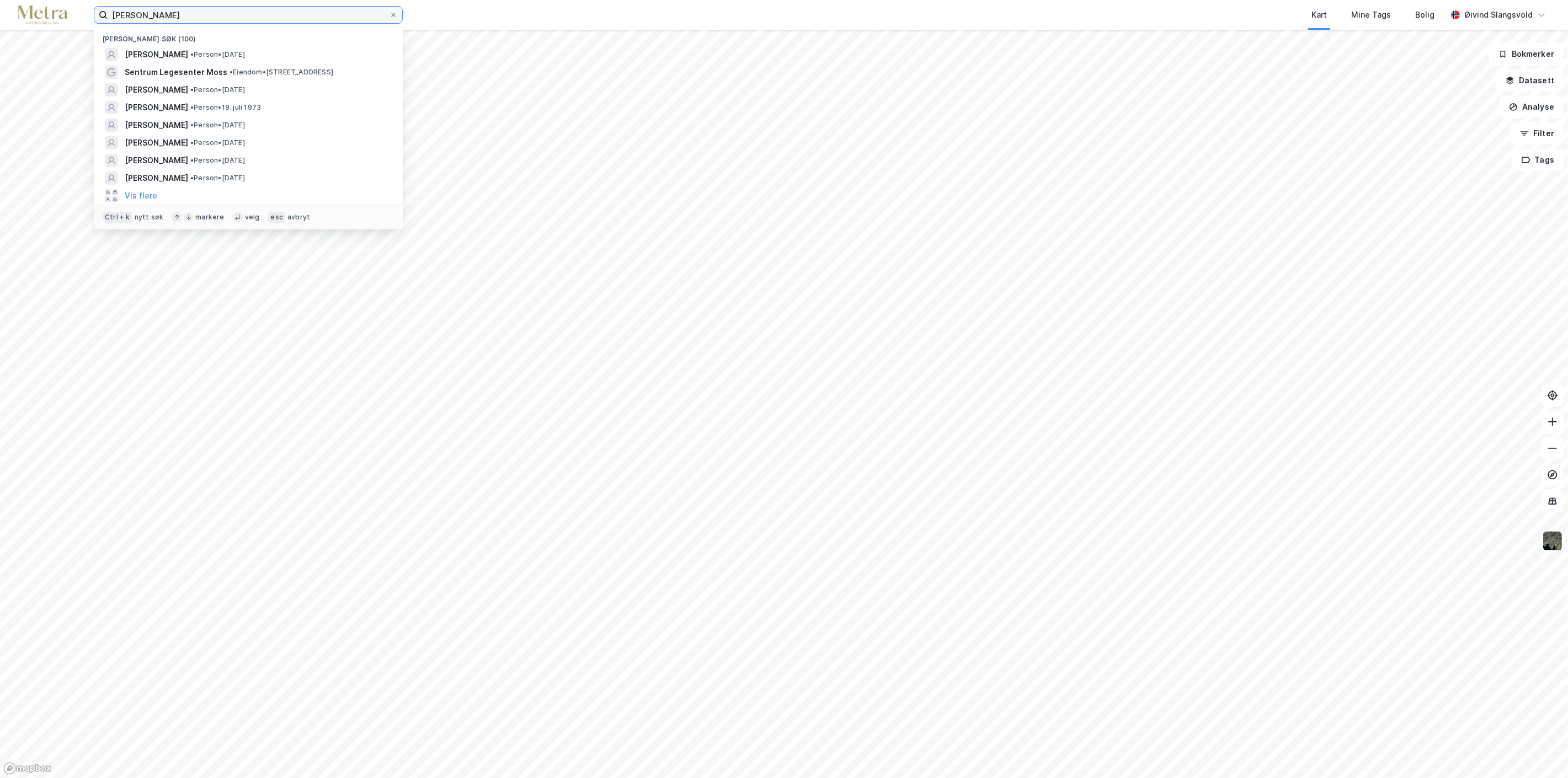
click at [253, 12] on input "Omar Nasim" at bounding box center [248, 15] width 282 height 17
click at [393, 12] on icon at bounding box center [393, 15] width 7 height 7
click at [389, 12] on input "Omar Nasim" at bounding box center [248, 15] width 282 height 17
click at [310, 10] on input at bounding box center [255, 15] width 295 height 17
paste input "Omar Nasim"
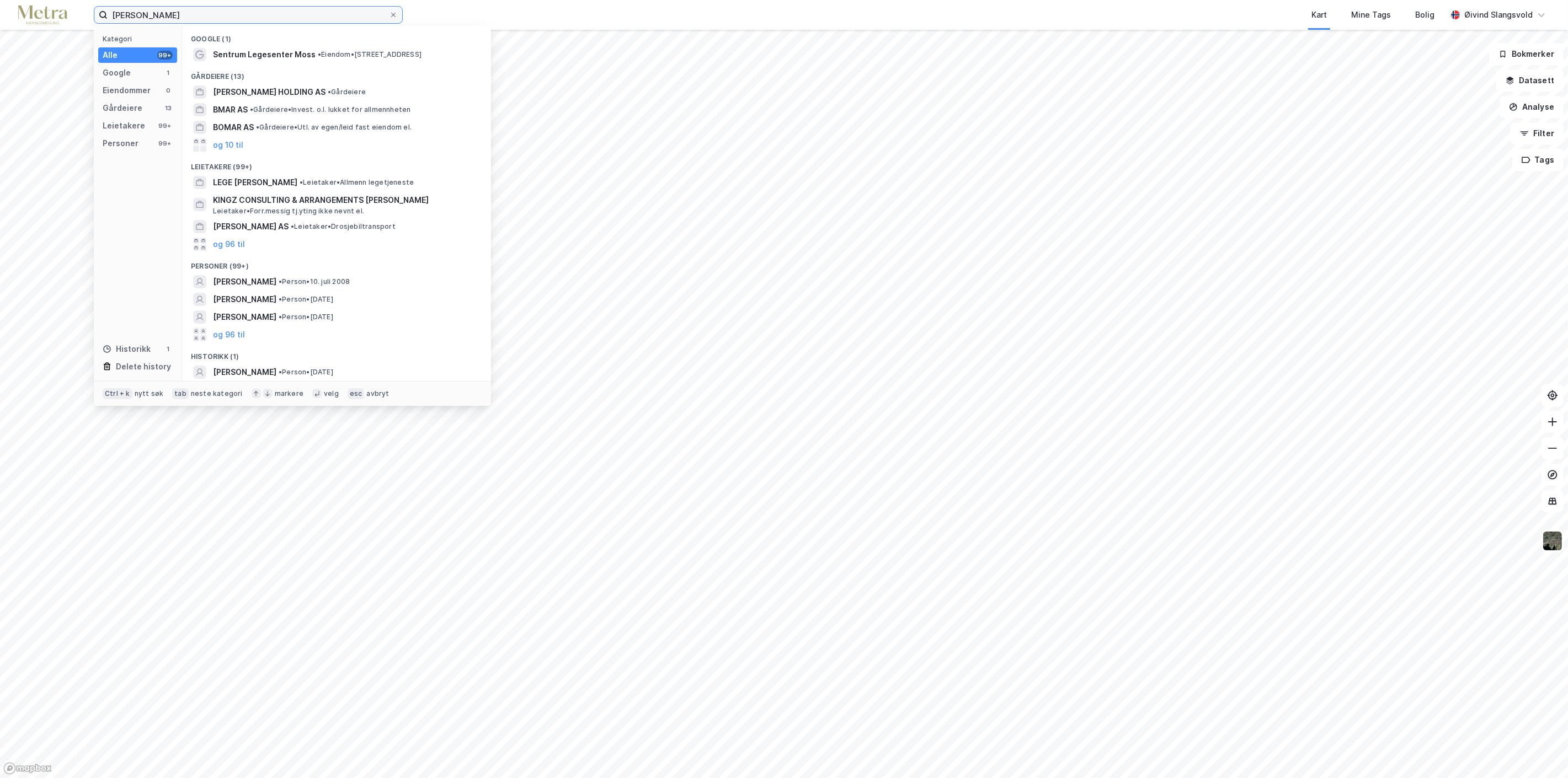
type input "Omar Nasim"
click at [240, 311] on span "OMAR NASIM" at bounding box center [244, 316] width 63 height 13
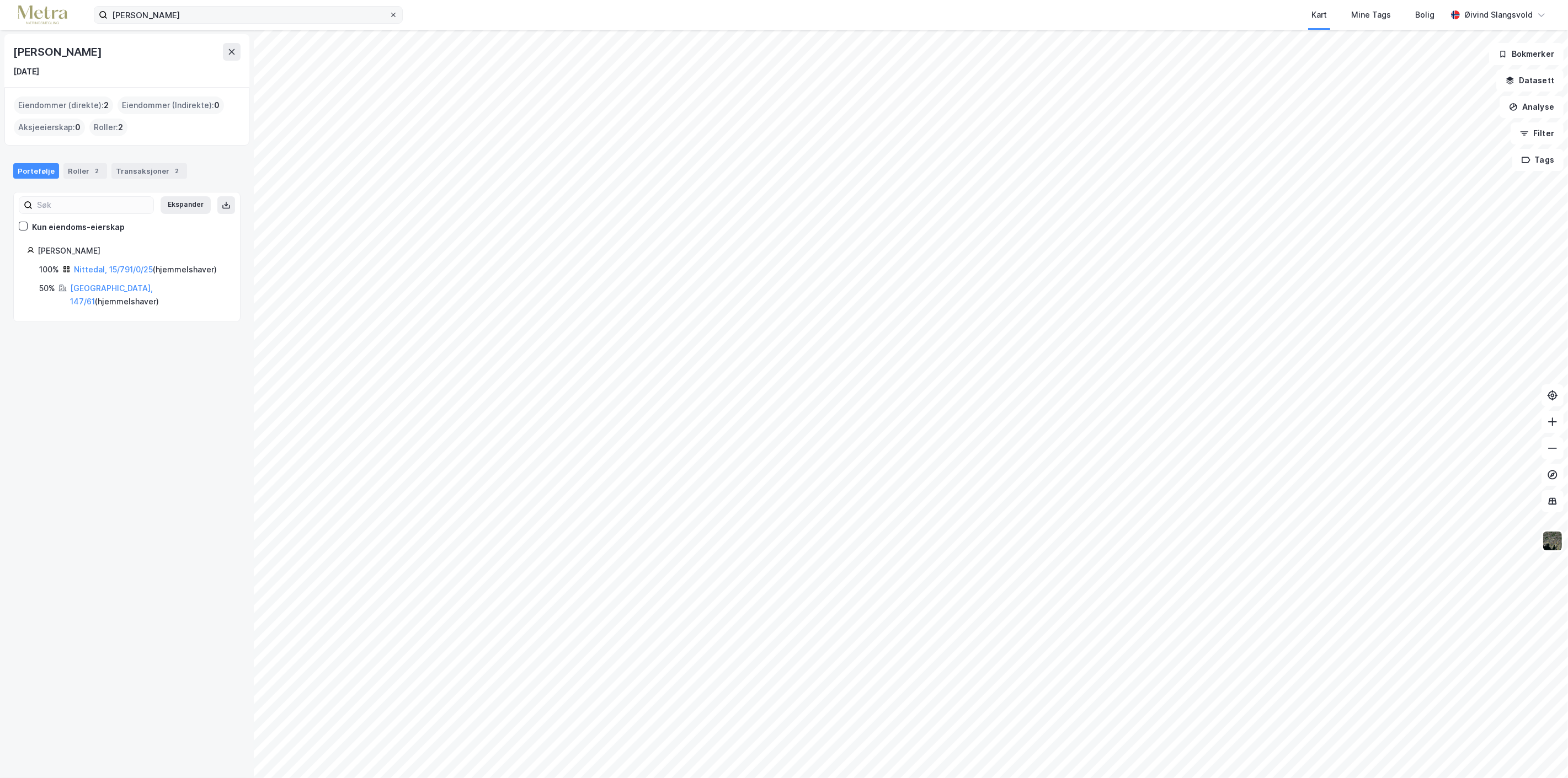
click at [393, 13] on icon at bounding box center [393, 15] width 7 height 7
click at [389, 13] on input "Omar Nasim" at bounding box center [248, 15] width 282 height 17
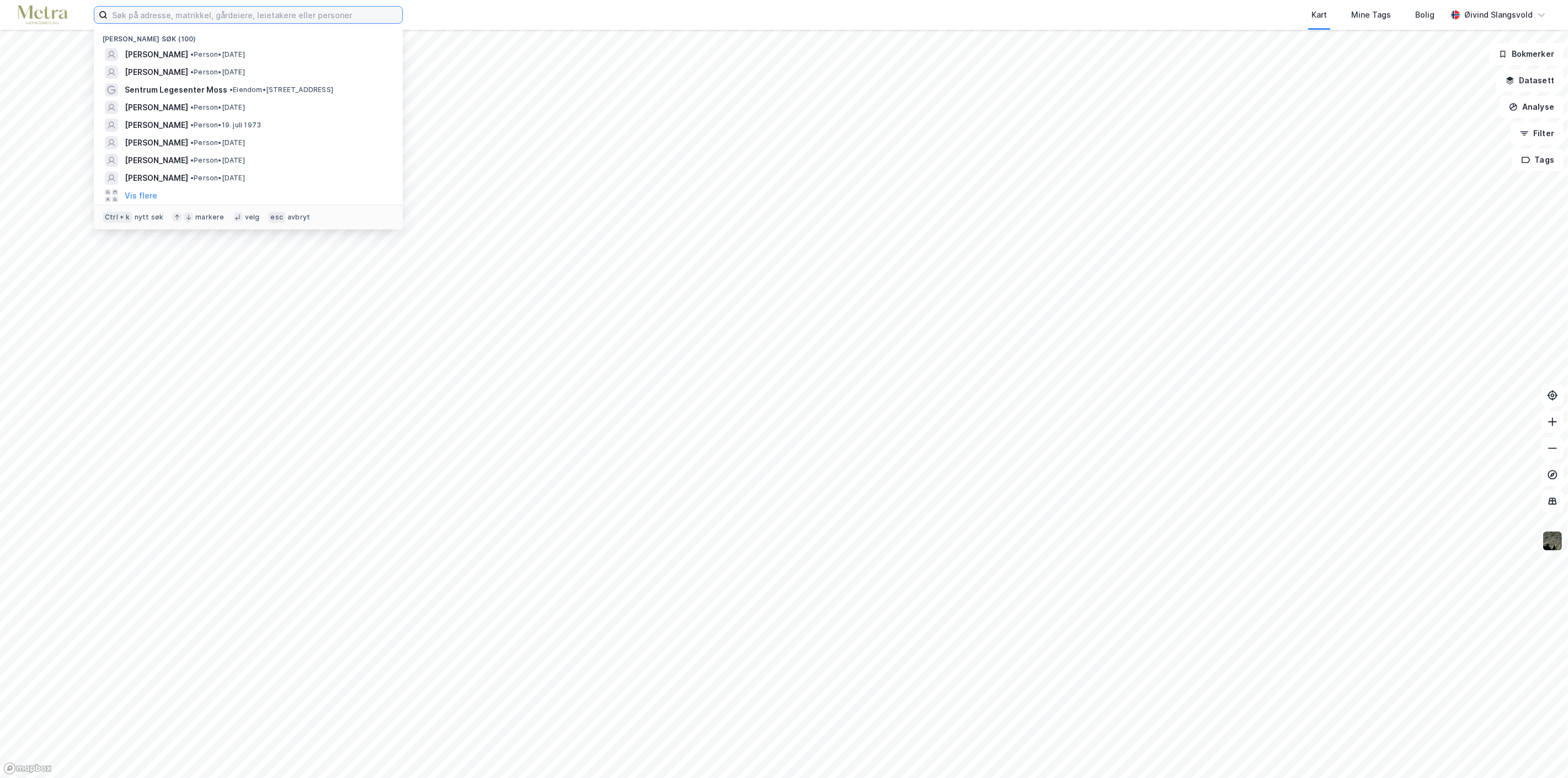
click at [367, 13] on input at bounding box center [255, 15] width 295 height 17
paste input "Sabah Goran"
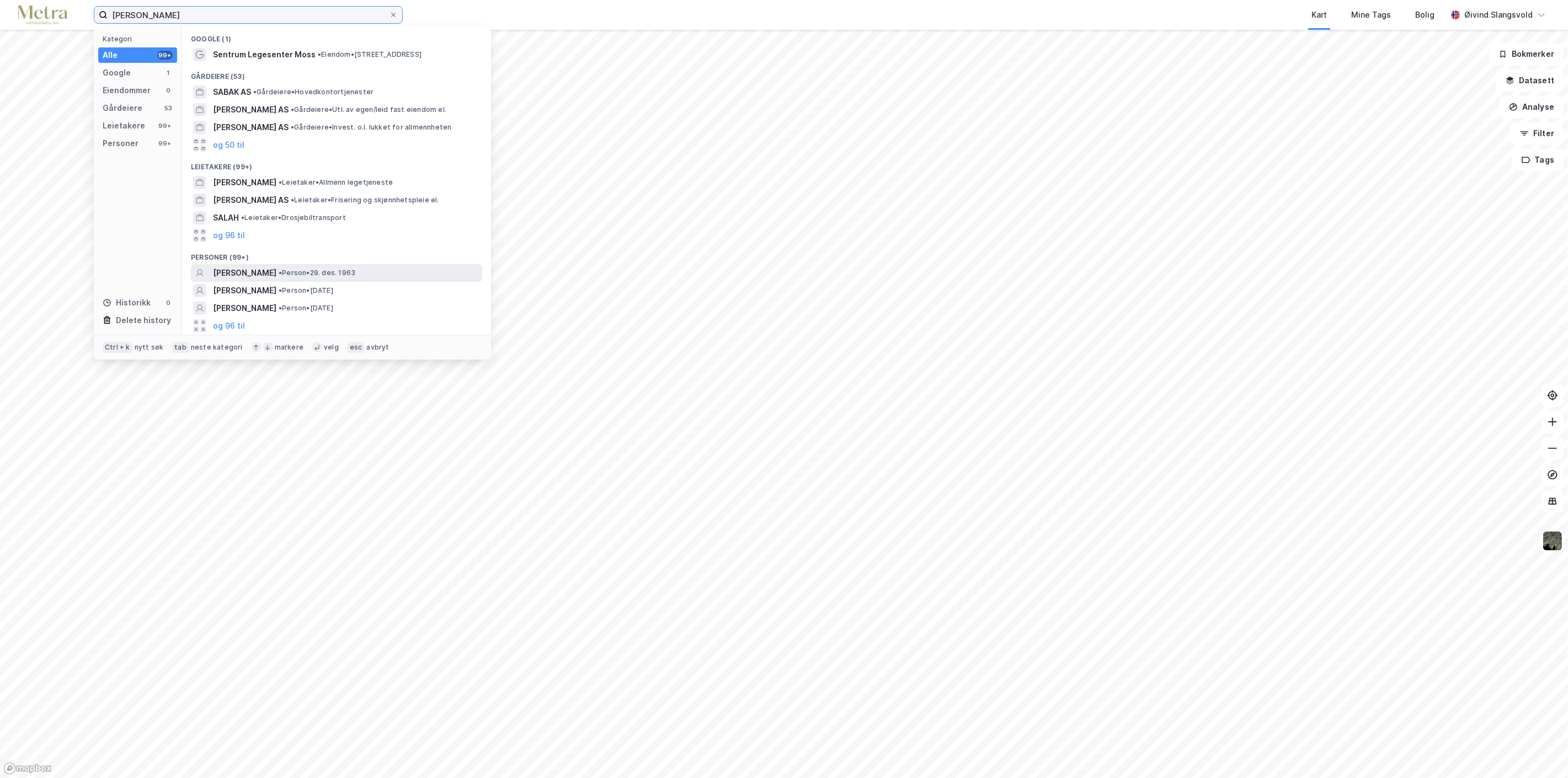
type input "Sabah Goran"
click at [257, 267] on span "SABAH GORAN" at bounding box center [244, 273] width 63 height 13
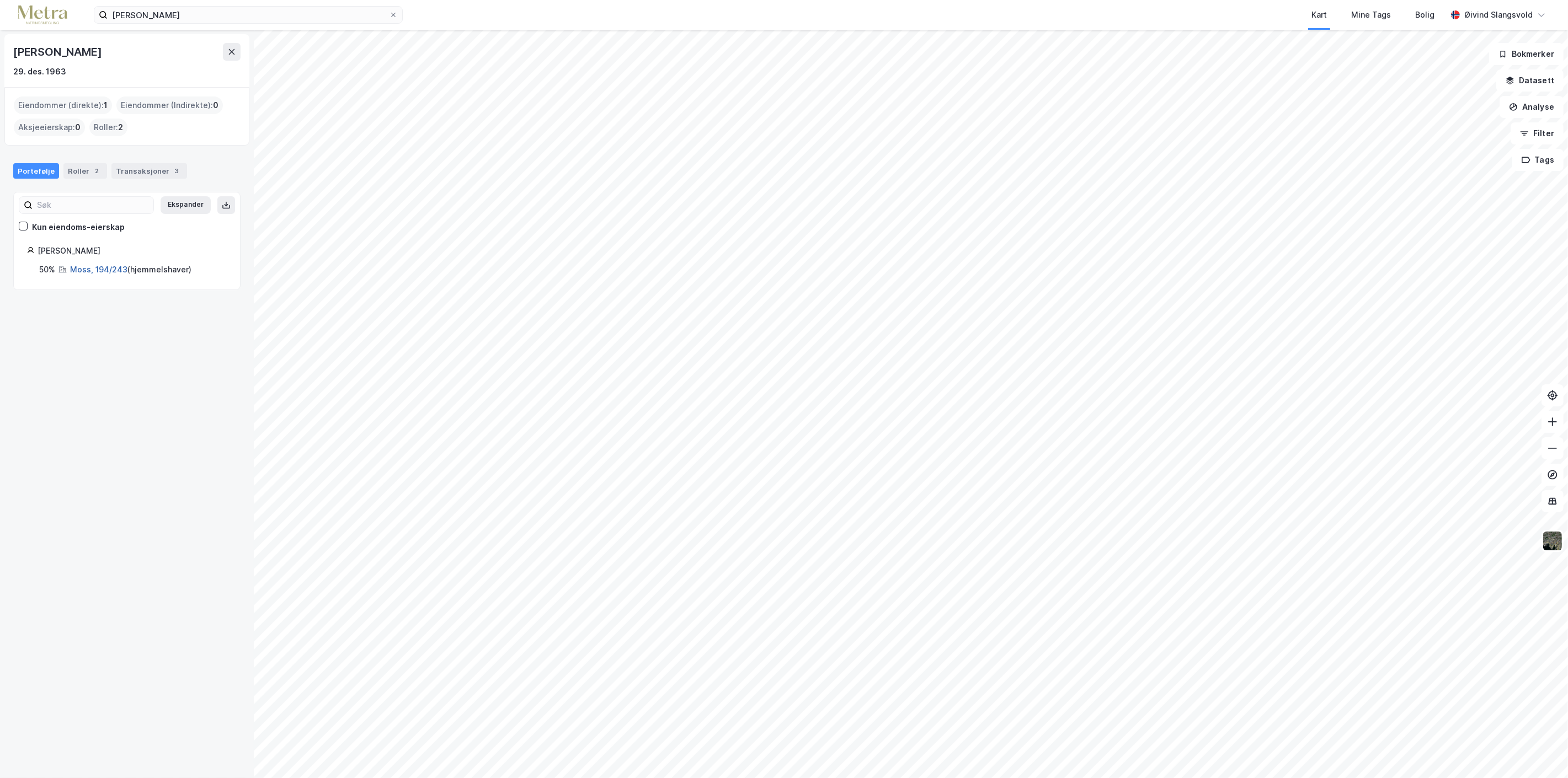
click at [94, 268] on link "Moss, 194/243" at bounding box center [99, 269] width 57 height 9
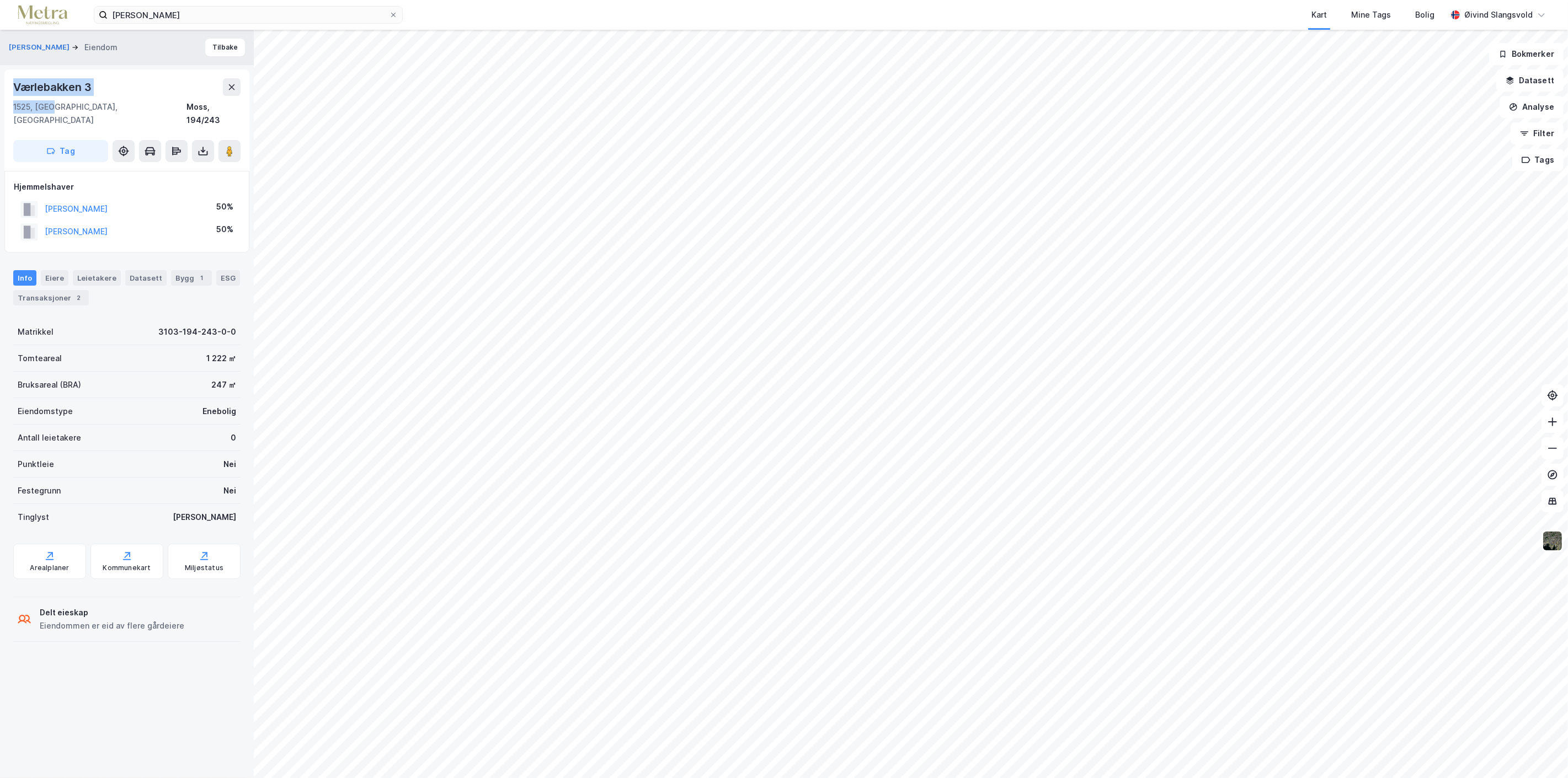
drag, startPoint x: 10, startPoint y: 82, endPoint x: 54, endPoint y: 106, distance: 50.1
click at [54, 106] on div "Værlebakken 3 1525, Moss, Østfold Moss, 194/243 Tag" at bounding box center [127, 120] width 245 height 102
click at [391, 13] on icon at bounding box center [393, 15] width 7 height 7
click at [389, 13] on input "Sabah Goran" at bounding box center [248, 15] width 282 height 17
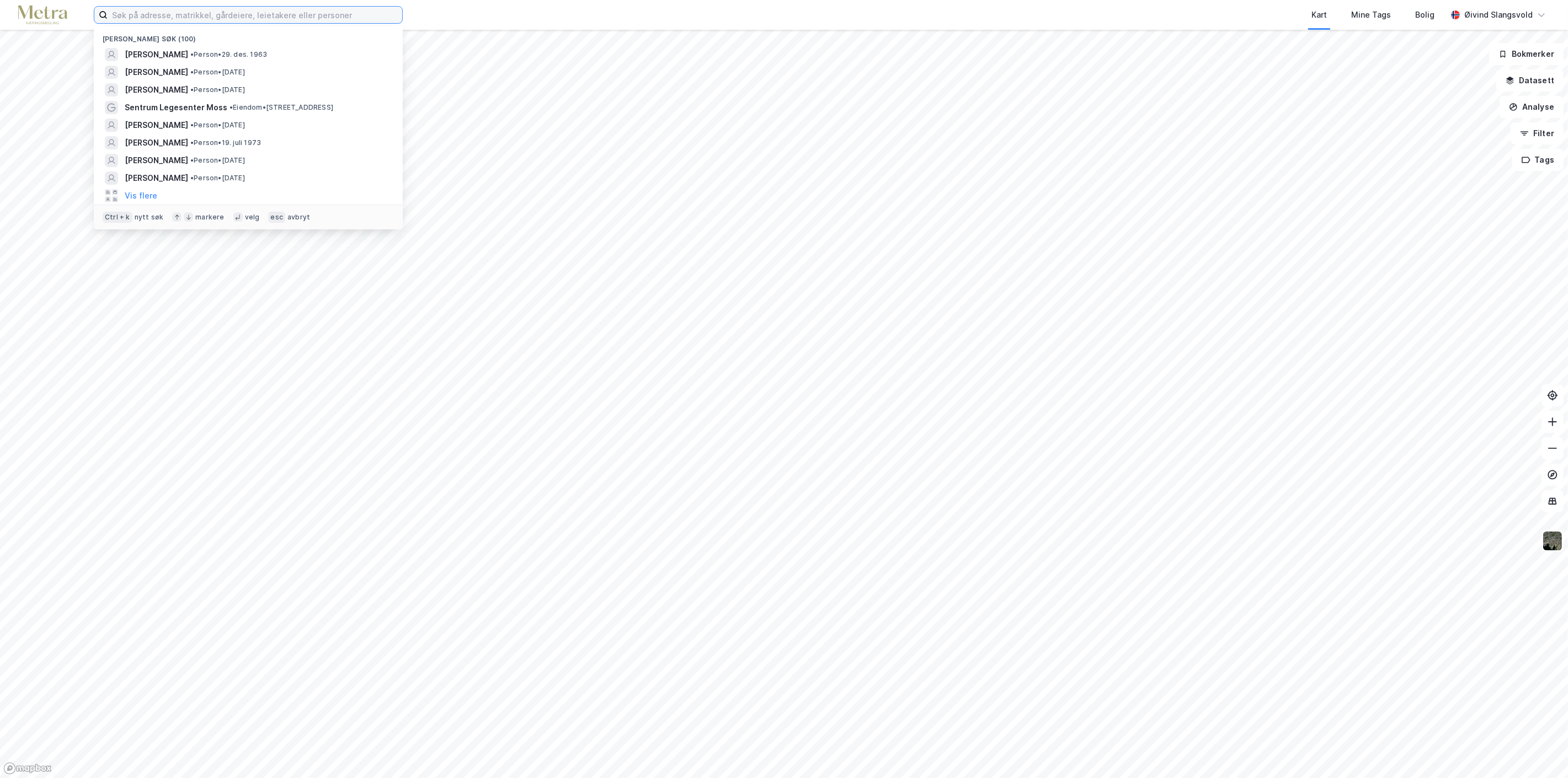
click at [286, 13] on input at bounding box center [255, 15] width 295 height 17
paste input "Basharat Ali"
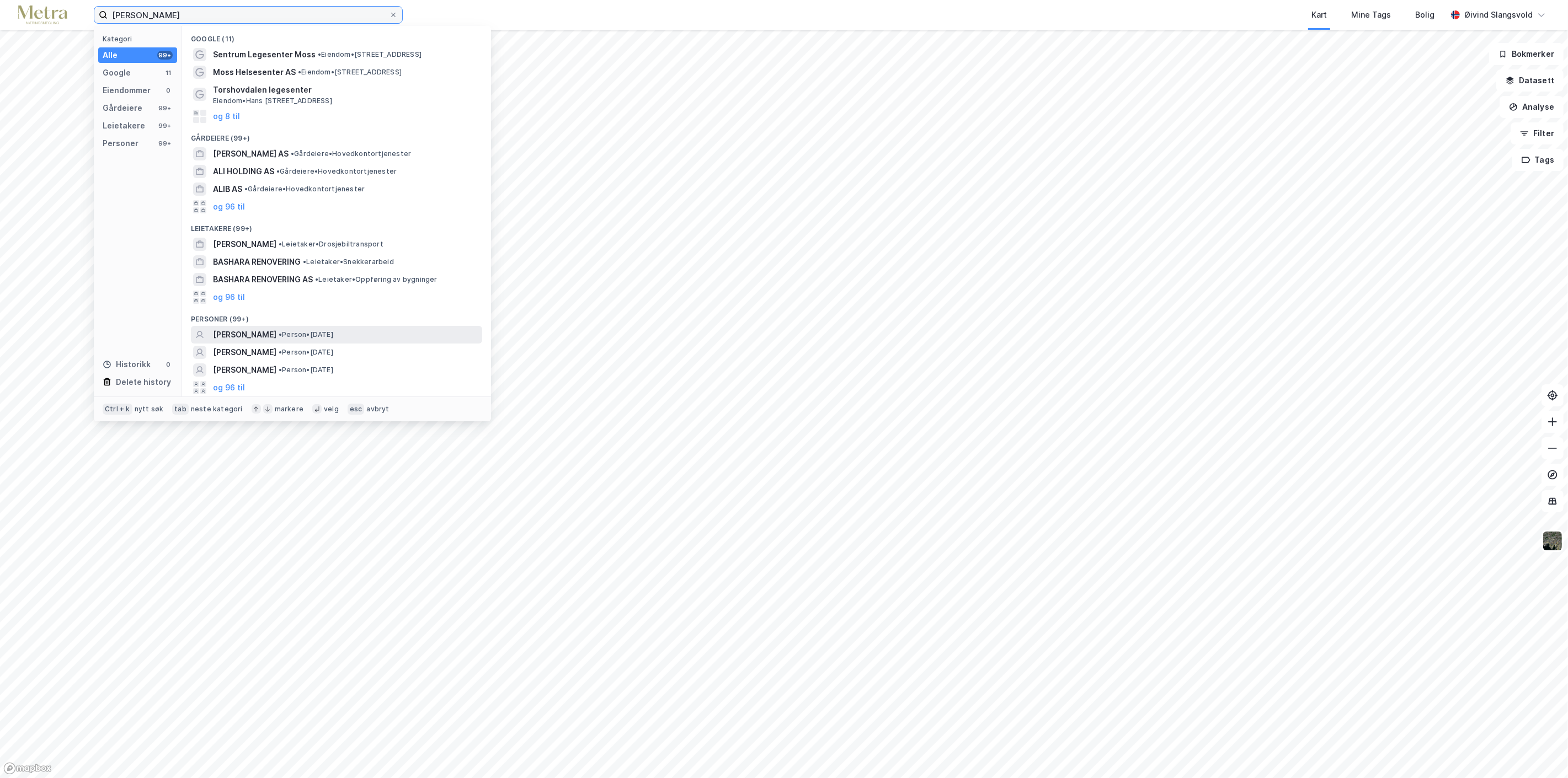
type input "Basharat Ali"
click at [249, 334] on span "BASHARAT ALI" at bounding box center [244, 334] width 63 height 13
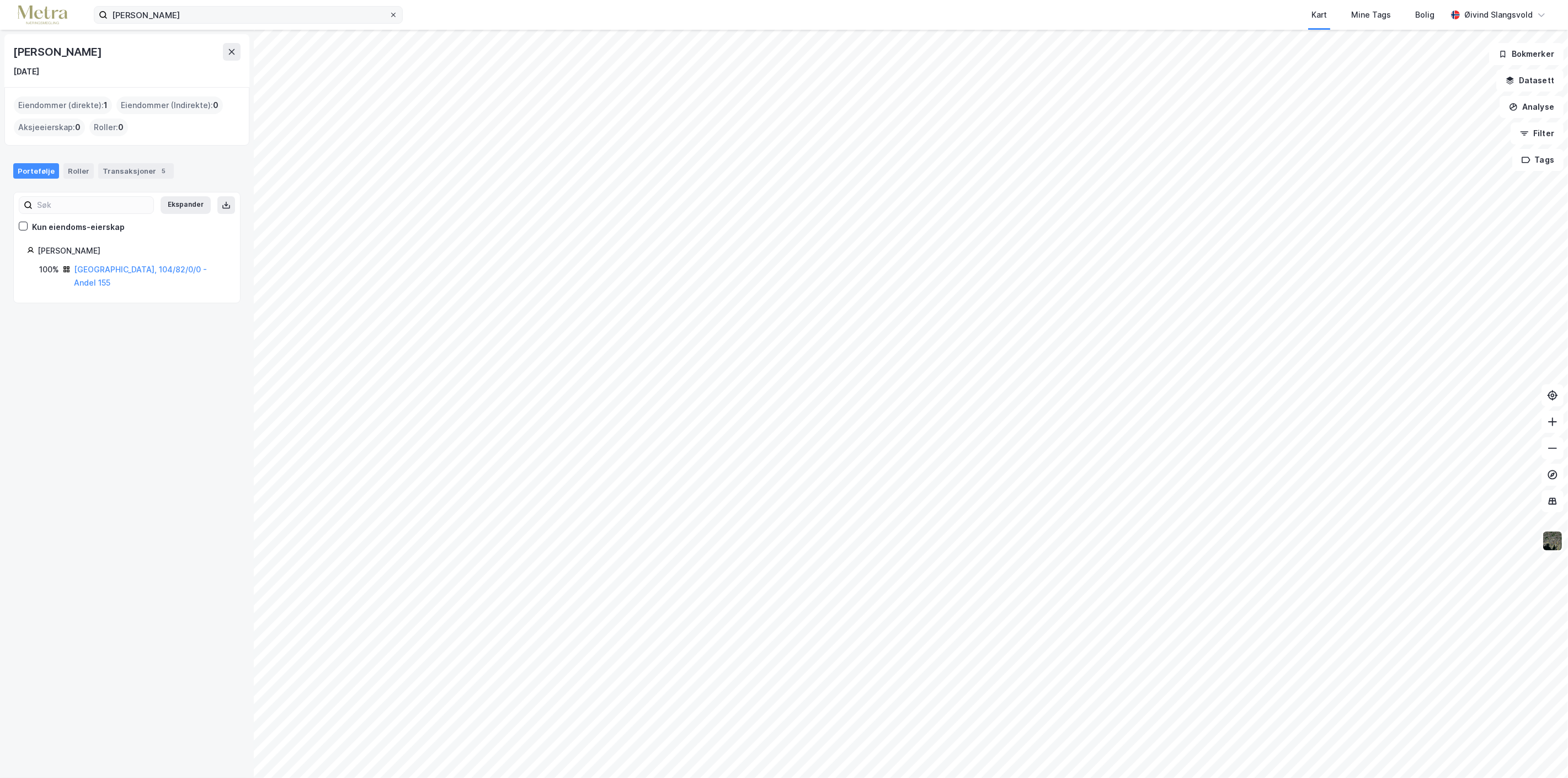
click at [393, 13] on icon at bounding box center [393, 15] width 7 height 7
click at [389, 13] on input "Basharat Ali" at bounding box center [248, 15] width 282 height 17
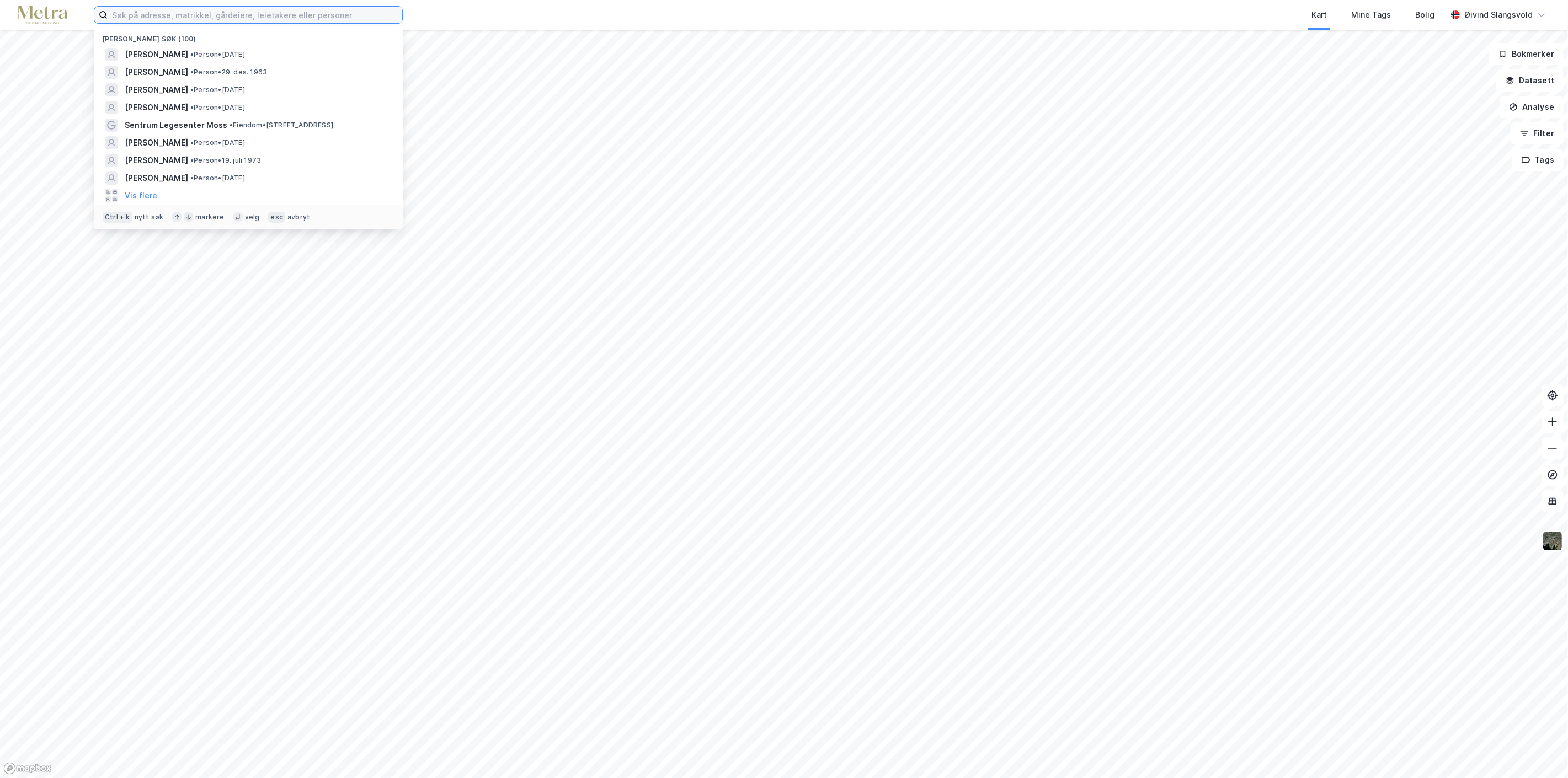
click at [236, 13] on input at bounding box center [255, 15] width 295 height 17
paste input "Sinober Ajaib"
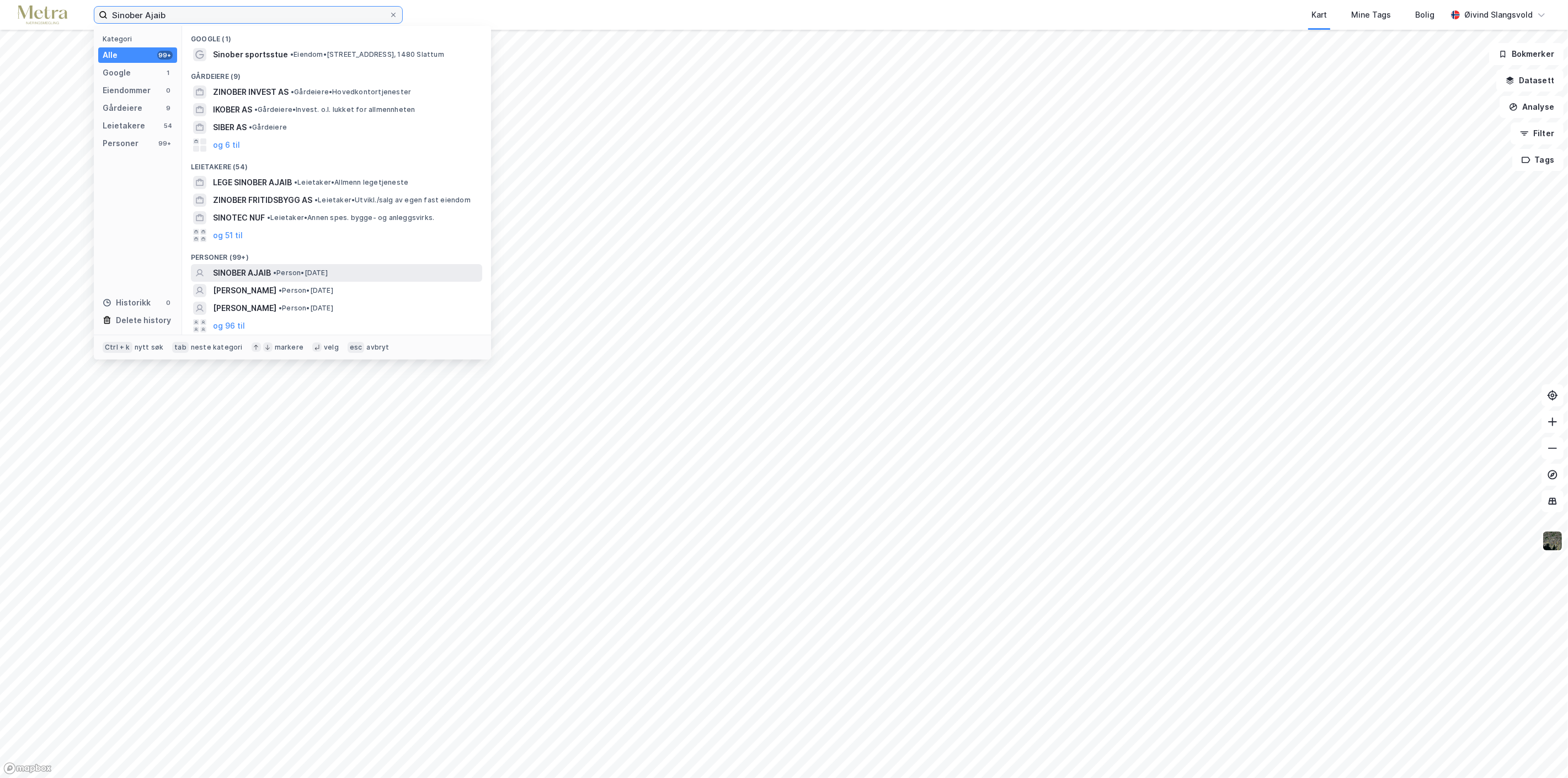
type input "Sinober Ajaib"
click at [257, 269] on span "SINOBER AJAIB" at bounding box center [241, 273] width 58 height 13
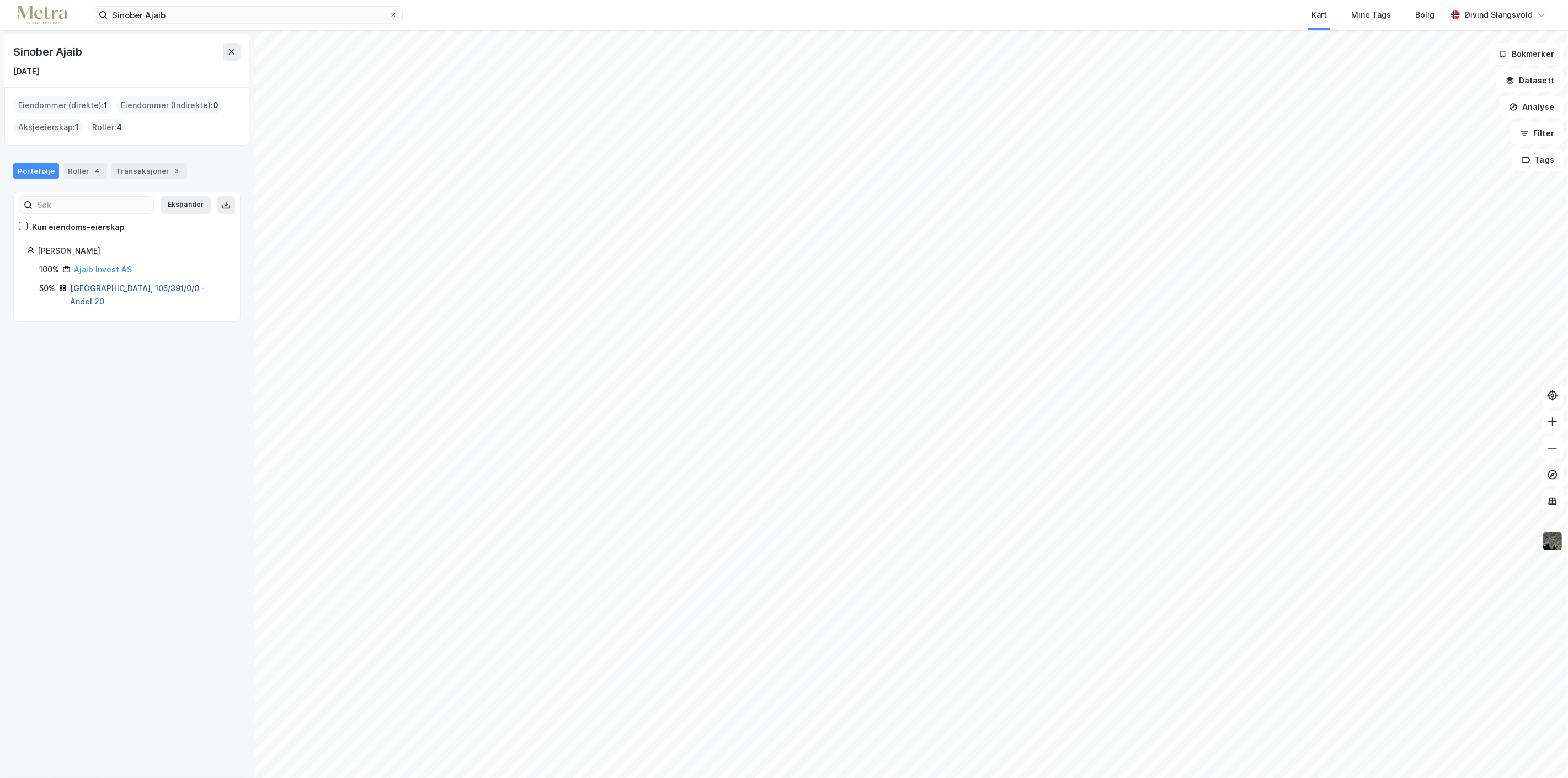
click at [122, 288] on link "Oslo, 105/391/0/0 - Andel 20" at bounding box center [137, 295] width 135 height 23
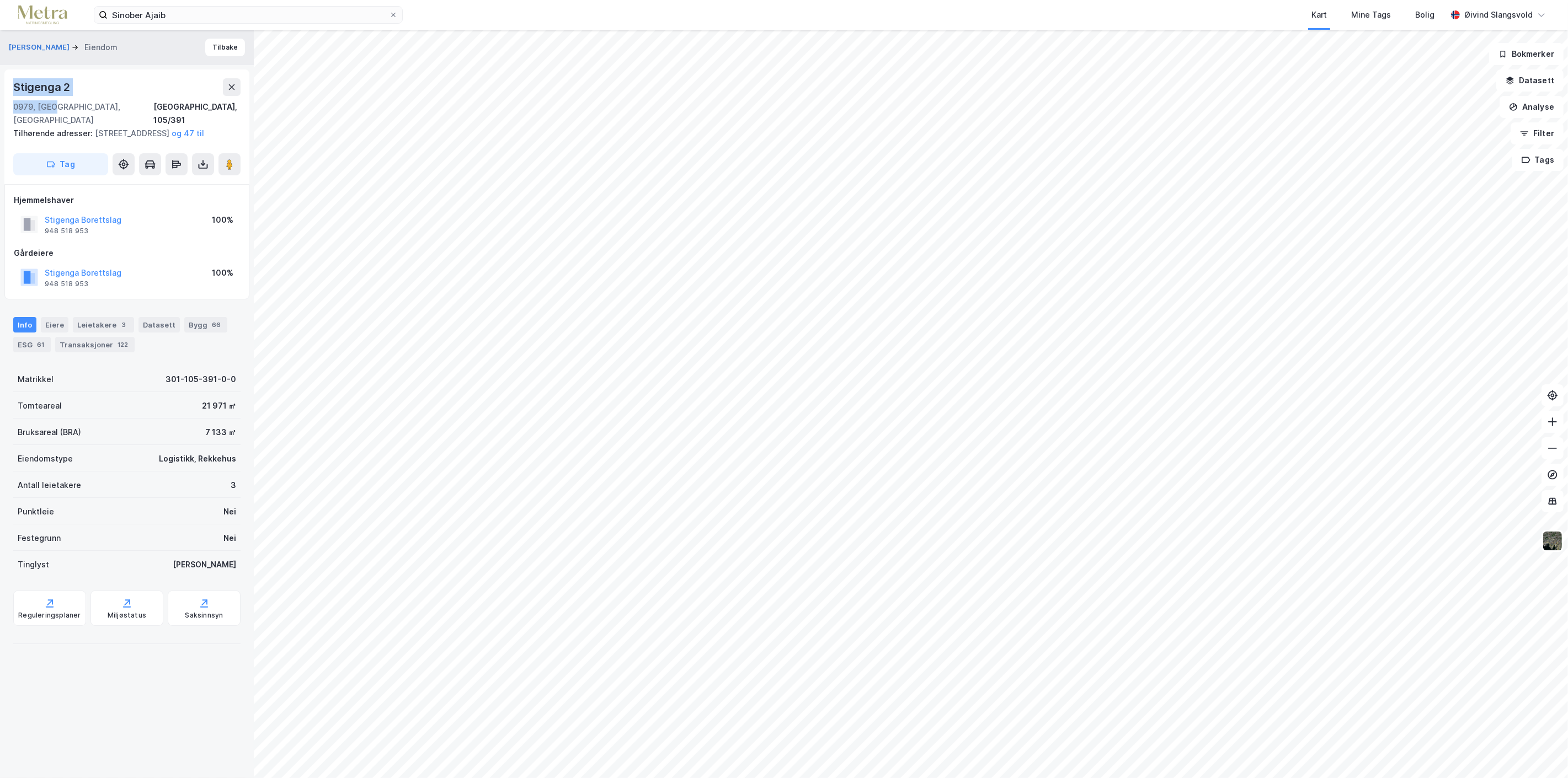
drag, startPoint x: 12, startPoint y: 83, endPoint x: 52, endPoint y: 107, distance: 46.6
click at [52, 107] on div "Stigenga 2 0979, Oslo, Oslo Oslo, 105/391 Tilhørende adresser: Stigenga 4, Stig…" at bounding box center [127, 127] width 245 height 115
